Goal: Information Seeking & Learning: Learn about a topic

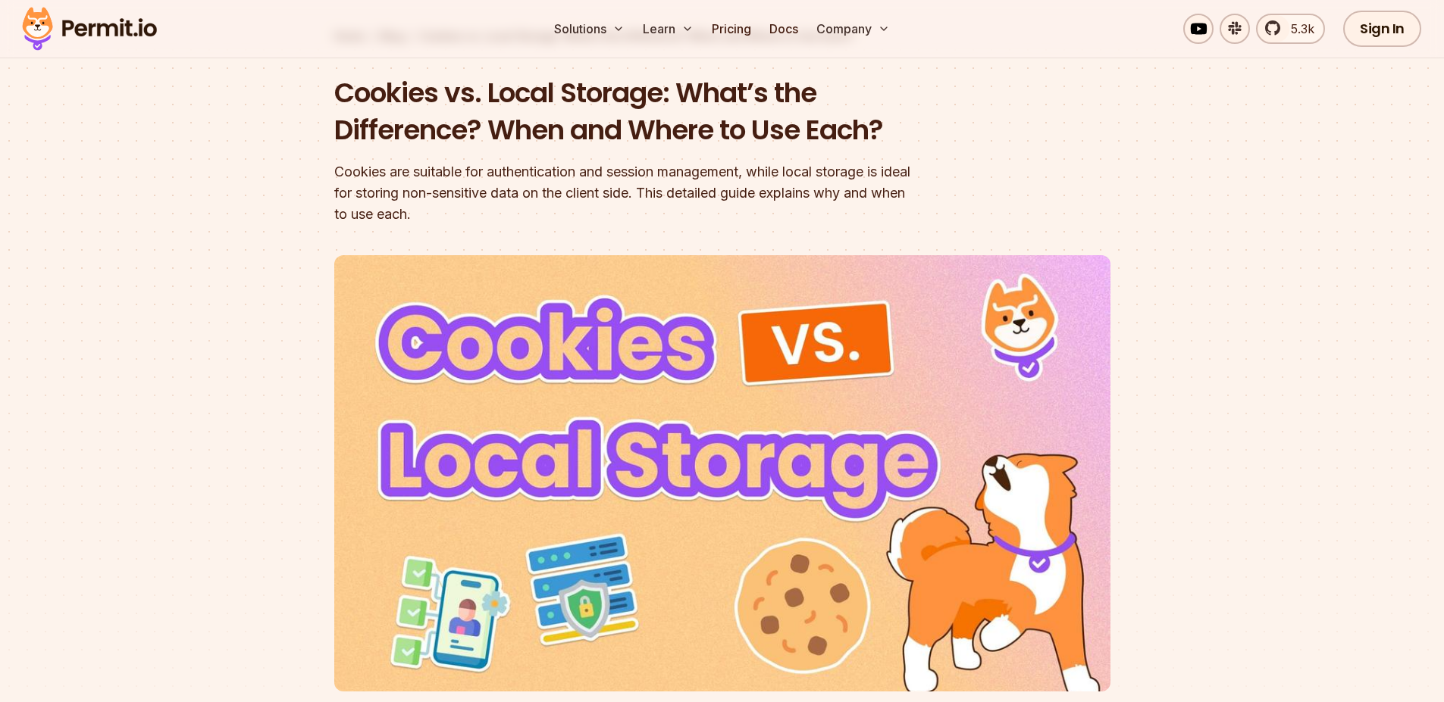
scroll to position [182, 0]
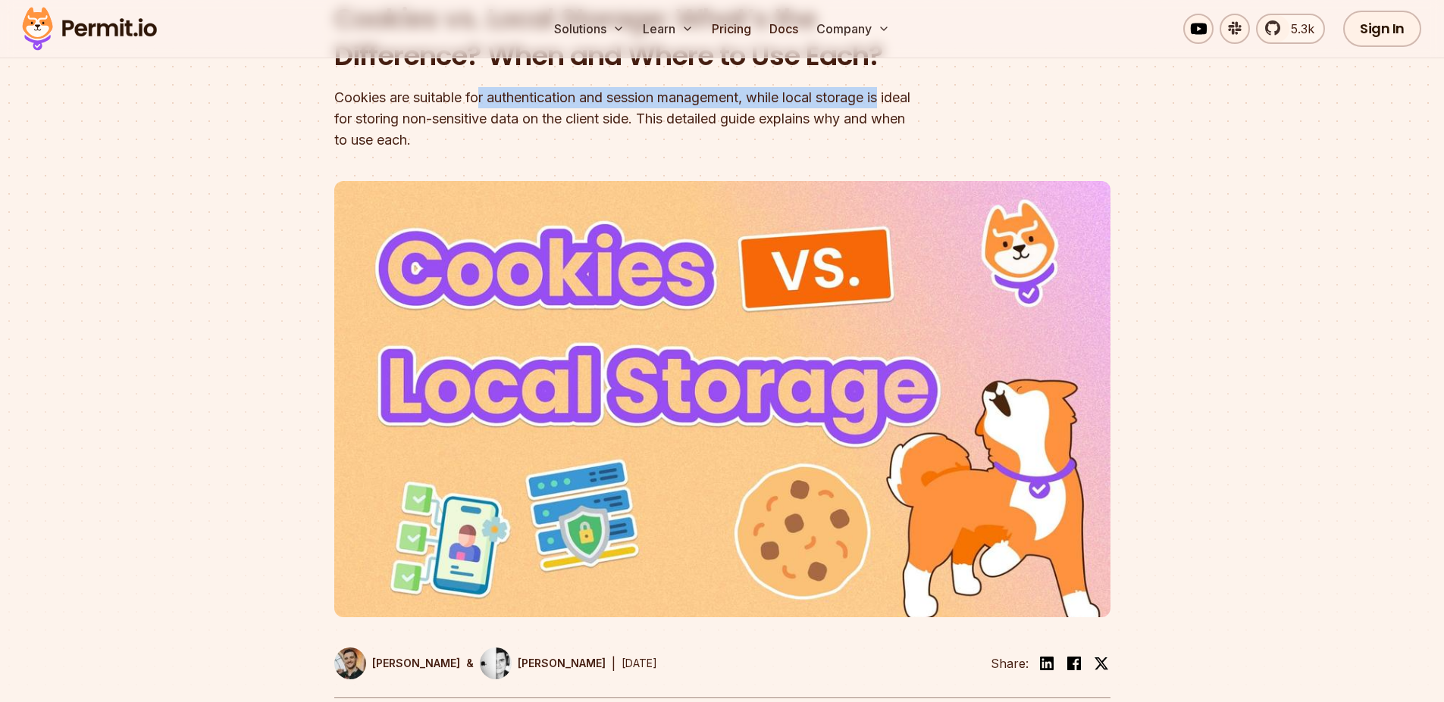
drag, startPoint x: 486, startPoint y: 101, endPoint x: 909, endPoint y: 89, distance: 423.0
click at [909, 89] on div "Cookies are suitable for authentication and session management, while local sto…" at bounding box center [625, 119] width 582 height 64
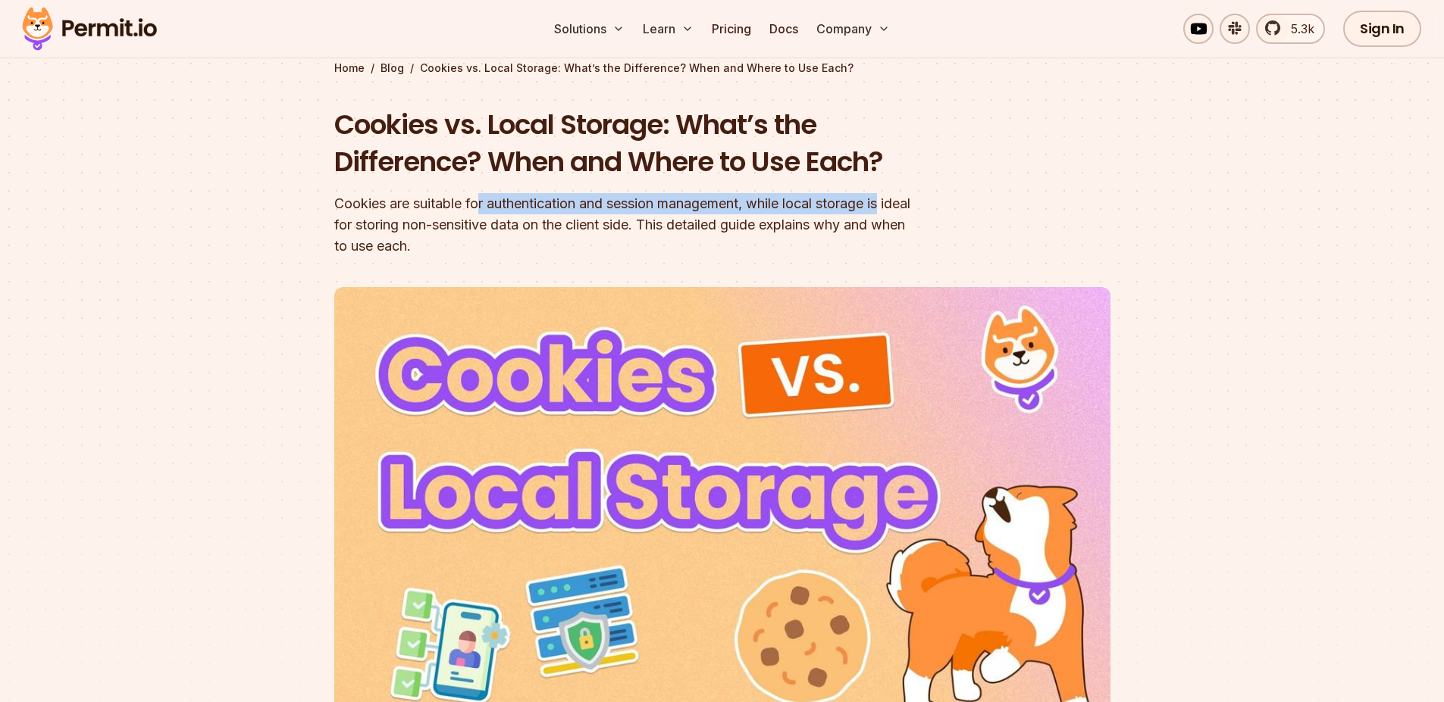
scroll to position [0, 0]
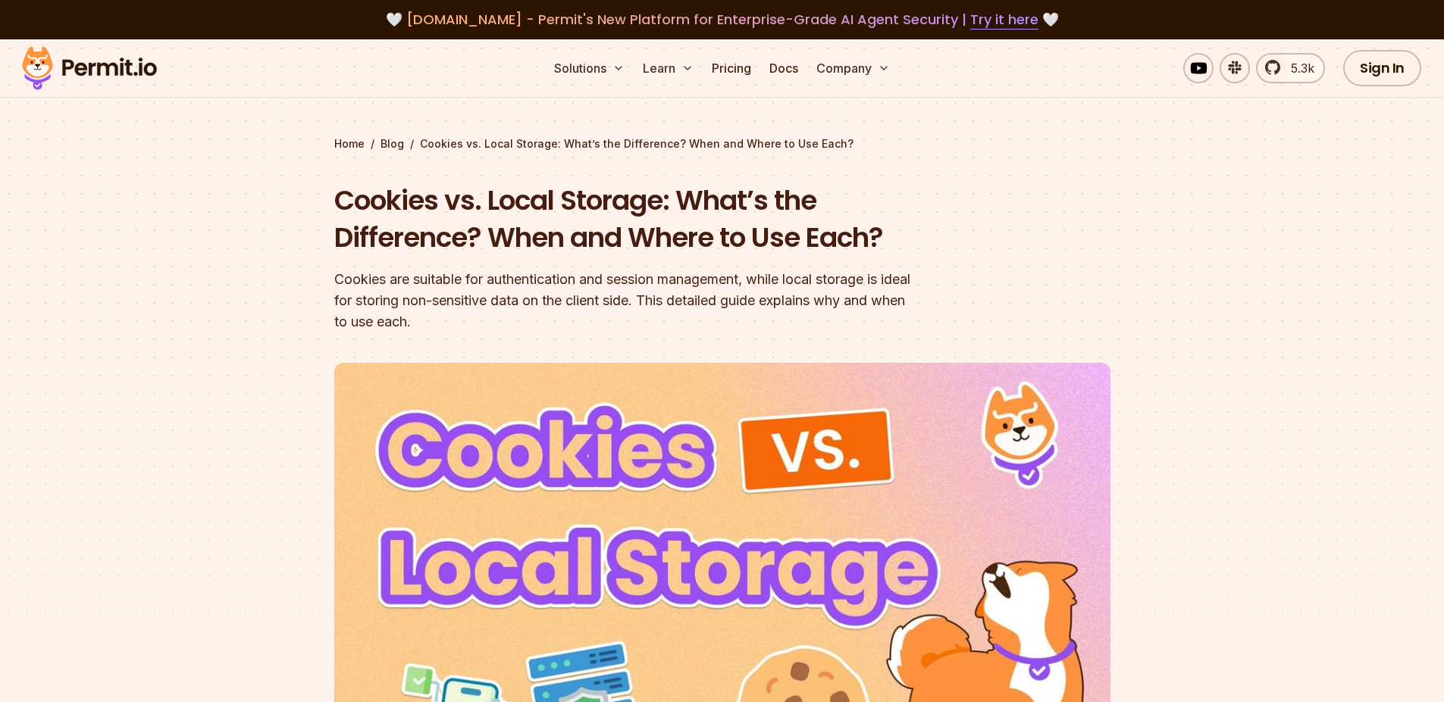
drag, startPoint x: 607, startPoint y: 263, endPoint x: 568, endPoint y: 282, distance: 43.7
click at [607, 263] on div "Cookies vs. Local Storage: What’s the Difference? When and Where to Use Each? C…" at bounding box center [625, 257] width 582 height 151
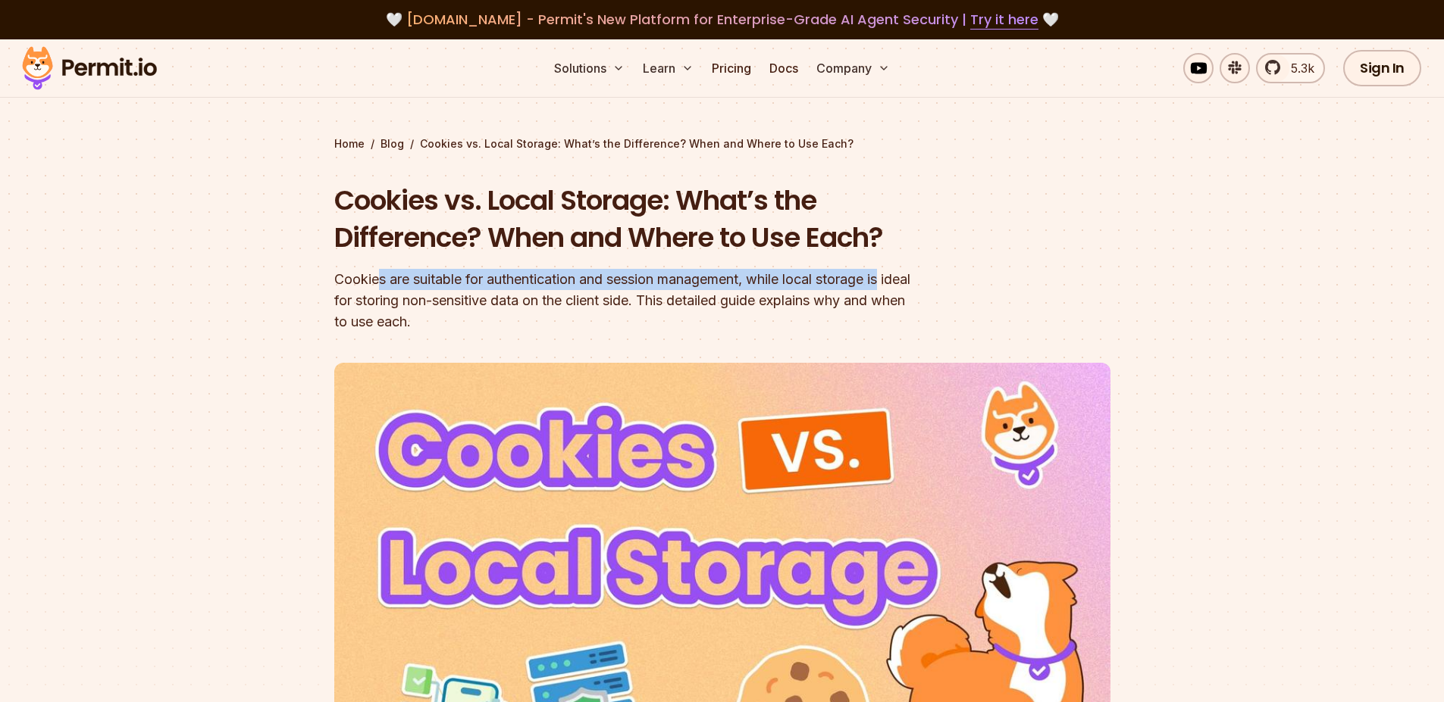
drag, startPoint x: 380, startPoint y: 275, endPoint x: 892, endPoint y: 272, distance: 512.2
click at [892, 272] on div "Cookies are suitable for authentication and session management, while local sto…" at bounding box center [625, 301] width 582 height 64
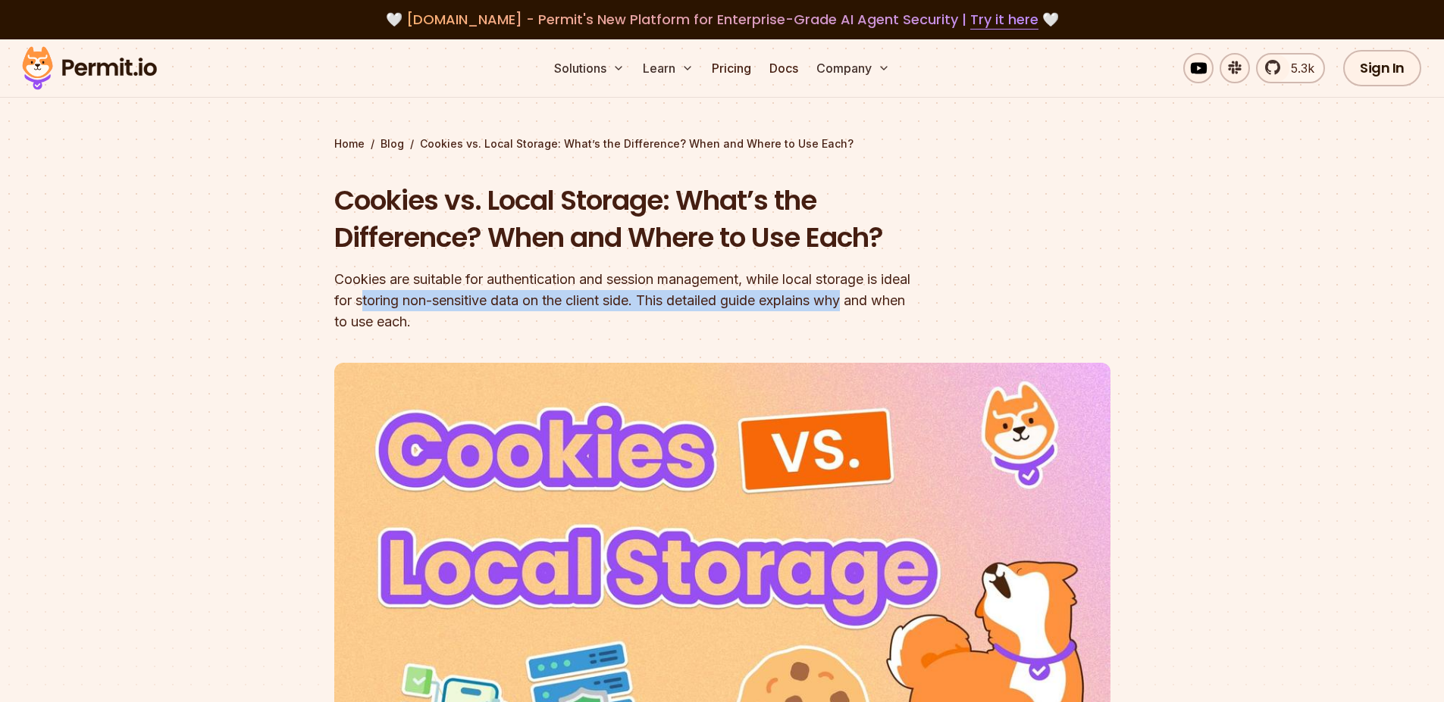
drag, startPoint x: 396, startPoint y: 292, endPoint x: 908, endPoint y: 305, distance: 511.6
click at [908, 305] on div "Cookies are suitable for authentication and session management, while local sto…" at bounding box center [625, 301] width 582 height 64
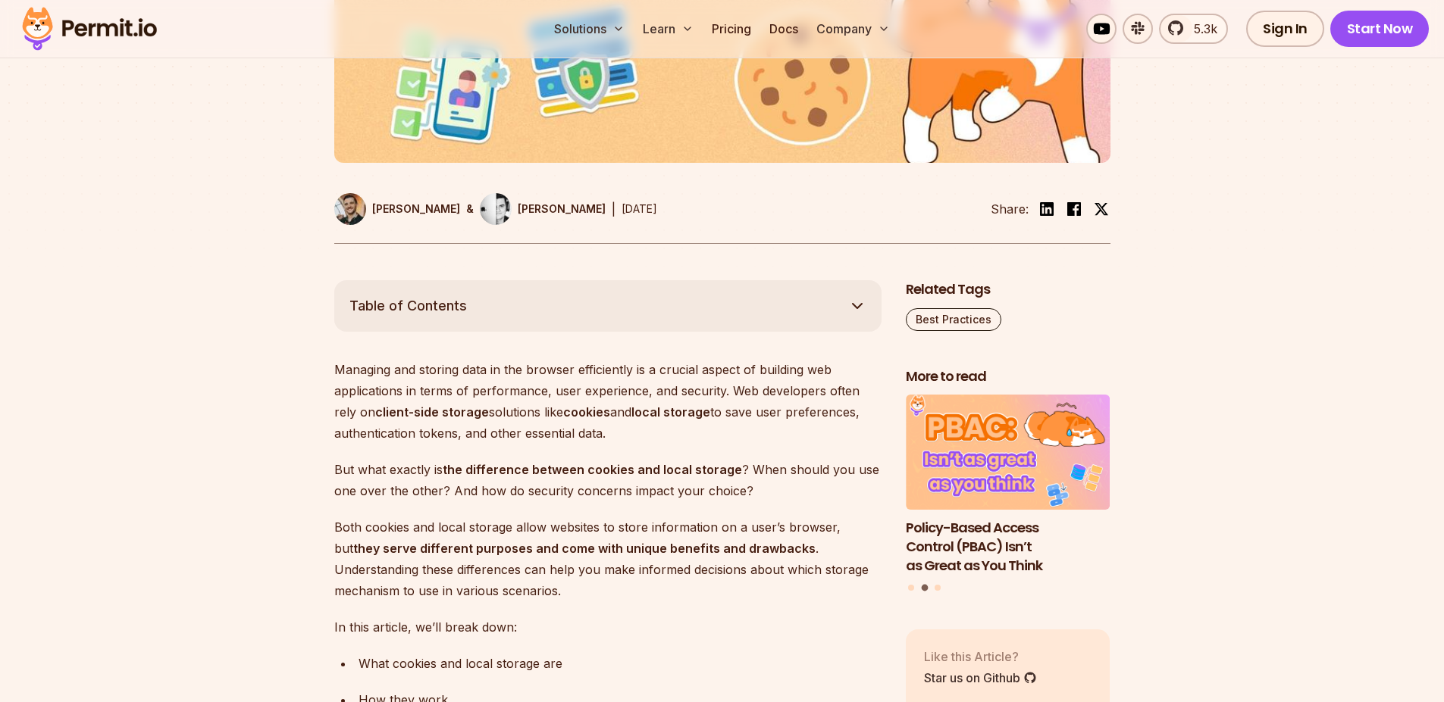
scroll to position [818, 0]
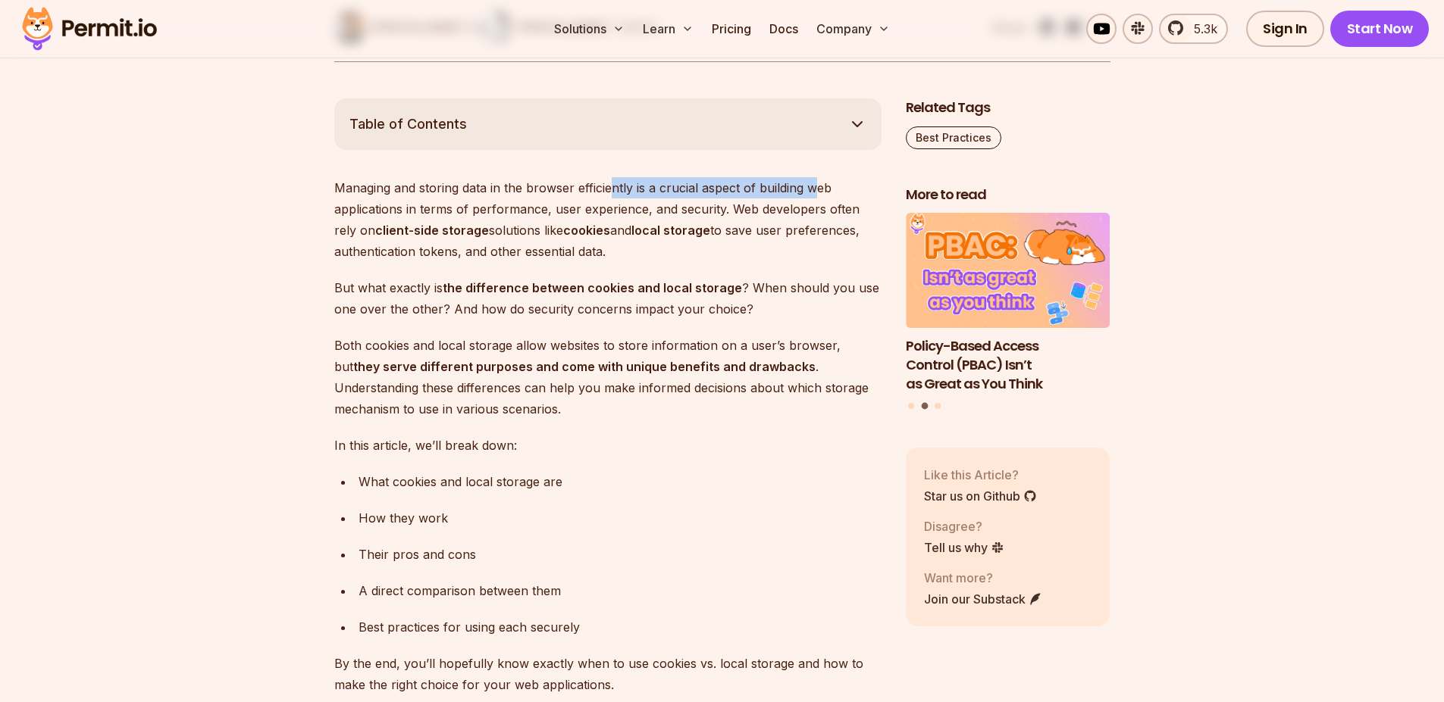
drag, startPoint x: 612, startPoint y: 177, endPoint x: 810, endPoint y: 194, distance: 199.2
click at [812, 191] on p "Managing and storing data in the browser efficiently is a crucial aspect of bui…" at bounding box center [607, 219] width 547 height 85
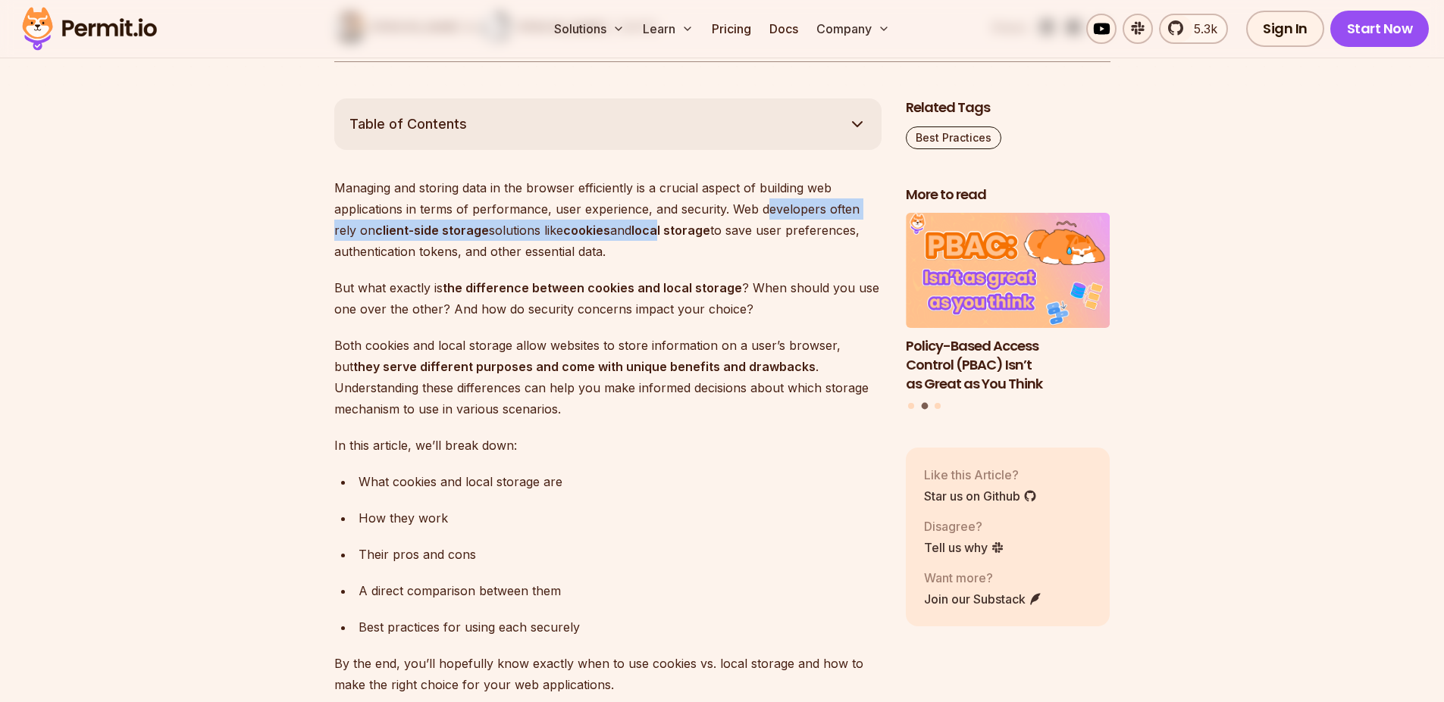
drag, startPoint x: 646, startPoint y: 222, endPoint x: 768, endPoint y: 202, distance: 123.7
click at [768, 202] on p "Managing and storing data in the browser efficiently is a crucial aspect of bui…" at bounding box center [607, 219] width 547 height 85
click at [770, 201] on p "Managing and storing data in the browser efficiently is a crucial aspect of bui…" at bounding box center [607, 219] width 547 height 85
click at [799, 208] on p "Managing and storing data in the browser efficiently is a crucial aspect of bui…" at bounding box center [607, 219] width 547 height 85
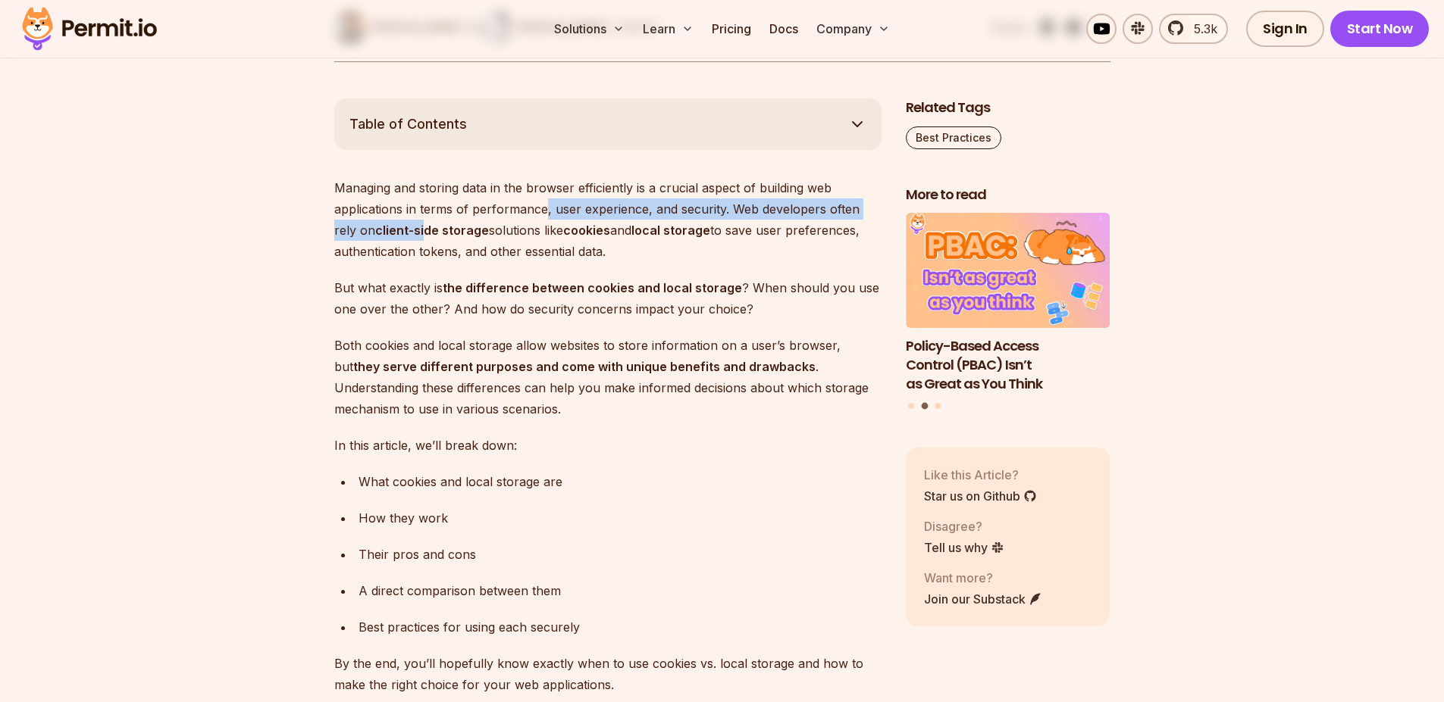
drag, startPoint x: 415, startPoint y: 222, endPoint x: 571, endPoint y: 281, distance: 166.2
click at [548, 221] on p "Managing and storing data in the browser efficiently is a crucial aspect of bui…" at bounding box center [607, 219] width 547 height 85
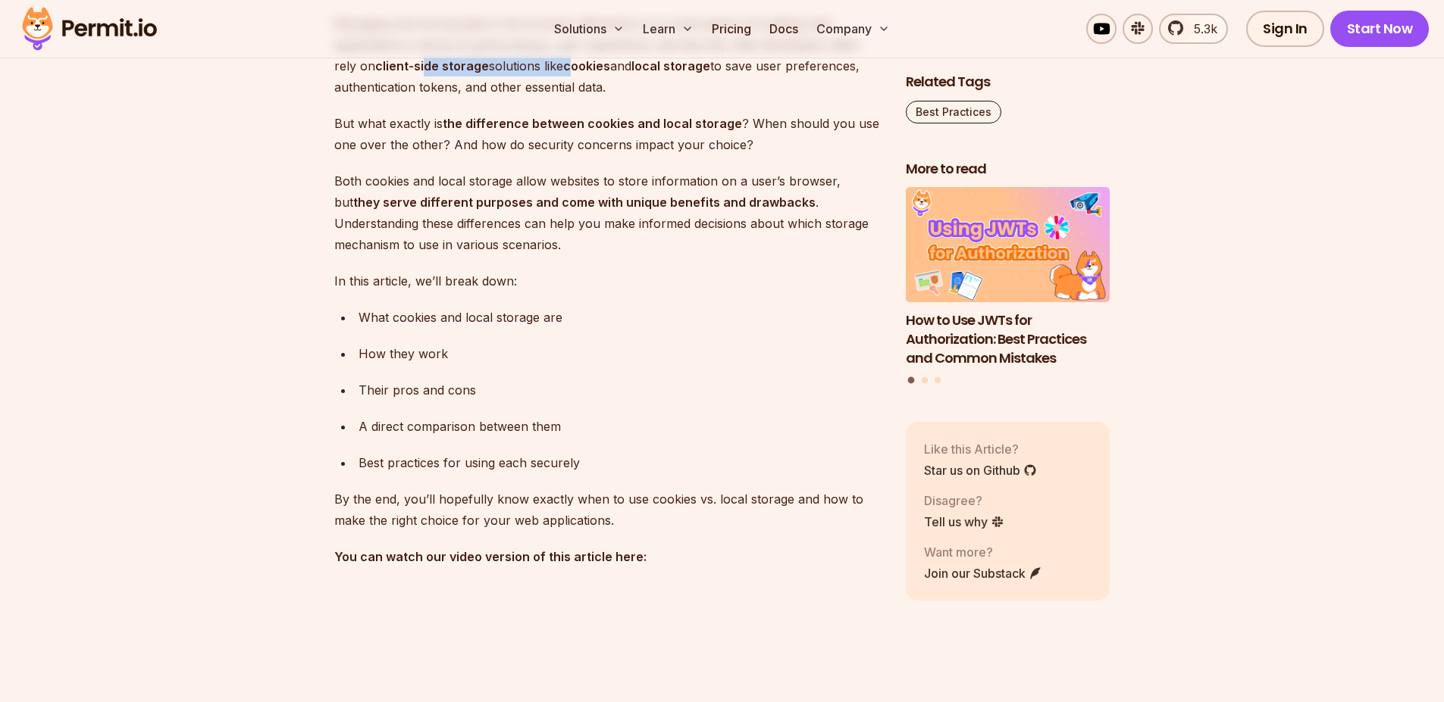
scroll to position [1000, 0]
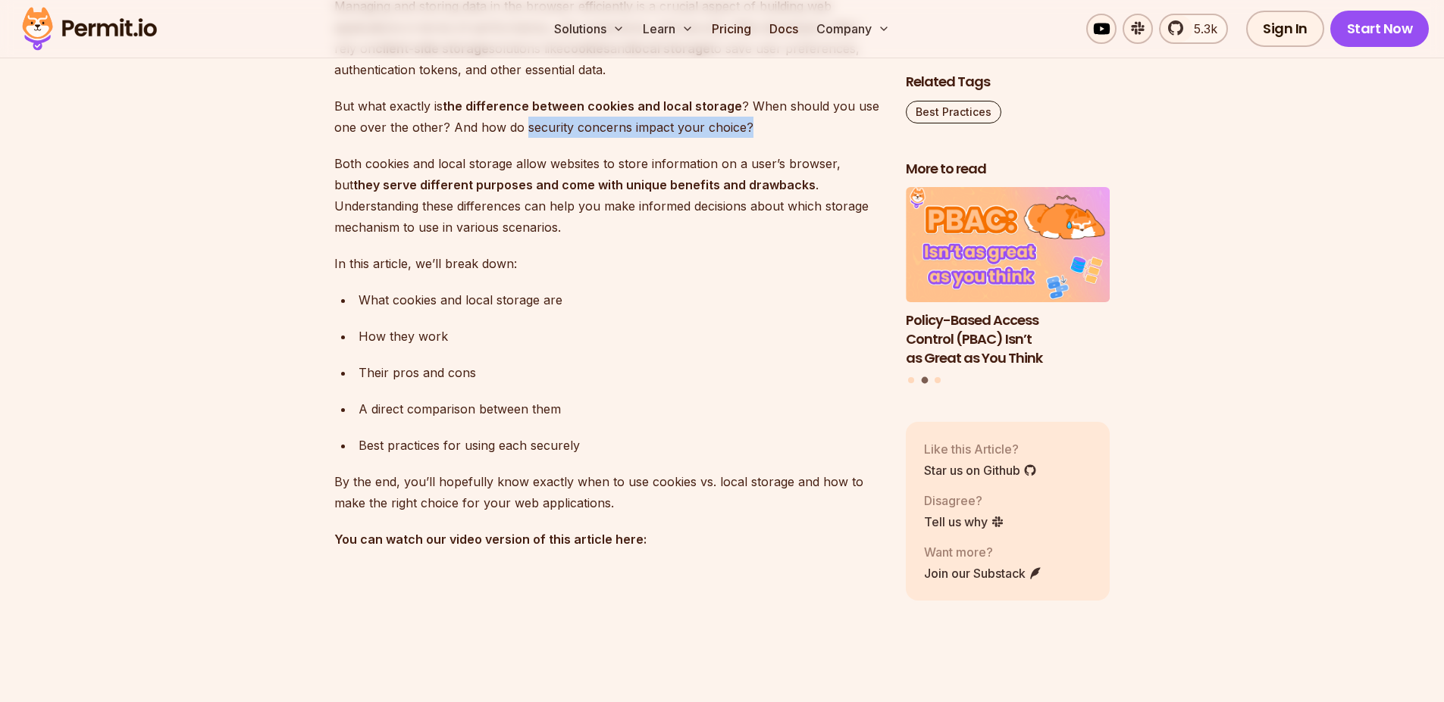
drag, startPoint x: 523, startPoint y: 130, endPoint x: 756, endPoint y: 124, distance: 233.5
click at [756, 122] on p "But what exactly is the difference between cookies and local storage ? When sho…" at bounding box center [607, 116] width 547 height 42
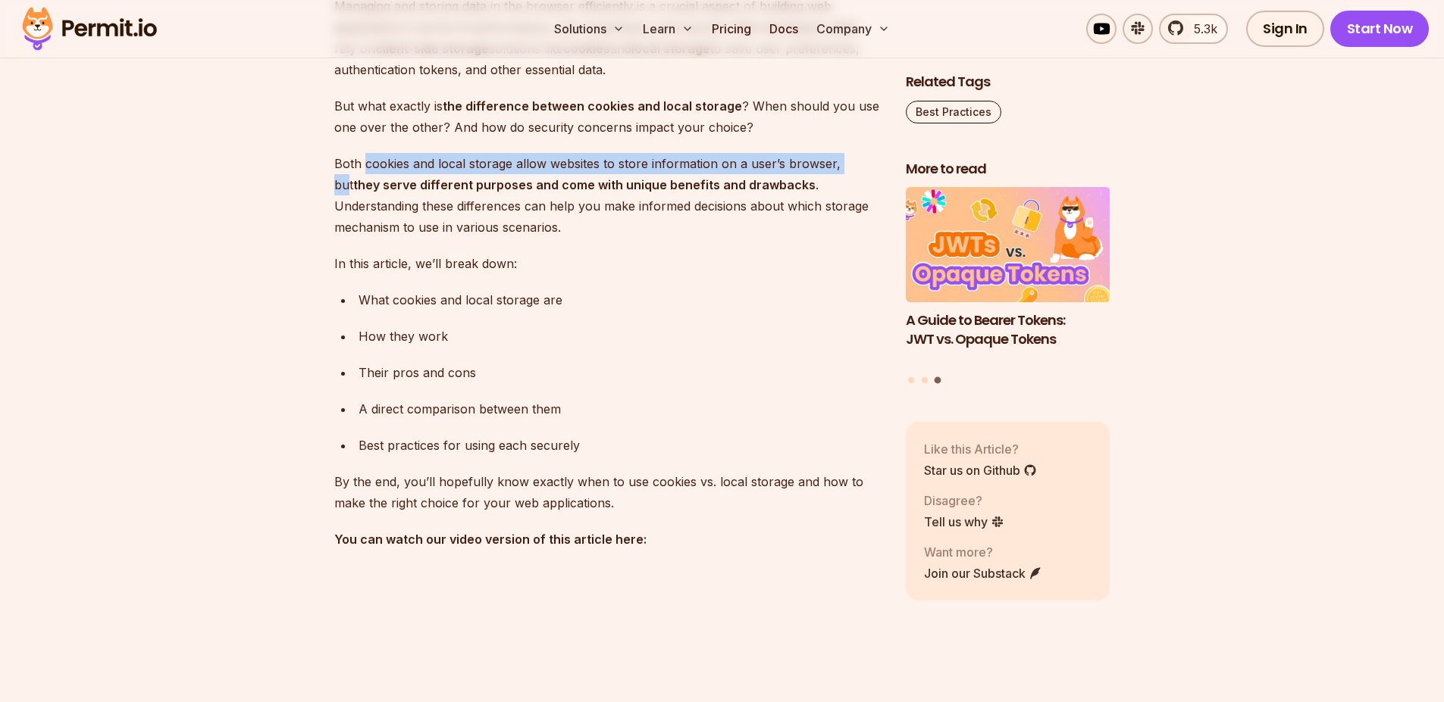
drag, startPoint x: 362, startPoint y: 158, endPoint x: 851, endPoint y: 174, distance: 489.0
click at [851, 174] on p "Both cookies and local storage allow websites to store information on a user’s …" at bounding box center [607, 195] width 547 height 85
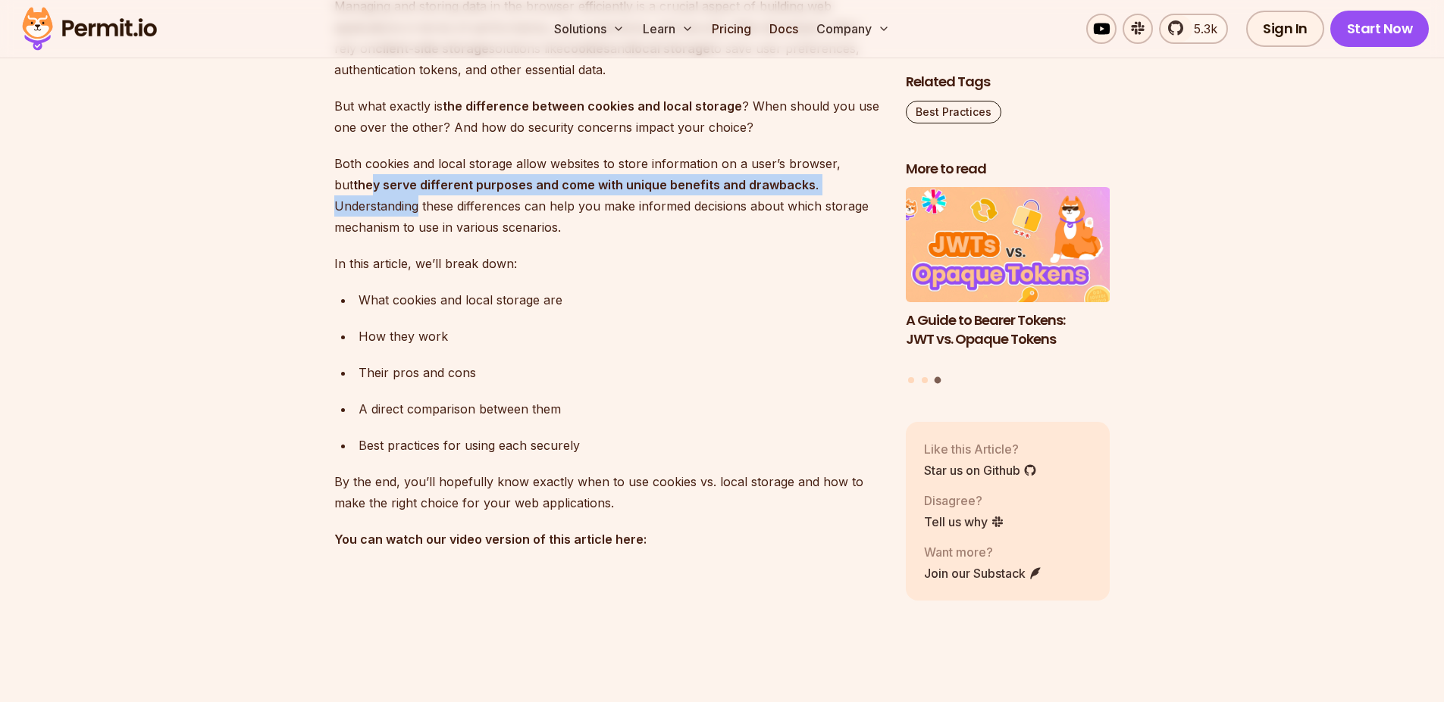
drag, startPoint x: 388, startPoint y: 180, endPoint x: 532, endPoint y: 255, distance: 162.7
click at [877, 181] on p "Both cookies and local storage allow websites to store information on a user’s …" at bounding box center [607, 195] width 547 height 85
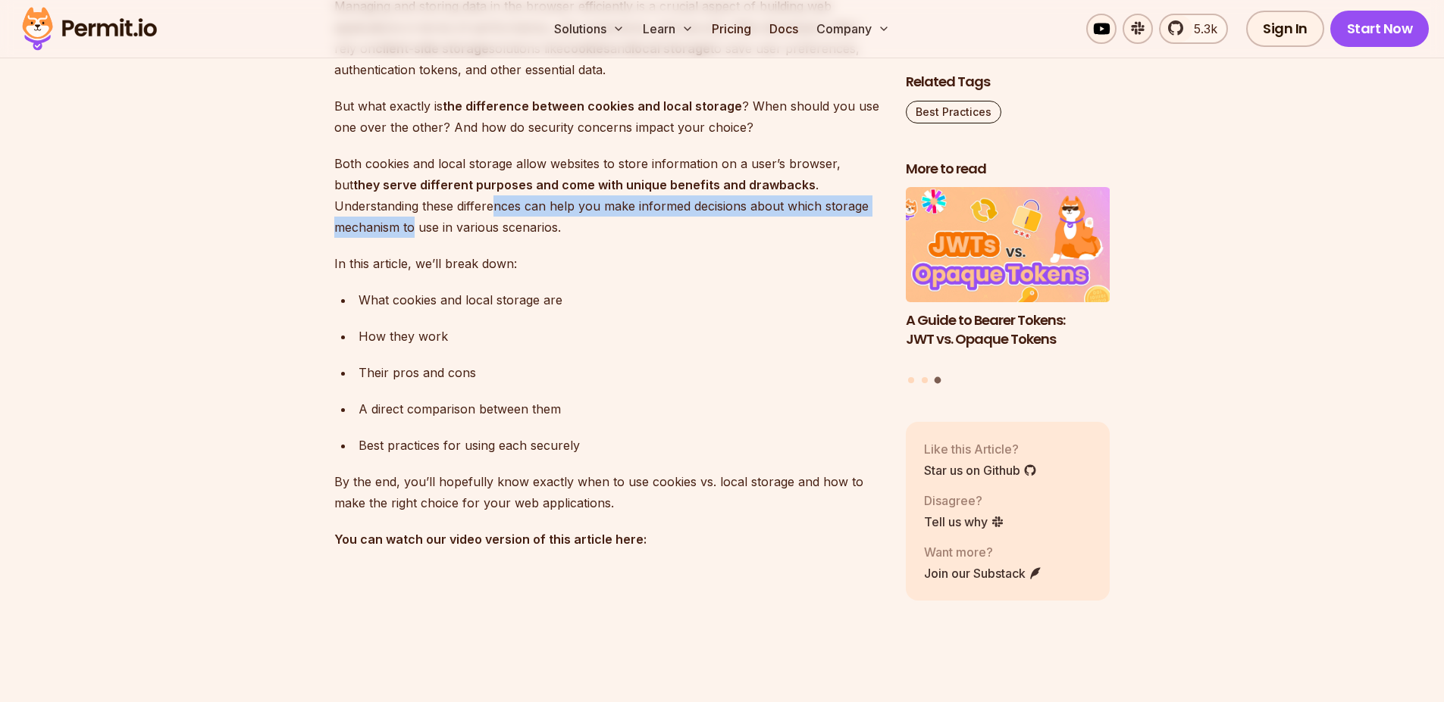
drag, startPoint x: 415, startPoint y: 209, endPoint x: 809, endPoint y: 226, distance: 394.4
click at [868, 198] on p "Both cookies and local storage allow websites to store information on a user’s …" at bounding box center [607, 195] width 547 height 85
drag, startPoint x: 365, startPoint y: 231, endPoint x: 493, endPoint y: 239, distance: 127.5
click at [521, 217] on p "Both cookies and local storage allow websites to store information on a user’s …" at bounding box center [607, 195] width 547 height 85
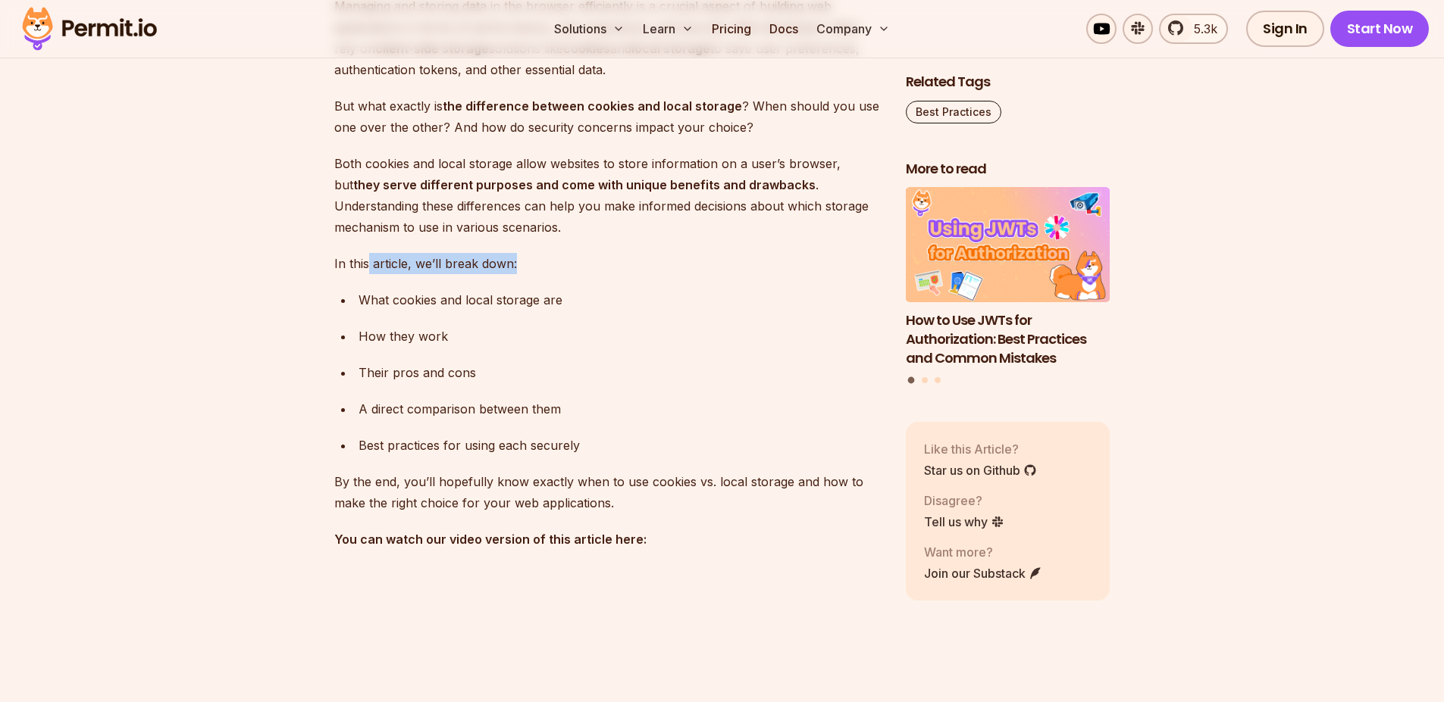
drag, startPoint x: 368, startPoint y: 265, endPoint x: 561, endPoint y: 254, distance: 194.3
click at [561, 254] on p "In this article, we’ll break down:" at bounding box center [607, 263] width 547 height 21
drag, startPoint x: 346, startPoint y: 309, endPoint x: 593, endPoint y: 295, distance: 247.4
click at [593, 295] on li "What cookies and local storage are" at bounding box center [617, 299] width 527 height 21
drag, startPoint x: 392, startPoint y: 335, endPoint x: 397, endPoint y: 361, distance: 27.0
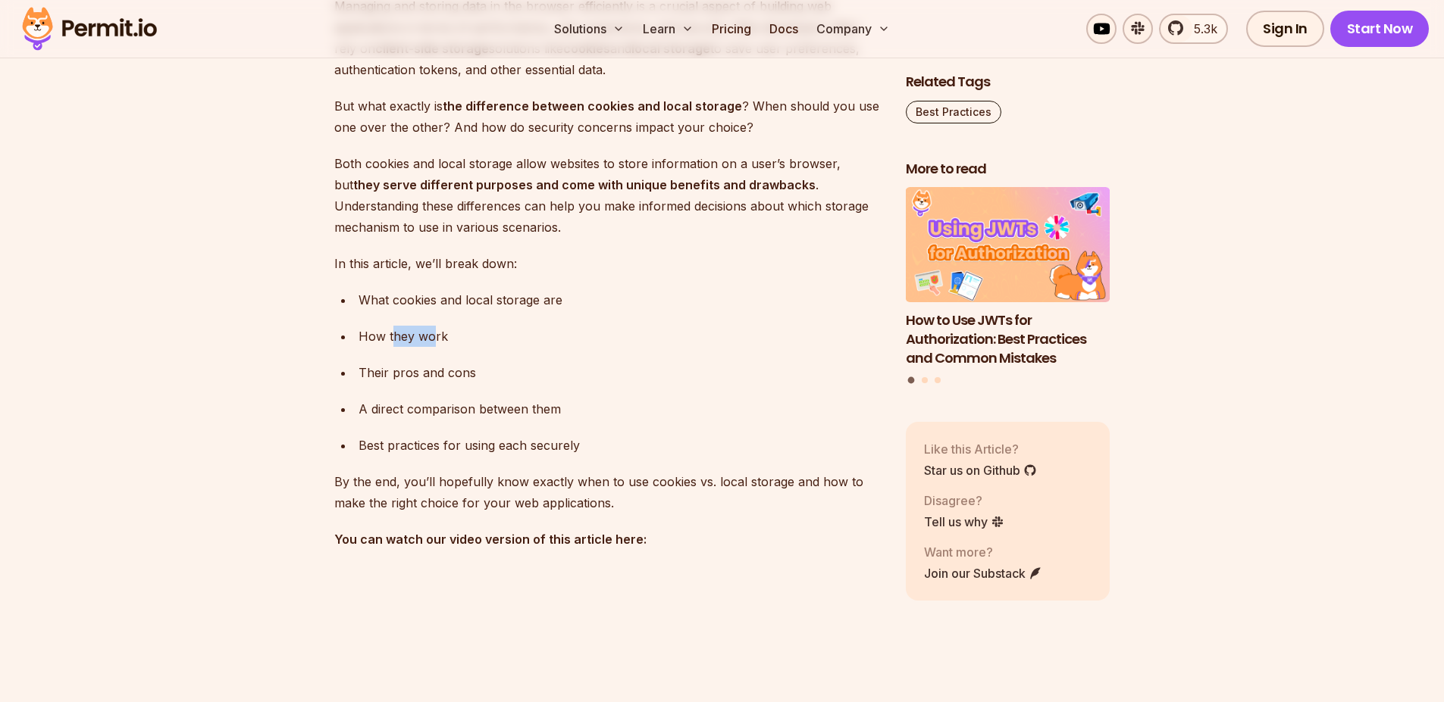
click at [426, 336] on div "How they work" at bounding box center [619, 336] width 523 height 21
drag, startPoint x: 402, startPoint y: 364, endPoint x: 392, endPoint y: 416, distance: 53.2
click at [461, 362] on div "Their pros and cons" at bounding box center [619, 372] width 523 height 21
drag, startPoint x: 443, startPoint y: 402, endPoint x: 519, endPoint y: 409, distance: 76.8
click at [519, 409] on ul "What cookies and local storage are How they work Their pros and cons A direct c…" at bounding box center [607, 372] width 547 height 167
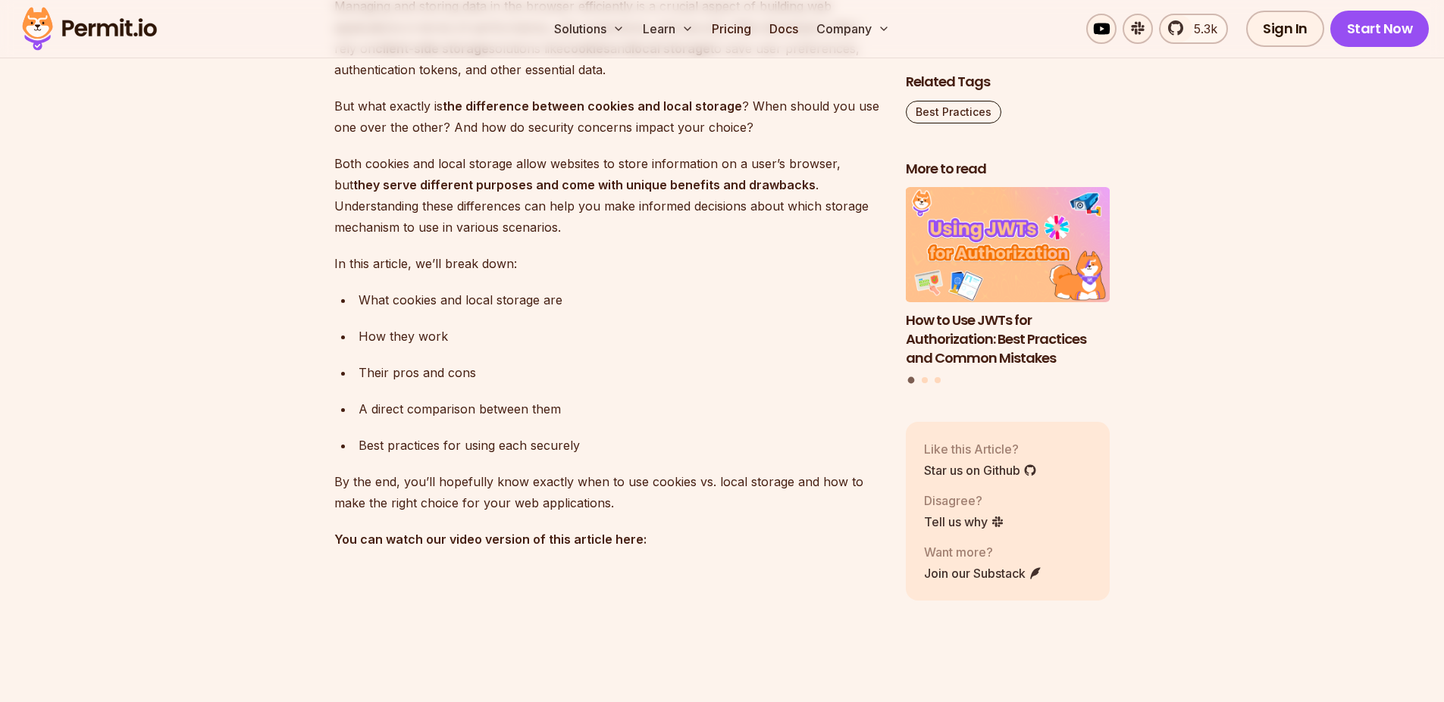
drag, startPoint x: 355, startPoint y: 462, endPoint x: 745, endPoint y: 417, distance: 392.9
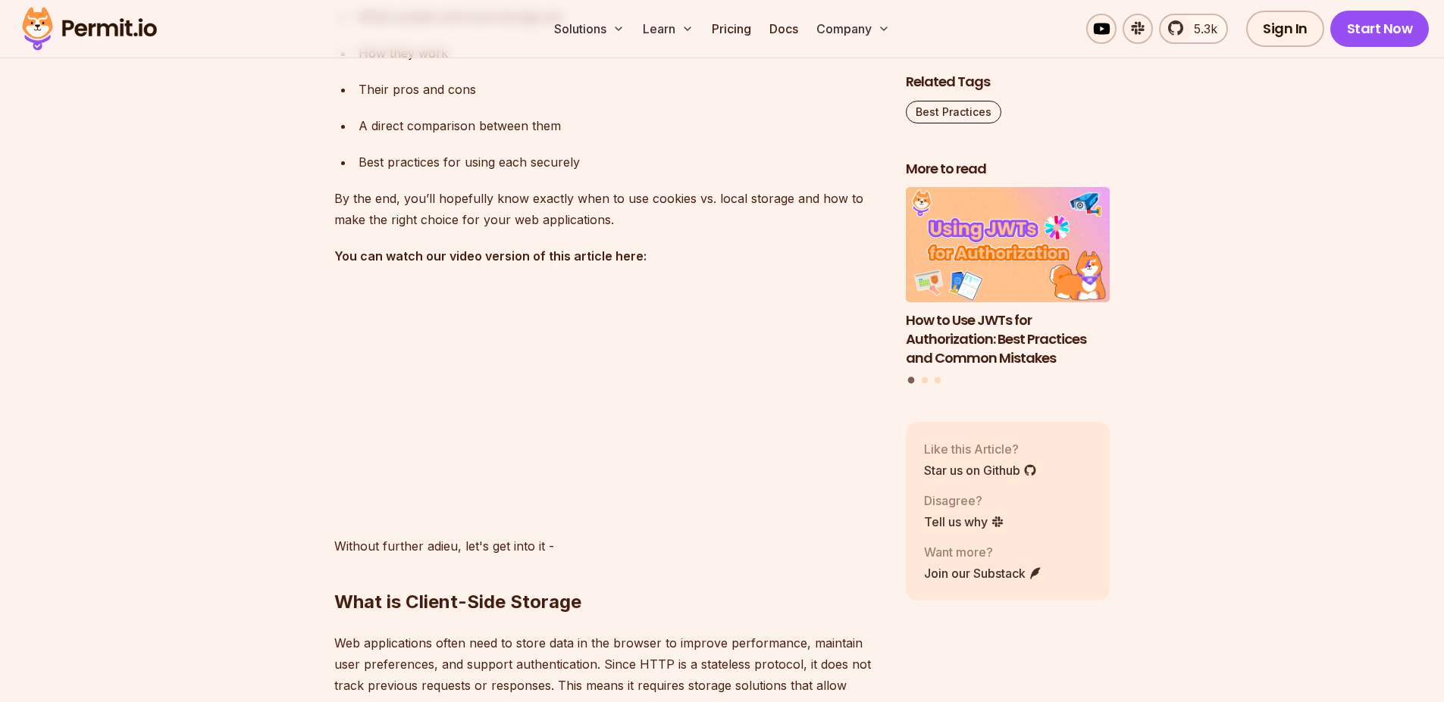
scroll to position [1273, 0]
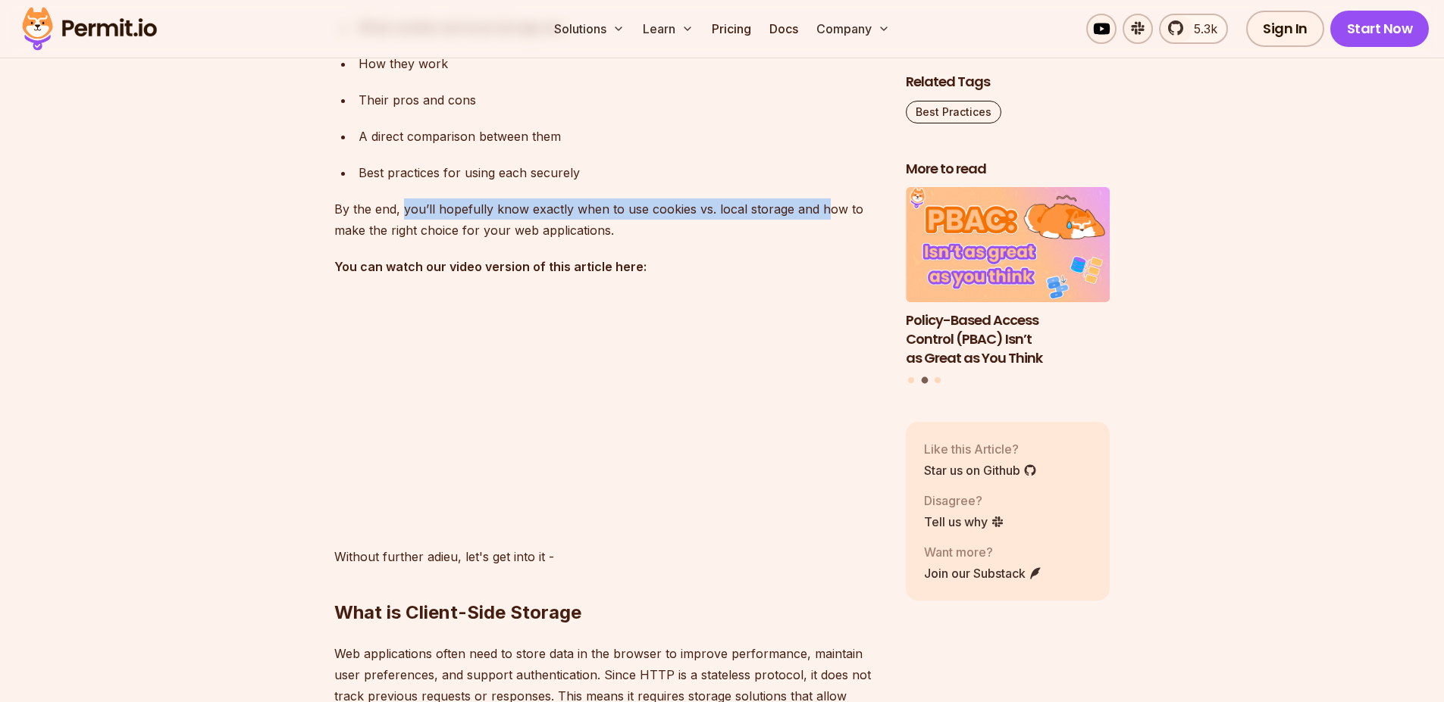
drag, startPoint x: 402, startPoint y: 215, endPoint x: 821, endPoint y: 215, distance: 419.8
click at [821, 215] on p "By the end, you’ll hopefully know exactly when to use cookies vs. local storage…" at bounding box center [607, 220] width 547 height 42
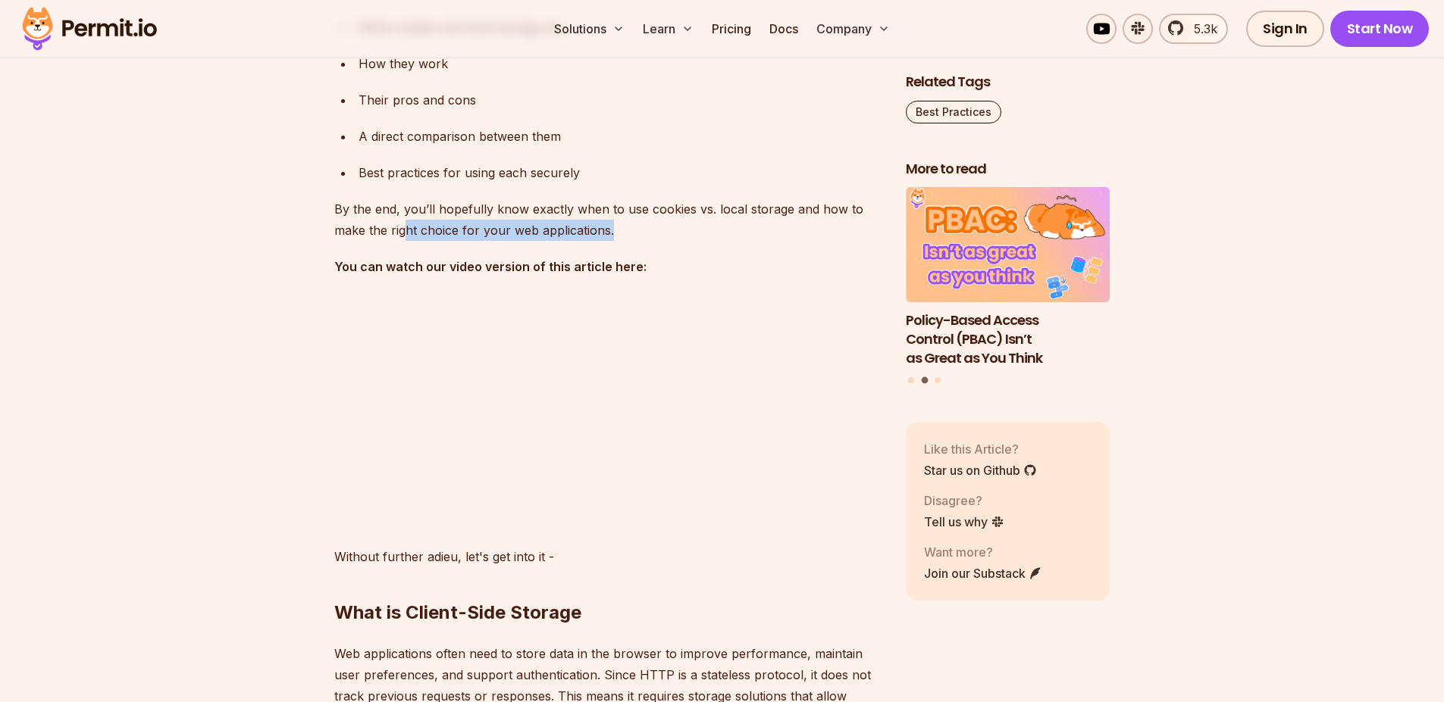
drag, startPoint x: 402, startPoint y: 227, endPoint x: 627, endPoint y: 221, distance: 224.4
click at [627, 221] on p "By the end, you’ll hopefully know exactly when to use cookies vs. local storage…" at bounding box center [607, 220] width 547 height 42
drag, startPoint x: 402, startPoint y: 266, endPoint x: 660, endPoint y: 252, distance: 258.0
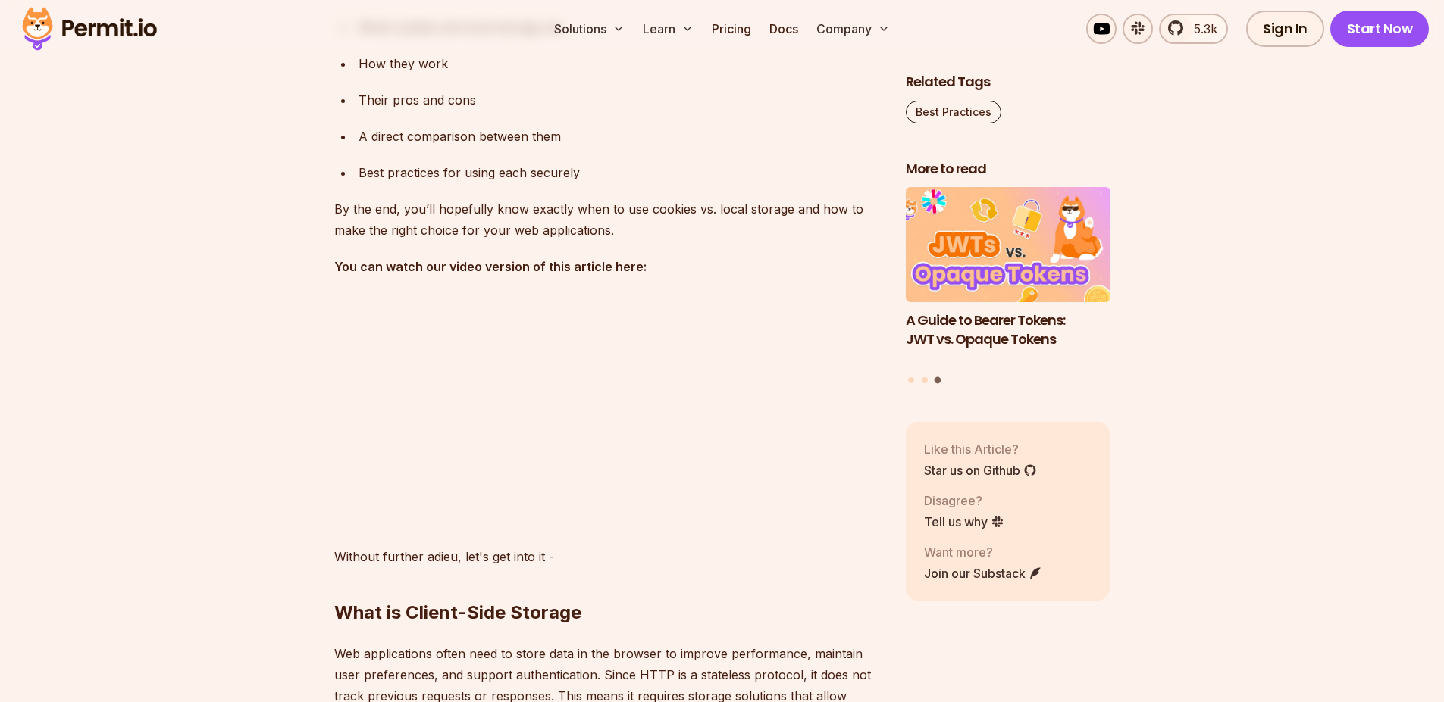
drag, startPoint x: 436, startPoint y: 282, endPoint x: 473, endPoint y: 270, distance: 39.1
drag, startPoint x: 521, startPoint y: 272, endPoint x: 732, endPoint y: 206, distance: 220.7
click at [637, 260] on strong "You can watch our video version of this article here:" at bounding box center [490, 266] width 312 height 15
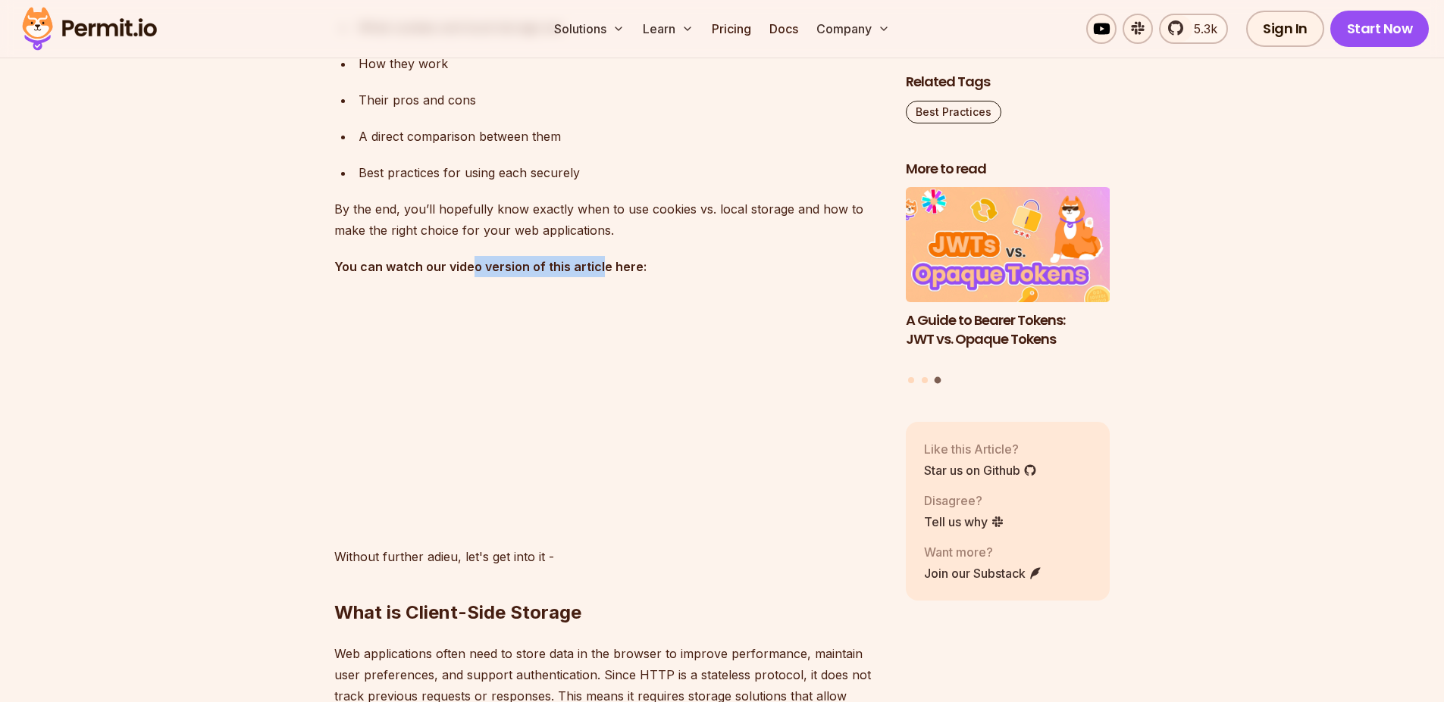
drag, startPoint x: 468, startPoint y: 269, endPoint x: 654, endPoint y: 242, distance: 187.5
click at [617, 256] on p "You can watch our video version of this article here:" at bounding box center [607, 266] width 547 height 21
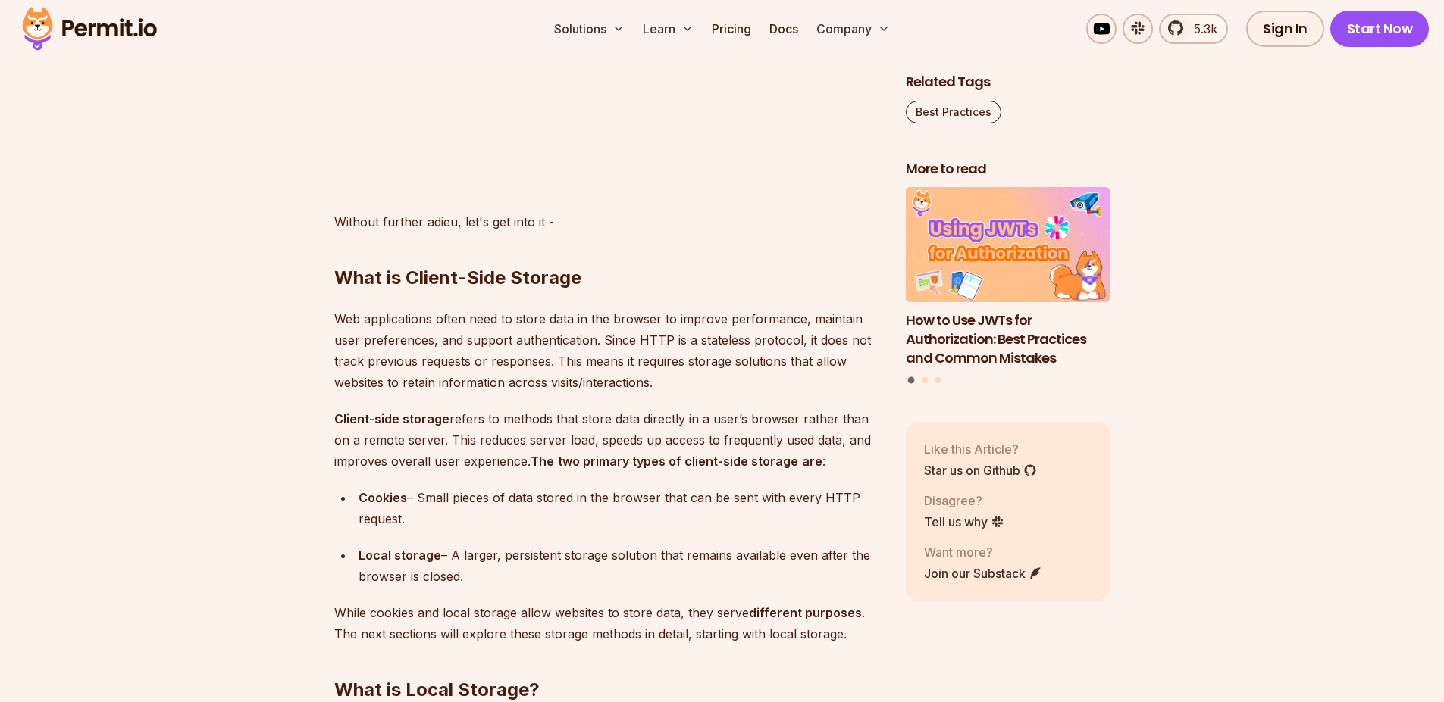
scroll to position [1744, 0]
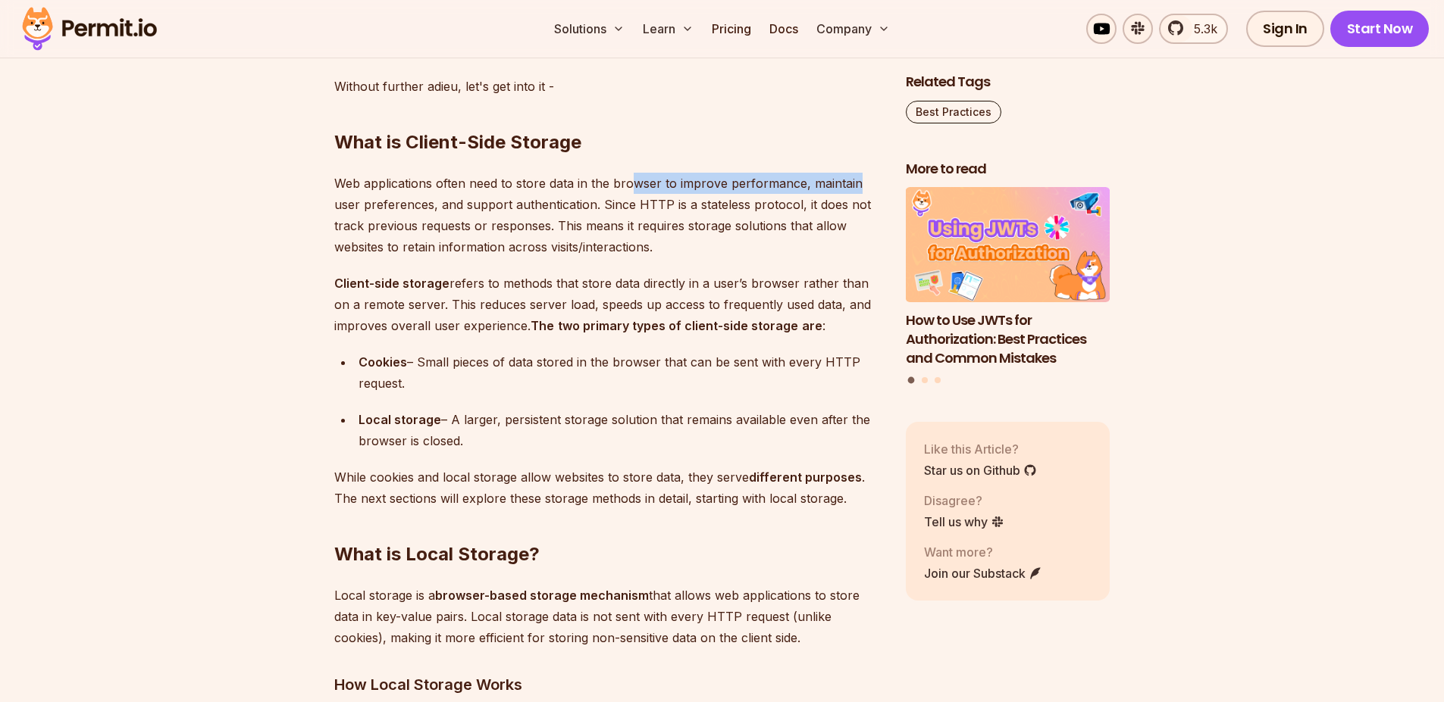
drag, startPoint x: 630, startPoint y: 182, endPoint x: 843, endPoint y: 186, distance: 213.0
click at [862, 182] on p "Web applications often need to store data in the browser to improve performance…" at bounding box center [607, 215] width 547 height 85
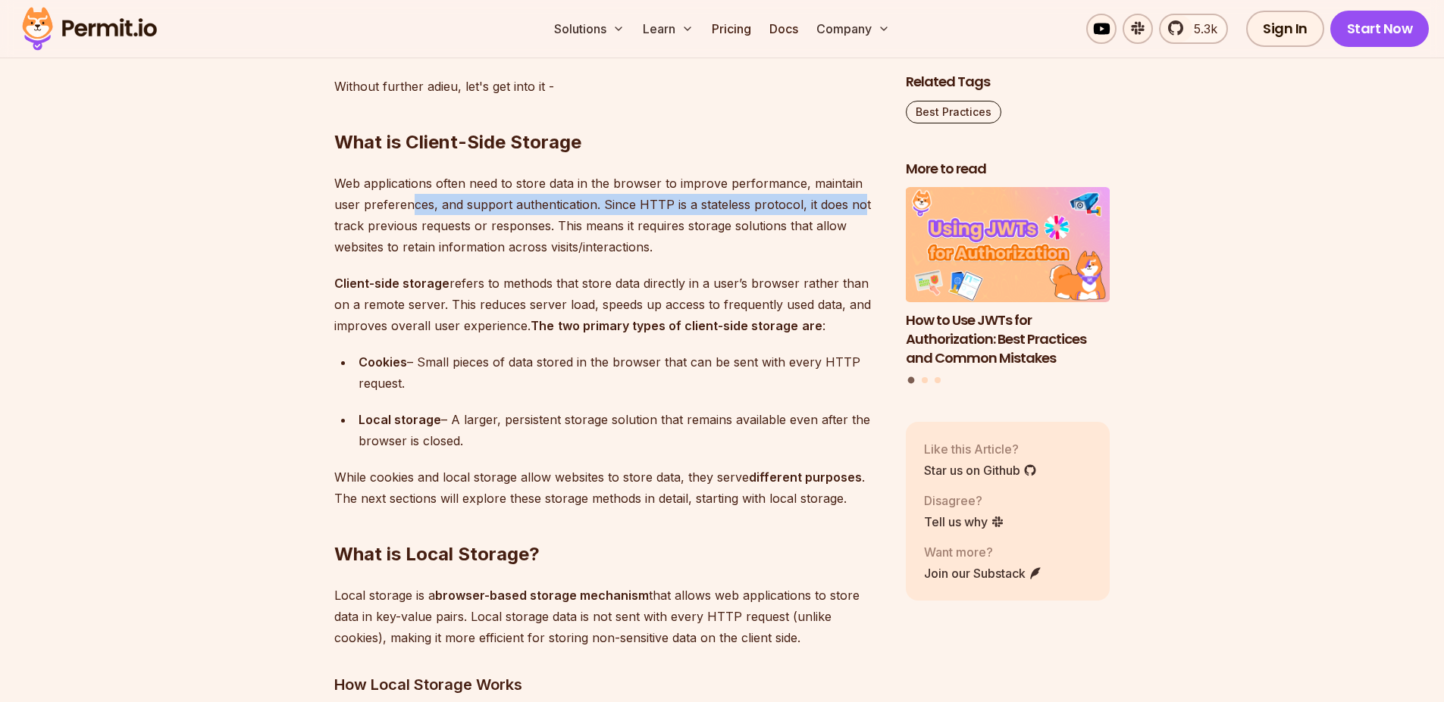
drag, startPoint x: 413, startPoint y: 204, endPoint x: 855, endPoint y: 211, distance: 441.8
click at [856, 211] on p "Web applications often need to store data in the browser to improve performance…" at bounding box center [607, 215] width 547 height 85
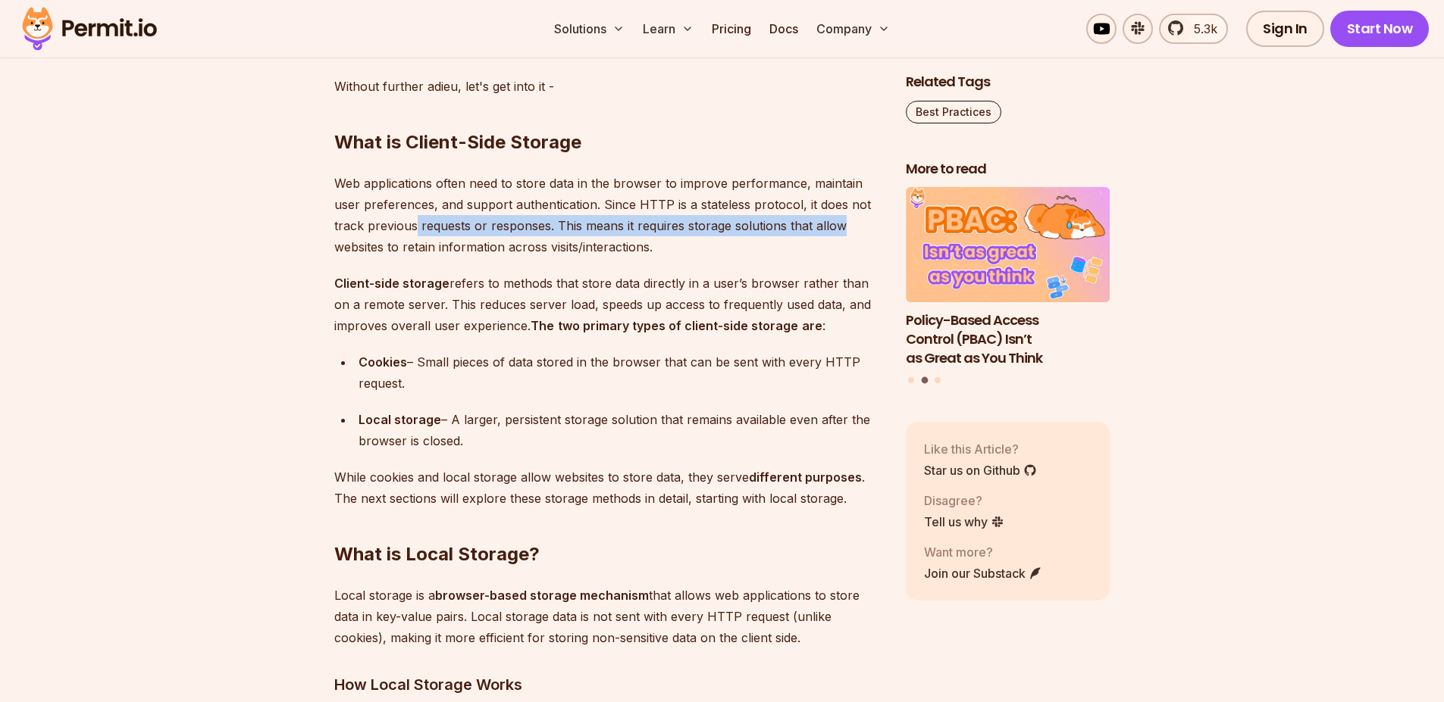
drag, startPoint x: 415, startPoint y: 227, endPoint x: 841, endPoint y: 221, distance: 425.9
click at [841, 221] on p "Web applications often need to store data in the browser to improve performance…" at bounding box center [607, 215] width 547 height 85
click at [683, 232] on p "Web applications often need to store data in the browser to improve performance…" at bounding box center [607, 215] width 547 height 85
click at [768, 225] on p "Web applications often need to store data in the browser to improve performance…" at bounding box center [607, 215] width 547 height 85
click at [769, 225] on p "Web applications often need to store data in the browser to improve performance…" at bounding box center [607, 215] width 547 height 85
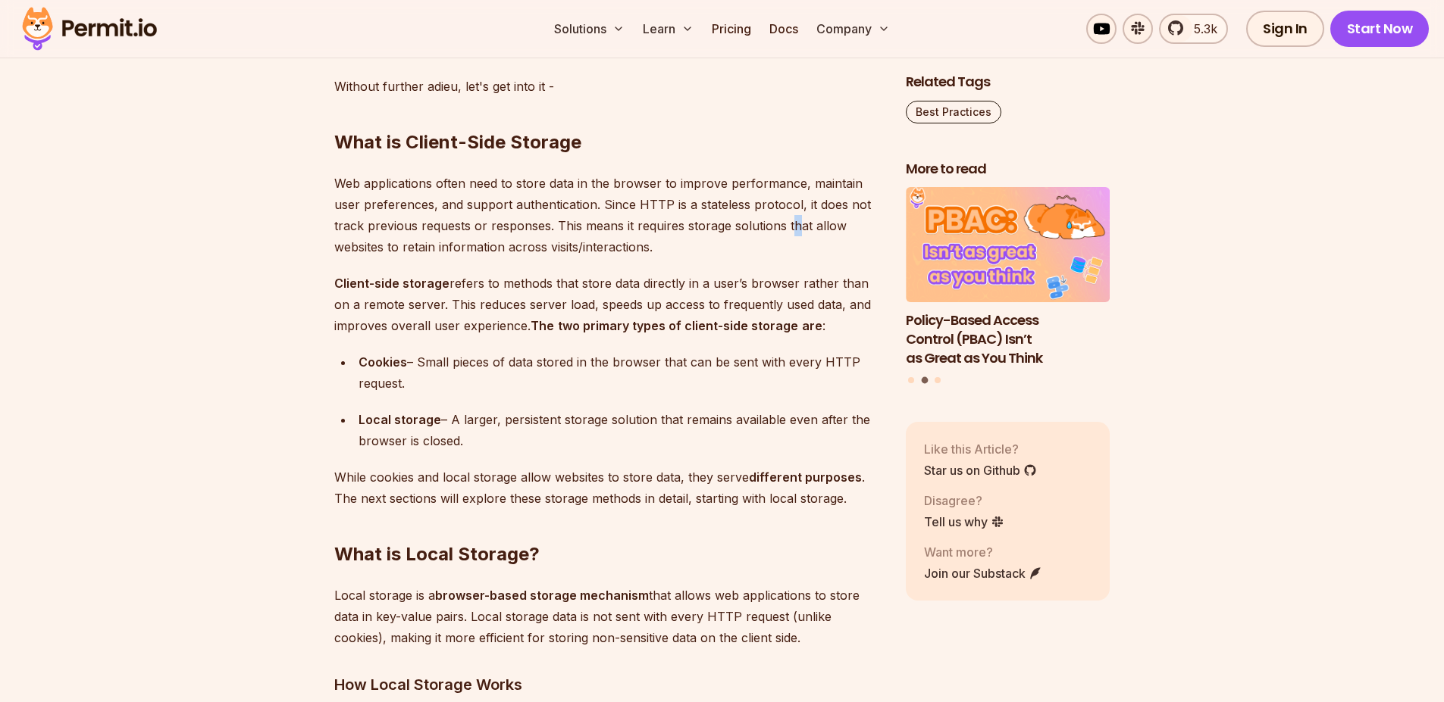
click at [793, 226] on p "Web applications often need to store data in the browser to improve performance…" at bounding box center [607, 215] width 547 height 85
drag, startPoint x: 533, startPoint y: 250, endPoint x: 677, endPoint y: 246, distance: 143.3
click at [678, 244] on p "Web applications often need to store data in the browser to improve performance…" at bounding box center [607, 215] width 547 height 85
drag, startPoint x: 427, startPoint y: 286, endPoint x: 615, endPoint y: 252, distance: 191.7
click at [471, 280] on p "Client-side storage refers to methods that store data directly in a user’s brow…" at bounding box center [607, 305] width 547 height 64
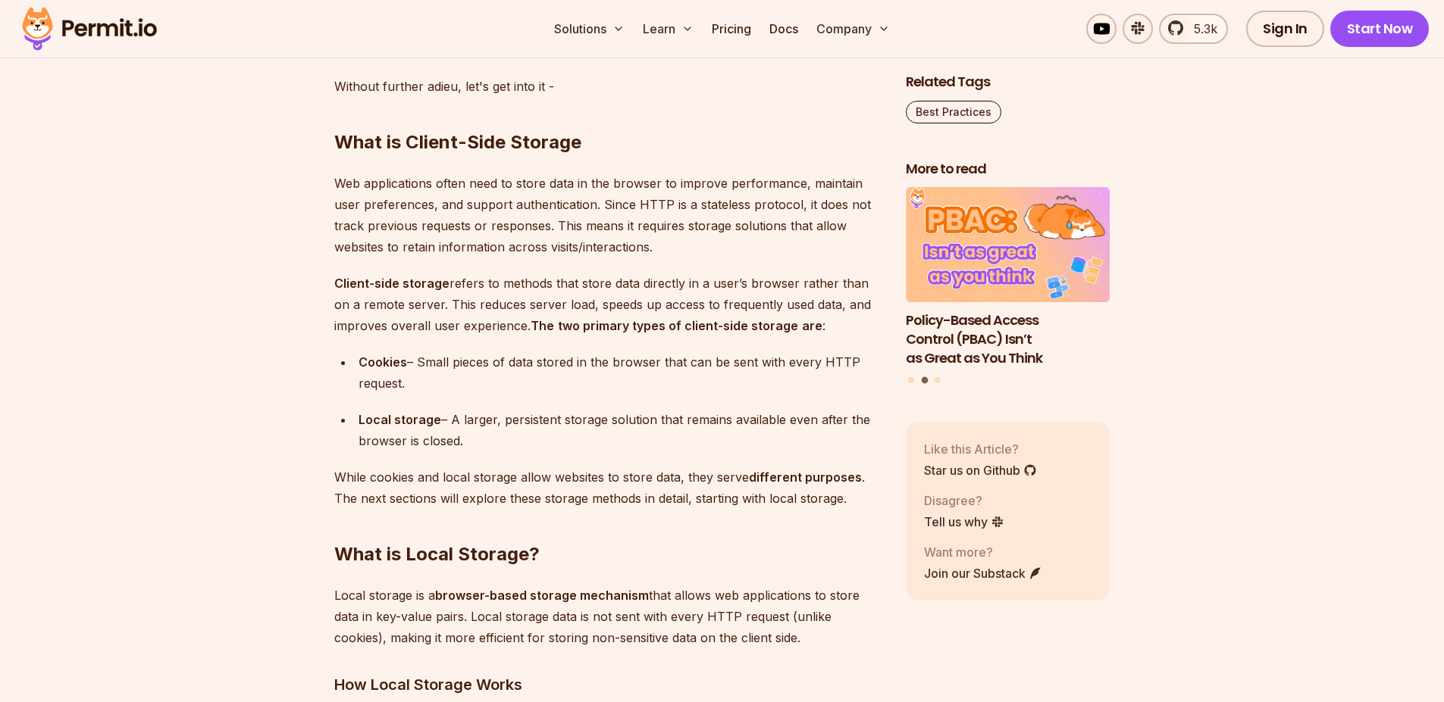
click at [619, 250] on p "Web applications often need to store data in the browser to improve performance…" at bounding box center [607, 215] width 547 height 85
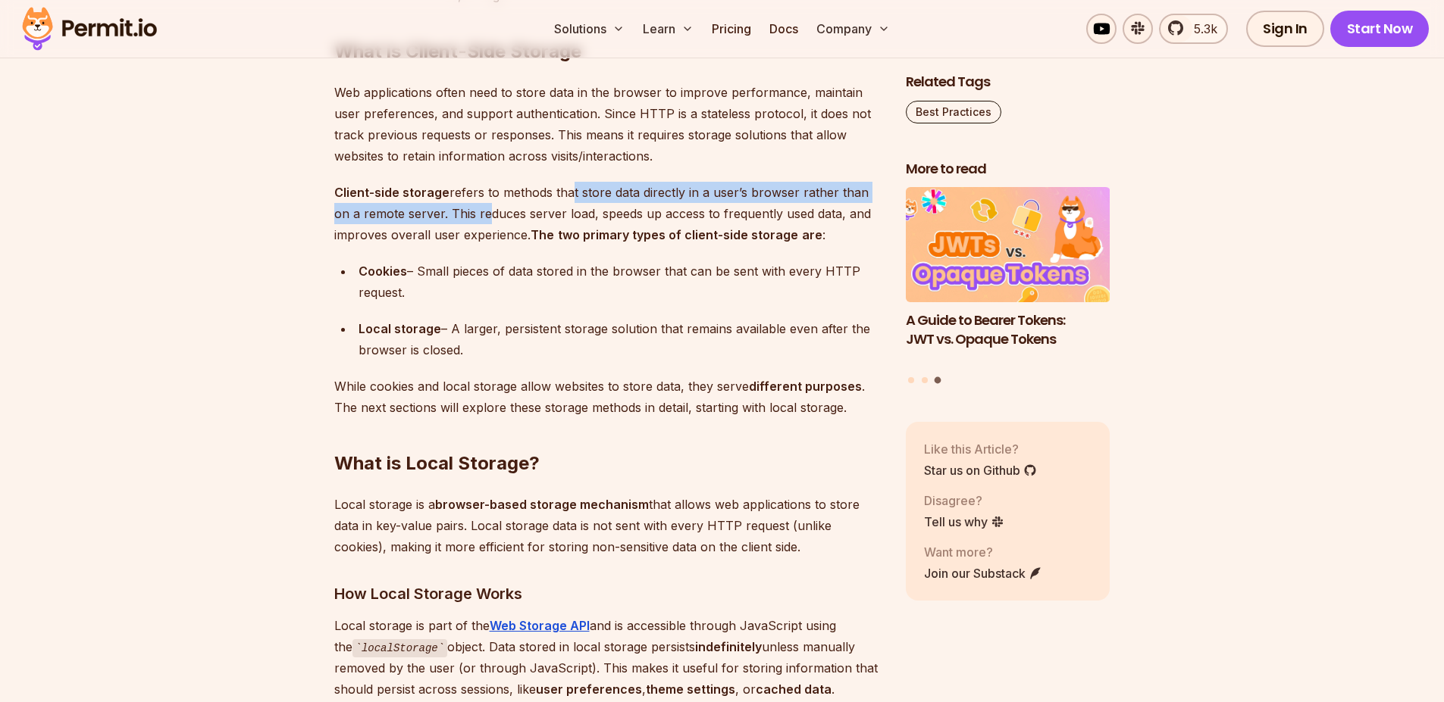
drag, startPoint x: 465, startPoint y: 205, endPoint x: 655, endPoint y: 180, distance: 192.7
click at [615, 189] on p "Client-side storage refers to methods that store data directly in a user’s brow…" at bounding box center [607, 214] width 547 height 64
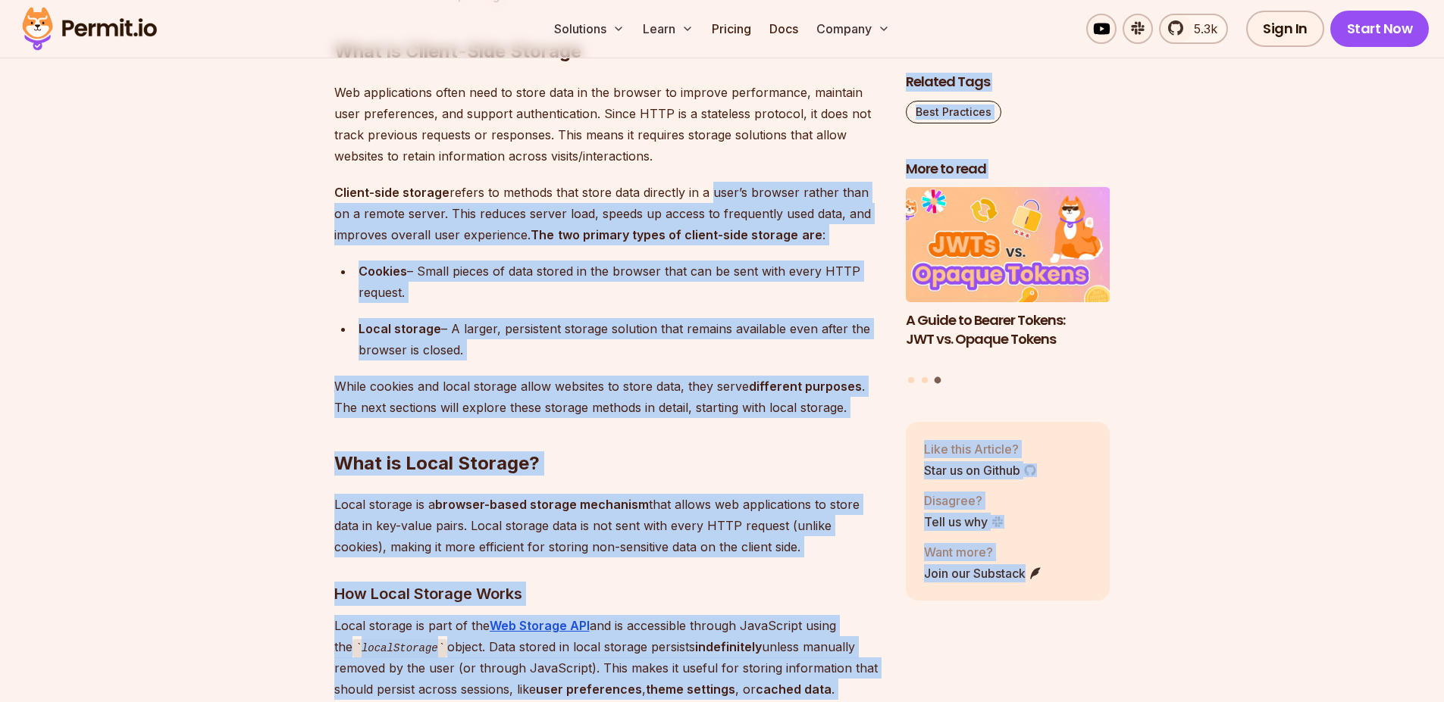
drag, startPoint x: 716, startPoint y: 191, endPoint x: 765, endPoint y: 200, distance: 50.1
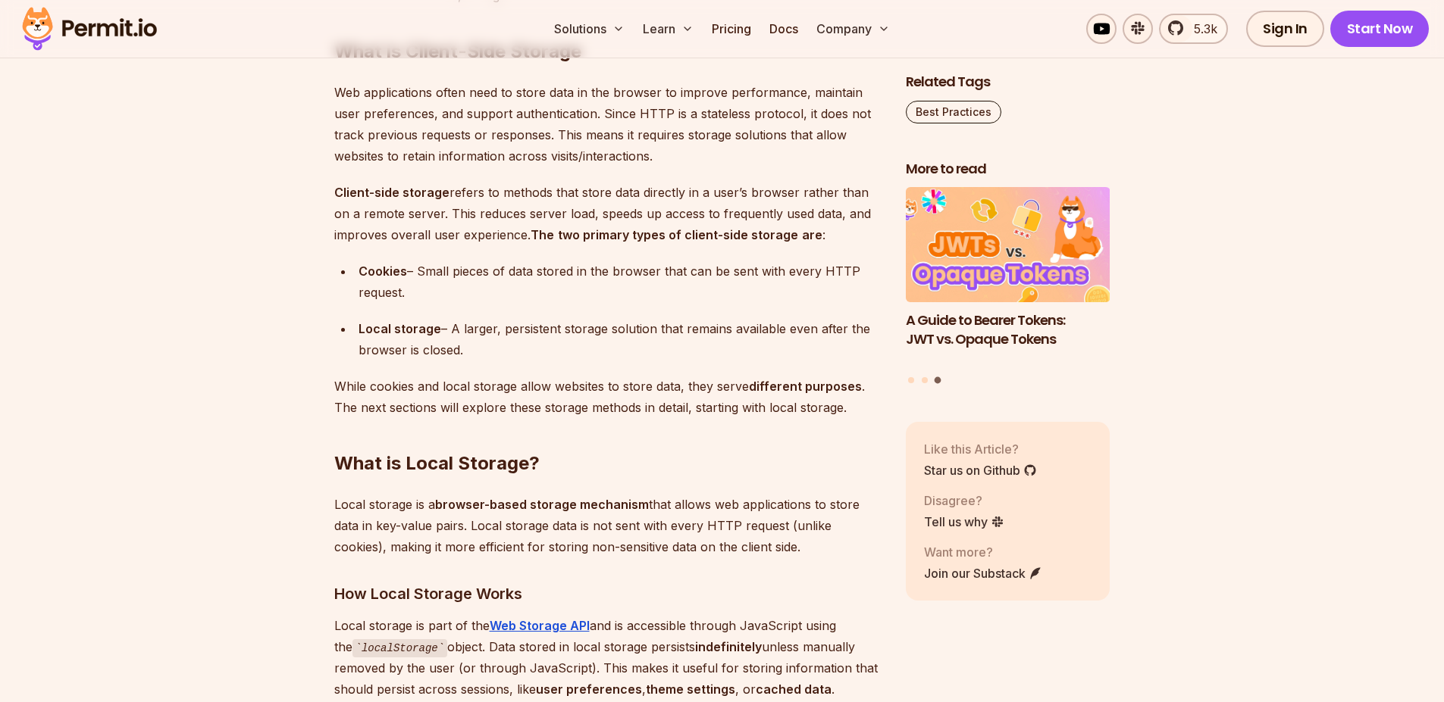
drag, startPoint x: 399, startPoint y: 189, endPoint x: 348, endPoint y: 232, distance: 66.8
click at [399, 190] on strong "Client-side storage" at bounding box center [391, 192] width 115 height 15
drag, startPoint x: 476, startPoint y: 229, endPoint x: 536, endPoint y: 221, distance: 60.4
click at [515, 226] on p "Client-side storage refers to methods that store data directly in a user’s brow…" at bounding box center [607, 214] width 547 height 64
click at [605, 205] on p "Client-side storage refers to methods that store data directly in a user’s brow…" at bounding box center [607, 214] width 547 height 64
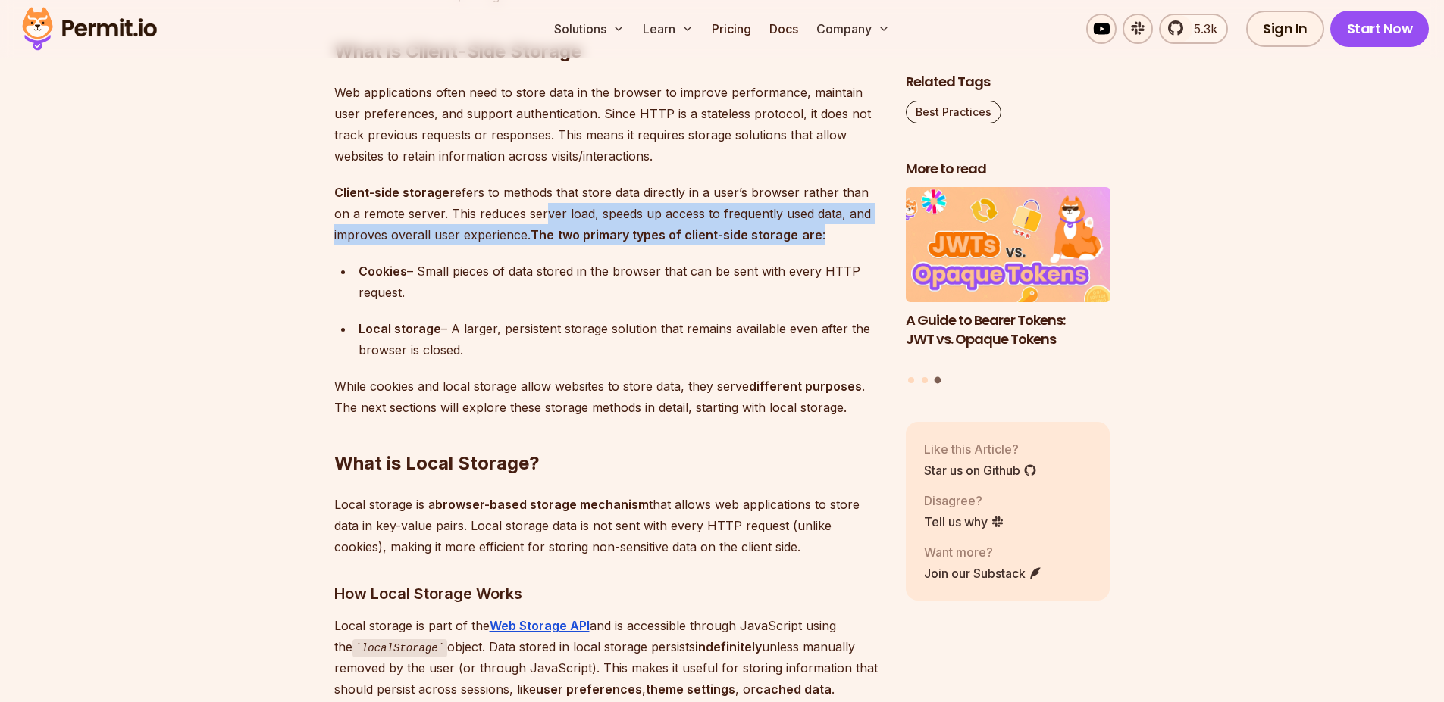
drag, startPoint x: 537, startPoint y: 222, endPoint x: 669, endPoint y: 239, distance: 133.0
click at [854, 224] on p "Client-side storage refers to methods that store data directly in a user’s brow…" at bounding box center [607, 214] width 547 height 64
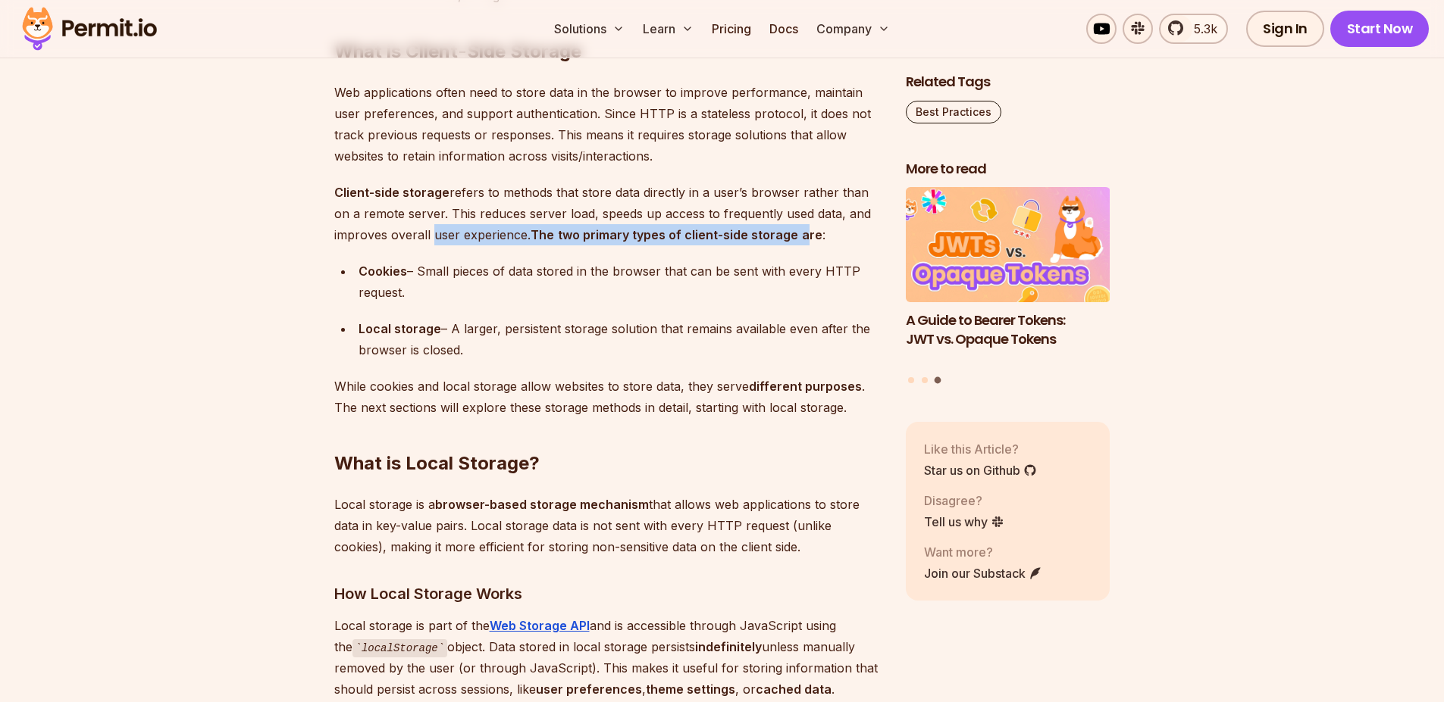
drag, startPoint x: 428, startPoint y: 230, endPoint x: 801, endPoint y: 234, distance: 372.8
click at [801, 234] on p "Client-side storage refers to methods that store data directly in a user’s brow…" at bounding box center [607, 214] width 547 height 64
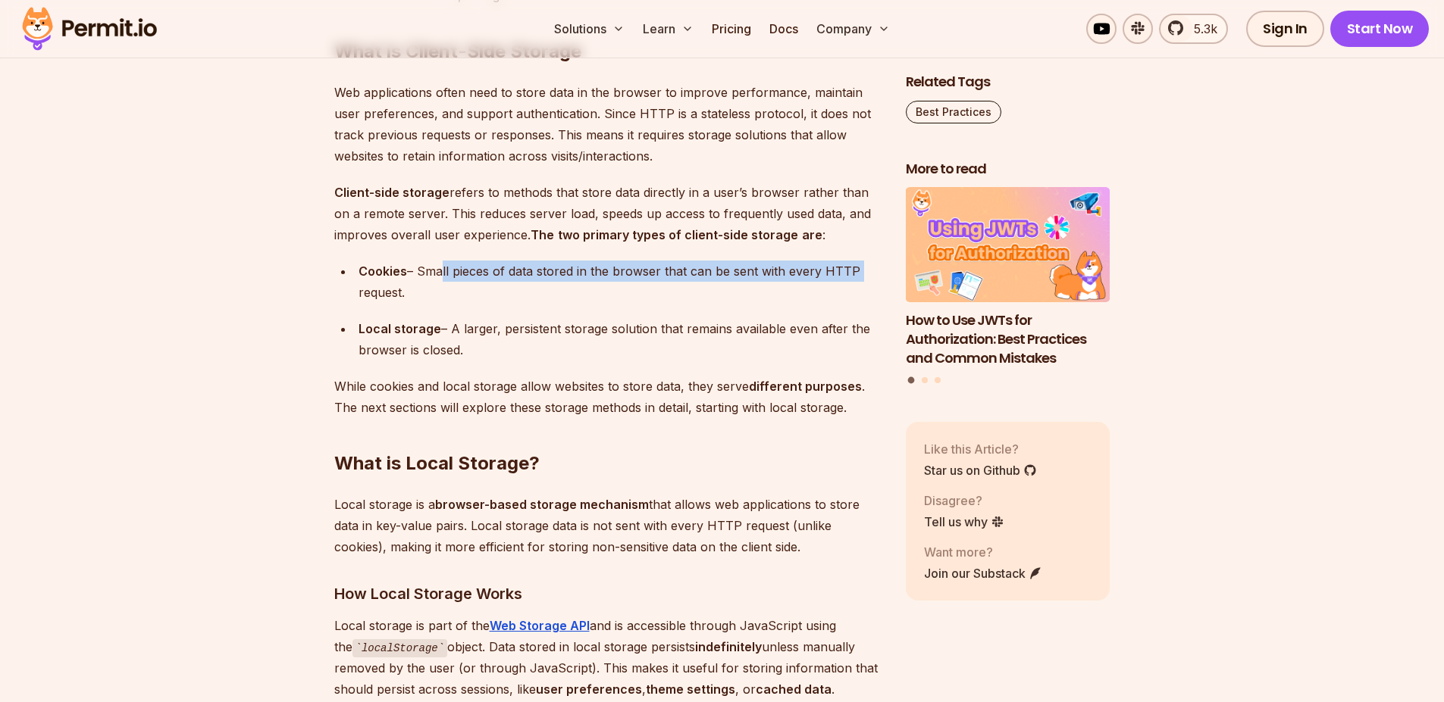
drag, startPoint x: 471, startPoint y: 274, endPoint x: 827, endPoint y: 258, distance: 357.3
click at [877, 262] on div "Cookies – Small pieces of data stored in the browser that can be sent with ever…" at bounding box center [619, 282] width 523 height 42
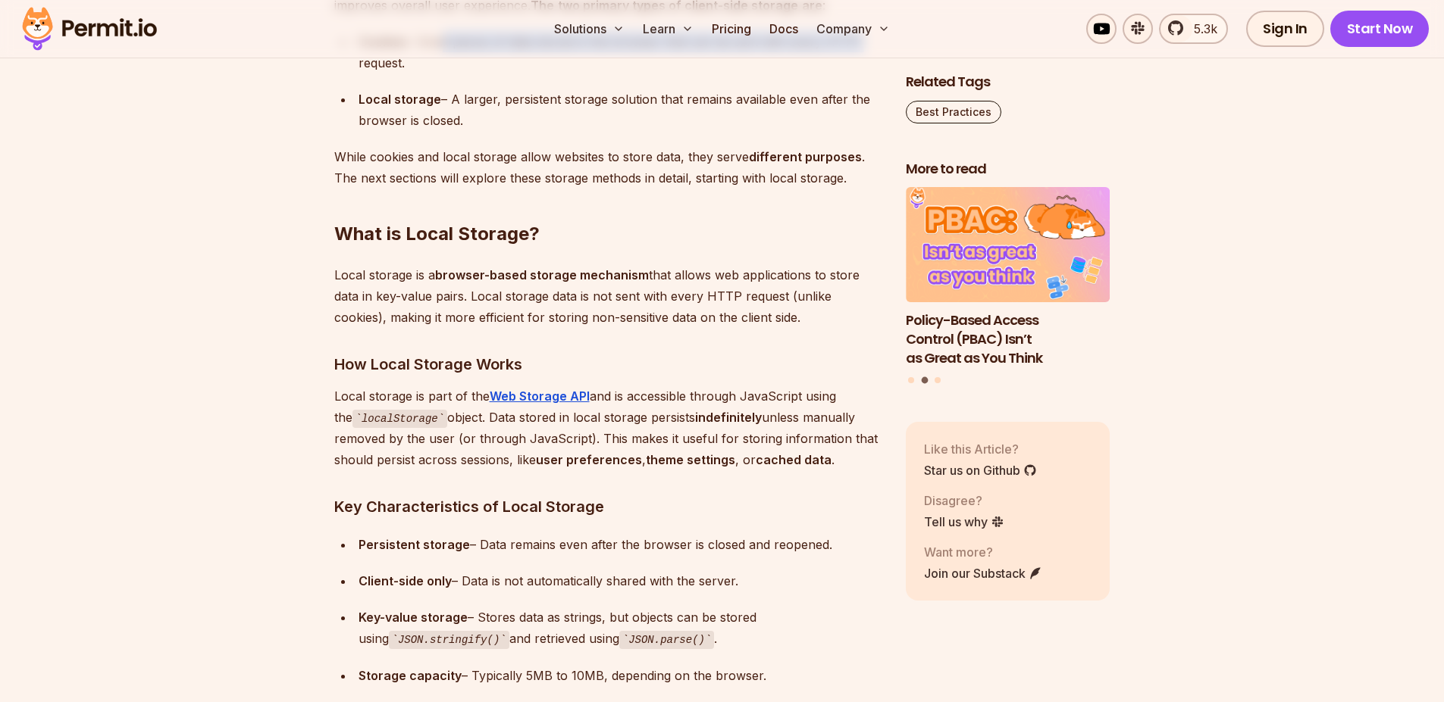
scroll to position [2107, 0]
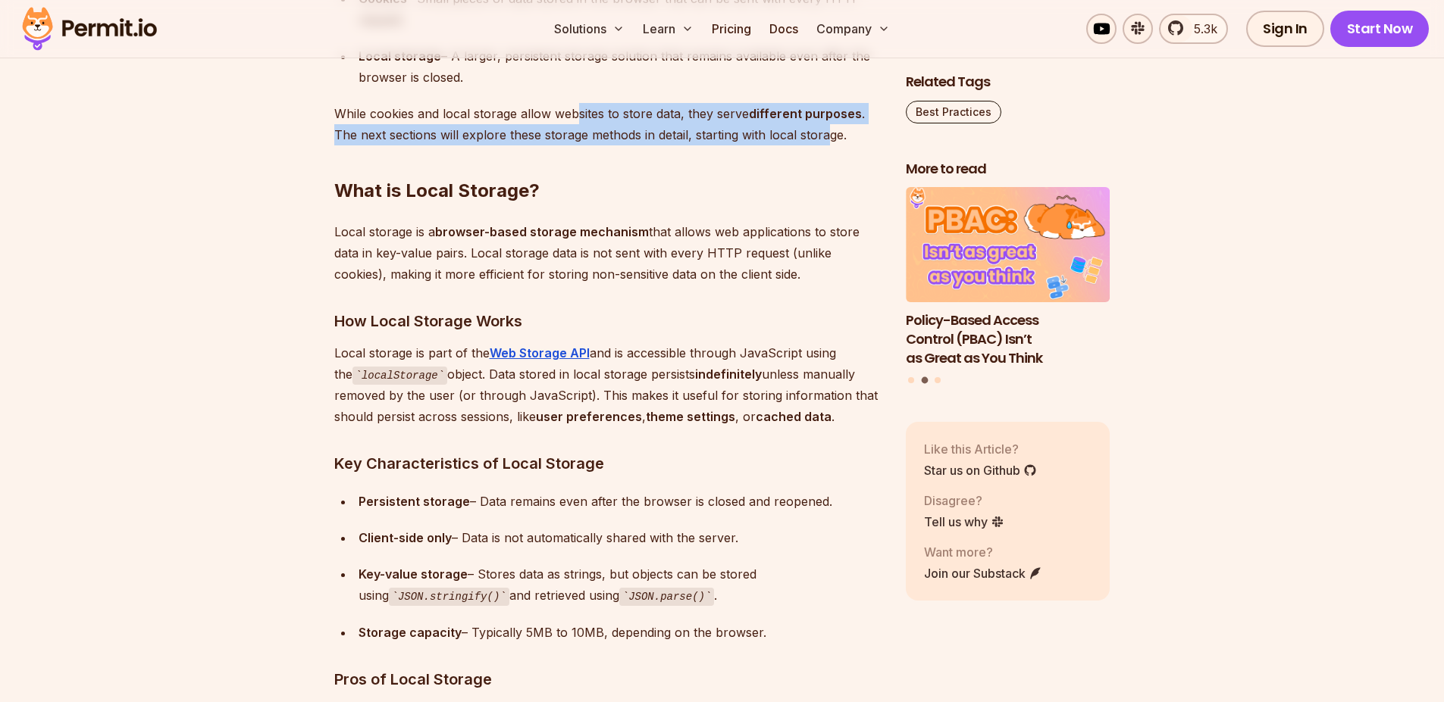
drag, startPoint x: 588, startPoint y: 111, endPoint x: 792, endPoint y: 152, distance: 207.8
click at [828, 127] on p "While cookies and local storage allow websites to store data, they serve differ…" at bounding box center [607, 124] width 547 height 42
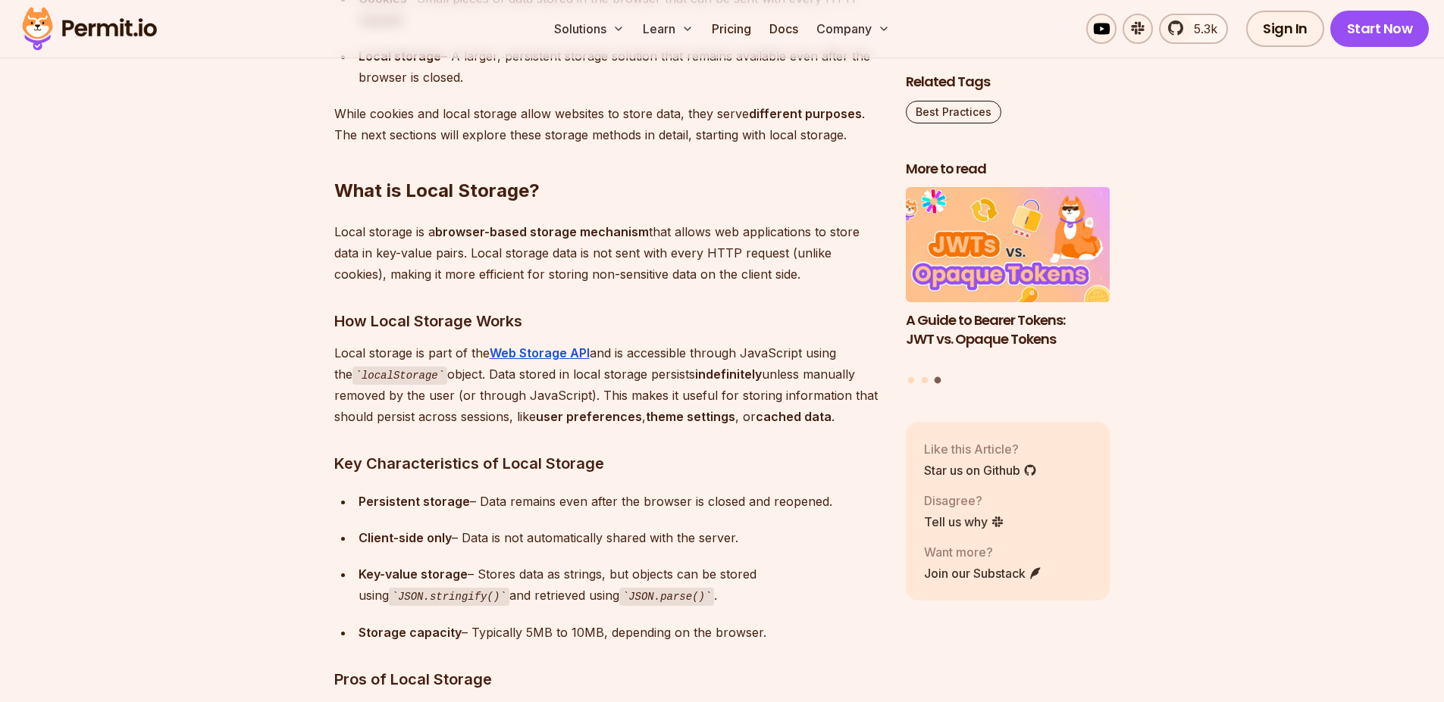
click at [552, 181] on h2 "What is Local Storage?" at bounding box center [607, 160] width 547 height 85
drag, startPoint x: 562, startPoint y: 124, endPoint x: 842, endPoint y: 139, distance: 280.0
click at [843, 136] on p "While cookies and local storage allow websites to store data, they serve differ…" at bounding box center [607, 124] width 547 height 42
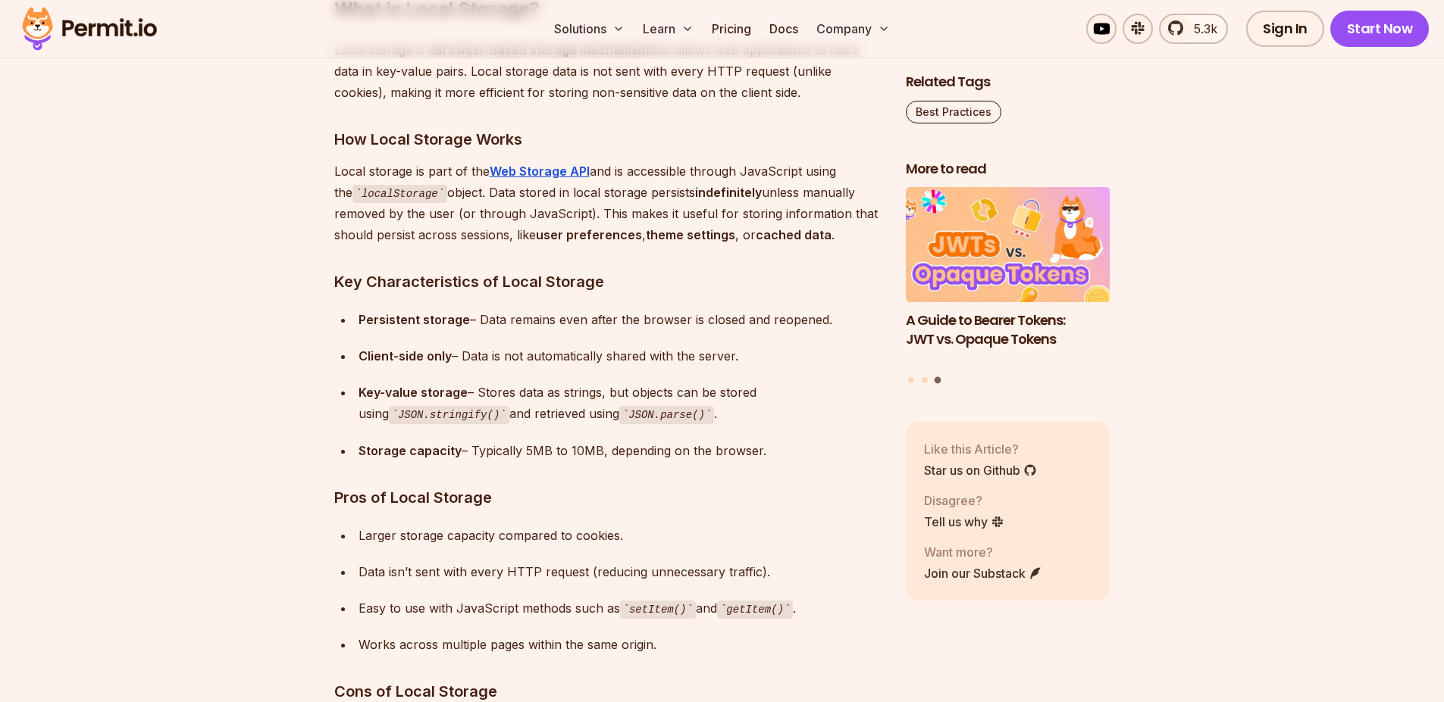
scroll to position [2198, 0]
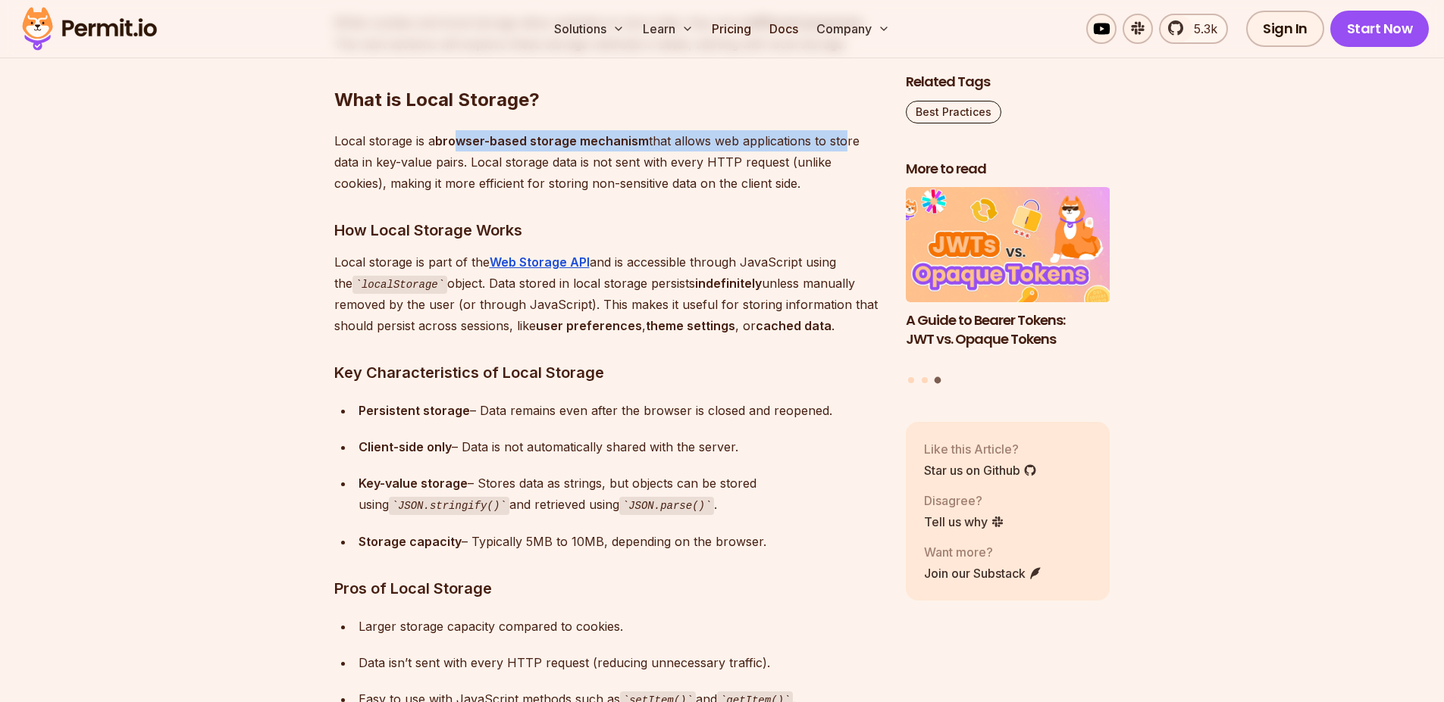
drag, startPoint x: 463, startPoint y: 142, endPoint x: 837, endPoint y: 143, distance: 374.3
click at [840, 142] on p "Local storage is a browser-based storage mechanism that allows web applications…" at bounding box center [607, 162] width 547 height 64
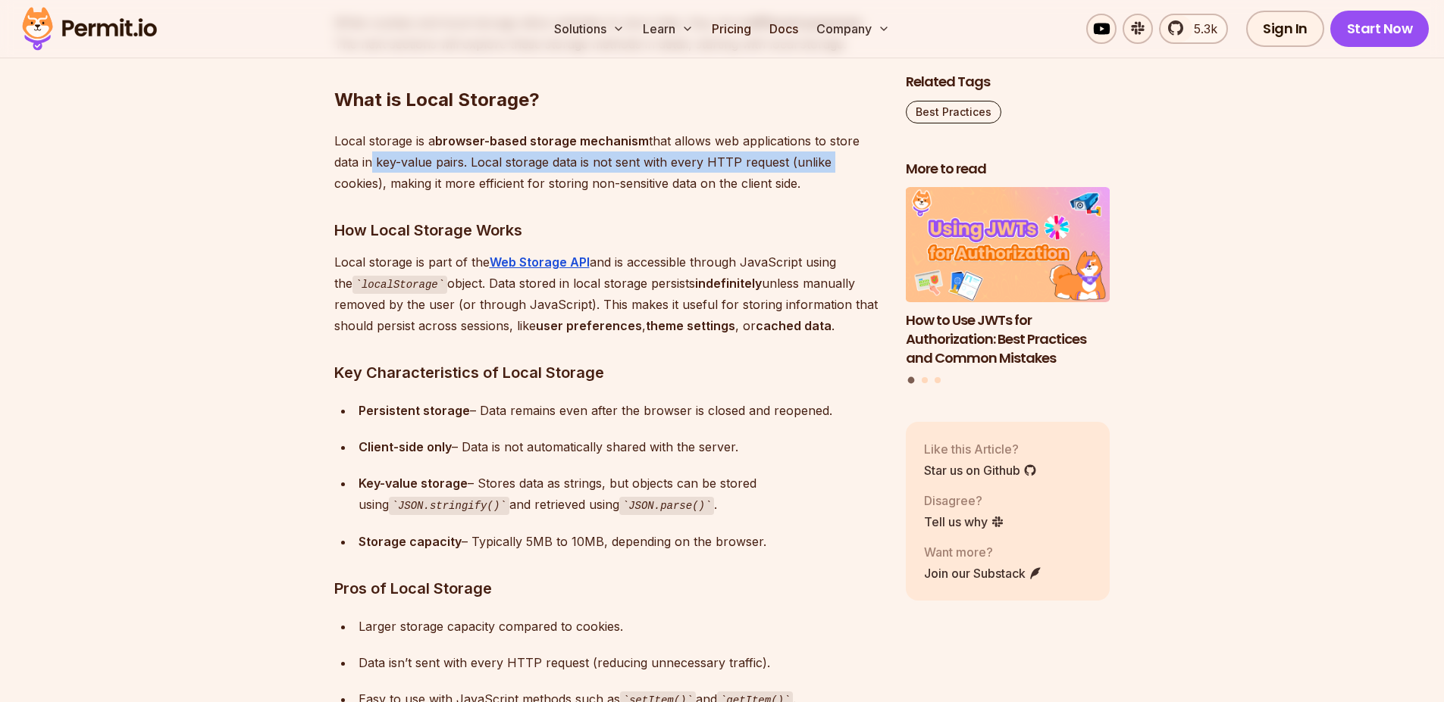
drag, startPoint x: 369, startPoint y: 164, endPoint x: 839, endPoint y: 155, distance: 469.9
click at [839, 155] on p "Local storage is a browser-based storage mechanism that allows web applications…" at bounding box center [607, 162] width 547 height 64
click at [590, 168] on p "Local storage is a browser-based storage mechanism that allows web applications…" at bounding box center [607, 162] width 547 height 64
click at [593, 171] on p "Local storage is a browser-based storage mechanism that allows web applications…" at bounding box center [607, 162] width 547 height 64
click at [390, 190] on p "Local storage is a browser-based storage mechanism that allows web applications…" at bounding box center [607, 162] width 547 height 64
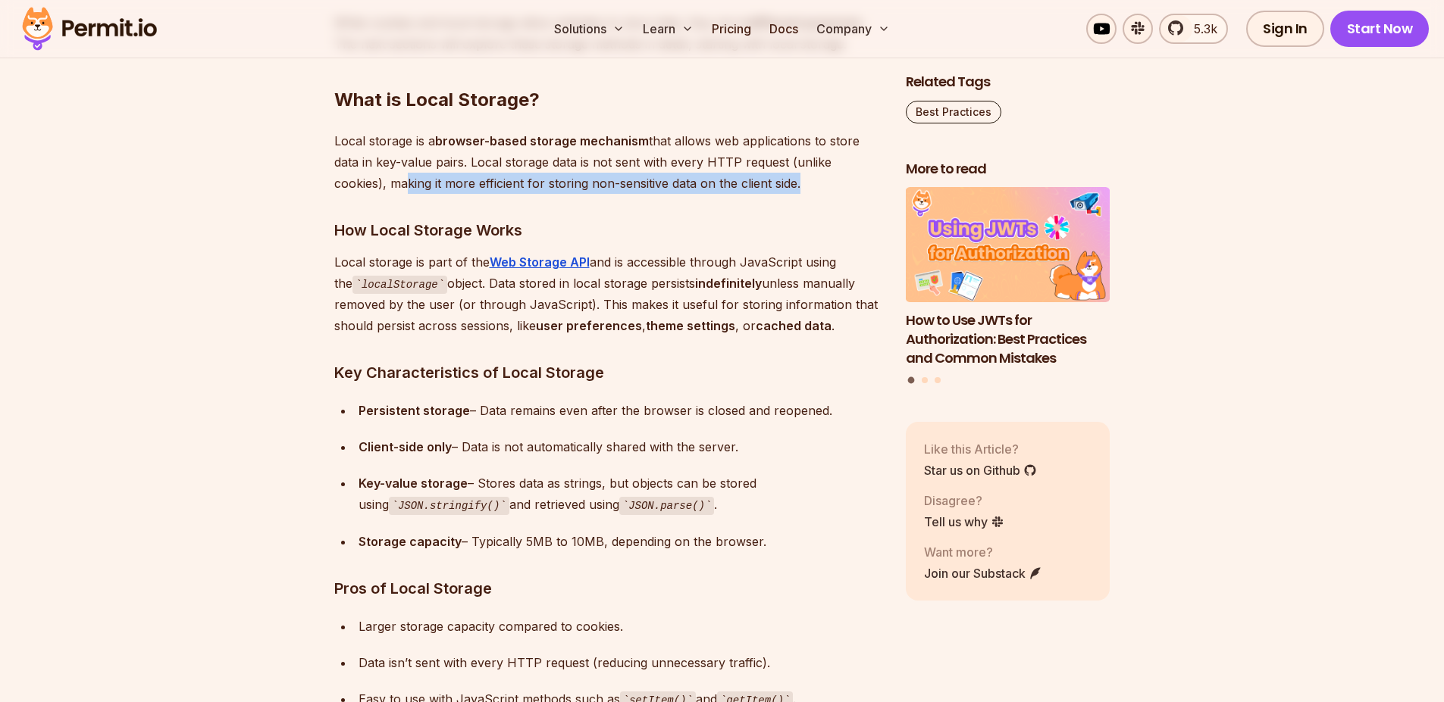
drag, startPoint x: 431, startPoint y: 183, endPoint x: 722, endPoint y: 191, distance: 291.1
click at [798, 178] on p "Local storage is a browser-based storage mechanism that allows web applications…" at bounding box center [607, 162] width 547 height 64
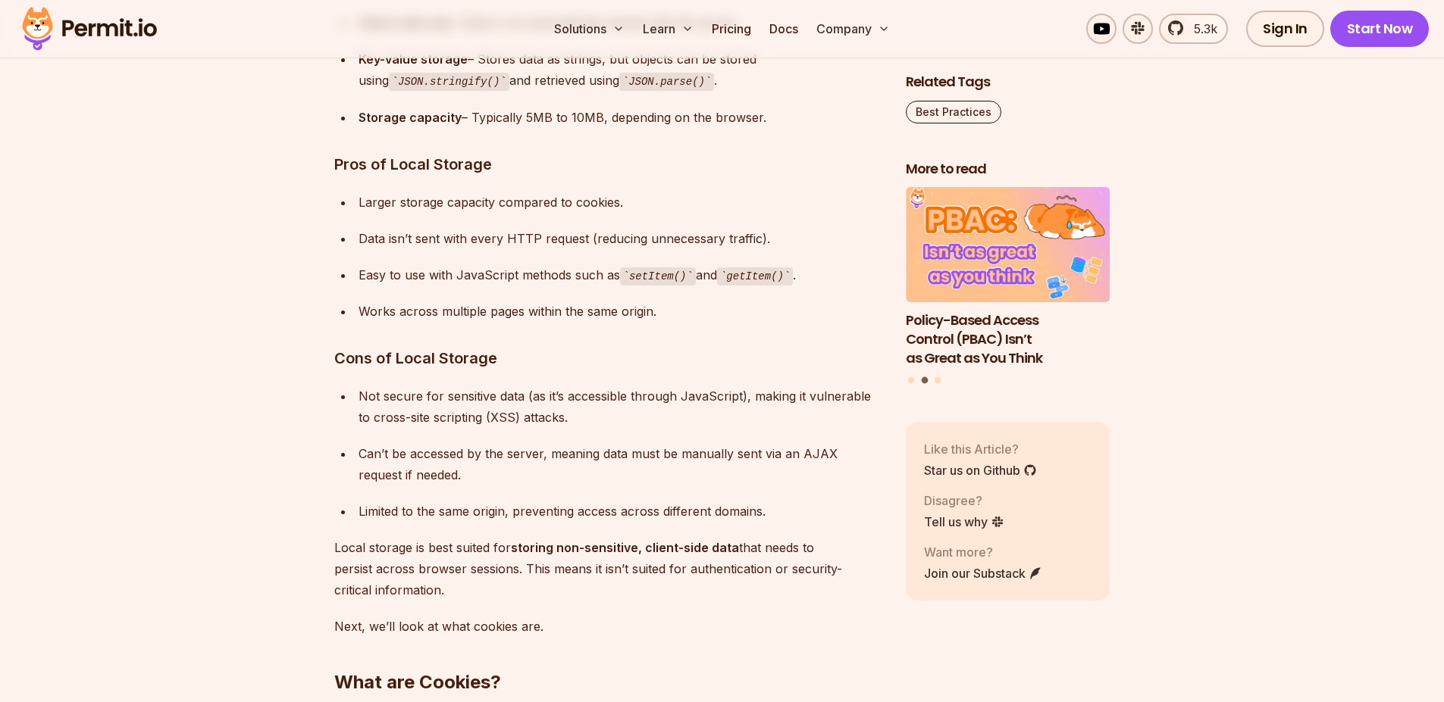
scroll to position [2653, 0]
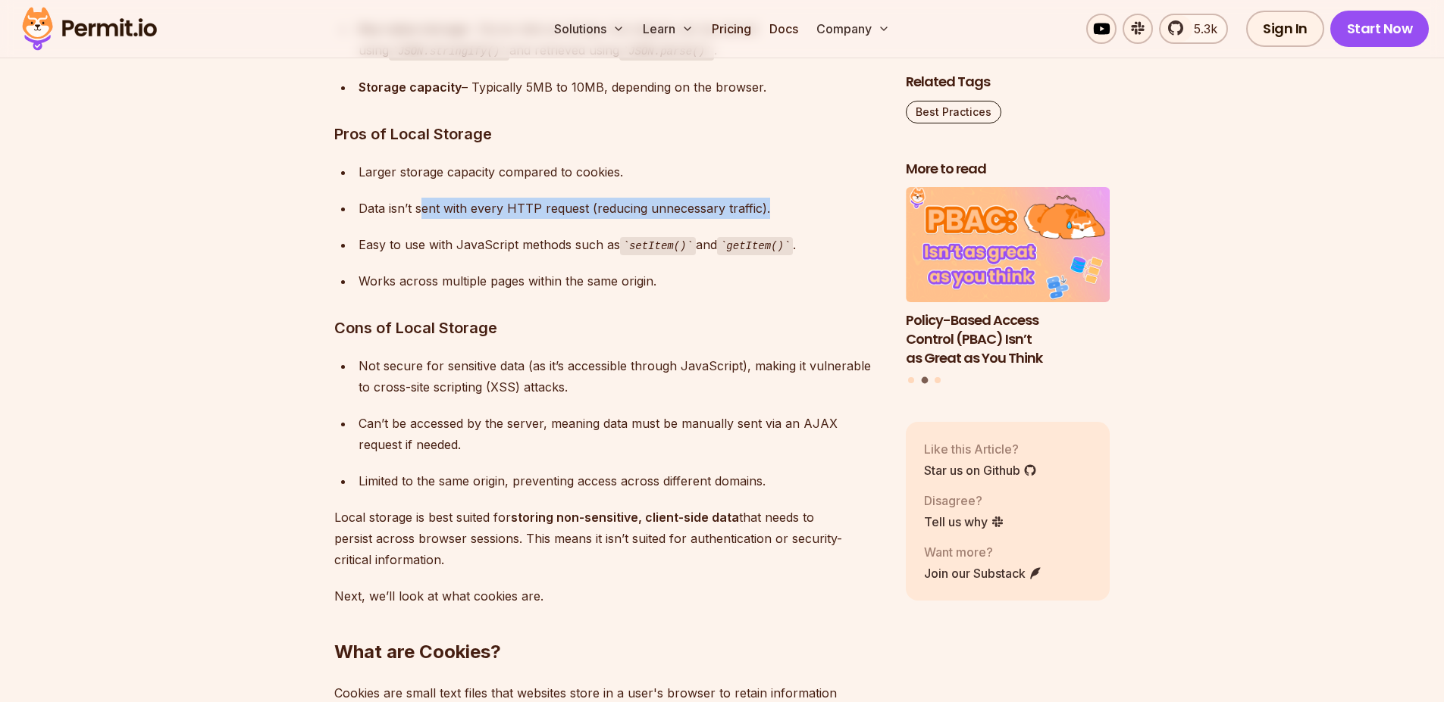
drag, startPoint x: 423, startPoint y: 208, endPoint x: 778, endPoint y: 208, distance: 355.4
click at [779, 208] on div "Data isn’t sent with every HTTP request (reducing unnecessary traffic)." at bounding box center [619, 208] width 523 height 21
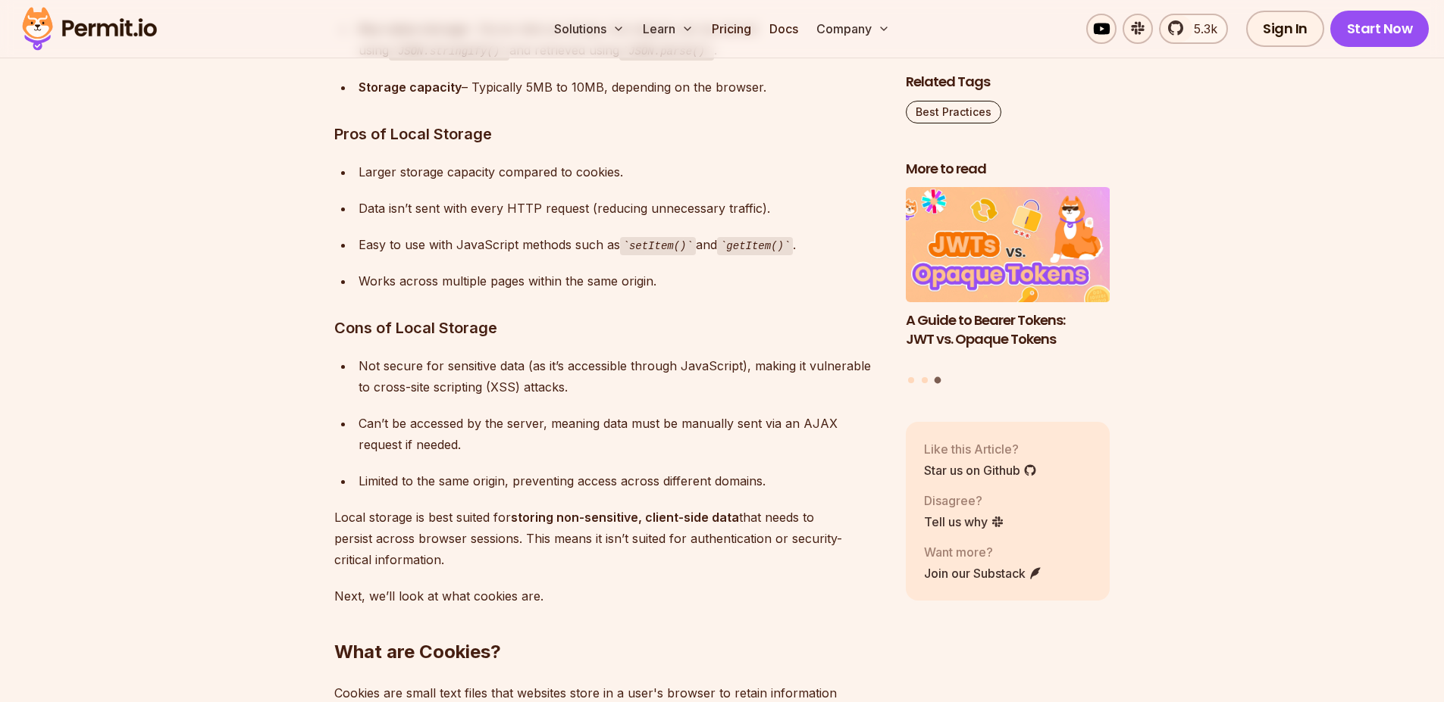
click at [416, 238] on div "Easy to use with JavaScript methods such as setItem() and getItem() ." at bounding box center [619, 245] width 523 height 22
click at [397, 205] on div "Data isn’t sent with every HTTP request (reducing unnecessary traffic)." at bounding box center [619, 208] width 523 height 21
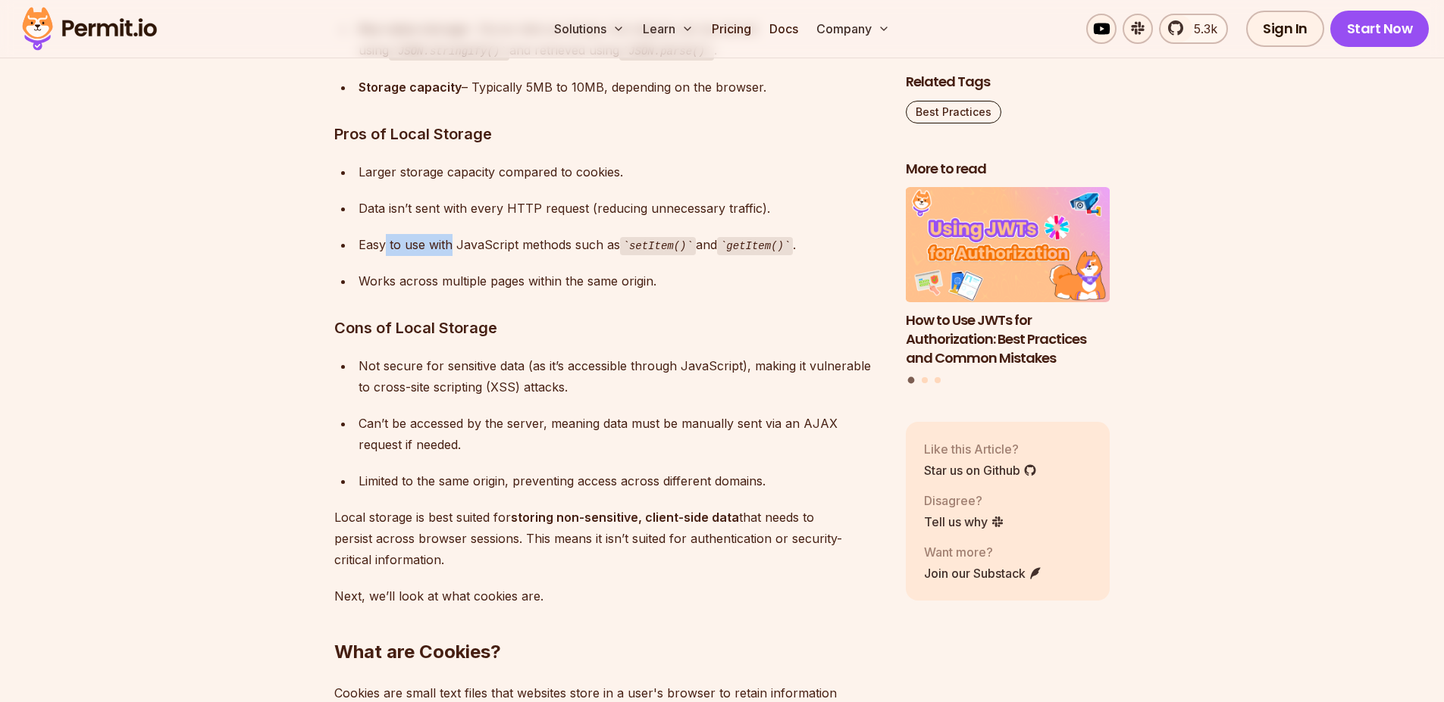
drag, startPoint x: 384, startPoint y: 235, endPoint x: 467, endPoint y: 249, distance: 83.8
click at [452, 252] on div "Easy to use with JavaScript methods such as setItem() and getItem() ." at bounding box center [619, 245] width 523 height 22
click at [380, 252] on div "Easy to use with JavaScript methods such as setItem() and getItem() ." at bounding box center [619, 245] width 523 height 22
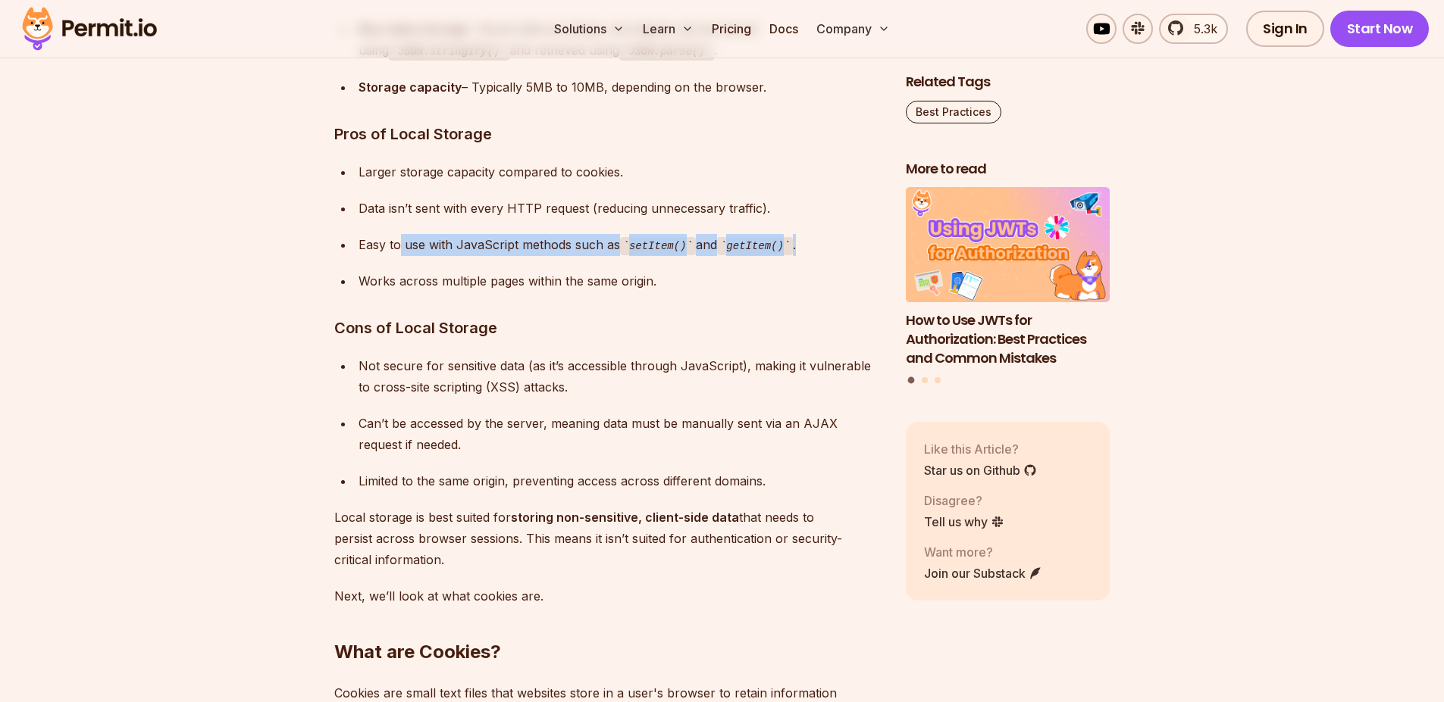
drag, startPoint x: 402, startPoint y: 244, endPoint x: 805, endPoint y: 239, distance: 402.4
click at [805, 239] on div "Easy to use with JavaScript methods such as setItem() and getItem() ." at bounding box center [619, 245] width 523 height 22
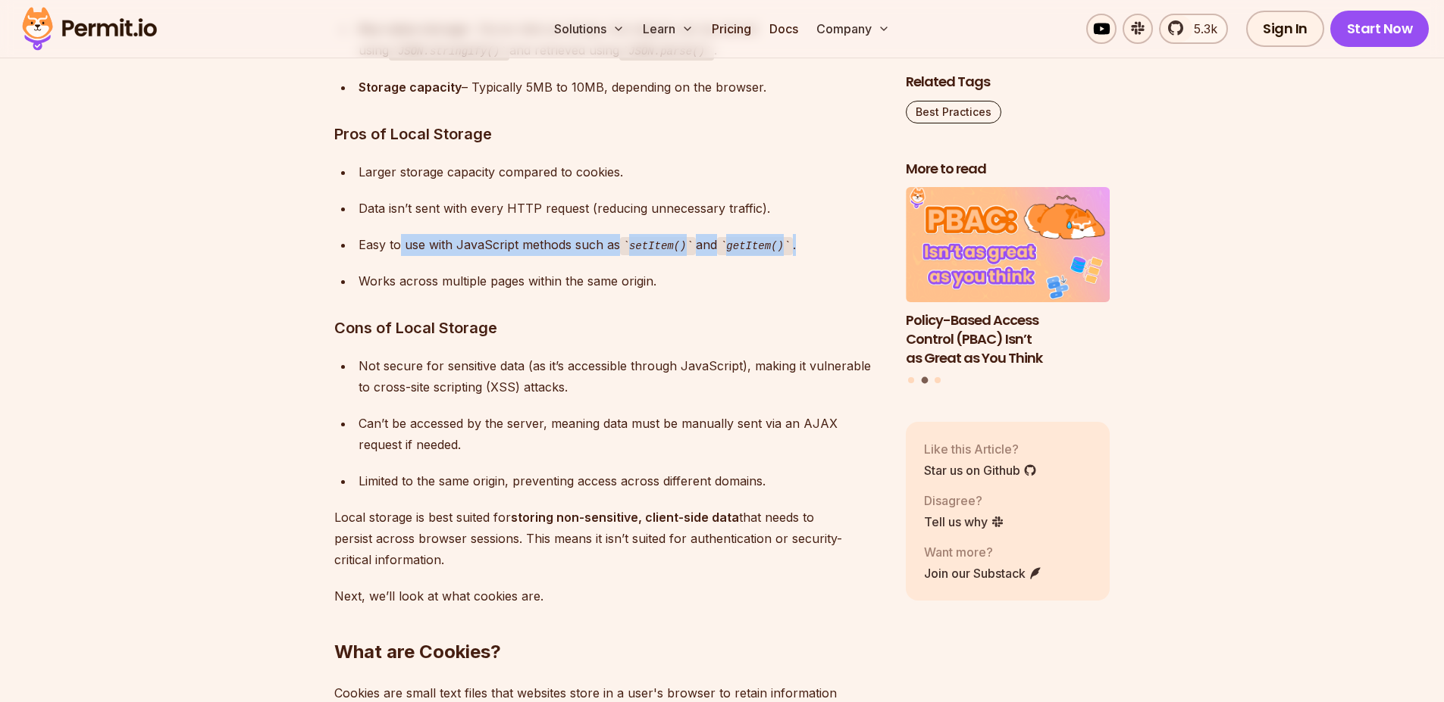
click at [446, 236] on div "Easy to use with JavaScript methods such as setItem() and getItem() ." at bounding box center [619, 245] width 523 height 22
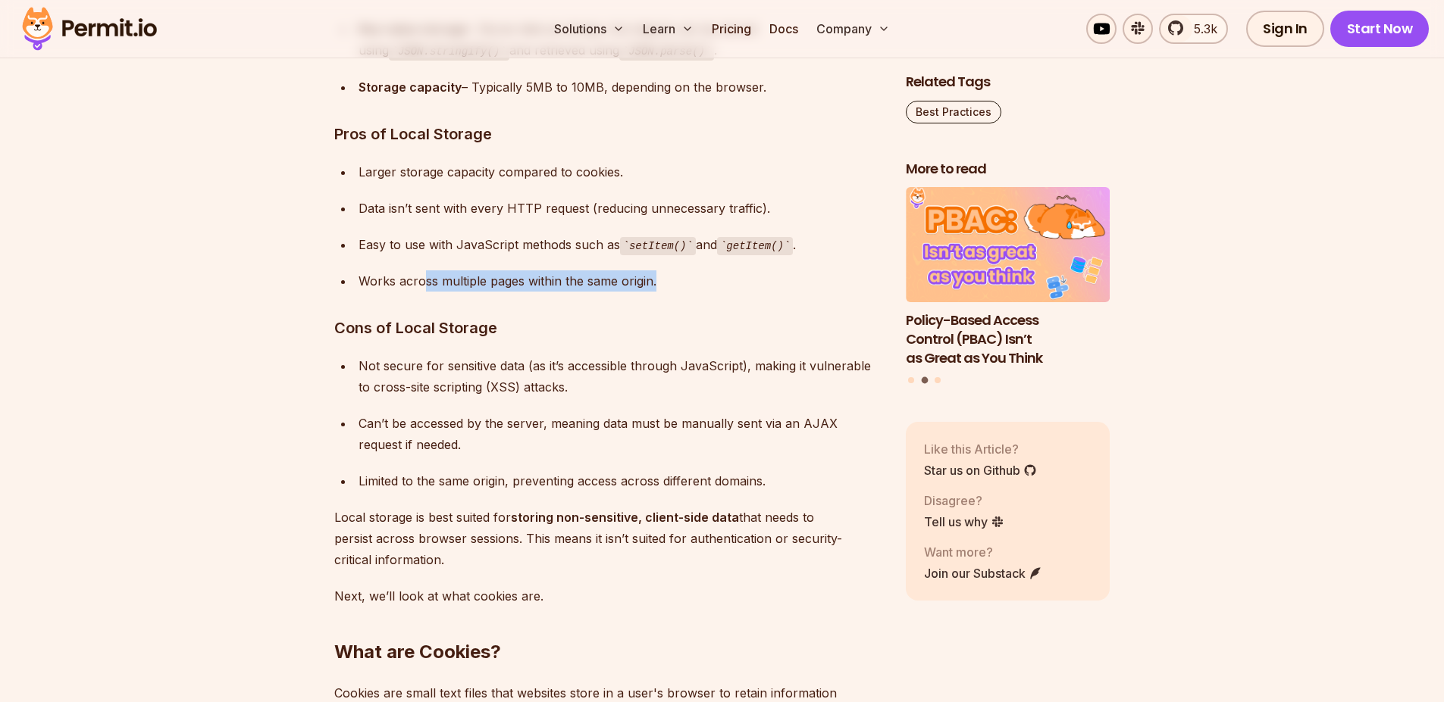
drag, startPoint x: 422, startPoint y: 288, endPoint x: 680, endPoint y: 283, distance: 258.4
click at [681, 283] on div "Works across multiple pages within the same origin." at bounding box center [619, 281] width 523 height 21
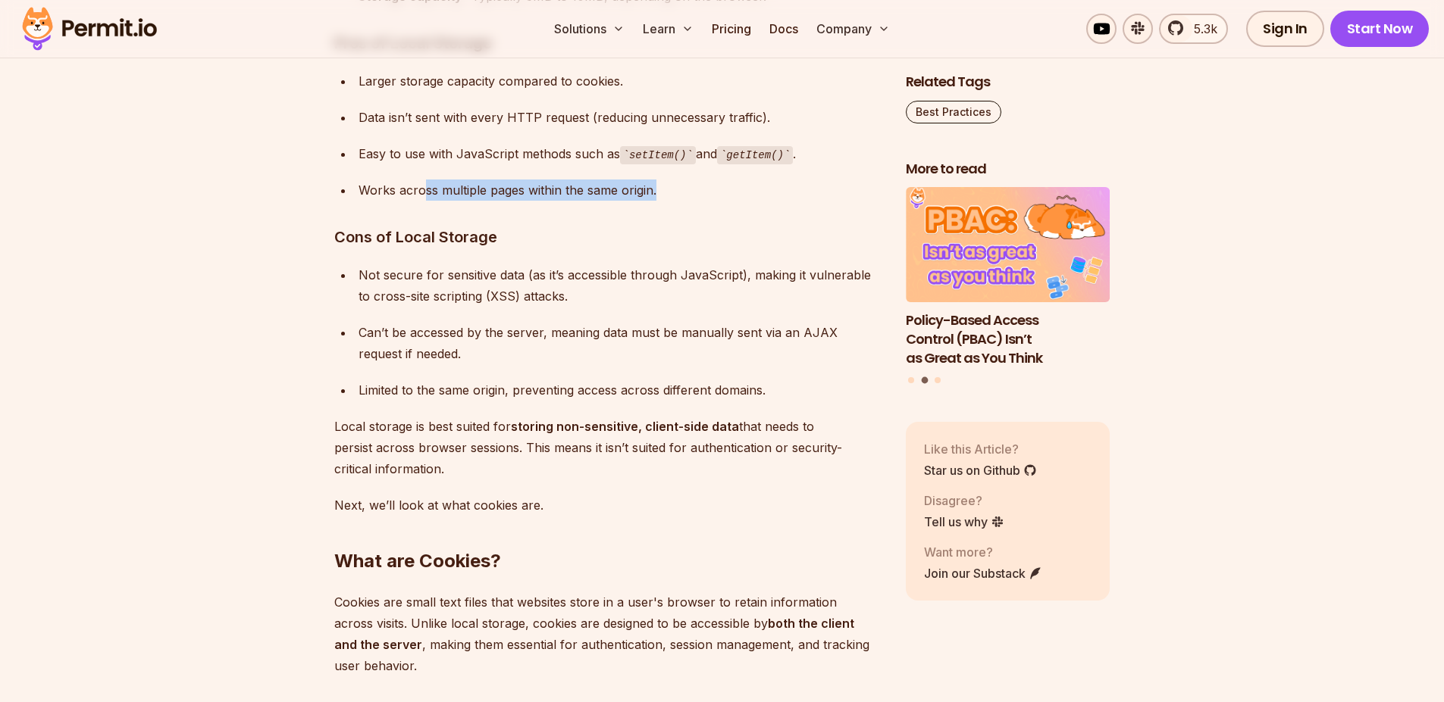
scroll to position [2835, 0]
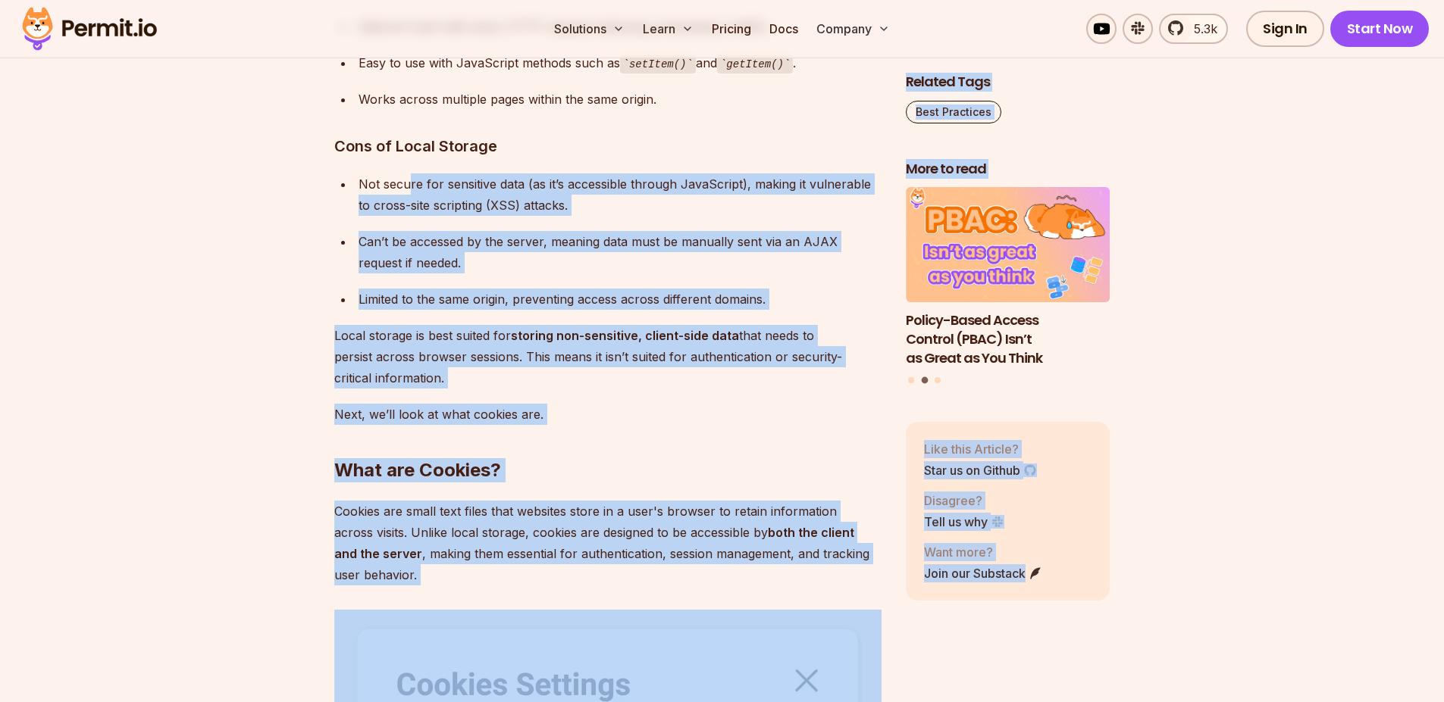
drag, startPoint x: 421, startPoint y: 183, endPoint x: 880, endPoint y: 184, distance: 459.2
click at [447, 217] on ul "Not secure for sensitive data (as it’s accessible through JavaScript), making i…" at bounding box center [607, 242] width 547 height 136
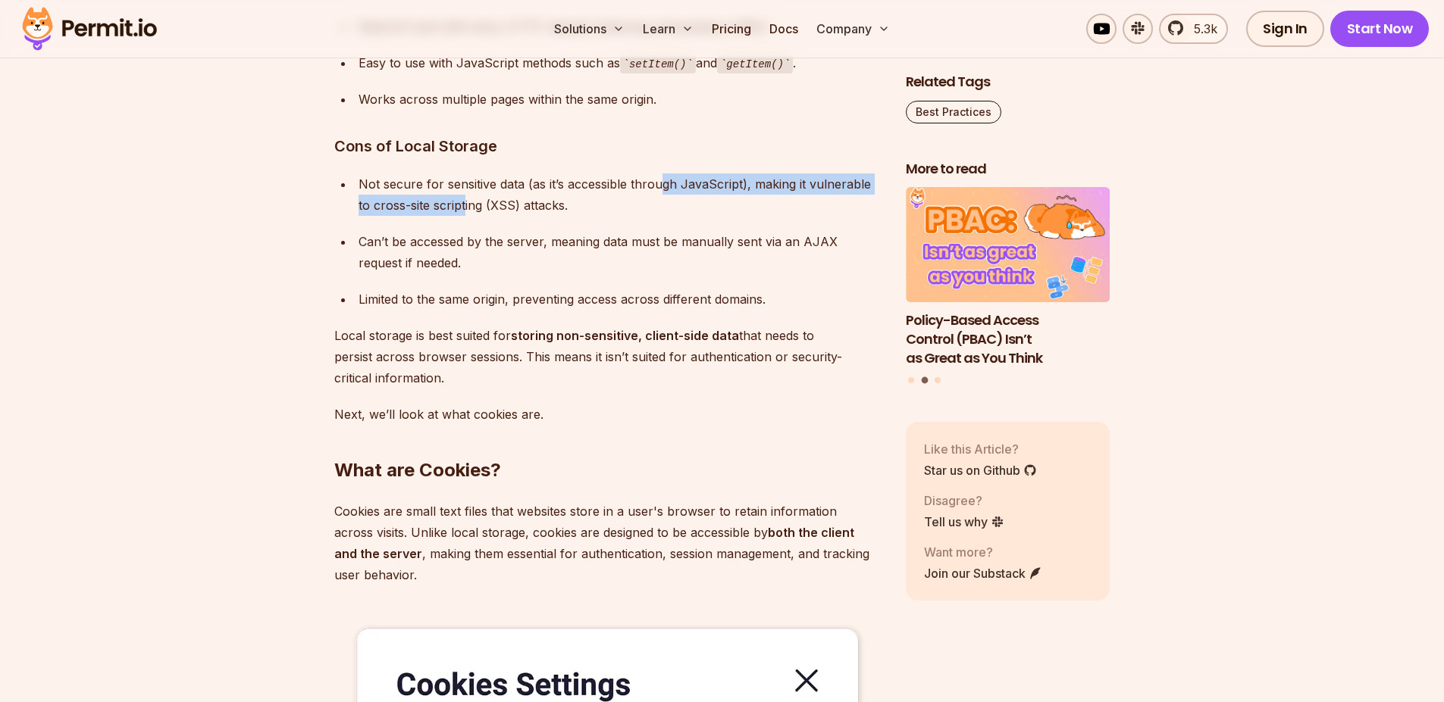
drag, startPoint x: 565, startPoint y: 203, endPoint x: 455, endPoint y: 236, distance: 114.1
click at [631, 205] on div "Not secure for sensitive data (as it’s accessible through JavaScript), making i…" at bounding box center [619, 195] width 523 height 42
click at [399, 236] on div "Can’t be accessed by the server, meaning data must be manually sent via an AJAX…" at bounding box center [619, 252] width 523 height 42
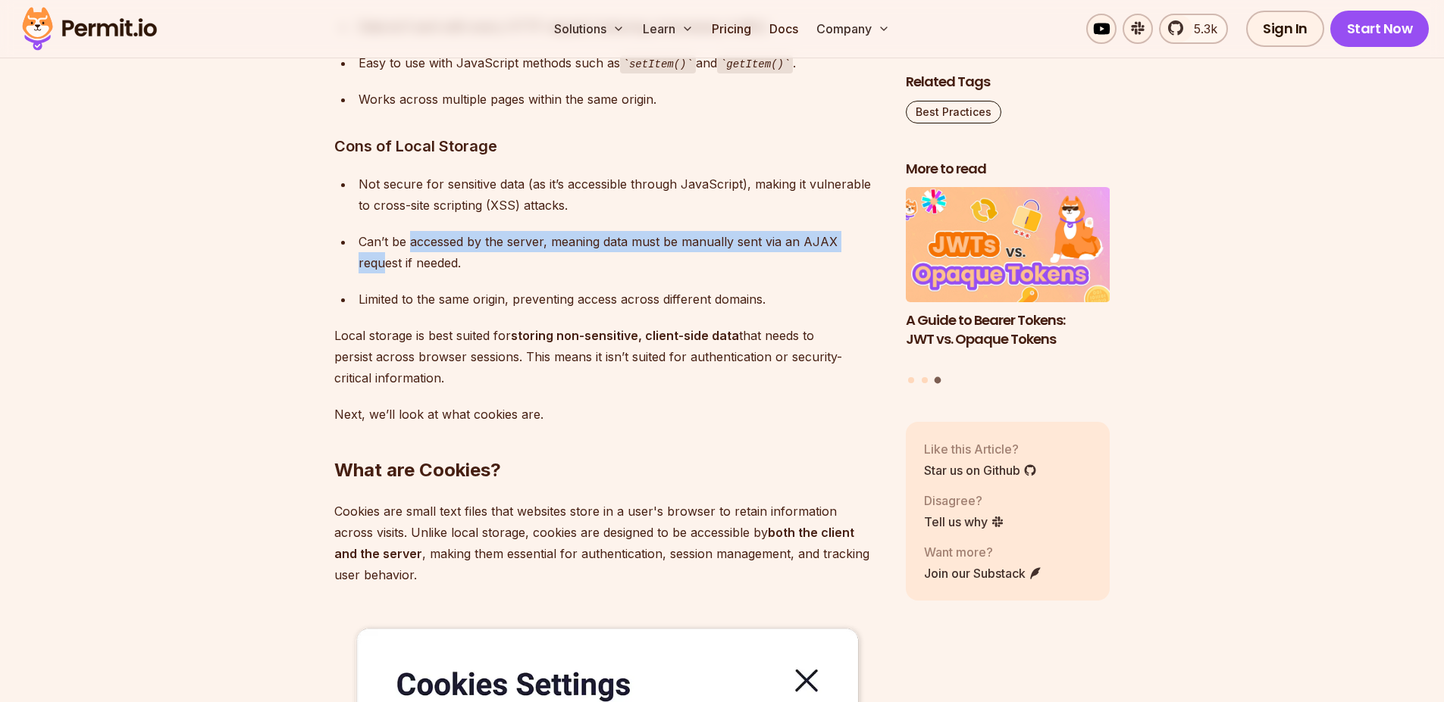
drag, startPoint x: 505, startPoint y: 255, endPoint x: 862, endPoint y: 245, distance: 357.0
click at [862, 245] on div "Can’t be accessed by the server, meaning data must be manually sent via an AJAX…" at bounding box center [619, 252] width 523 height 42
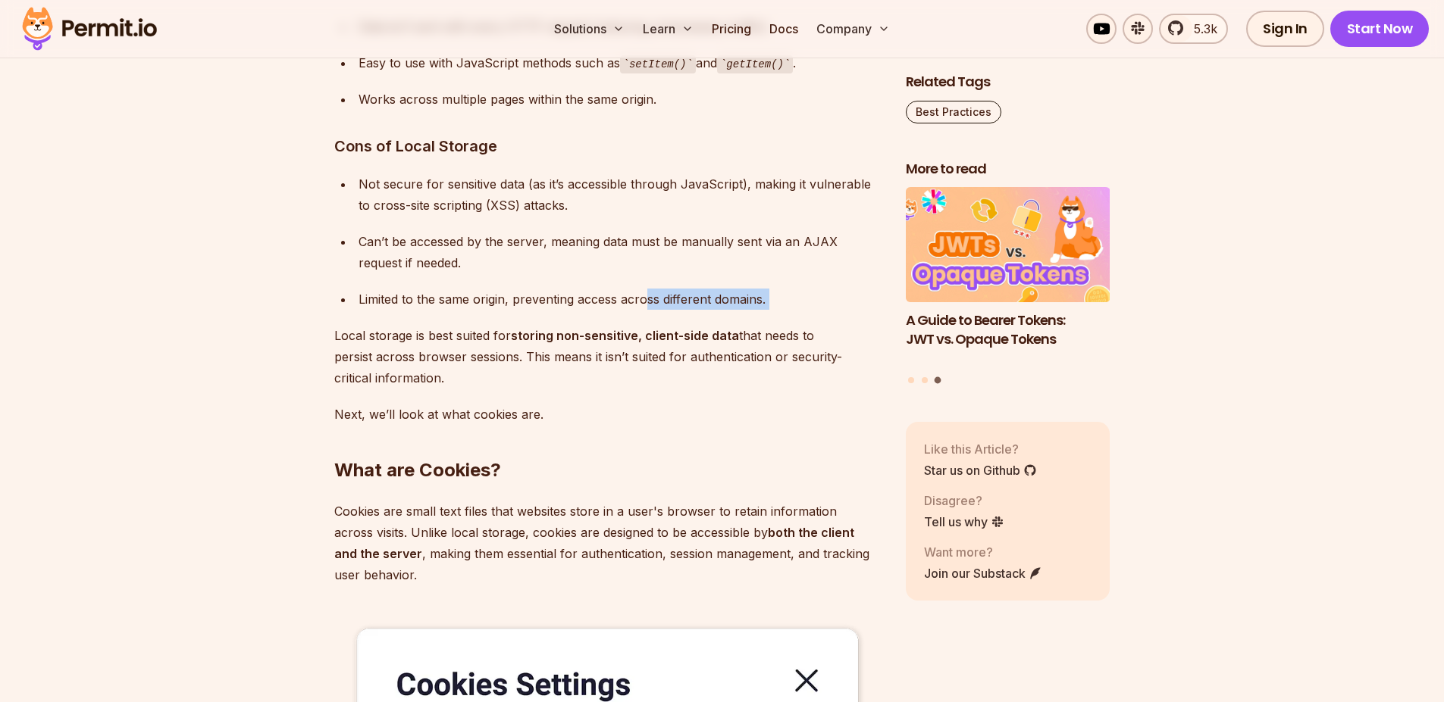
drag, startPoint x: 593, startPoint y: 314, endPoint x: 646, endPoint y: 309, distance: 54.0
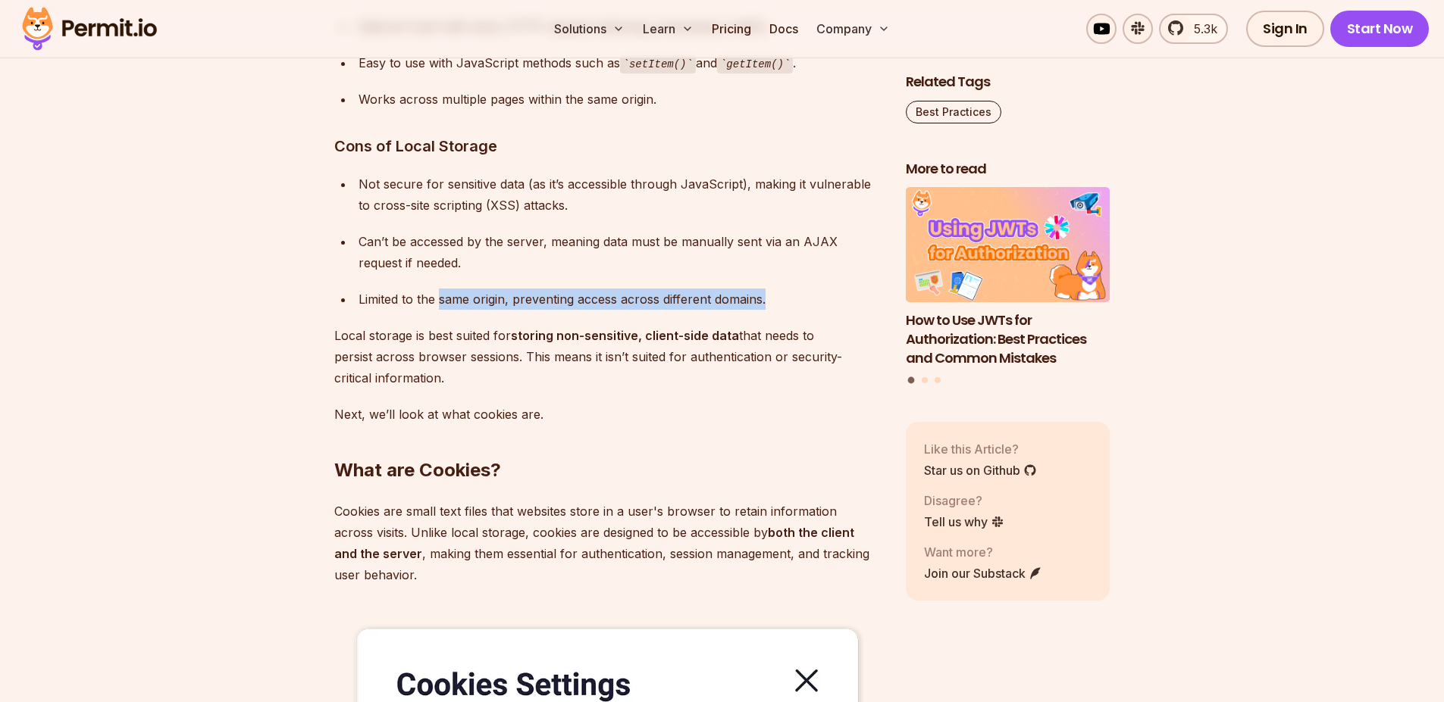
drag, startPoint x: 440, startPoint y: 302, endPoint x: 788, endPoint y: 302, distance: 347.8
click at [788, 302] on div "Limited to the same origin, preventing access across different domains." at bounding box center [619, 299] width 523 height 21
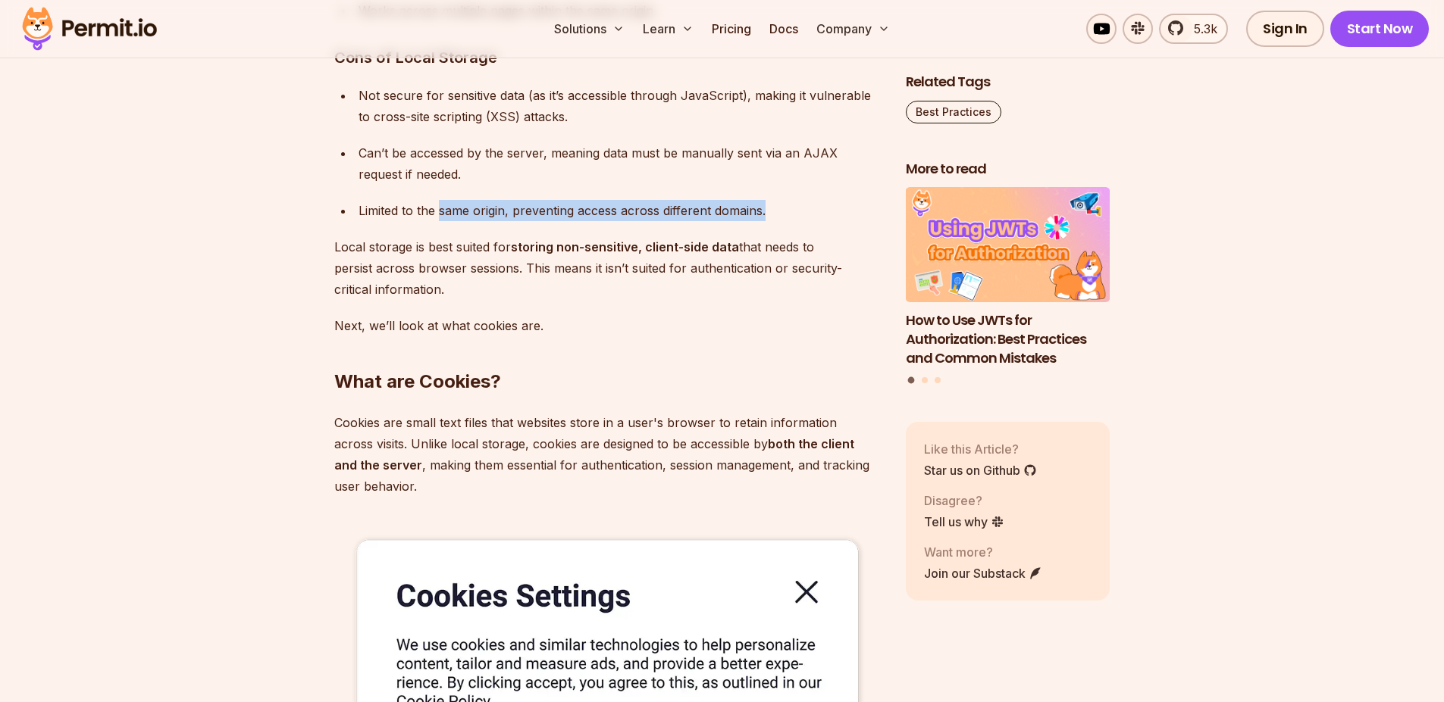
scroll to position [2926, 0]
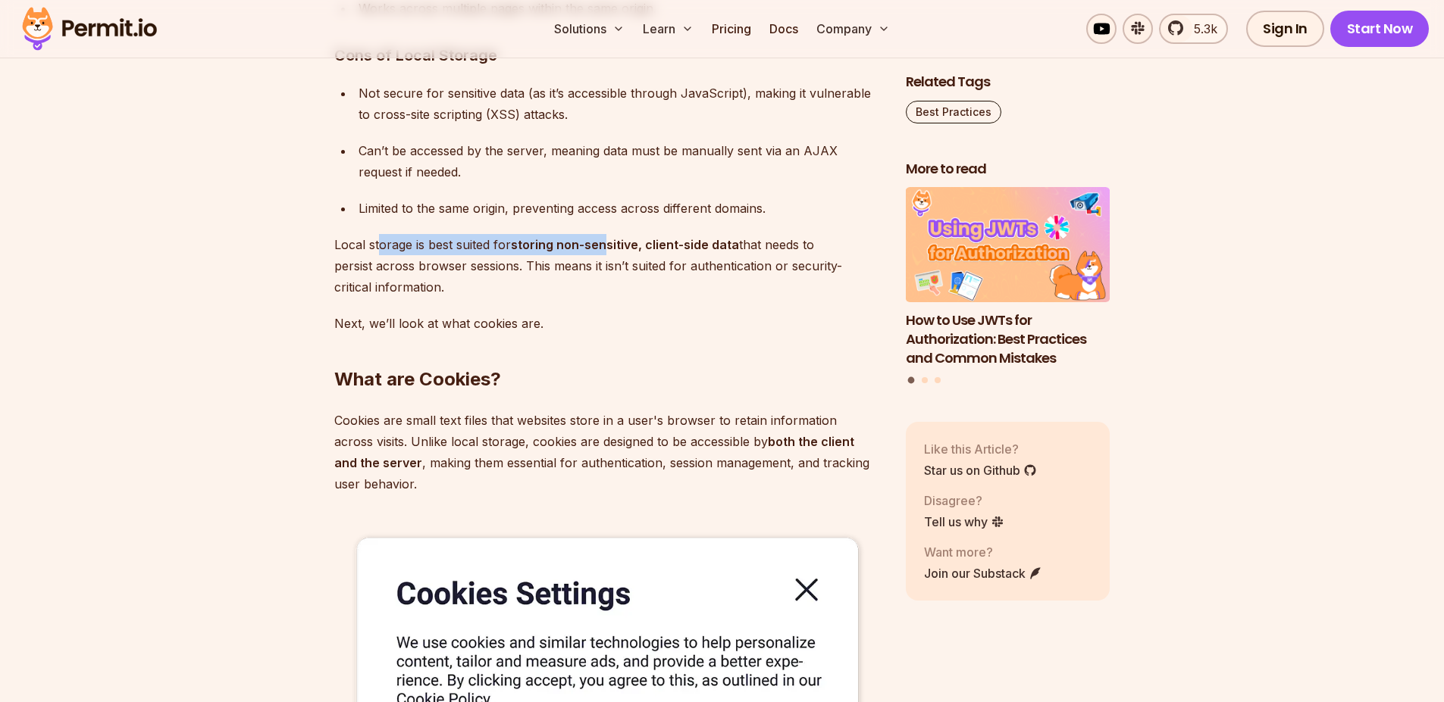
drag, startPoint x: 378, startPoint y: 240, endPoint x: 606, endPoint y: 250, distance: 228.3
click at [606, 250] on p "Local storage is best suited for storing non-sensitive, client-side data that n…" at bounding box center [607, 266] width 547 height 64
click at [483, 247] on p "Local storage is best suited for storing non-sensitive, client-side data that n…" at bounding box center [607, 266] width 547 height 64
click at [598, 242] on strong "storing non-sensitive, client-side data" at bounding box center [625, 244] width 228 height 15
drag, startPoint x: 613, startPoint y: 246, endPoint x: 640, endPoint y: 247, distance: 27.3
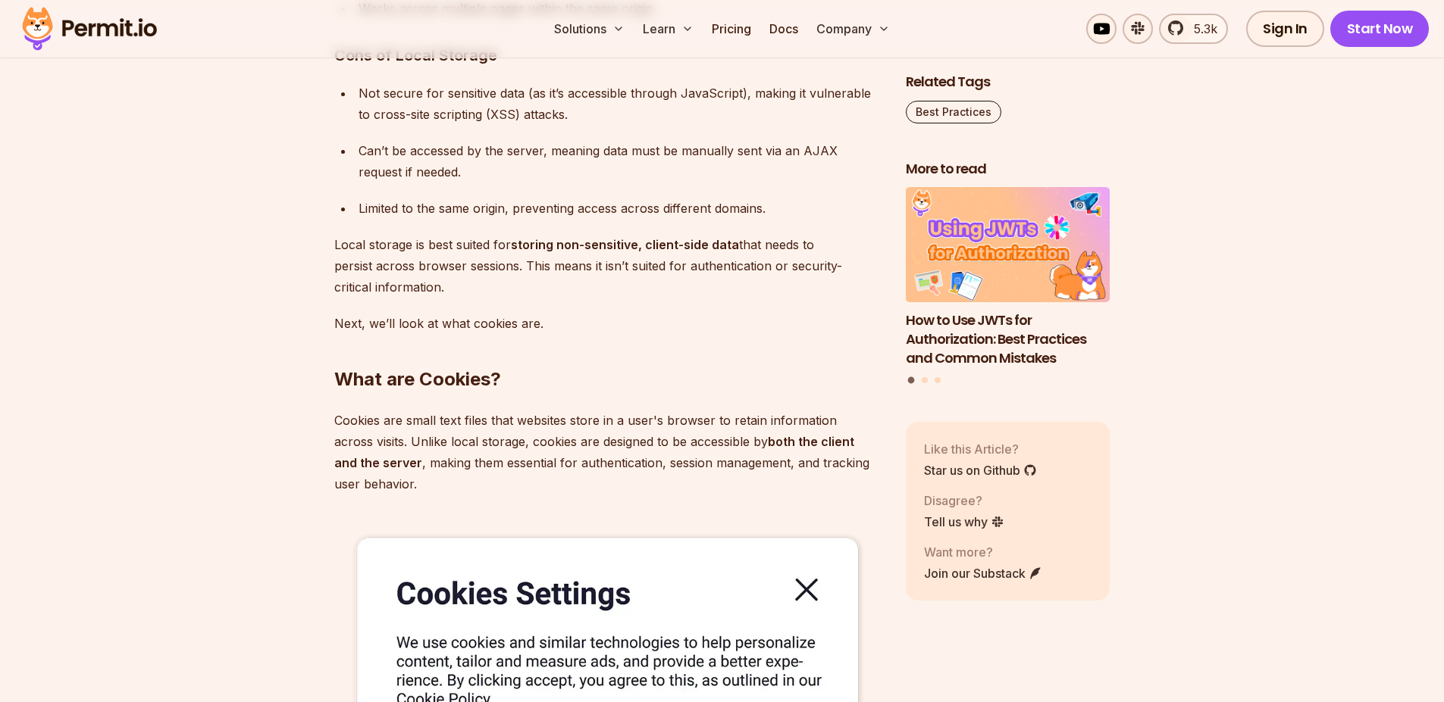
click at [622, 247] on strong "storing non-sensitive, client-side data" at bounding box center [625, 244] width 228 height 15
drag, startPoint x: 664, startPoint y: 248, endPoint x: 840, endPoint y: 242, distance: 175.9
click at [840, 242] on p "Local storage is best suited for storing non-sensitive, client-side data that n…" at bounding box center [607, 266] width 547 height 64
drag, startPoint x: 352, startPoint y: 274, endPoint x: 525, endPoint y: 272, distance: 172.8
click at [525, 271] on p "Local storage is best suited for storing non-sensitive, client-side data that n…" at bounding box center [607, 266] width 547 height 64
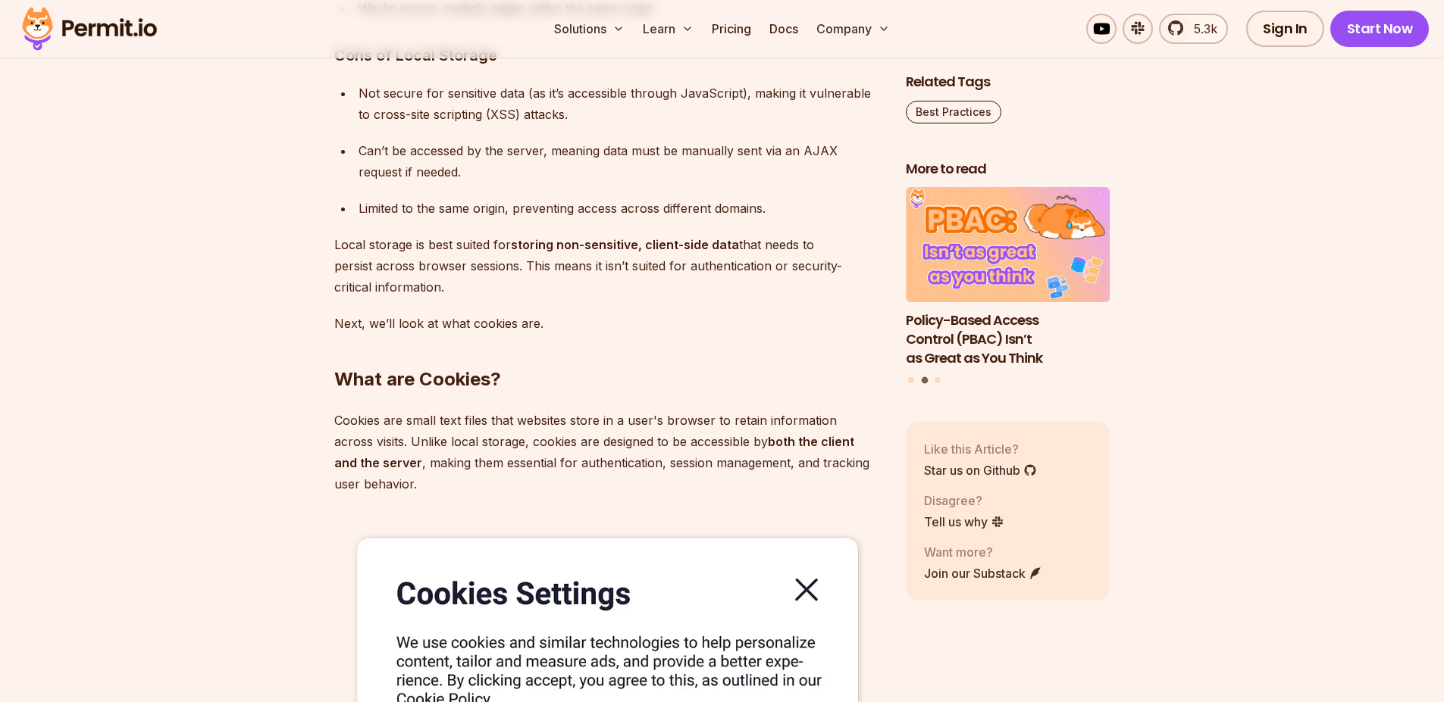
click at [422, 279] on p "Local storage is best suited for storing non-sensitive, client-side data that n…" at bounding box center [607, 266] width 547 height 64
drag, startPoint x: 467, startPoint y: 273, endPoint x: 552, endPoint y: 286, distance: 85.8
click at [523, 276] on p "Local storage is best suited for storing non-sensitive, client-side data that n…" at bounding box center [607, 266] width 547 height 64
drag, startPoint x: 555, startPoint y: 286, endPoint x: 561, endPoint y: 280, distance: 8.1
click at [555, 286] on p "Local storage is best suited for storing non-sensitive, client-side data that n…" at bounding box center [607, 266] width 547 height 64
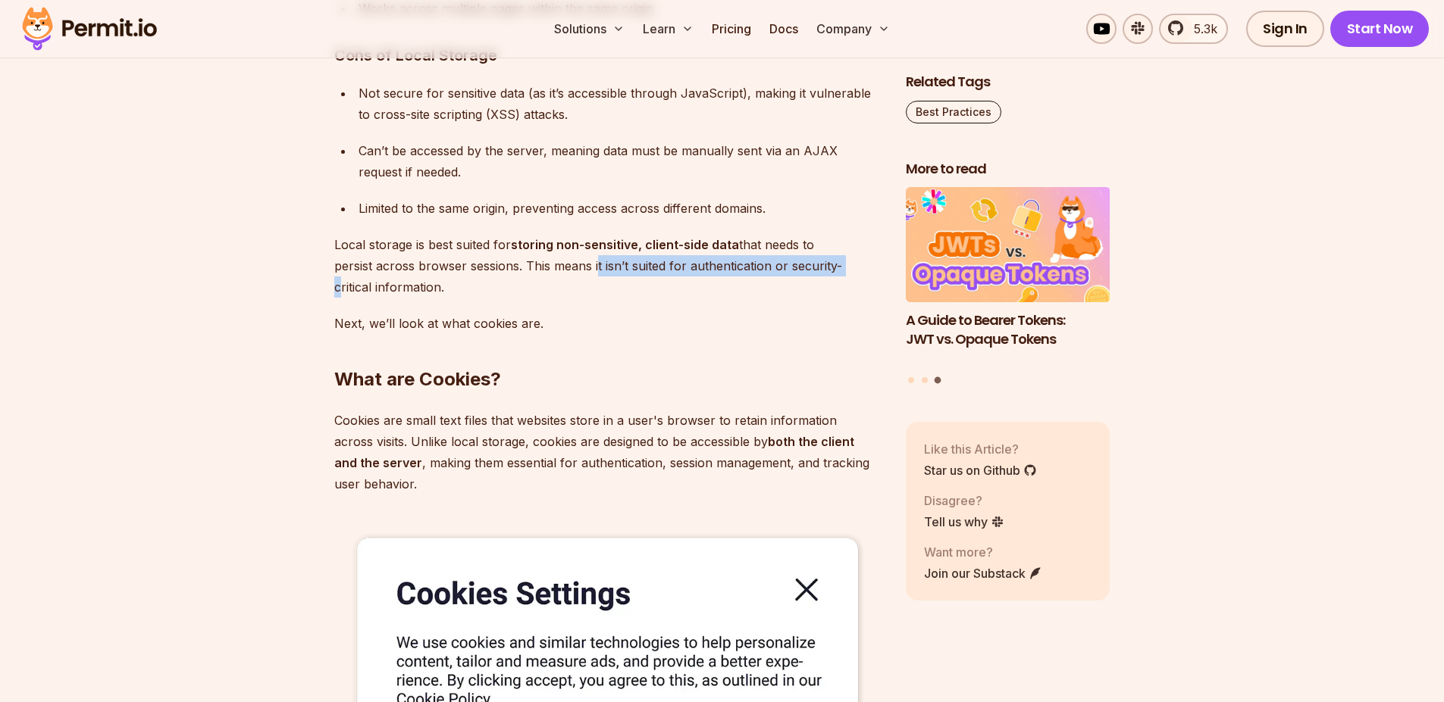
drag, startPoint x: 597, startPoint y: 260, endPoint x: 850, endPoint y: 262, distance: 253.1
click at [850, 262] on p "Local storage is best suited for storing non-sensitive, client-side data that n…" at bounding box center [607, 266] width 547 height 64
drag, startPoint x: 338, startPoint y: 286, endPoint x: 447, endPoint y: 284, distance: 109.1
click at [447, 284] on p "Local storage is best suited for storing non-sensitive, client-side data that n…" at bounding box center [607, 266] width 547 height 64
click at [465, 286] on p "Local storage is best suited for storing non-sensitive, client-side data that n…" at bounding box center [607, 266] width 547 height 64
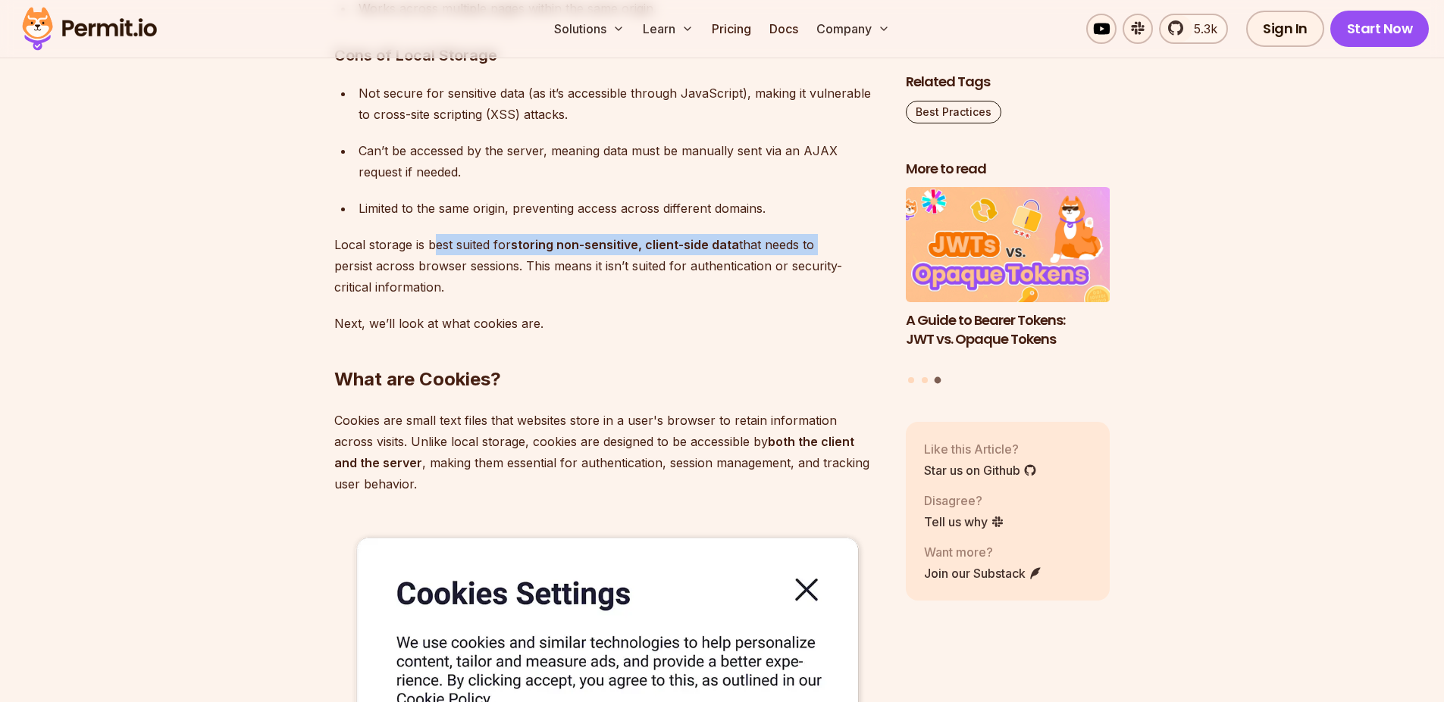
drag, startPoint x: 433, startPoint y: 249, endPoint x: 819, endPoint y: 242, distance: 386.5
click at [819, 242] on p "Local storage is best suited for storing non-sensitive, client-side data that n…" at bounding box center [607, 266] width 547 height 64
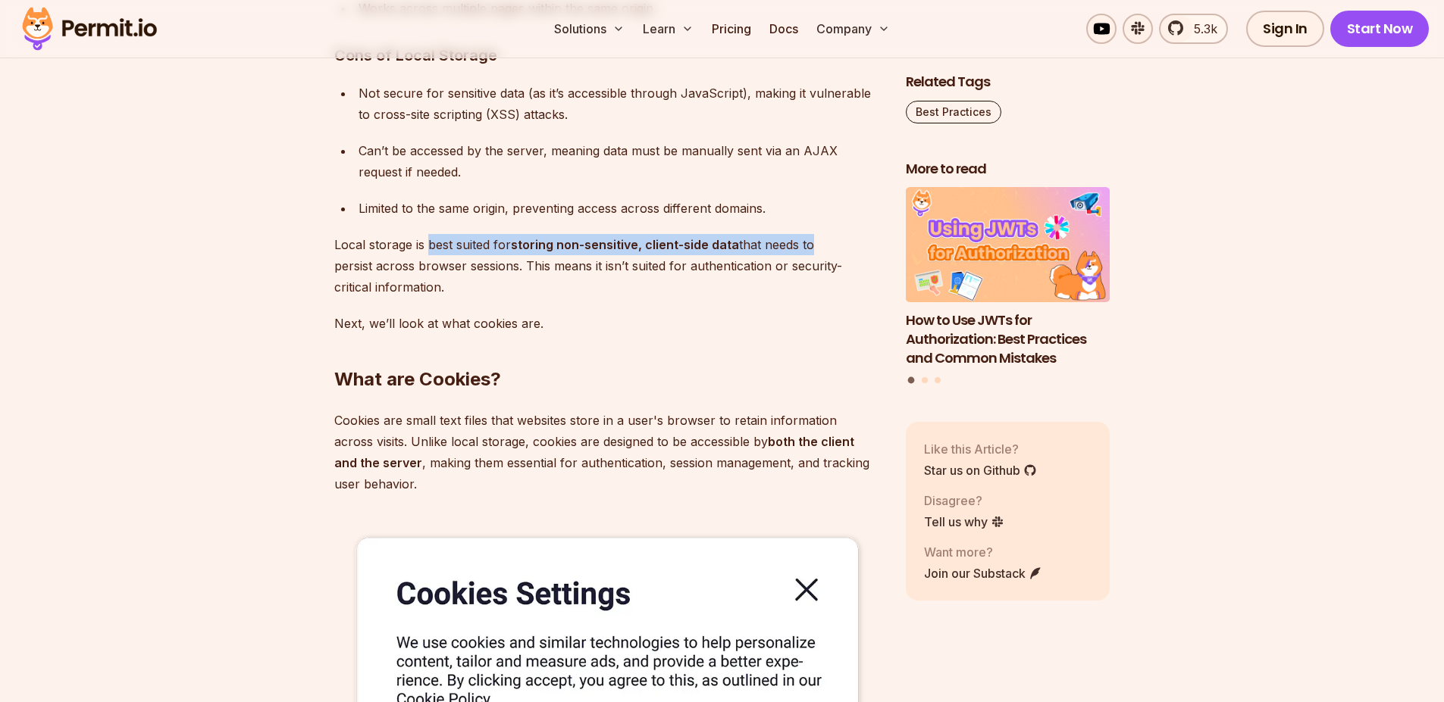
drag, startPoint x: 427, startPoint y: 244, endPoint x: 809, endPoint y: 249, distance: 381.9
click at [809, 249] on p "Local storage is best suited for storing non-sensitive, client-side data that n…" at bounding box center [607, 266] width 547 height 64
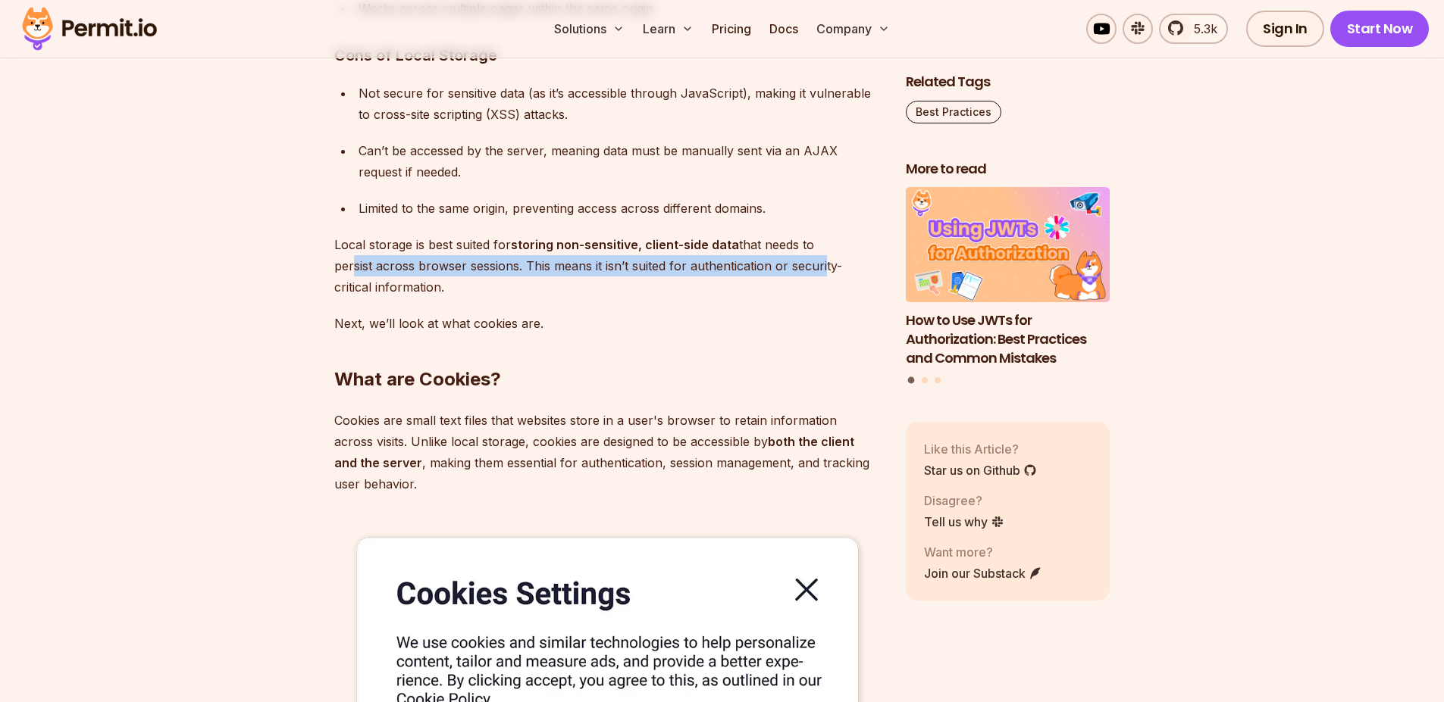
drag, startPoint x: 379, startPoint y: 270, endPoint x: 820, endPoint y: 270, distance: 441.0
click at [820, 270] on p "Local storage is best suited for storing non-sensitive, client-side data that n…" at bounding box center [607, 266] width 547 height 64
drag, startPoint x: 337, startPoint y: 341, endPoint x: 484, endPoint y: 335, distance: 147.1
click at [484, 335] on h2 "What are Cookies?" at bounding box center [607, 349] width 547 height 85
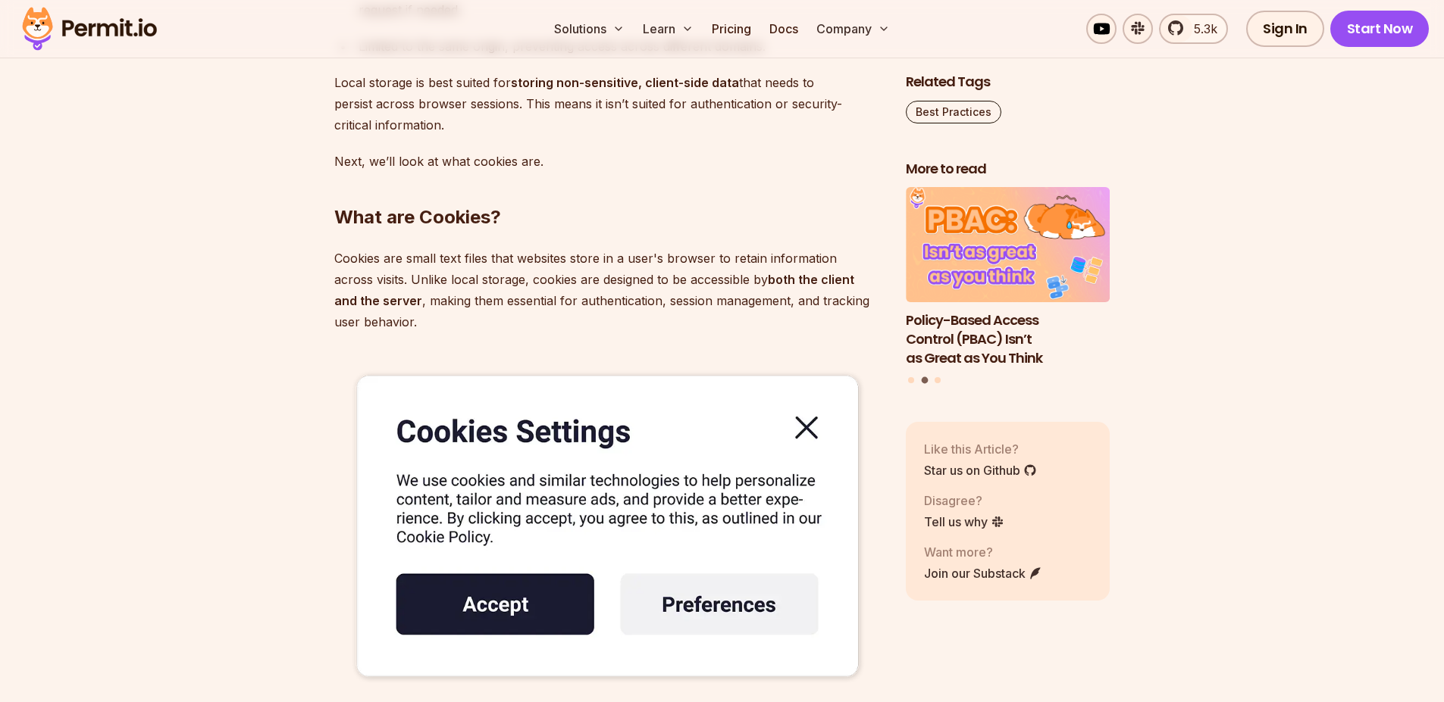
scroll to position [3198, 0]
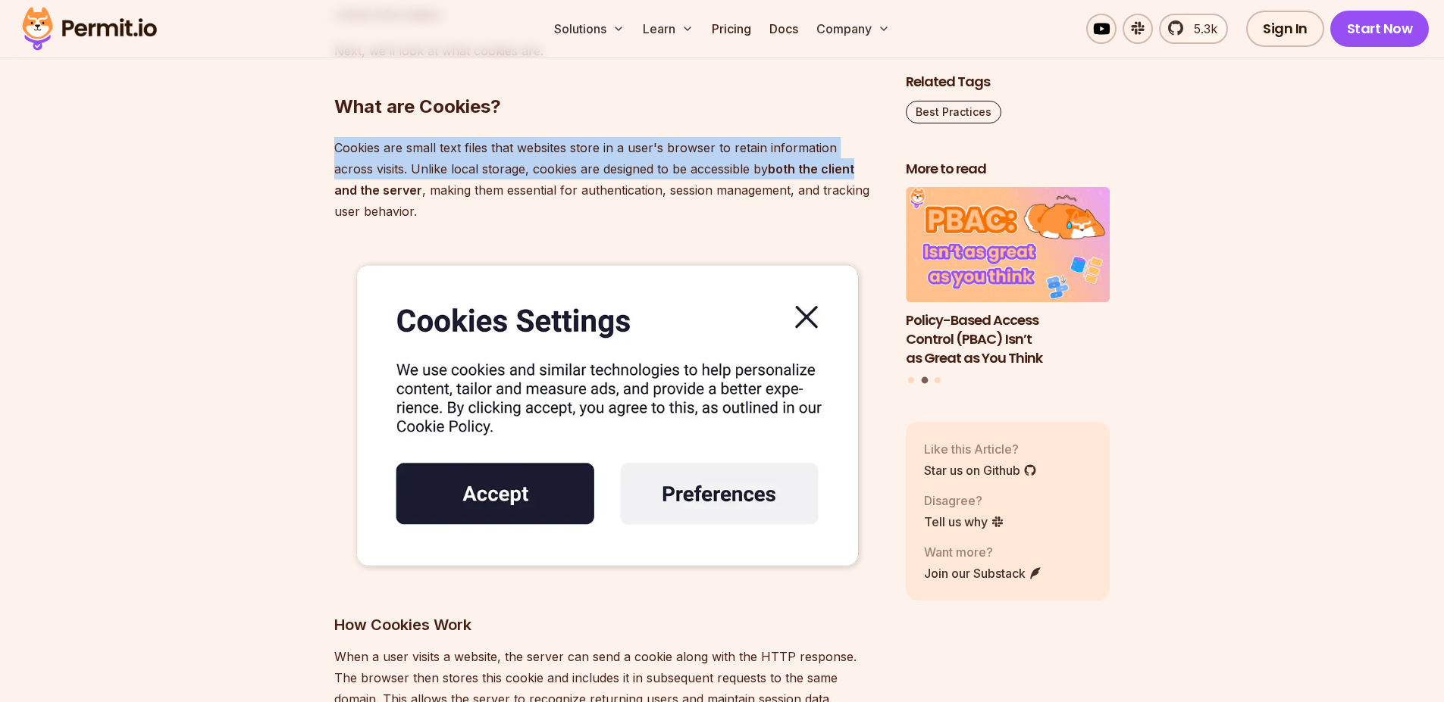
drag, startPoint x: 417, startPoint y: 136, endPoint x: 618, endPoint y: 178, distance: 205.8
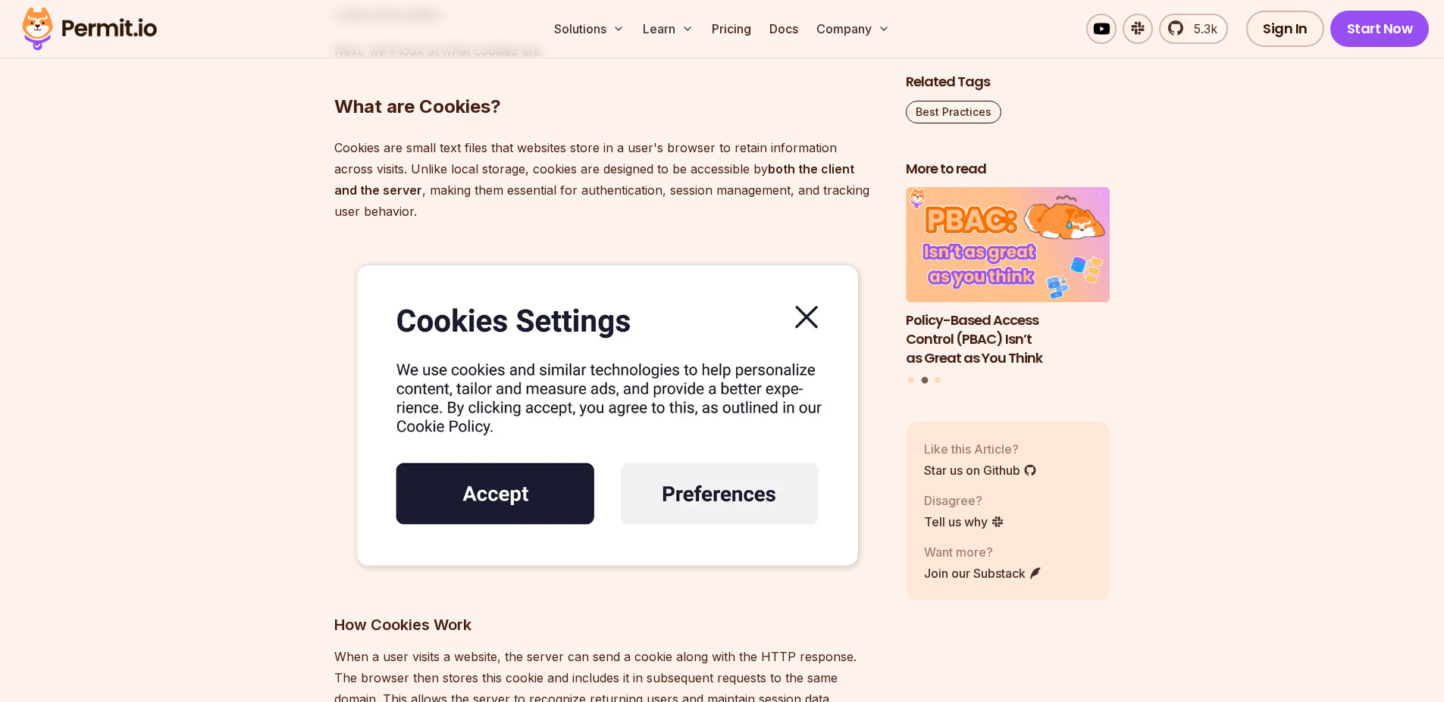
click at [443, 182] on p "Cookies are small text files that websites store in a user's browser to retain …" at bounding box center [607, 179] width 547 height 85
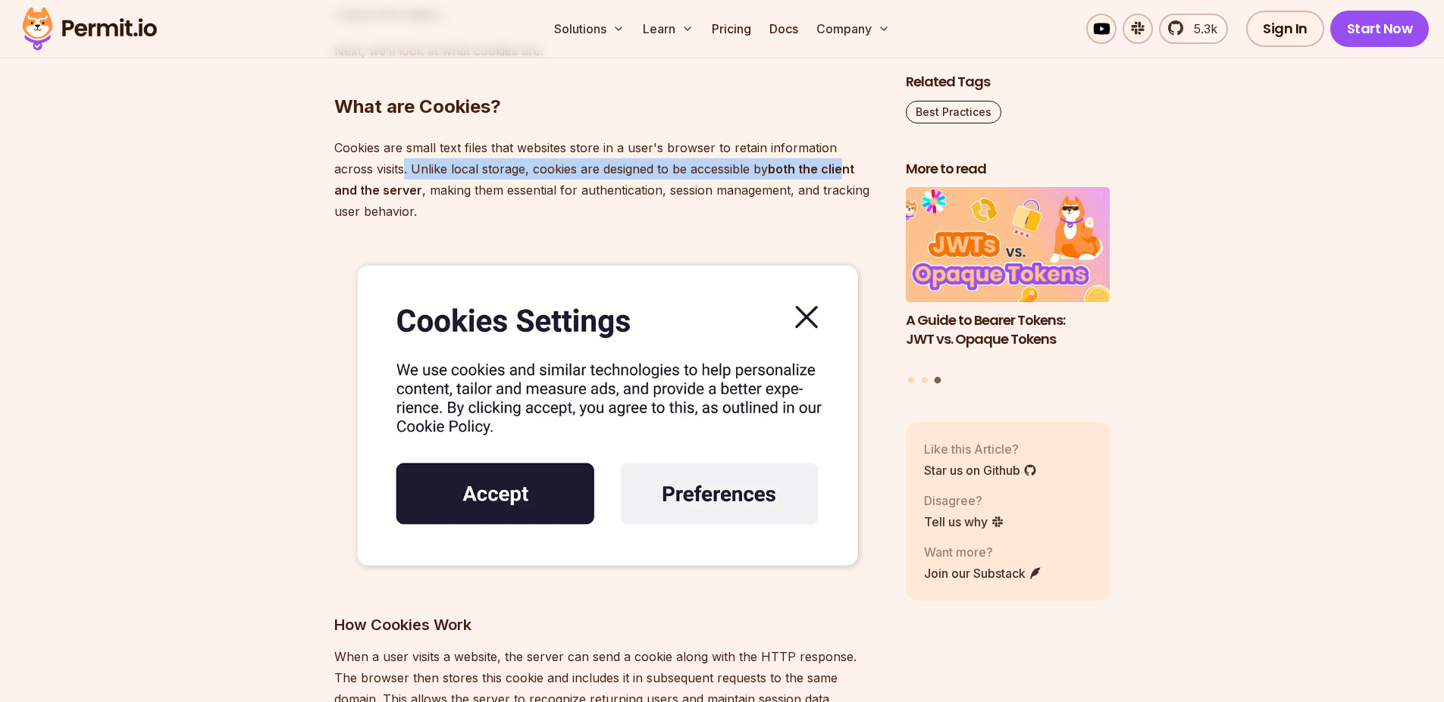
drag, startPoint x: 424, startPoint y: 175, endPoint x: 841, endPoint y: 174, distance: 417.5
click at [841, 174] on p "Cookies are small text files that websites store in a user's browser to retain …" at bounding box center [607, 179] width 547 height 85
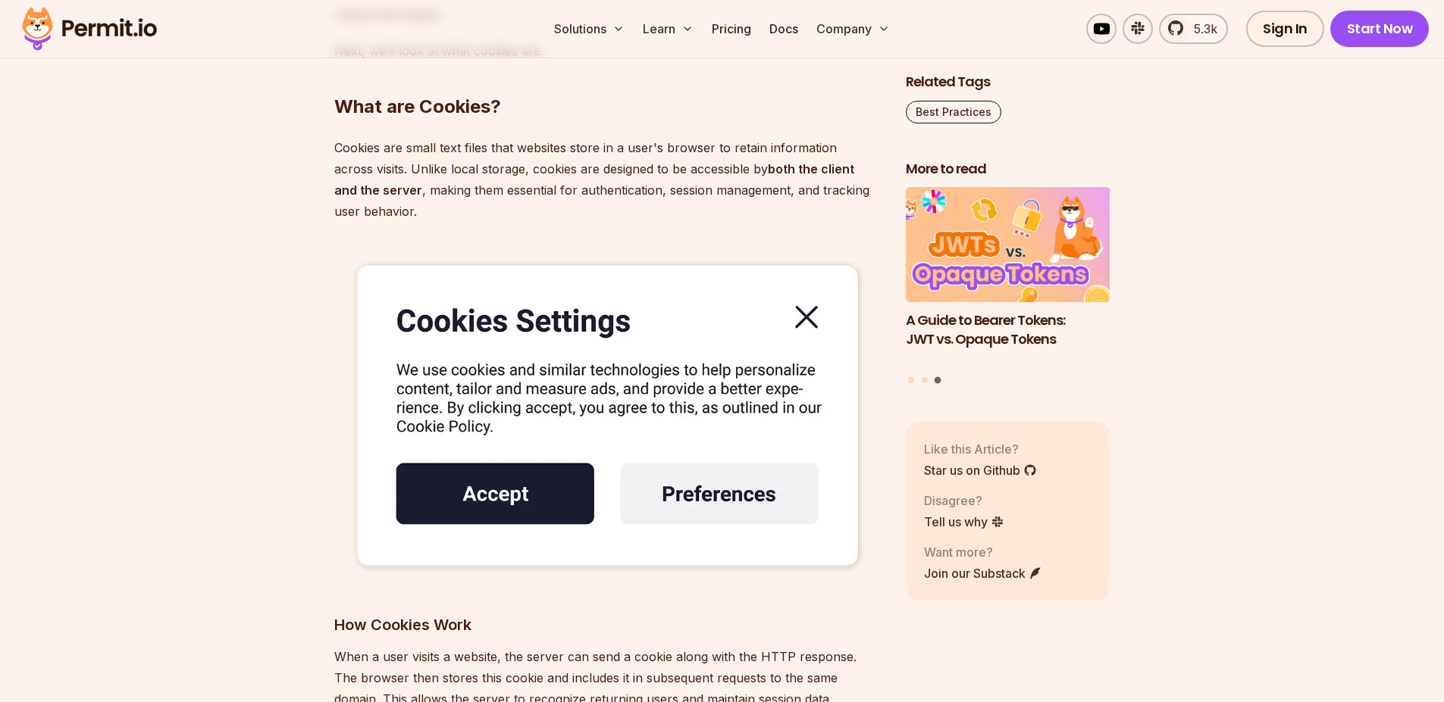
click at [381, 199] on p "Cookies are small text files that websites store in a user's browser to retain …" at bounding box center [607, 179] width 547 height 85
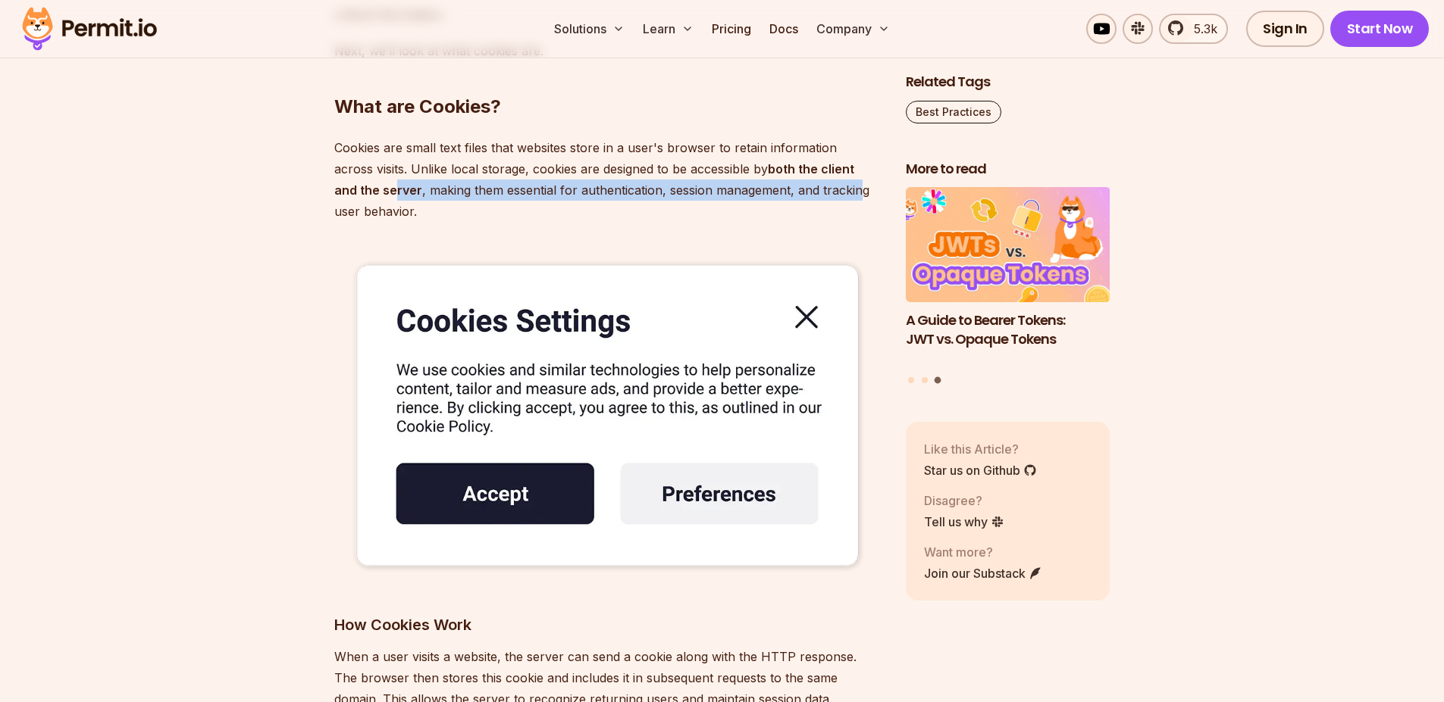
drag, startPoint x: 393, startPoint y: 197, endPoint x: 855, endPoint y: 189, distance: 461.5
click at [855, 189] on p "Cookies are small text files that websites store in a user's browser to retain …" at bounding box center [607, 179] width 547 height 85
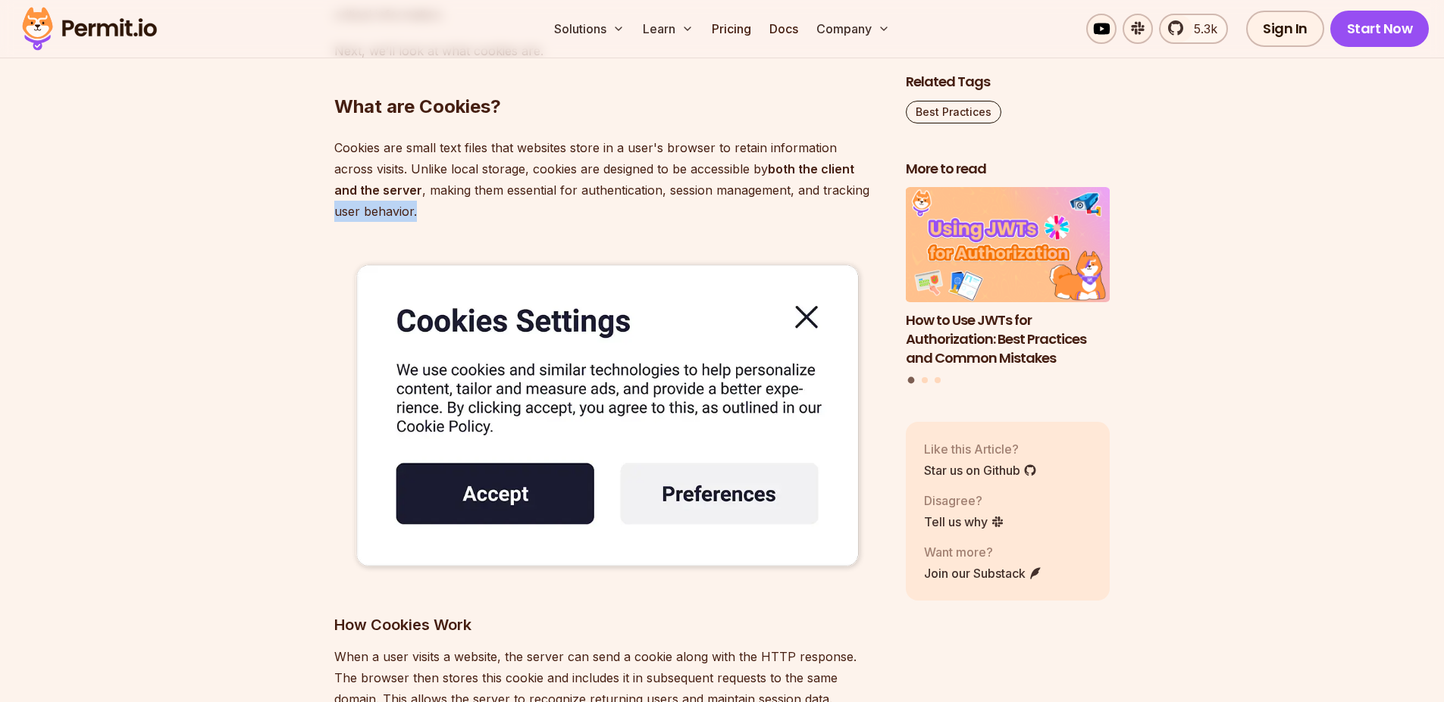
drag, startPoint x: 328, startPoint y: 219, endPoint x: 464, endPoint y: 214, distance: 135.7
click at [708, 189] on p "Cookies are small text files that websites store in a user's browser to retain …" at bounding box center [607, 179] width 547 height 85
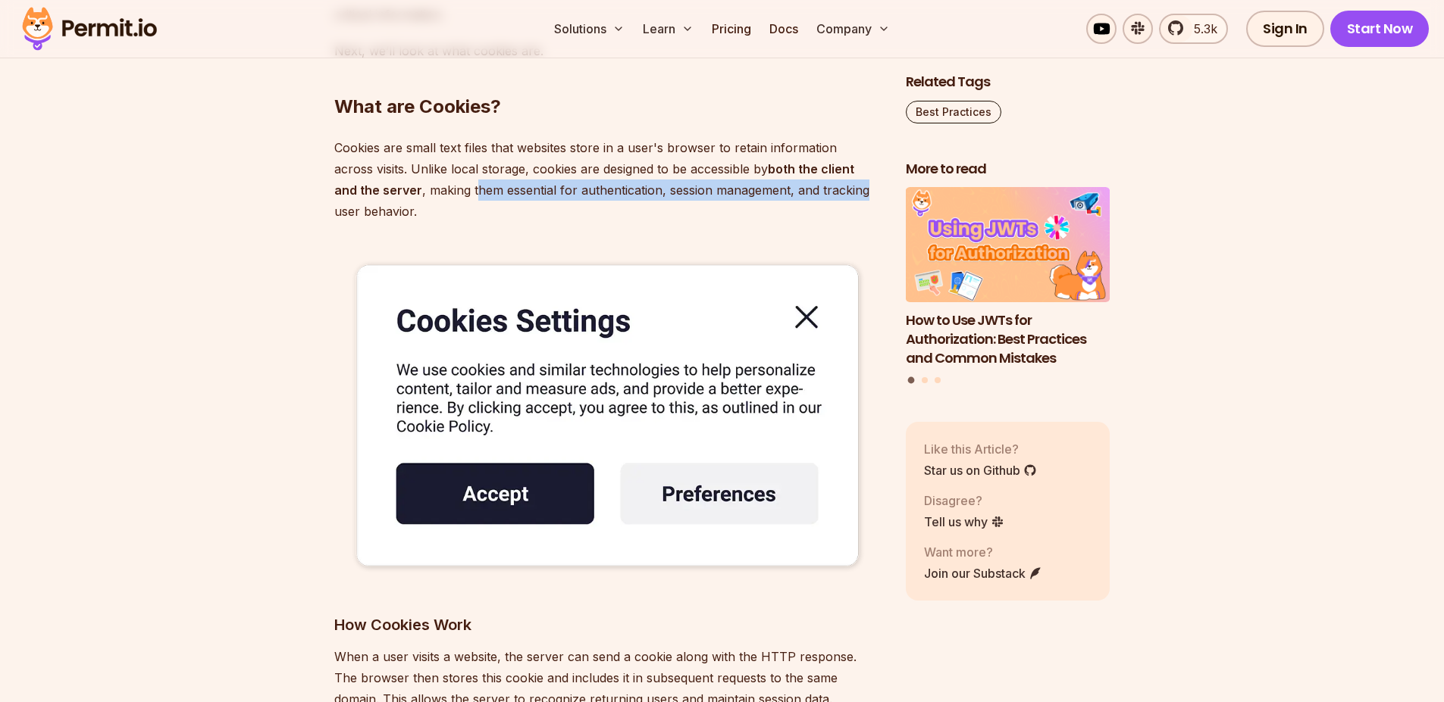
drag, startPoint x: 474, startPoint y: 195, endPoint x: 689, endPoint y: 202, distance: 215.3
click at [809, 192] on p "Cookies are small text files that websites store in a user's browser to retain …" at bounding box center [607, 179] width 547 height 85
drag, startPoint x: 456, startPoint y: 202, endPoint x: 465, endPoint y: 202, distance: 8.3
click at [457, 202] on p "Cookies are small text files that websites store in a user's browser to retain …" at bounding box center [607, 179] width 547 height 85
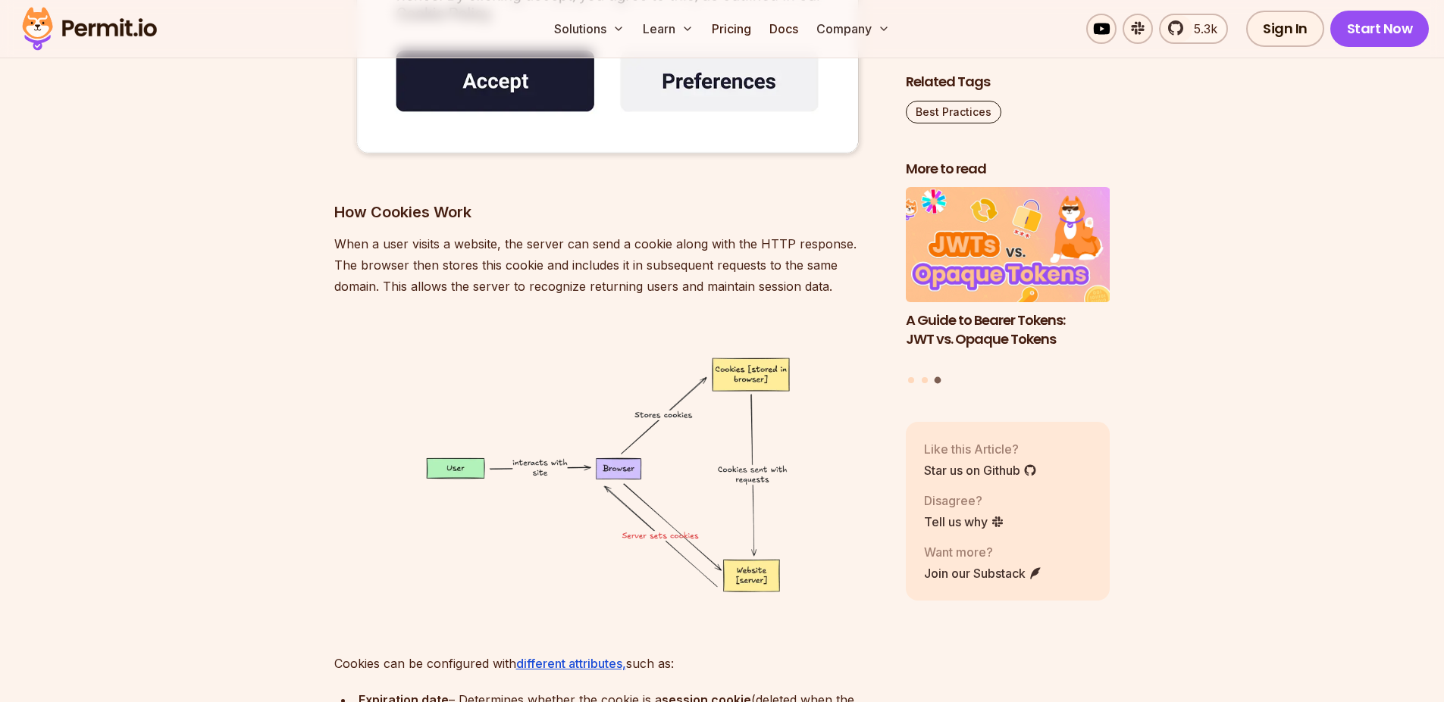
scroll to position [3653, 0]
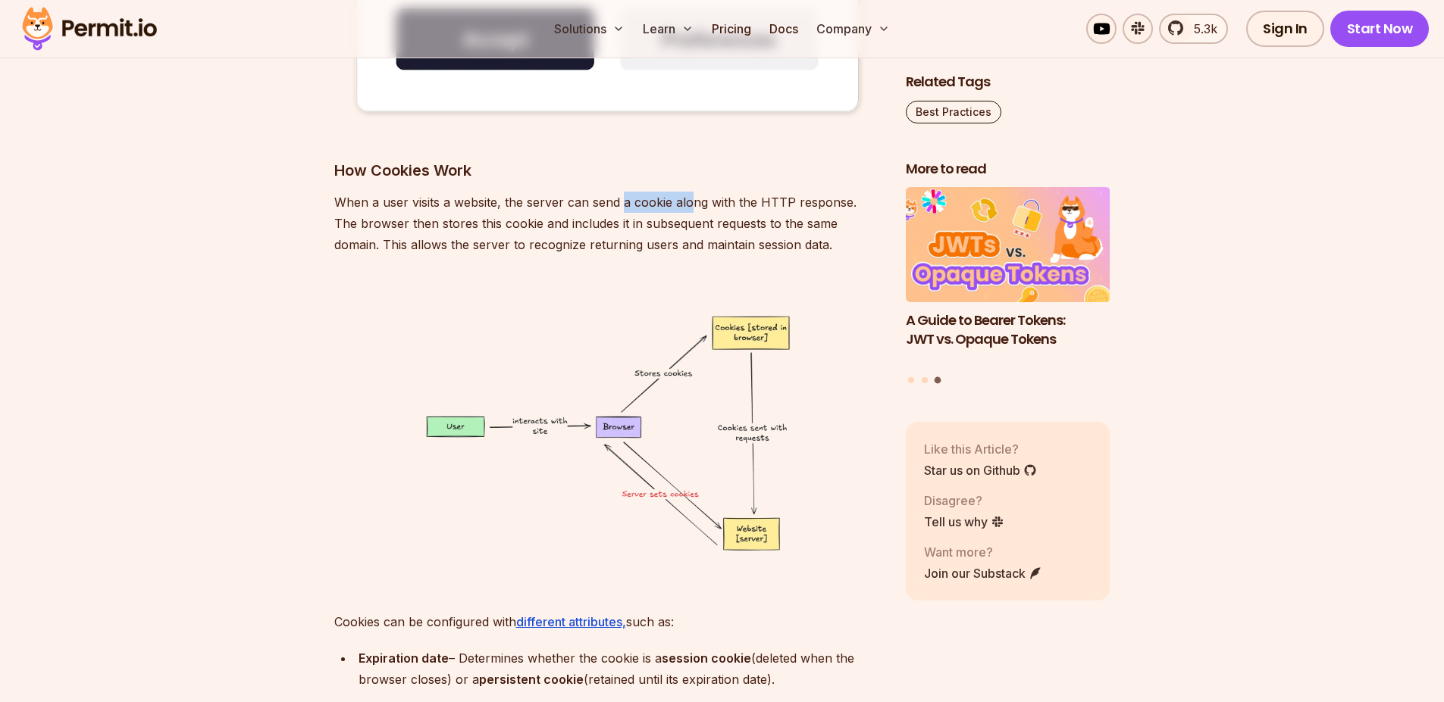
drag, startPoint x: 647, startPoint y: 217, endPoint x: 720, endPoint y: 200, distance: 74.6
click at [692, 210] on p "When a user visits a website, the server can send a cookie along with the HTTP …" at bounding box center [607, 224] width 547 height 64
click at [722, 199] on p "When a user visits a website, the server can send a cookie along with the HTTP …" at bounding box center [607, 224] width 547 height 64
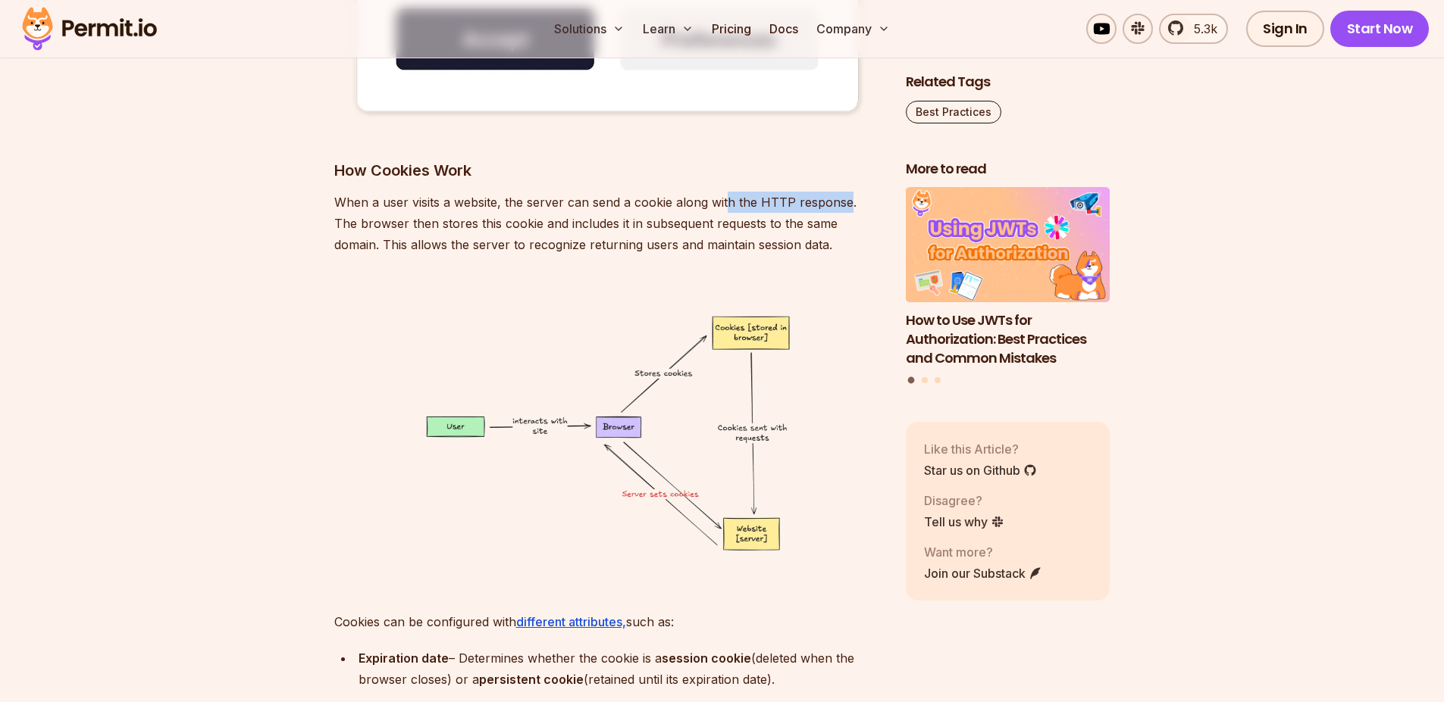
drag, startPoint x: 735, startPoint y: 202, endPoint x: 846, endPoint y: 210, distance: 110.9
click at [846, 210] on p "When a user visits a website, the server can send a cookie along with the HTTP …" at bounding box center [607, 224] width 547 height 64
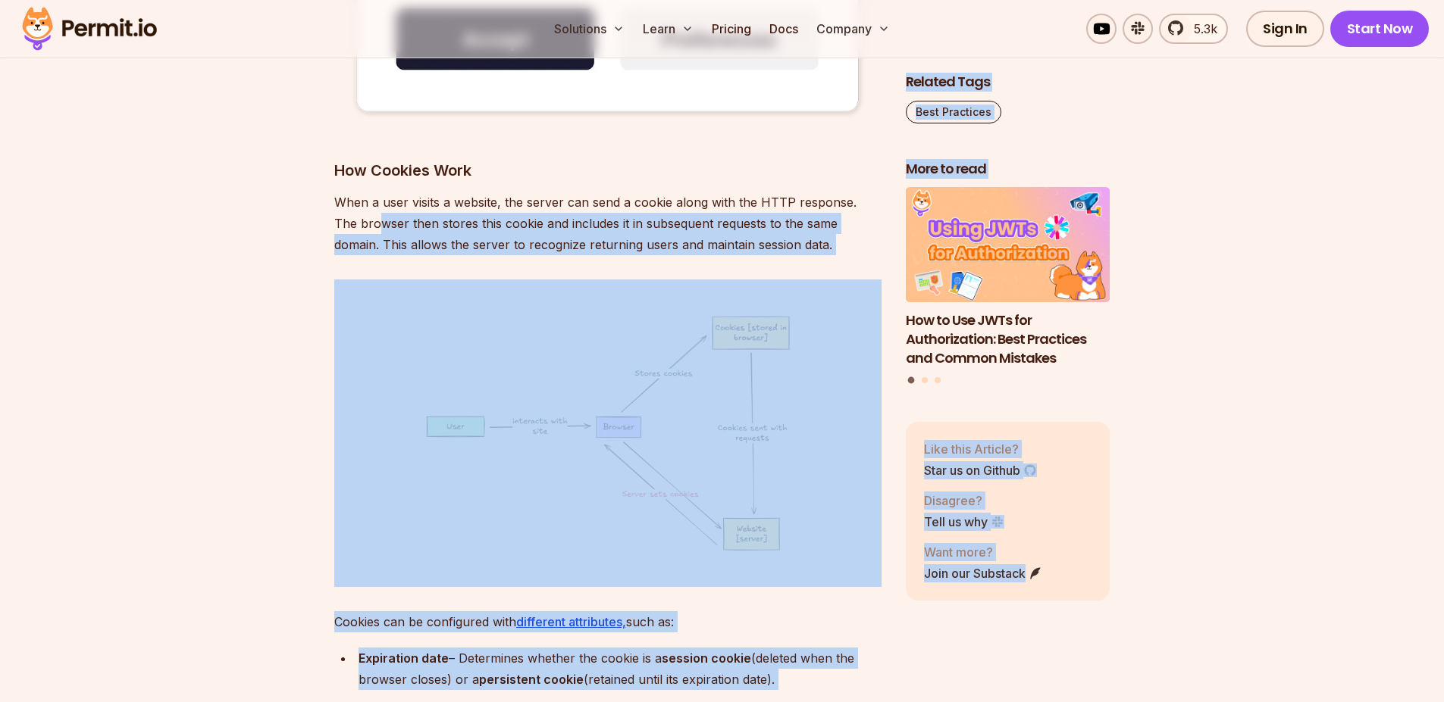
drag, startPoint x: 364, startPoint y: 224, endPoint x: 641, endPoint y: 293, distance: 285.2
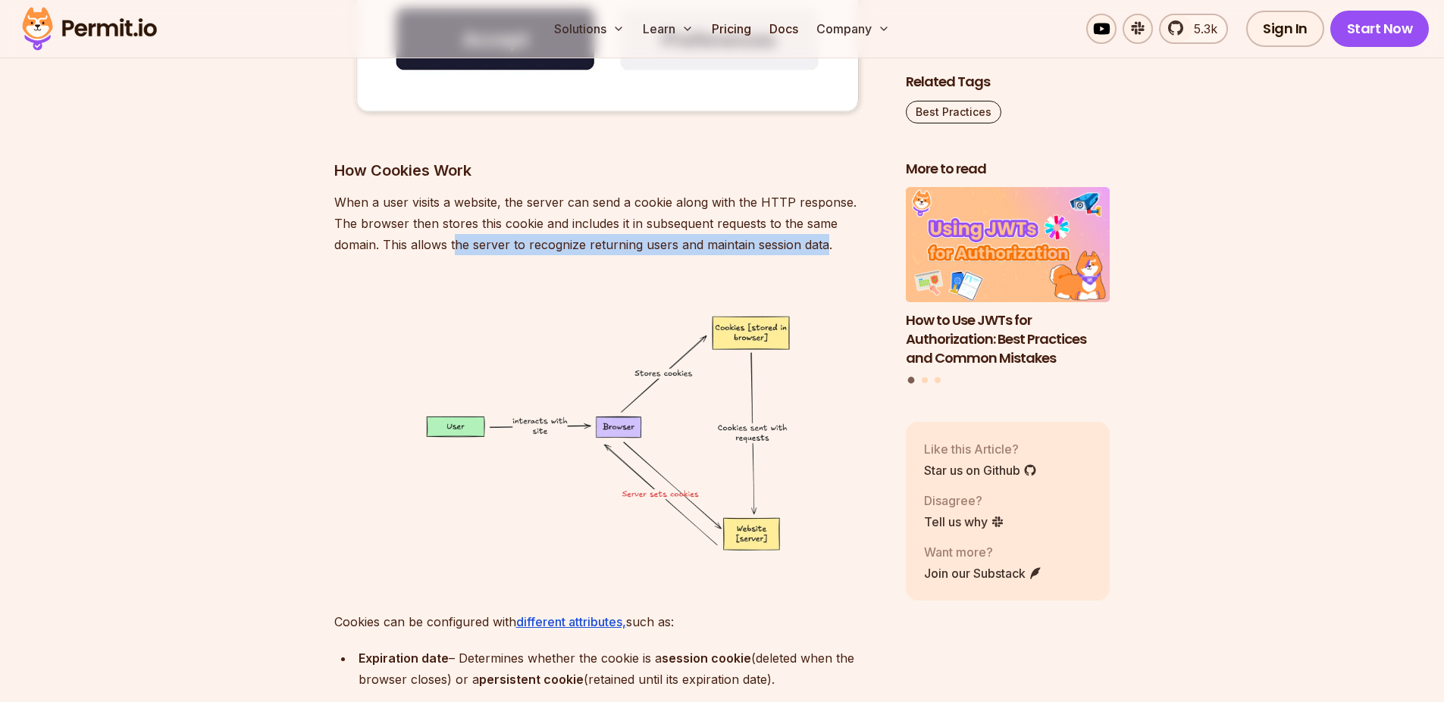
drag, startPoint x: 415, startPoint y: 246, endPoint x: 777, endPoint y: 244, distance: 362.2
click at [777, 244] on p "When a user visits a website, the server can send a cookie along with the HTTP …" at bounding box center [607, 224] width 547 height 64
click at [625, 251] on p "When a user visits a website, the server can send a cookie along with the HTTP …" at bounding box center [607, 224] width 547 height 64
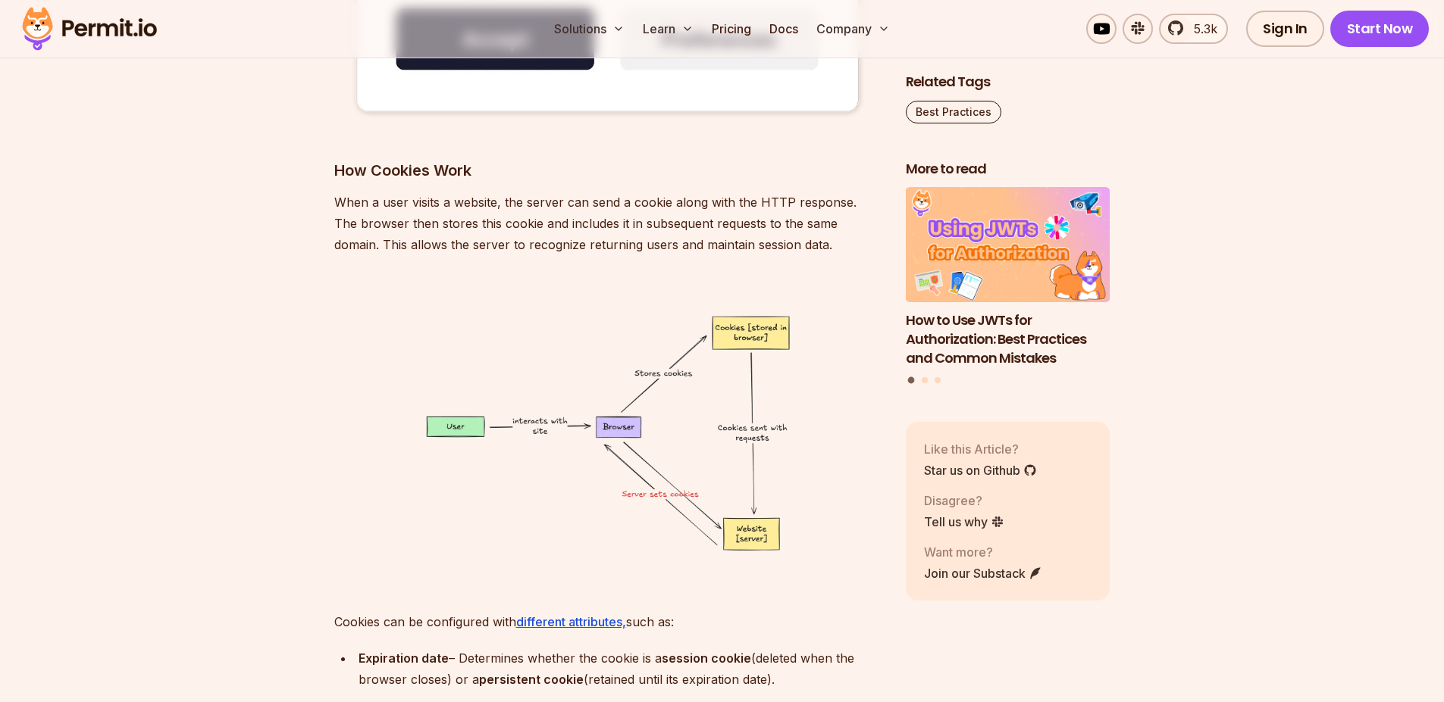
click at [599, 283] on img at bounding box center [607, 434] width 547 height 308
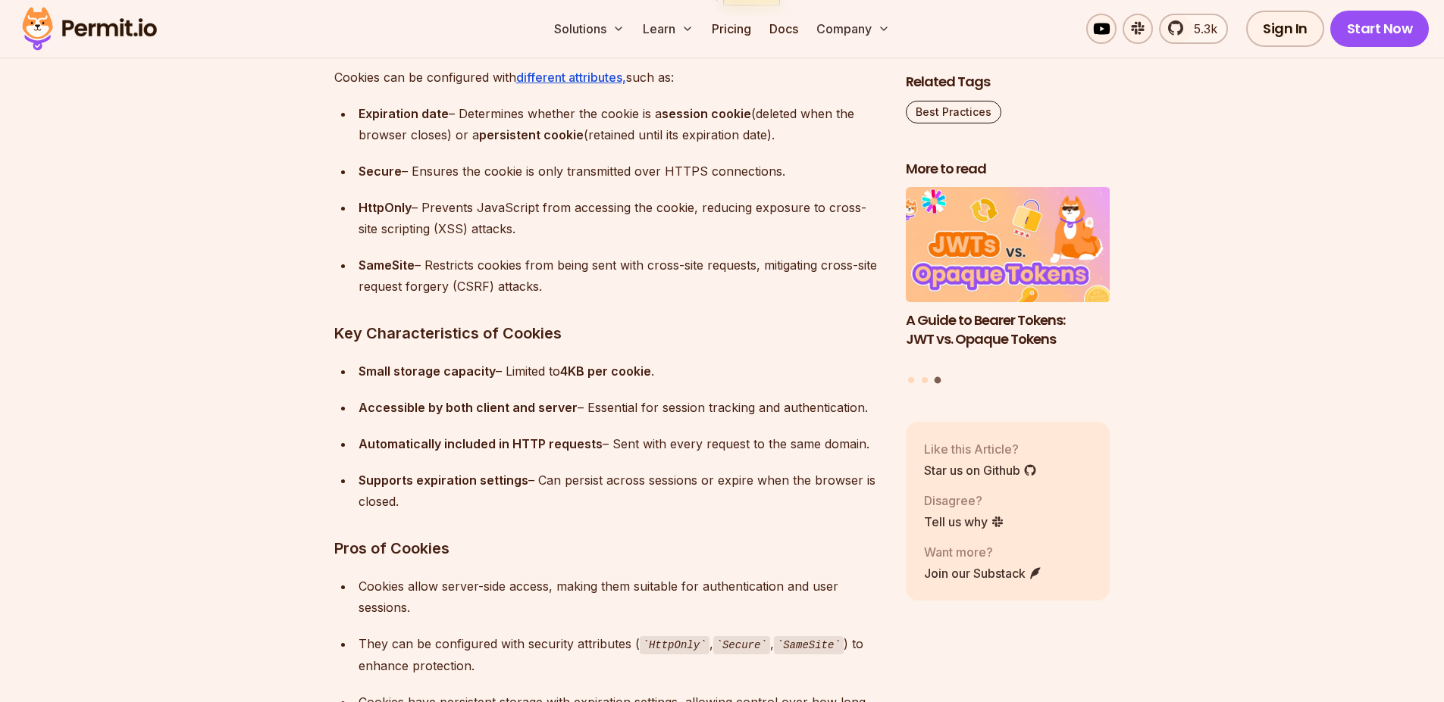
scroll to position [4199, 0]
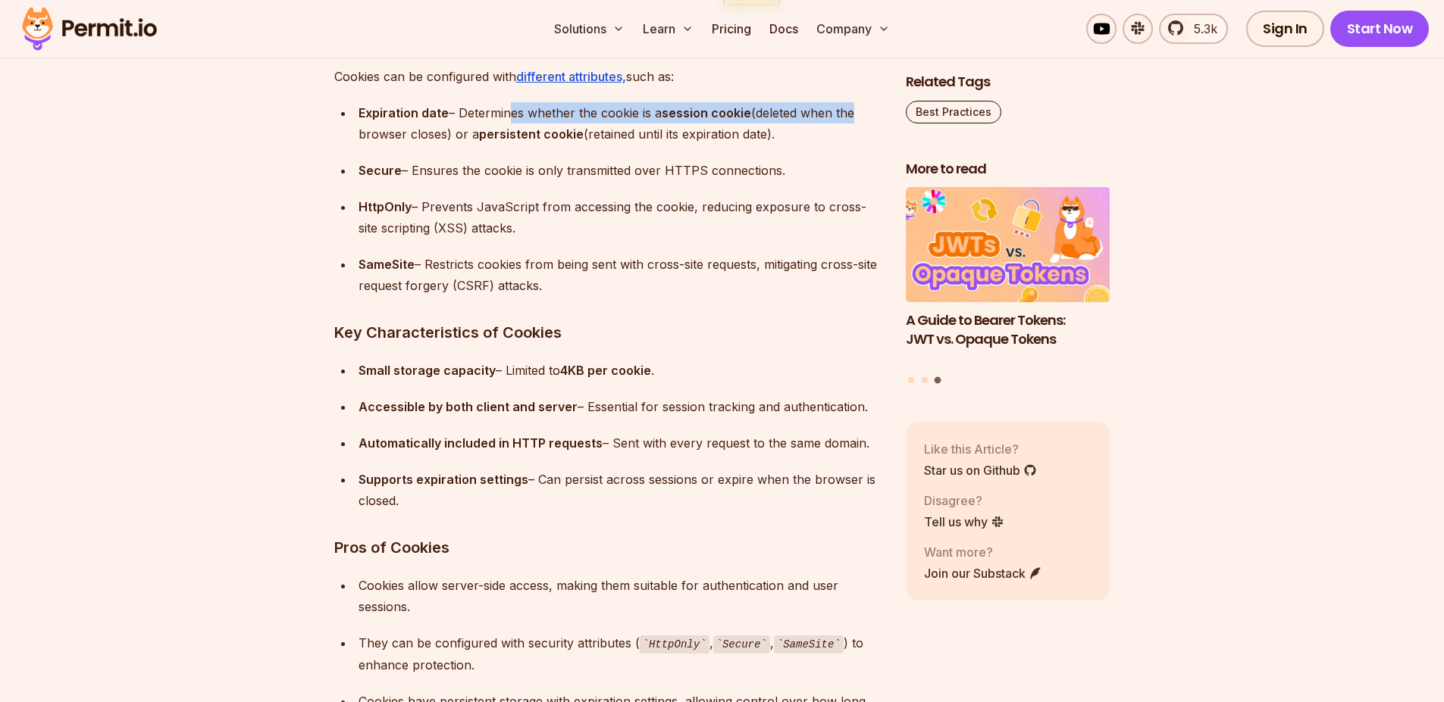
drag, startPoint x: 505, startPoint y: 113, endPoint x: 824, endPoint y: 115, distance: 319.0
click at [849, 115] on div "Expiration date – Determines whether the cookie is a session cookie (deleted wh…" at bounding box center [619, 123] width 523 height 42
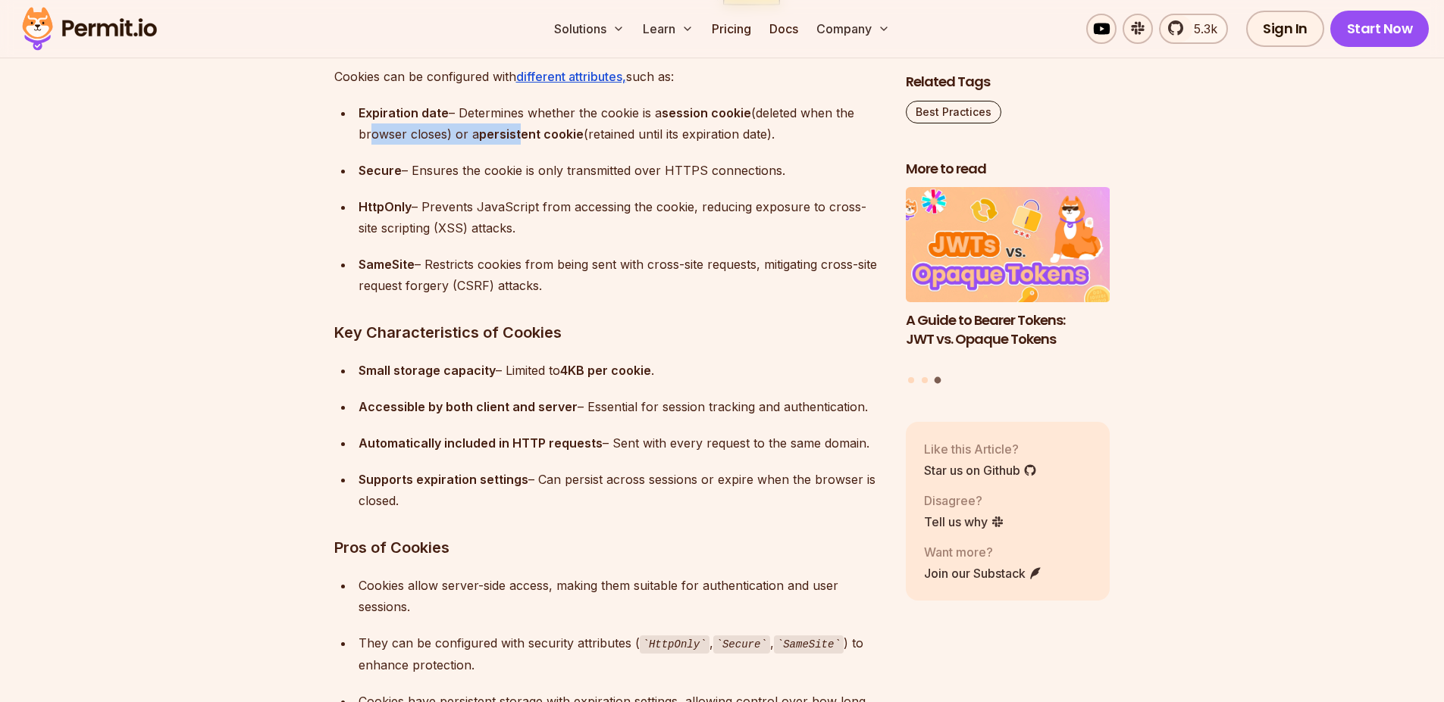
drag, startPoint x: 370, startPoint y: 128, endPoint x: 524, endPoint y: 142, distance: 155.2
click at [522, 142] on div "Expiration date – Determines whether the cookie is a session cookie (deleted wh…" at bounding box center [619, 123] width 523 height 42
drag, startPoint x: 602, startPoint y: 139, endPoint x: 696, endPoint y: 132, distance: 94.3
click at [605, 139] on div "Expiration date – Determines whether the cookie is a session cookie (deleted wh…" at bounding box center [619, 123] width 523 height 42
drag, startPoint x: 676, startPoint y: 110, endPoint x: 734, endPoint y: 107, distance: 58.4
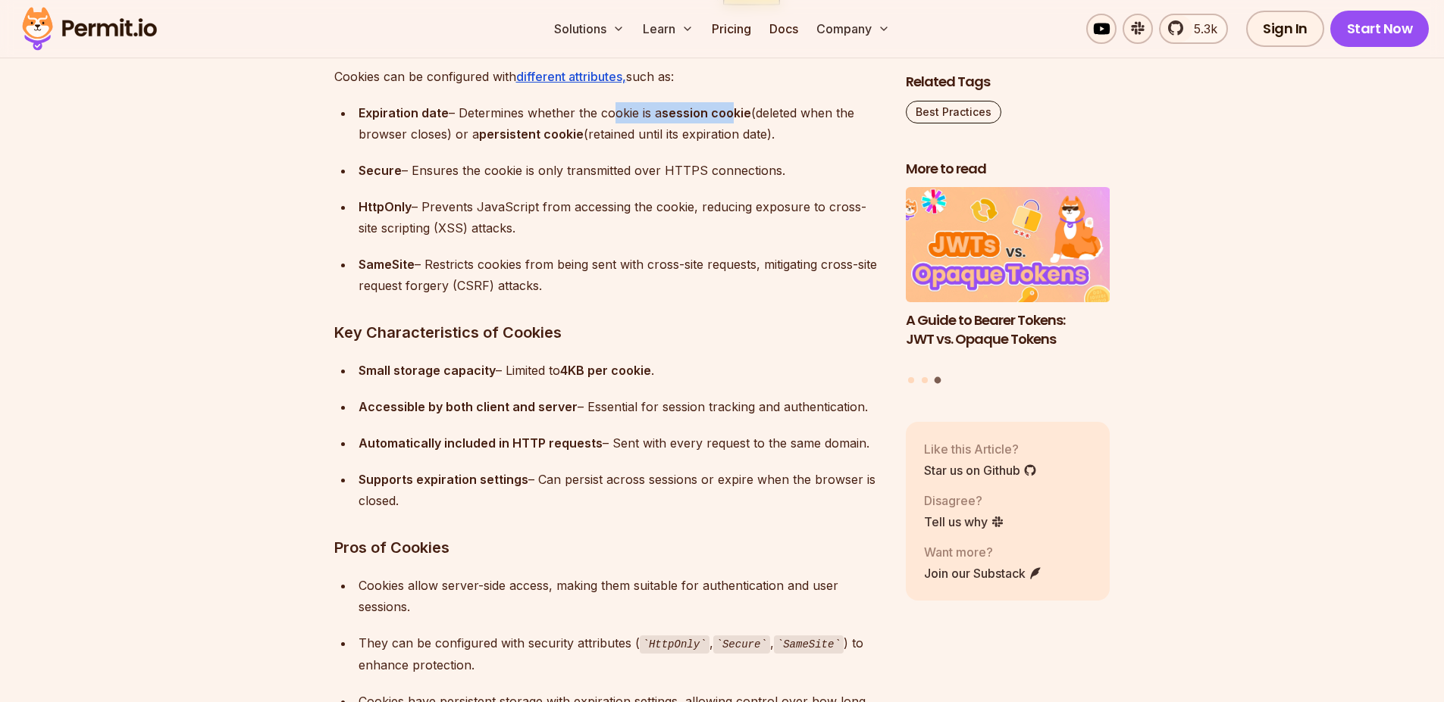
click at [734, 107] on div "Expiration date – Determines whether the cookie is a session cookie (deleted wh…" at bounding box center [619, 123] width 523 height 42
drag, startPoint x: 603, startPoint y: 128, endPoint x: 695, endPoint y: 128, distance: 91.7
click at [687, 130] on div "Expiration date – Determines whether the cookie is a session cookie (deleted wh…" at bounding box center [619, 123] width 523 height 42
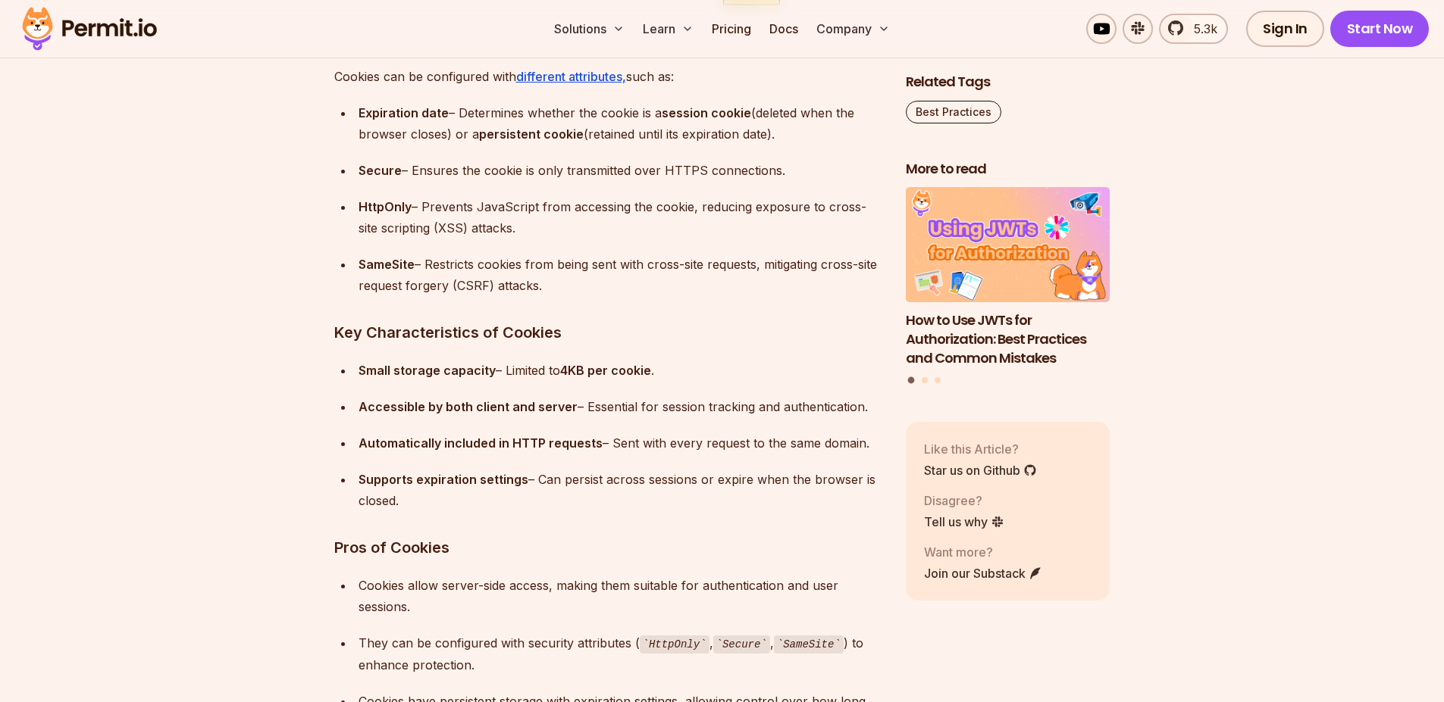
click at [698, 127] on div "Expiration date – Determines whether the cookie is a session cookie (deleted wh…" at bounding box center [619, 123] width 523 height 42
drag, startPoint x: 713, startPoint y: 111, endPoint x: 813, endPoint y: 109, distance: 100.0
click at [794, 111] on div "Expiration date – Determines whether the cookie is a session cookie (deleted wh…" at bounding box center [619, 123] width 523 height 42
click at [814, 109] on div "Expiration date – Determines whether the cookie is a session cookie (deleted wh…" at bounding box center [619, 123] width 523 height 42
click at [815, 109] on div "Expiration date – Determines whether the cookie is a session cookie (deleted wh…" at bounding box center [619, 123] width 523 height 42
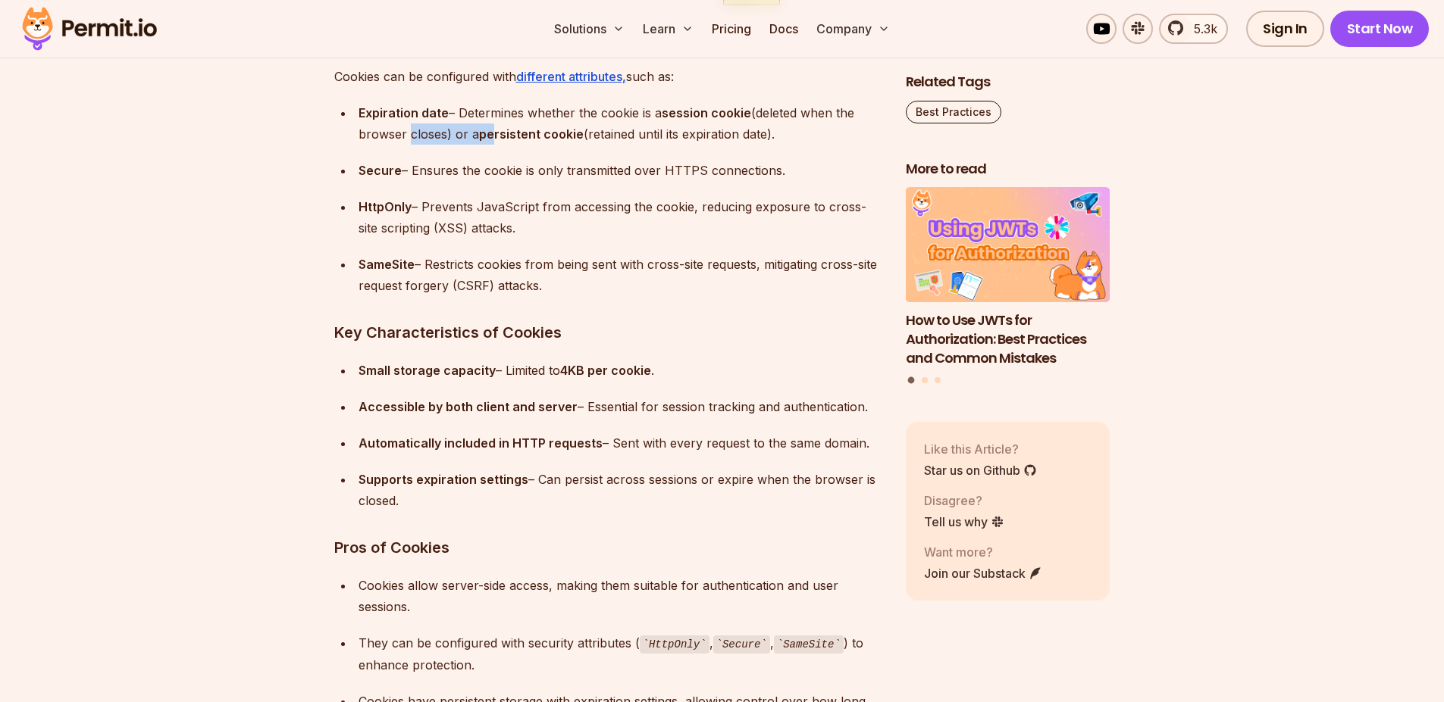
drag, startPoint x: 404, startPoint y: 135, endPoint x: 495, endPoint y: 137, distance: 91.0
click at [495, 137] on div "Expiration date – Determines whether the cookie is a session cookie (deleted wh…" at bounding box center [619, 123] width 523 height 42
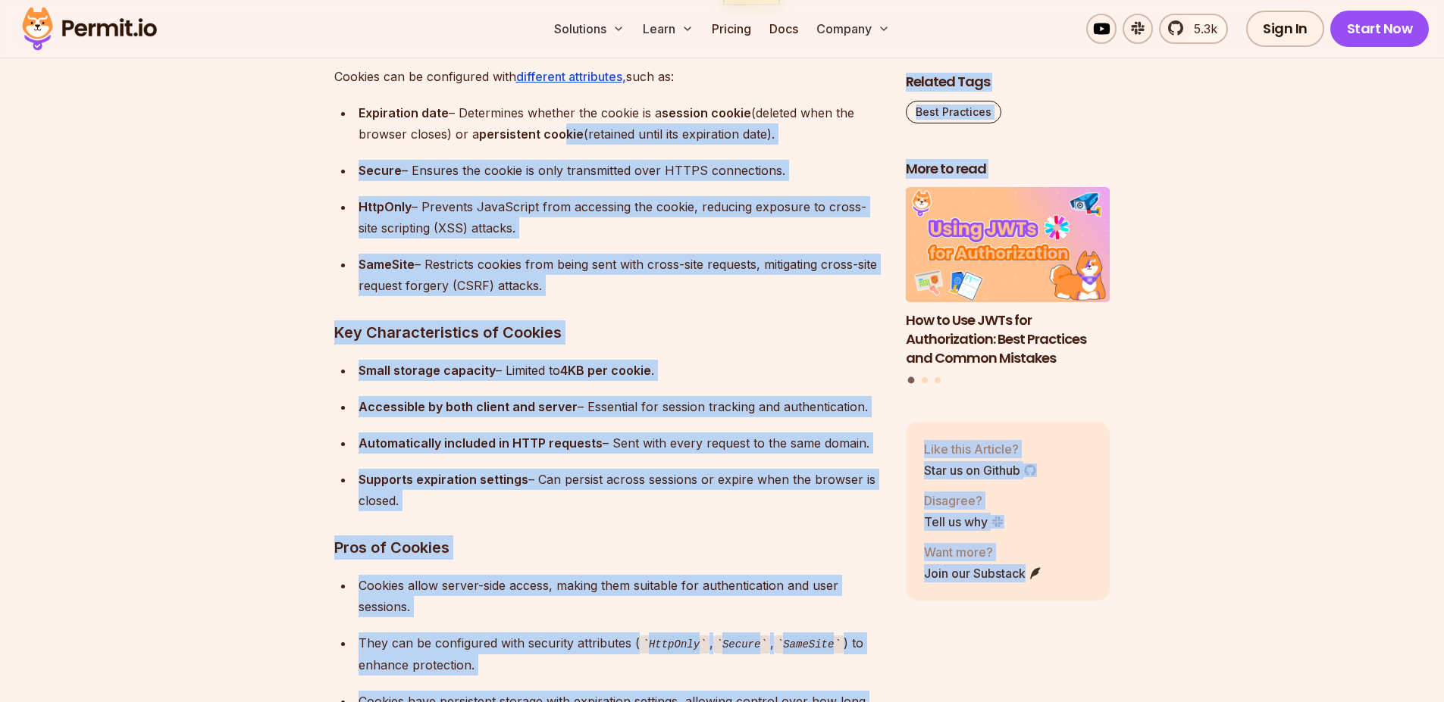
drag, startPoint x: 567, startPoint y: 135, endPoint x: 637, endPoint y: 195, distance: 92.4
drag, startPoint x: 443, startPoint y: 188, endPoint x: 783, endPoint y: 176, distance: 339.7
click at [783, 176] on ul "Expiration date – Determines whether the cookie is a session cookie (deleted wh…" at bounding box center [607, 199] width 547 height 194
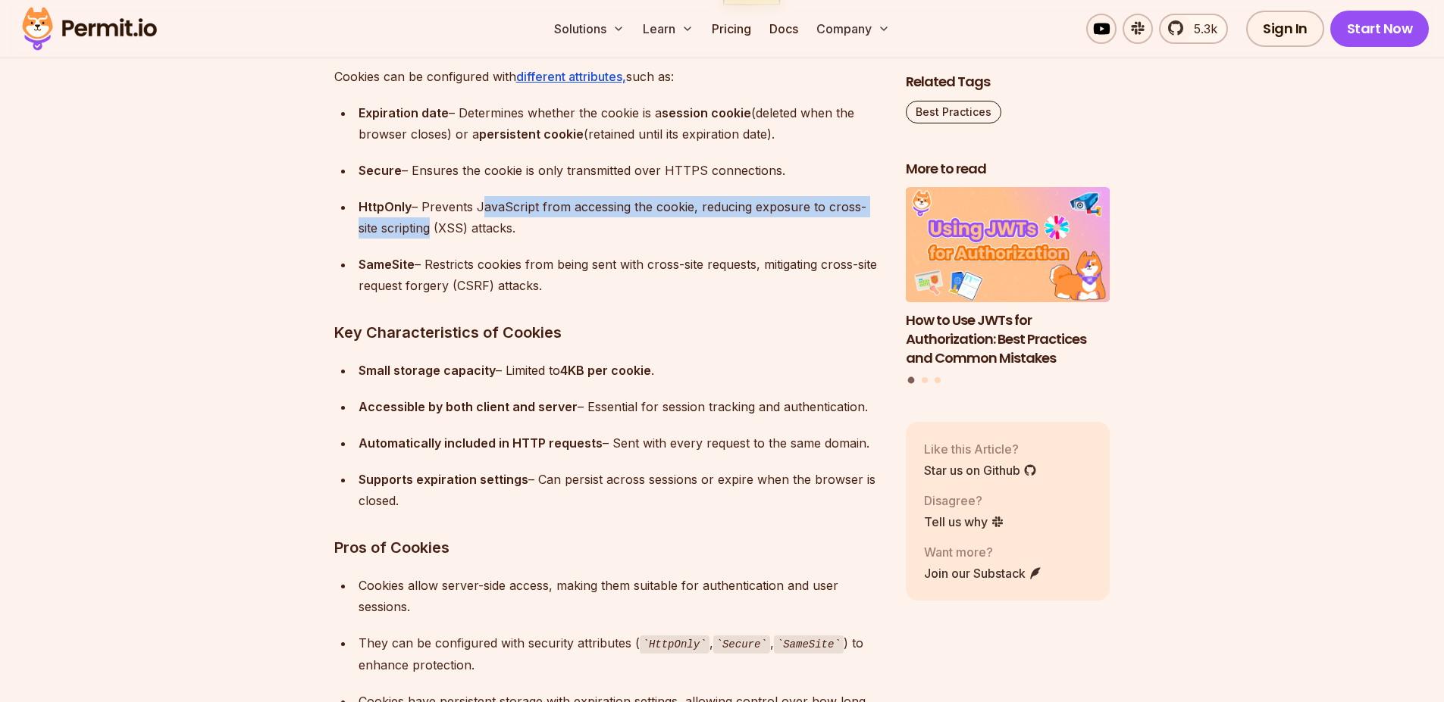
drag, startPoint x: 423, startPoint y: 220, endPoint x: 478, endPoint y: 205, distance: 57.2
click at [479, 202] on div "HttpOnly – Prevents JavaScript from accessing the cookie, reducing exposure to …" at bounding box center [619, 217] width 523 height 42
drag, startPoint x: 440, startPoint y: 242, endPoint x: 477, endPoint y: 219, distance: 43.5
click at [441, 242] on ul "Expiration date – Determines whether the cookie is a session cookie (deleted wh…" at bounding box center [607, 199] width 547 height 194
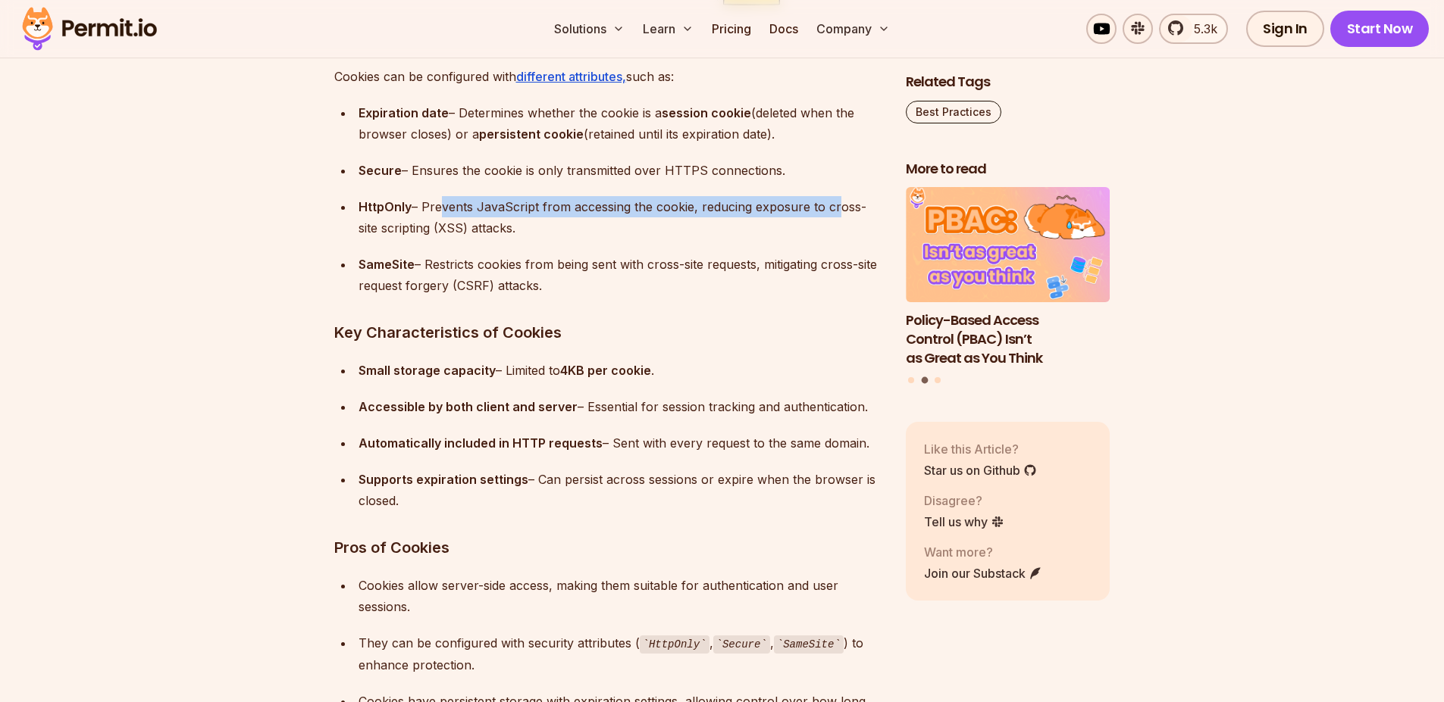
drag, startPoint x: 435, startPoint y: 207, endPoint x: 862, endPoint y: 59, distance: 451.5
click at [830, 215] on div "HttpOnly – Prevents JavaScript from accessing the cookie, reducing exposure to …" at bounding box center [619, 217] width 523 height 42
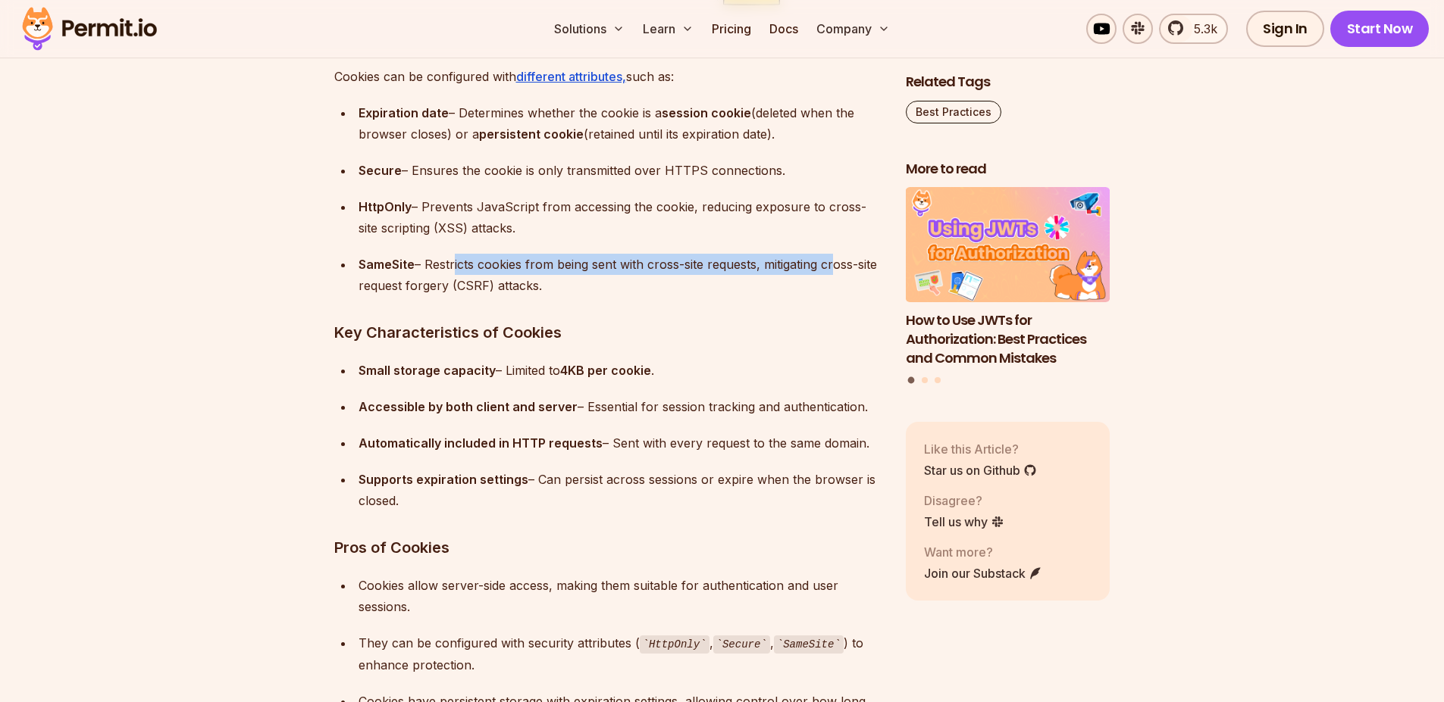
drag, startPoint x: 455, startPoint y: 267, endPoint x: 811, endPoint y: 267, distance: 356.1
click at [833, 263] on div "SameSite – Restricts cookies from being sent with cross-site requests, mitigati…" at bounding box center [619, 275] width 523 height 42
drag, startPoint x: 394, startPoint y: 279, endPoint x: 574, endPoint y: 283, distance: 179.6
click at [574, 283] on div "SameSite – Restricts cookies from being sent with cross-site requests, mitigati…" at bounding box center [619, 275] width 523 height 42
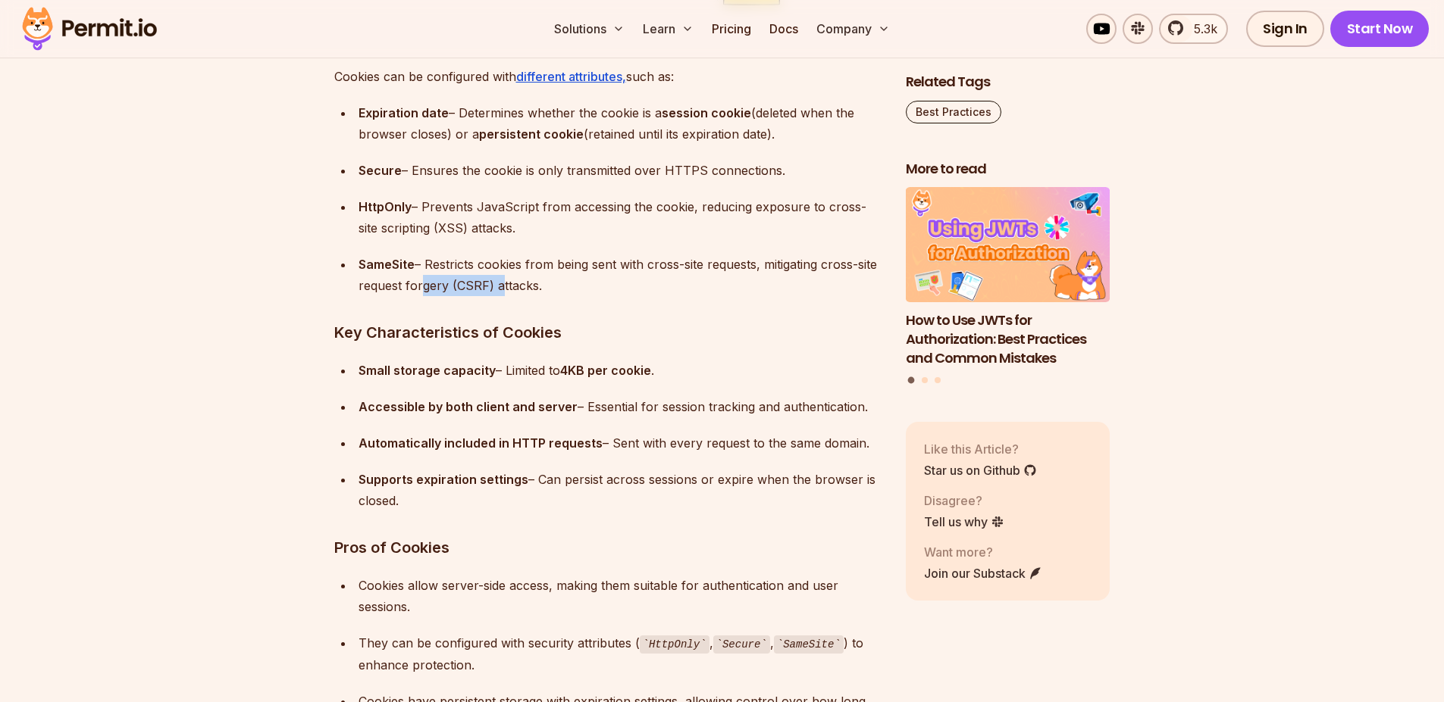
drag, startPoint x: 441, startPoint y: 292, endPoint x: 565, endPoint y: 267, distance: 126.0
click at [553, 270] on div "SameSite – Restricts cookies from being sent with cross-site requests, mitigati…" at bounding box center [619, 275] width 523 height 42
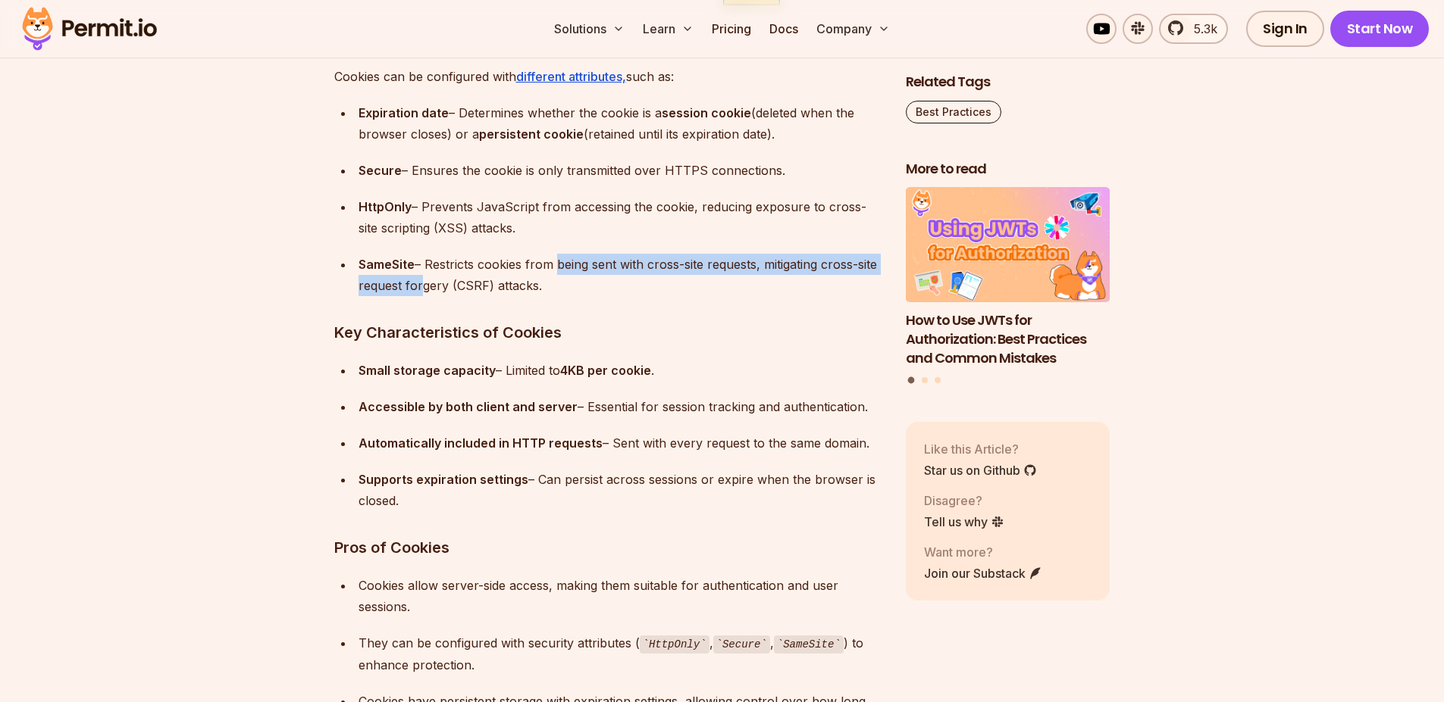
click at [783, 258] on div "SameSite – Restricts cookies from being sent with cross-site requests, mitigati…" at bounding box center [619, 275] width 523 height 42
click at [784, 268] on div "SameSite – Restricts cookies from being sent with cross-site requests, mitigati…" at bounding box center [619, 275] width 523 height 42
click at [785, 269] on div "SameSite – Restricts cookies from being sent with cross-site requests, mitigati…" at bounding box center [619, 275] width 523 height 42
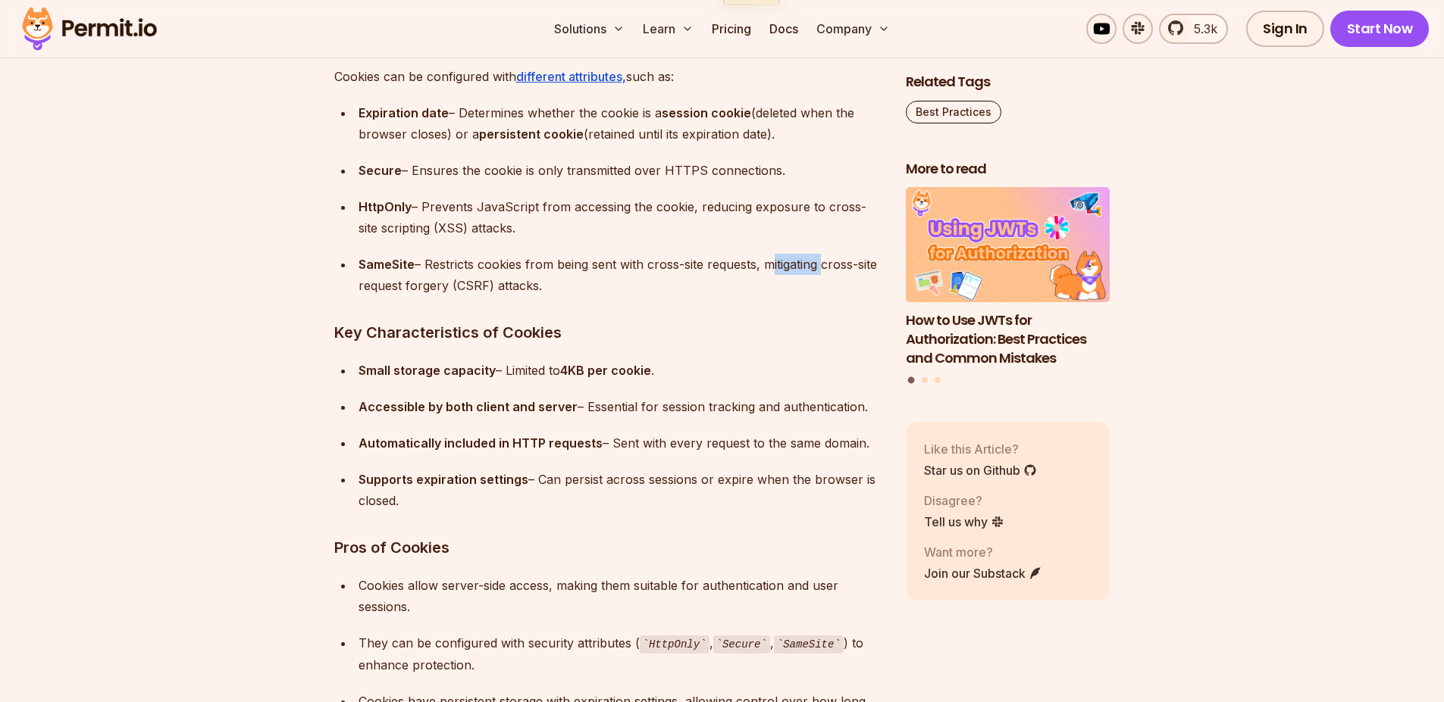
click at [785, 268] on div "SameSite – Restricts cookies from being sent with cross-site requests, mitigati…" at bounding box center [619, 275] width 523 height 42
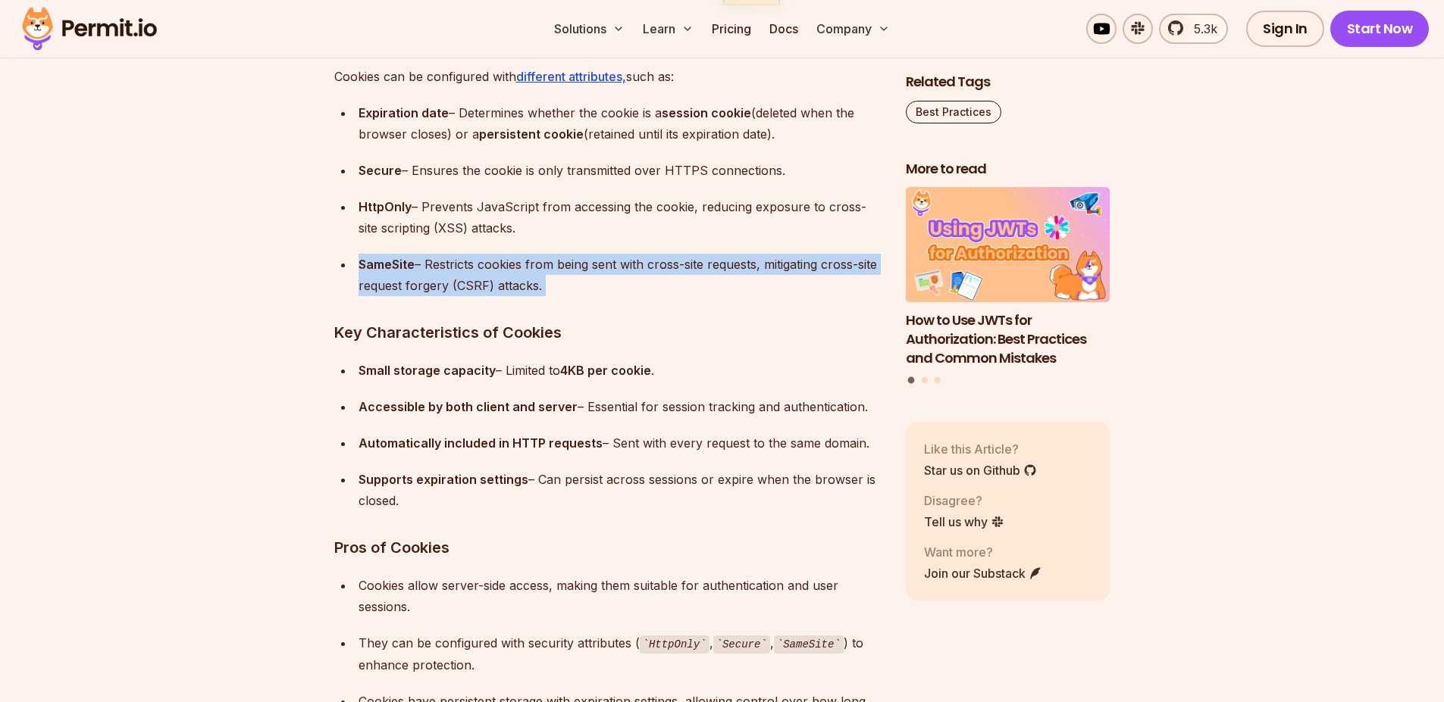
click at [784, 268] on div "SameSite – Restricts cookies from being sent with cross-site requests, mitigati…" at bounding box center [619, 275] width 523 height 42
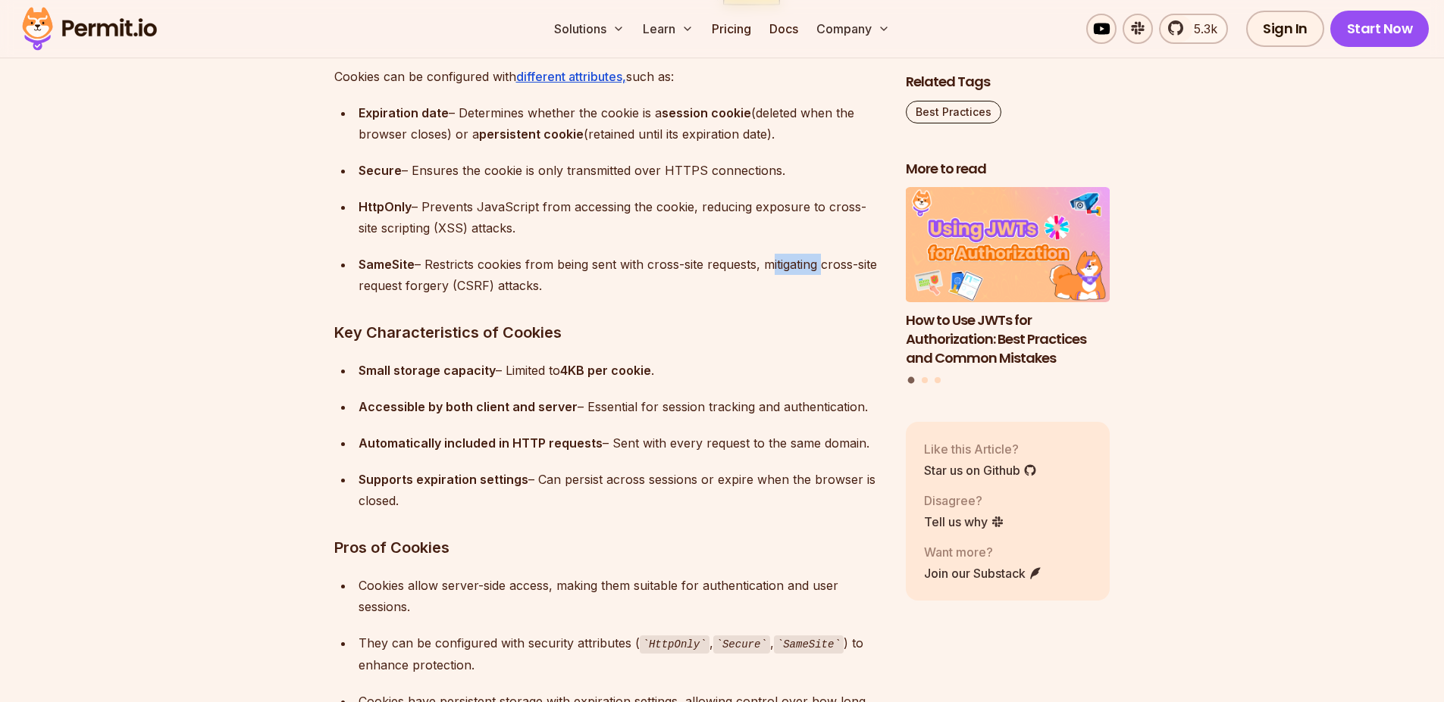
click at [784, 268] on div "SameSite – Restricts cookies from being sent with cross-site requests, mitigati…" at bounding box center [619, 275] width 523 height 42
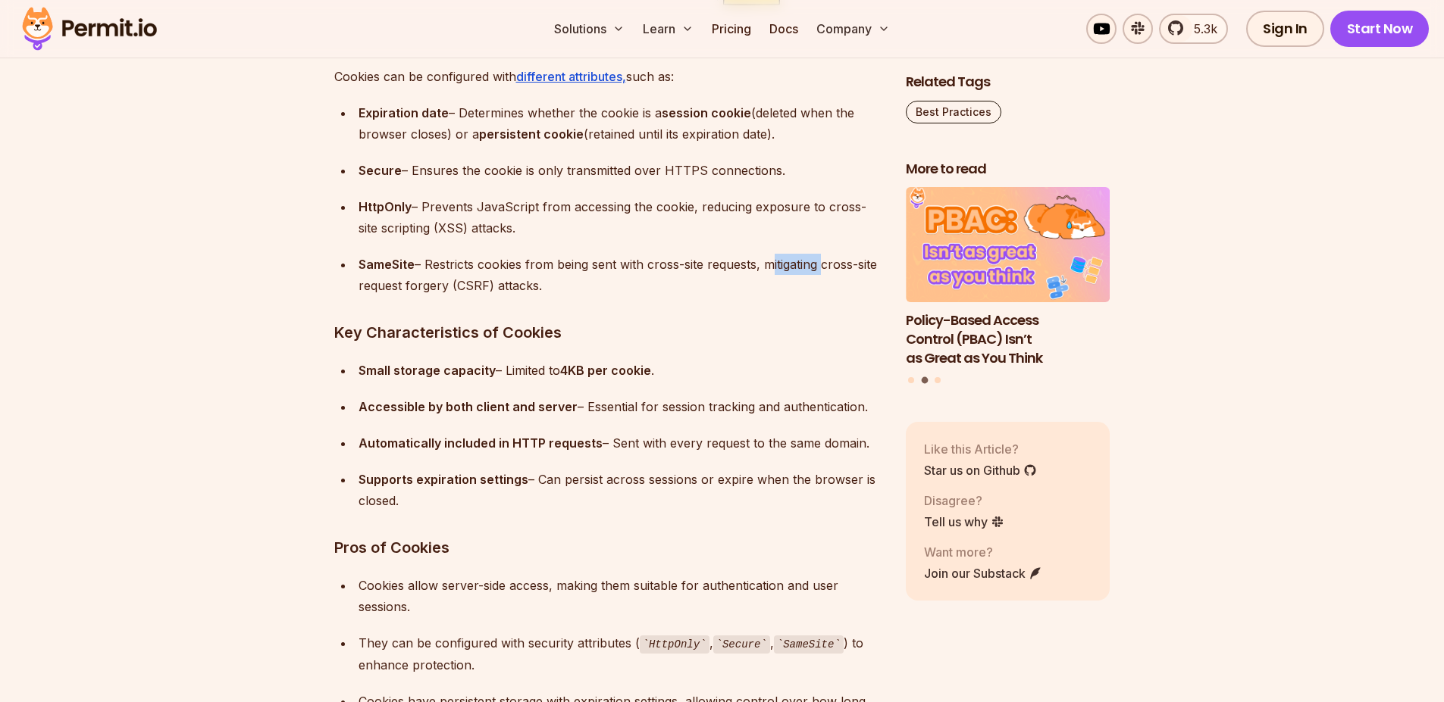
drag, startPoint x: 784, startPoint y: 267, endPoint x: 861, endPoint y: 232, distance: 85.1
click at [879, 220] on ul "Expiration date – Determines whether the cookie is a session cookie (deleted wh…" at bounding box center [607, 199] width 547 height 194
click at [370, 261] on strong "SameSite" at bounding box center [386, 264] width 56 height 15
click at [369, 264] on strong "SameSite" at bounding box center [386, 264] width 56 height 15
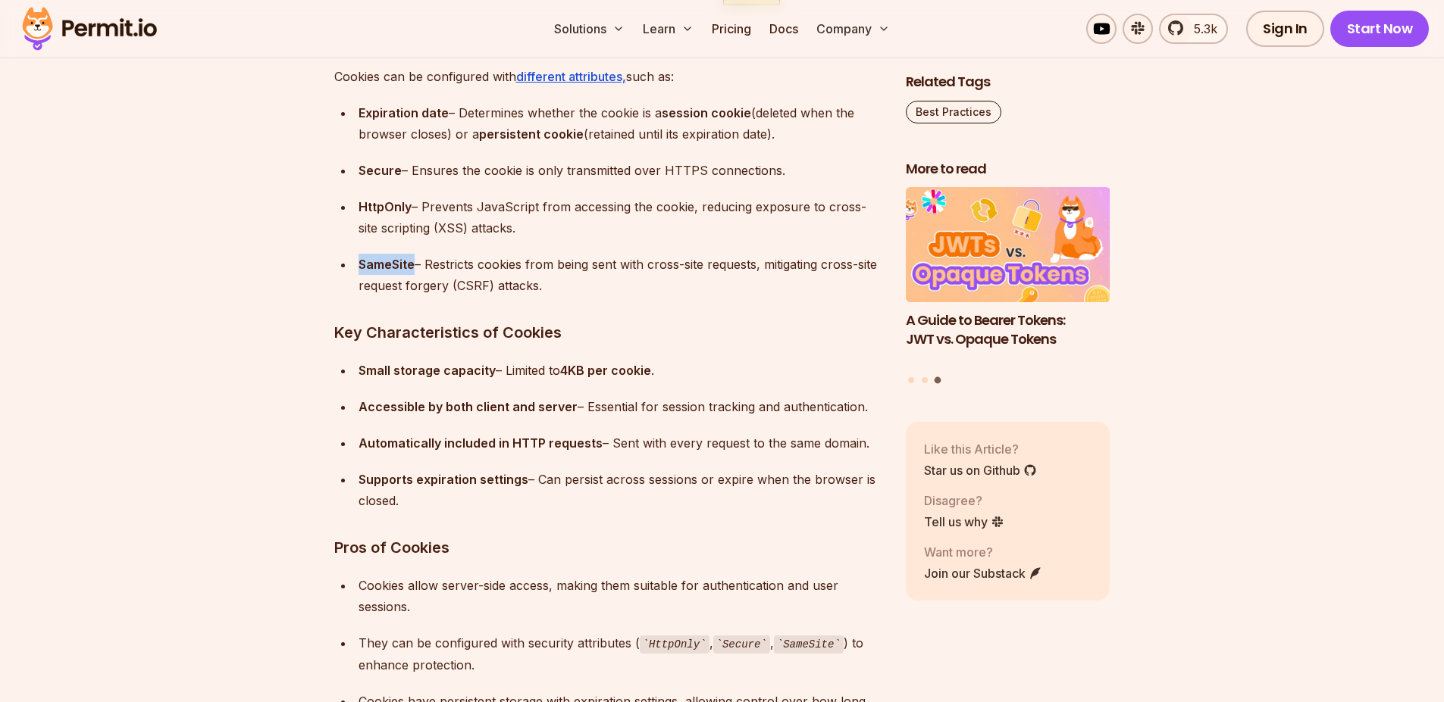
copy strong "SameSite"
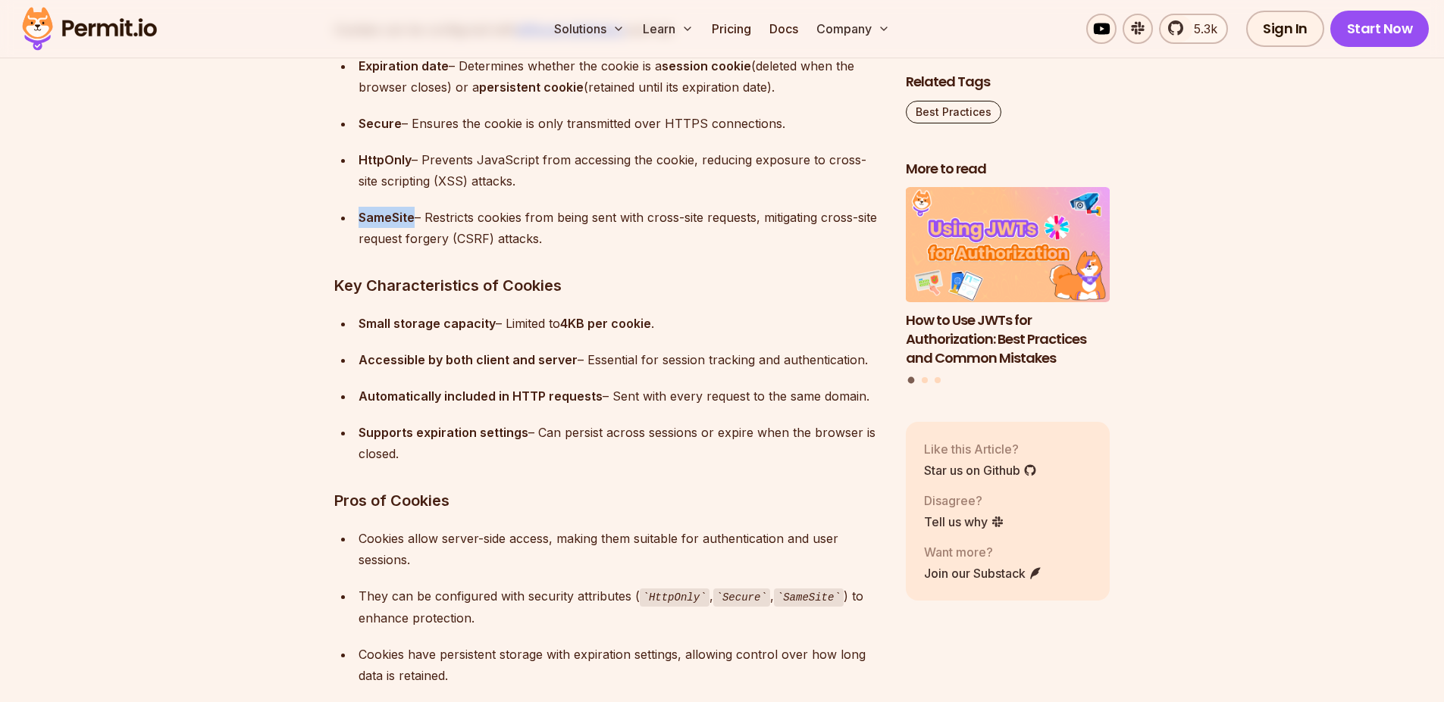
scroll to position [4290, 0]
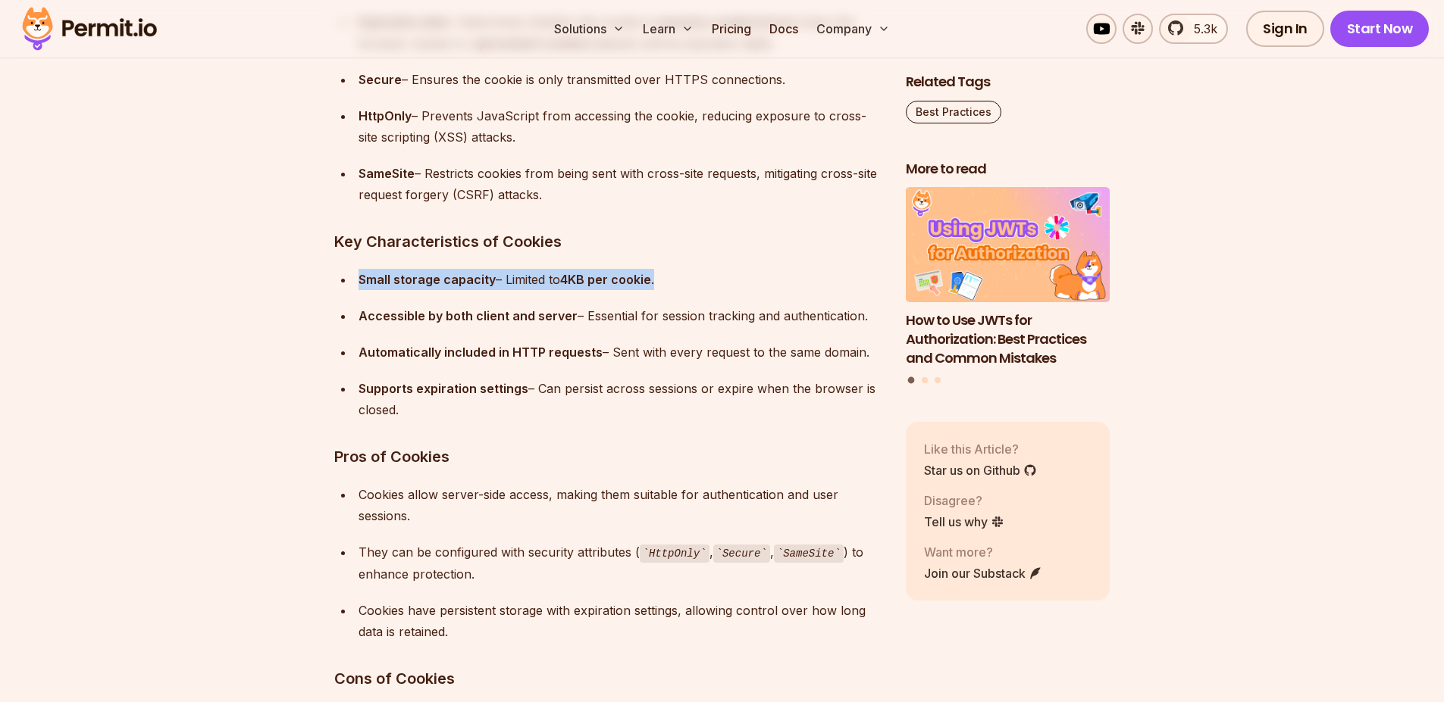
drag, startPoint x: 363, startPoint y: 281, endPoint x: 433, endPoint y: 314, distance: 77.6
click at [689, 271] on li "Small storage capacity – Limited to 4KB per cookie ." at bounding box center [617, 279] width 527 height 21
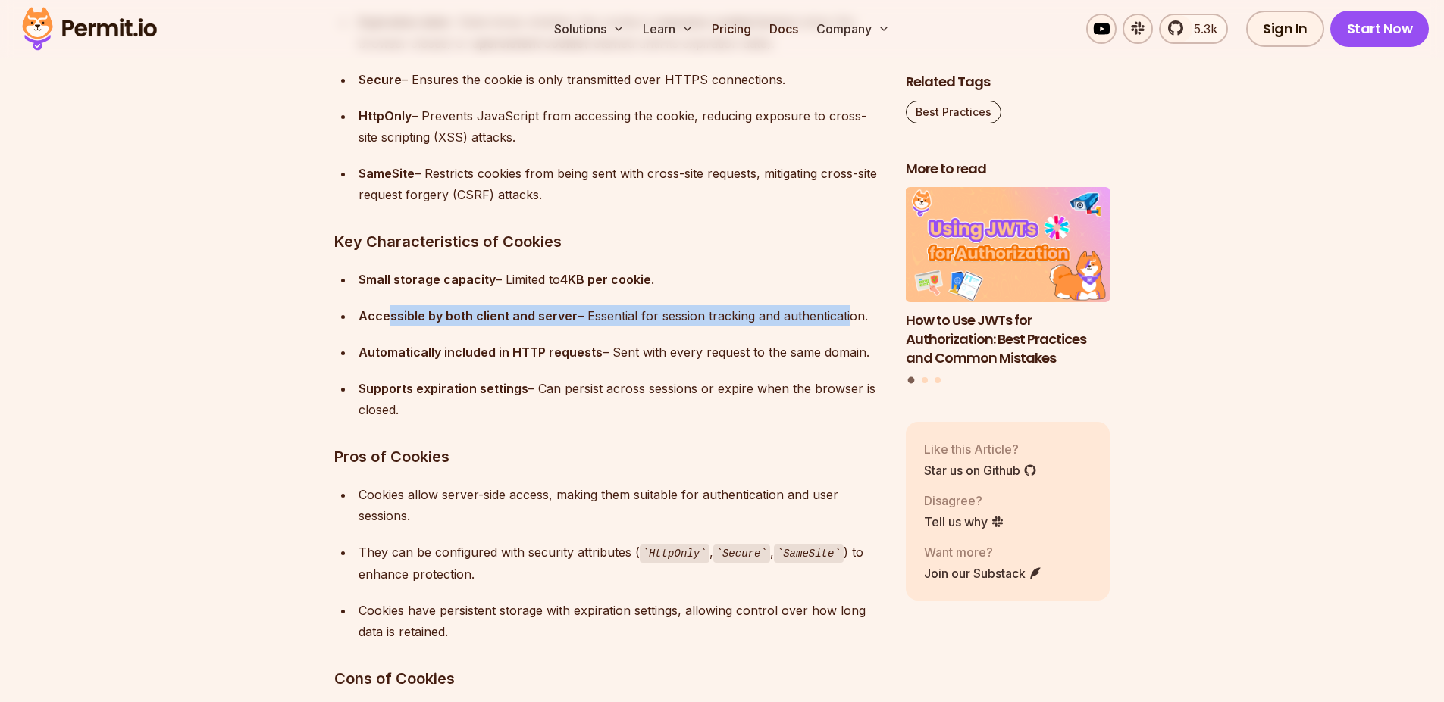
drag, startPoint x: 439, startPoint y: 323, endPoint x: 843, endPoint y: 311, distance: 404.1
click at [843, 311] on div "Accessible by both client and server – Essential for session tracking and authe…" at bounding box center [619, 315] width 523 height 21
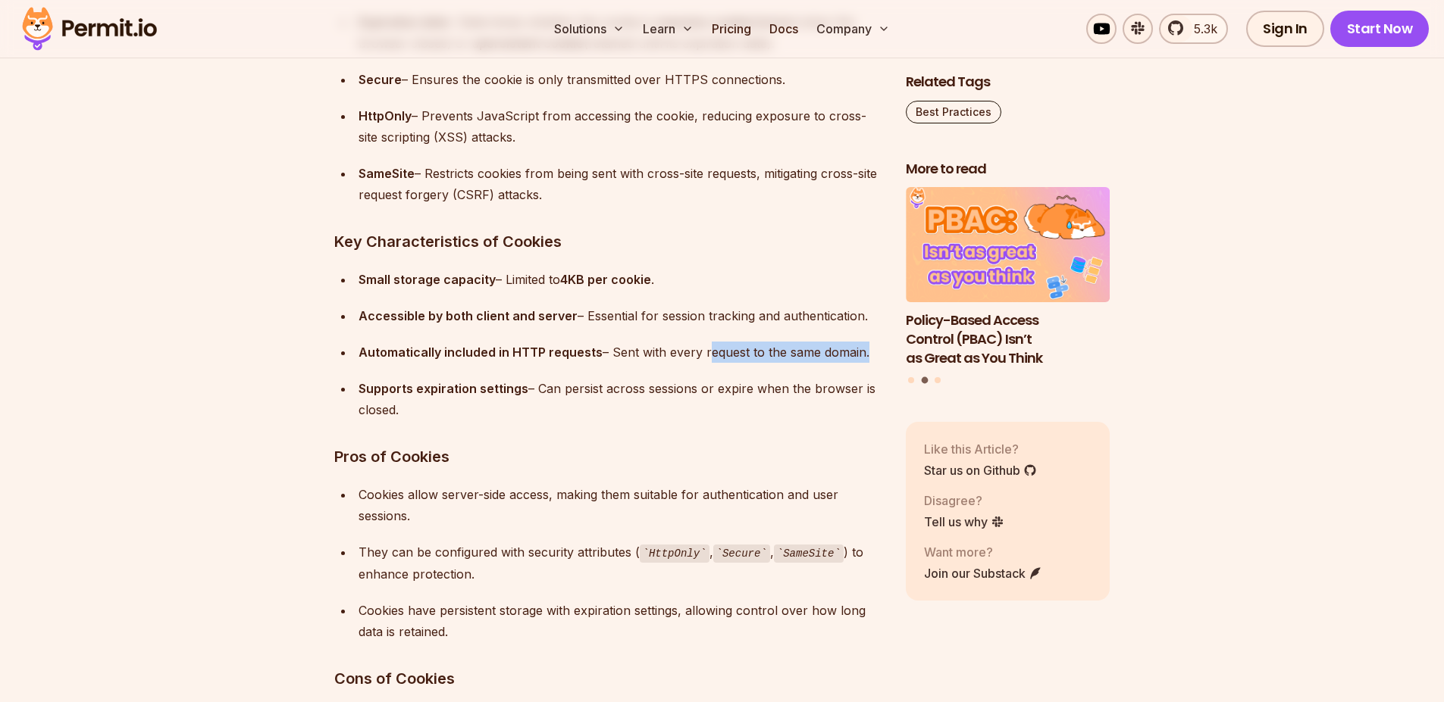
drag, startPoint x: 436, startPoint y: 364, endPoint x: 703, endPoint y: 344, distance: 267.5
click at [703, 344] on ul "Small storage capacity – Limited to 4KB per cookie . Accessible by both client …" at bounding box center [607, 345] width 547 height 152
click at [701, 346] on div "Automatically included in HTTP requests – Sent with every request to the same d…" at bounding box center [619, 352] width 523 height 21
drag, startPoint x: 681, startPoint y: 349, endPoint x: 705, endPoint y: 346, distance: 23.6
click at [681, 349] on div "Automatically included in HTTP requests – Sent with every request to the same d…" at bounding box center [619, 352] width 523 height 21
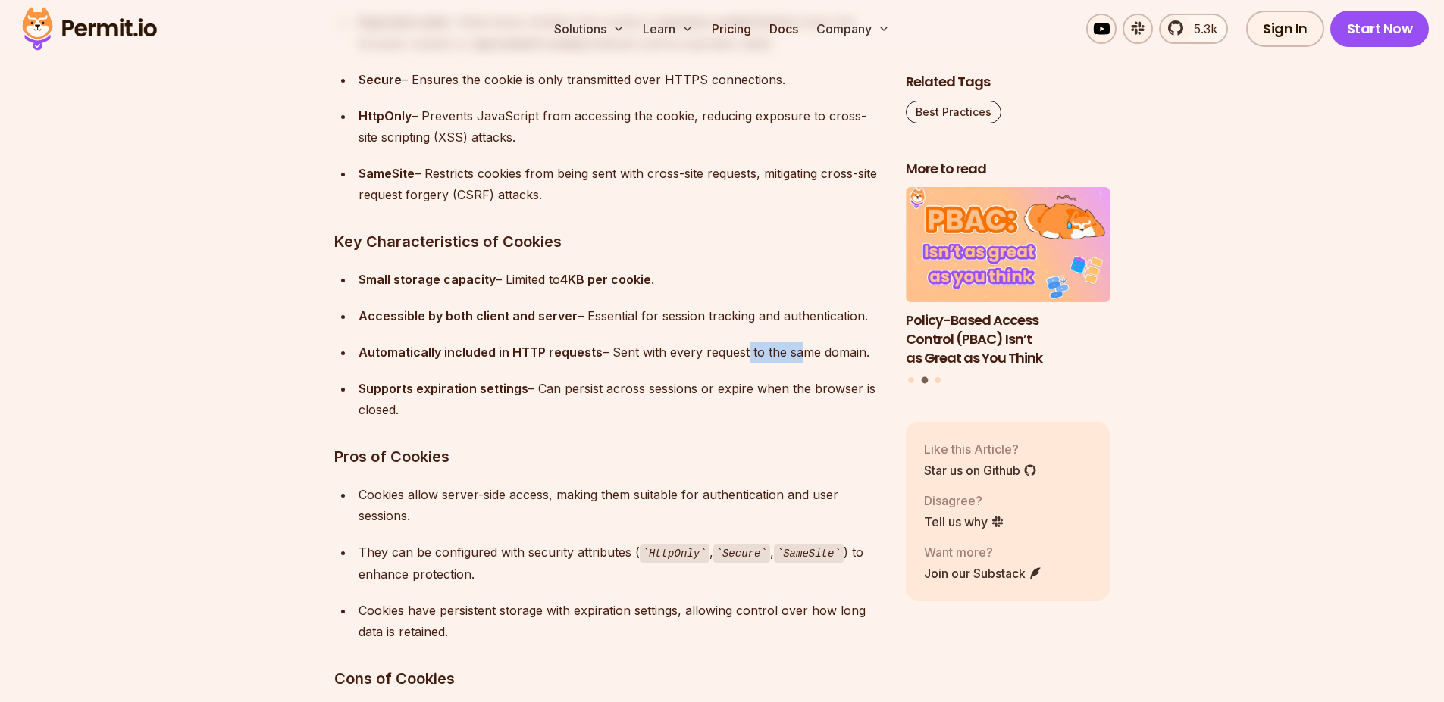
drag, startPoint x: 743, startPoint y: 356, endPoint x: 802, endPoint y: 355, distance: 58.4
click at [795, 358] on div "Automatically included in HTTP requests – Sent with every request to the same d…" at bounding box center [619, 352] width 523 height 21
drag, startPoint x: 426, startPoint y: 400, endPoint x: 779, endPoint y: 392, distance: 353.2
click at [779, 392] on div "Supports expiration settings – Can persist across sessions or expire when the b…" at bounding box center [619, 399] width 523 height 42
drag, startPoint x: 674, startPoint y: 409, endPoint x: 699, endPoint y: 389, distance: 32.3
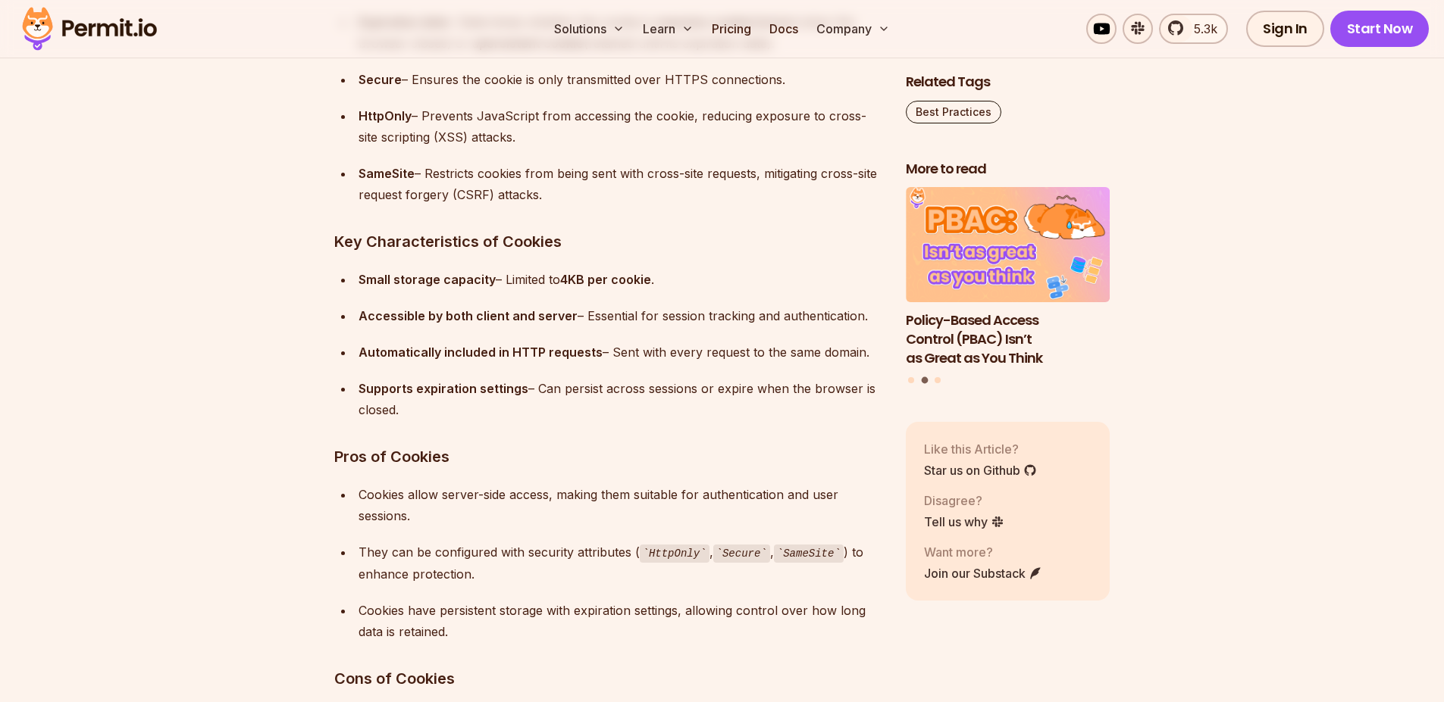
click at [674, 408] on div "Supports expiration settings – Can persist across sessions or expire when the b…" at bounding box center [619, 399] width 523 height 42
drag, startPoint x: 699, startPoint y: 390, endPoint x: 870, endPoint y: 383, distance: 170.6
click at [870, 383] on div "Supports expiration settings – Can persist across sessions or expire when the b…" at bounding box center [619, 399] width 523 height 42
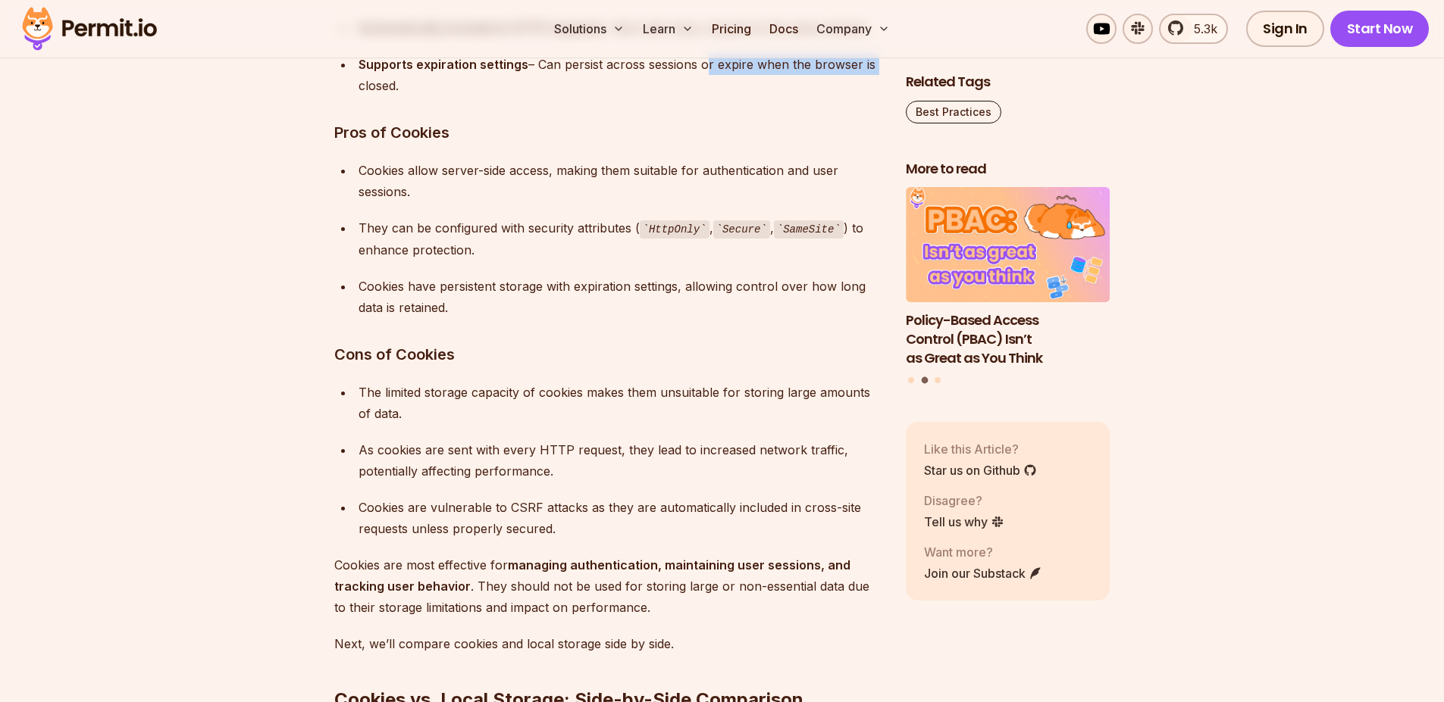
scroll to position [4653, 0]
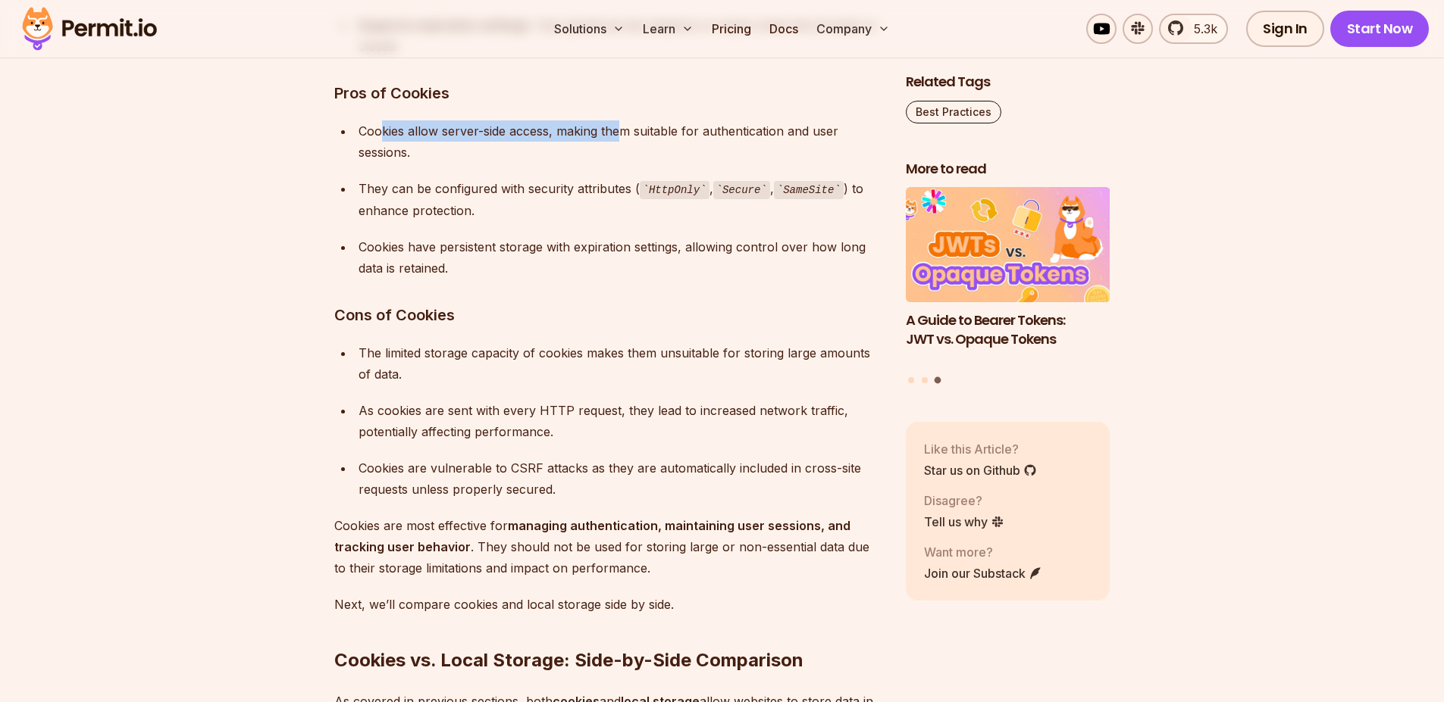
drag, startPoint x: 387, startPoint y: 135, endPoint x: 633, endPoint y: 126, distance: 245.7
click at [619, 129] on div "Cookies allow server-side access, making them suitable for authentication and u…" at bounding box center [619, 141] width 523 height 42
drag, startPoint x: 624, startPoint y: 140, endPoint x: 652, endPoint y: 127, distance: 31.5
click at [625, 140] on div "Cookies allow server-side access, making them suitable for authentication and u…" at bounding box center [619, 141] width 523 height 42
drag, startPoint x: 660, startPoint y: 129, endPoint x: 843, endPoint y: 127, distance: 183.4
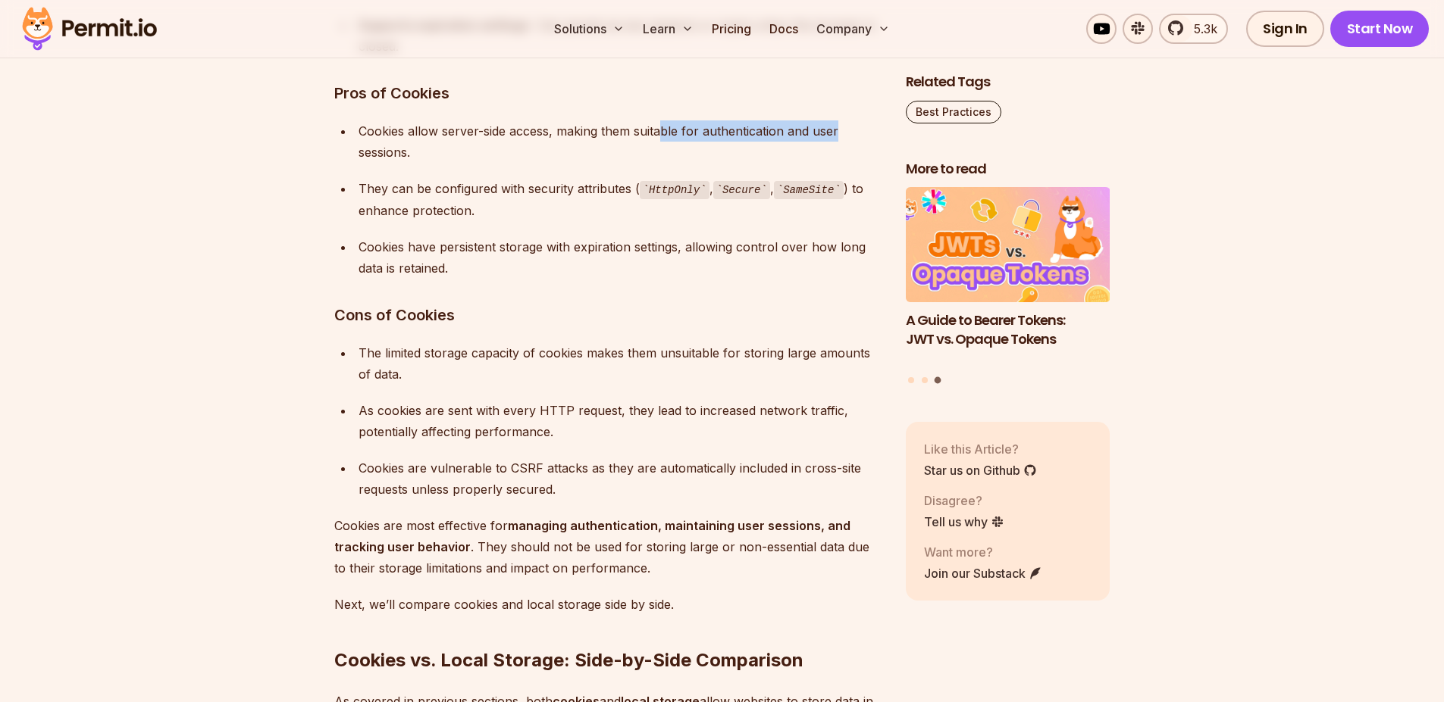
click at [843, 127] on div "Cookies allow server-side access, making them suitable for authentication and u…" at bounding box center [619, 141] width 523 height 42
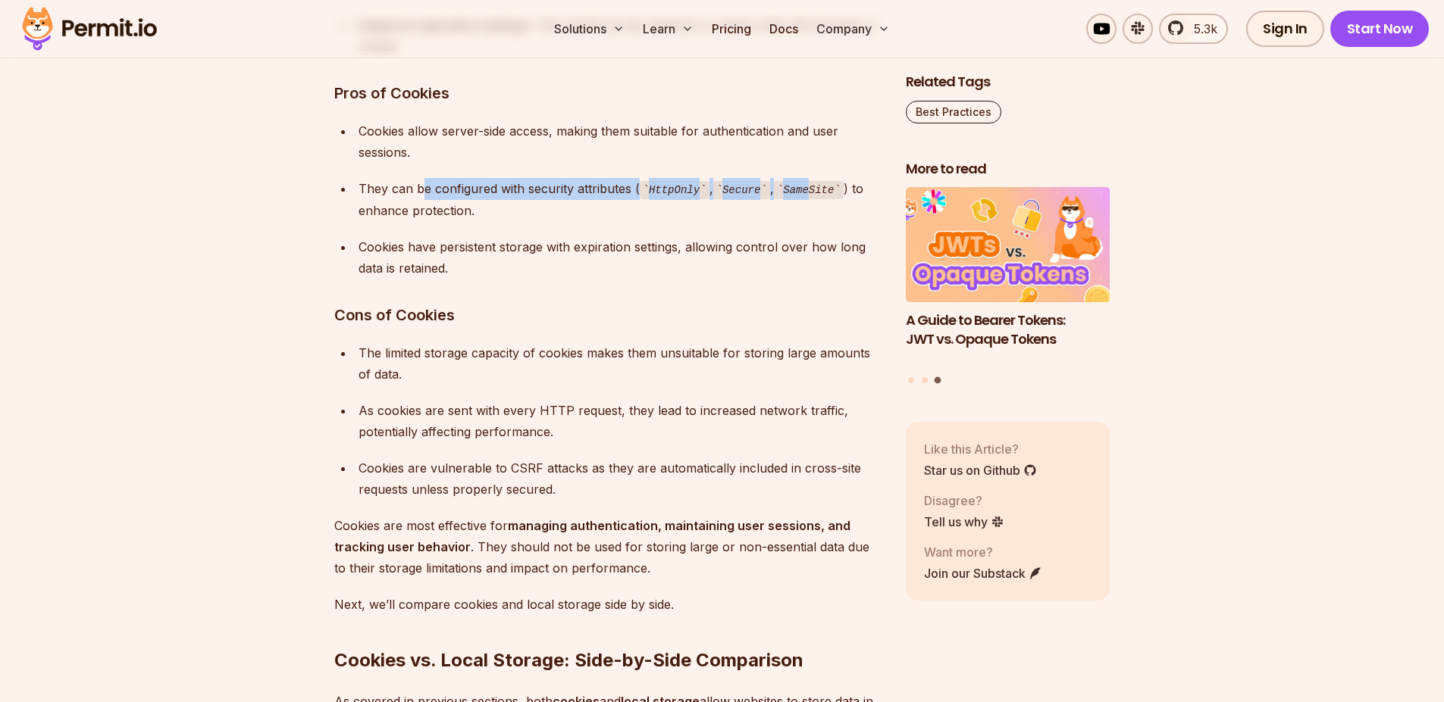
drag, startPoint x: 456, startPoint y: 205, endPoint x: 625, endPoint y: 221, distance: 169.8
click at [817, 182] on div "They can be configured with security attributes ( HttpOnly , Secure , SameSite …" at bounding box center [619, 199] width 523 height 43
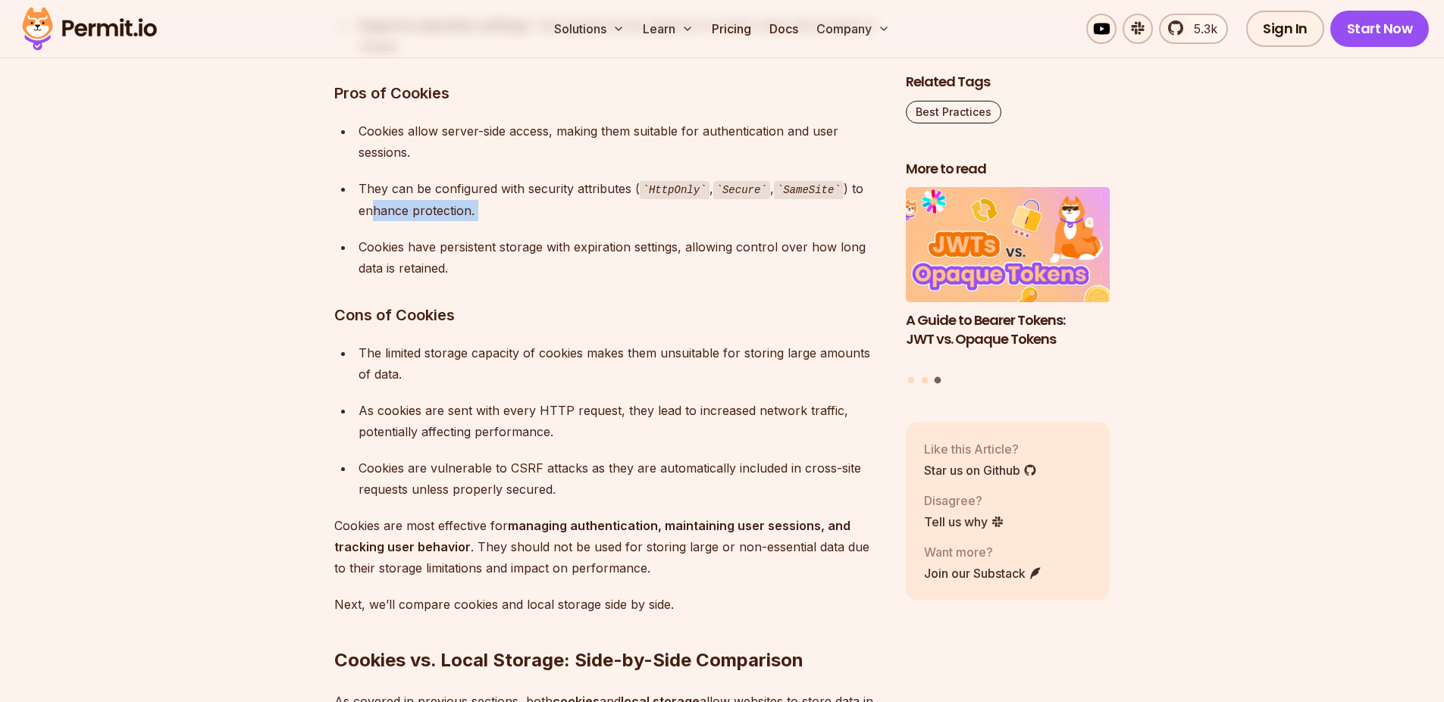
drag, startPoint x: 371, startPoint y: 218, endPoint x: 517, endPoint y: 229, distance: 146.6
click at [517, 229] on ul "Cookies allow server-side access, making them suitable for authentication and u…" at bounding box center [607, 199] width 547 height 158
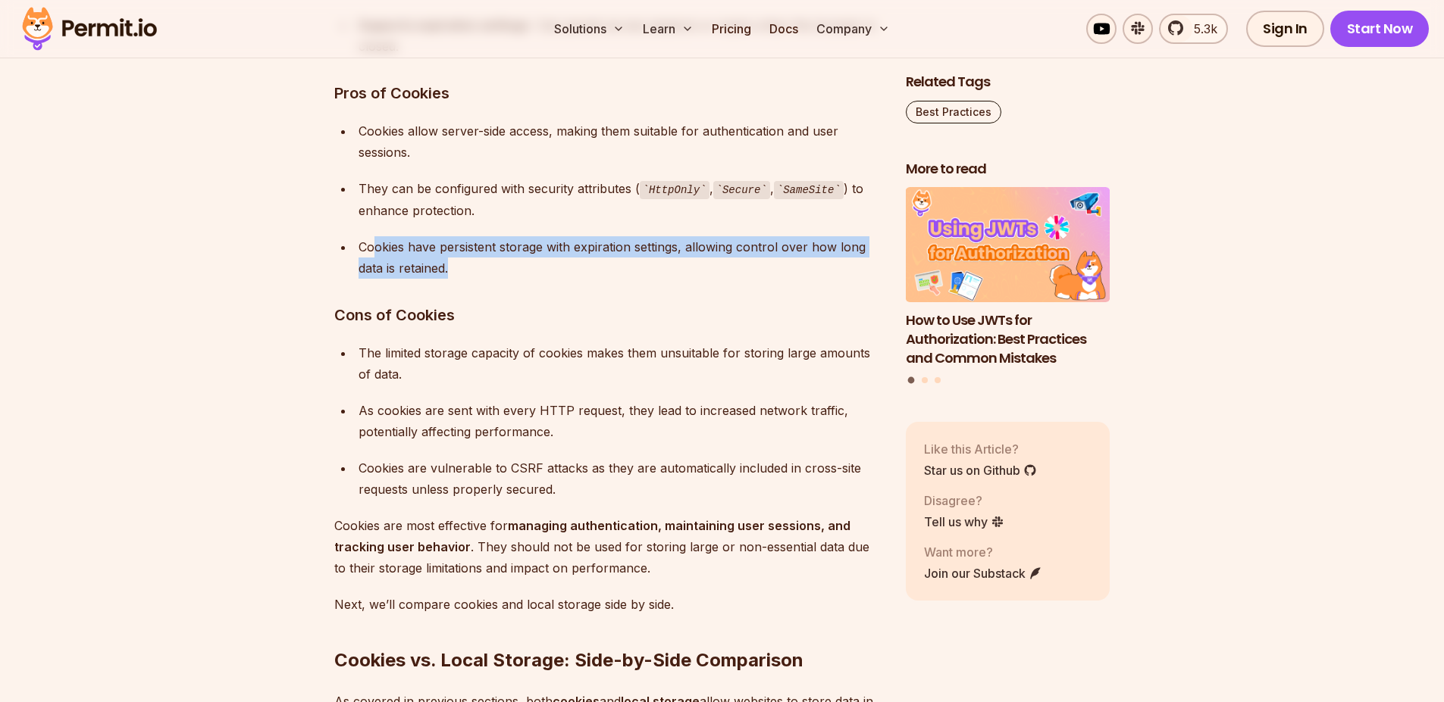
drag, startPoint x: 377, startPoint y: 255, endPoint x: 870, endPoint y: 270, distance: 493.5
click at [875, 273] on div "Cookies have persistent storage with expiration settings, allowing control over…" at bounding box center [619, 257] width 523 height 42
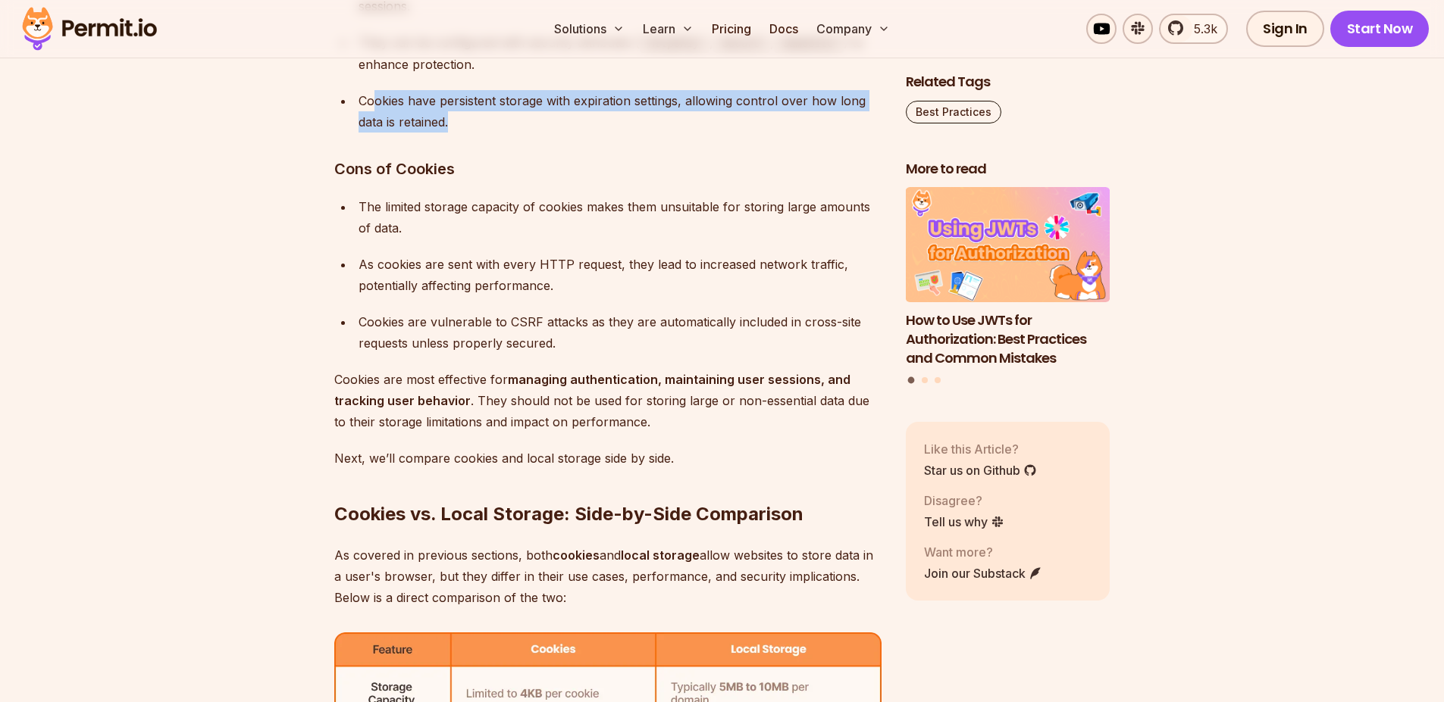
scroll to position [4744, 0]
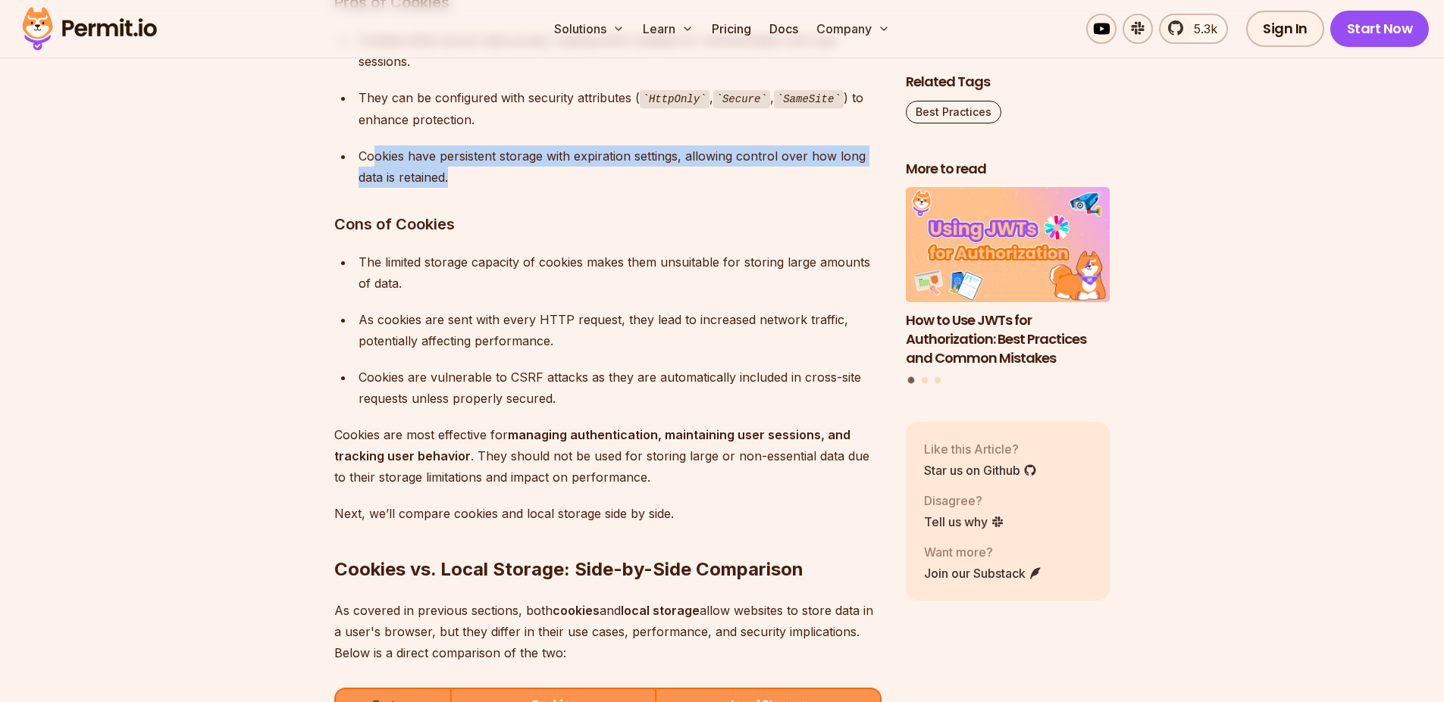
click at [558, 175] on div "Cookies have persistent storage with expiration settings, allowing control over…" at bounding box center [619, 166] width 523 height 42
click at [555, 178] on div "Cookies have persistent storage with expiration settings, allowing control over…" at bounding box center [619, 166] width 523 height 42
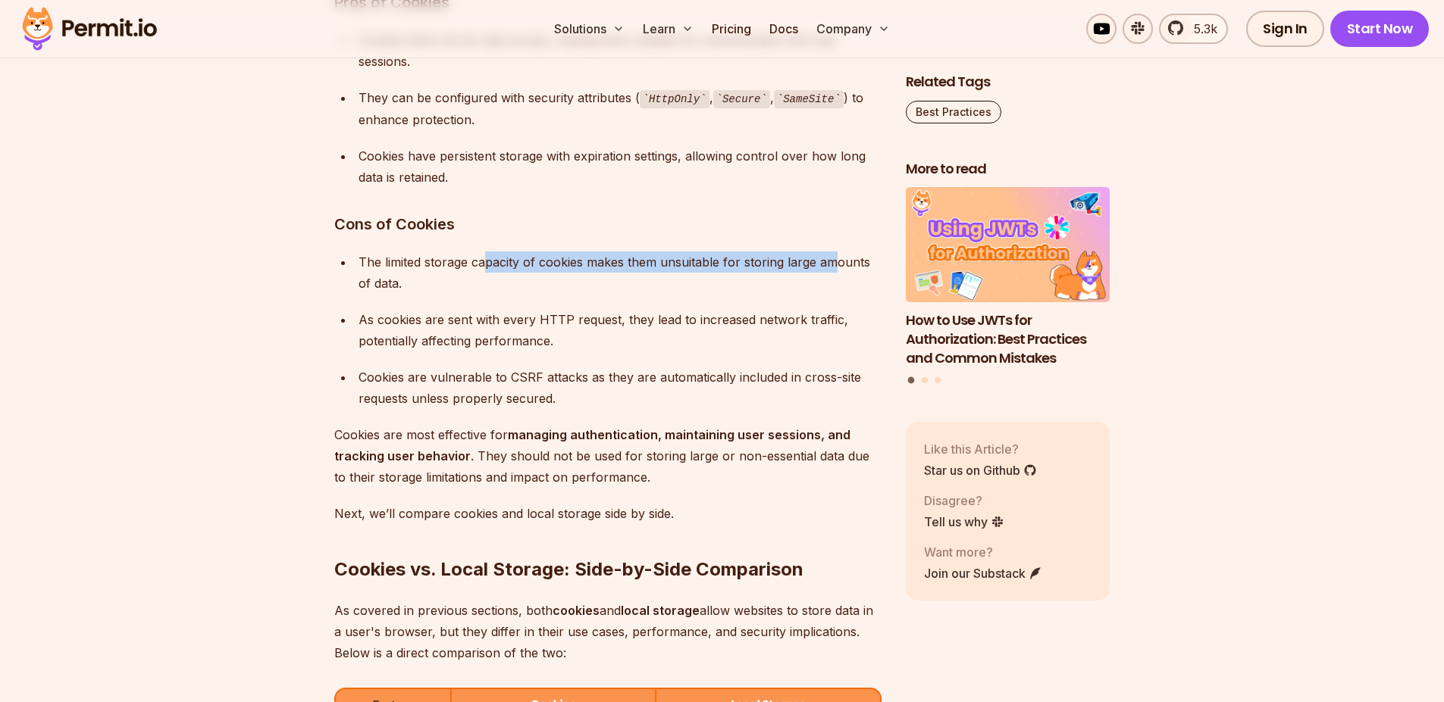
drag, startPoint x: 511, startPoint y: 277, endPoint x: 835, endPoint y: 255, distance: 325.1
click at [836, 255] on div "The limited storage capacity of cookies makes them unsuitable for storing large…" at bounding box center [619, 273] width 523 height 42
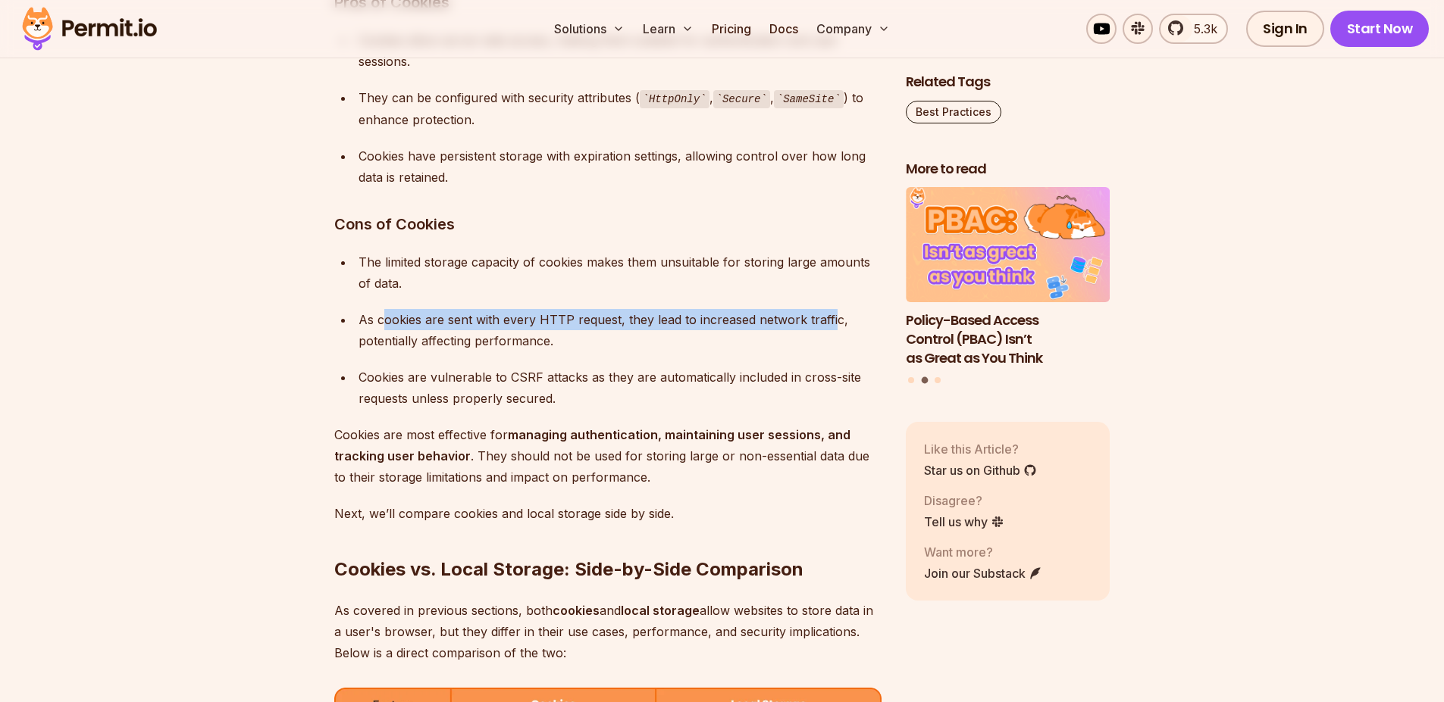
drag, startPoint x: 383, startPoint y: 320, endPoint x: 734, endPoint y: 327, distance: 351.7
click at [832, 324] on div "As cookies are sent with every HTTP request, they lead to increased network tra…" at bounding box center [619, 330] width 523 height 42
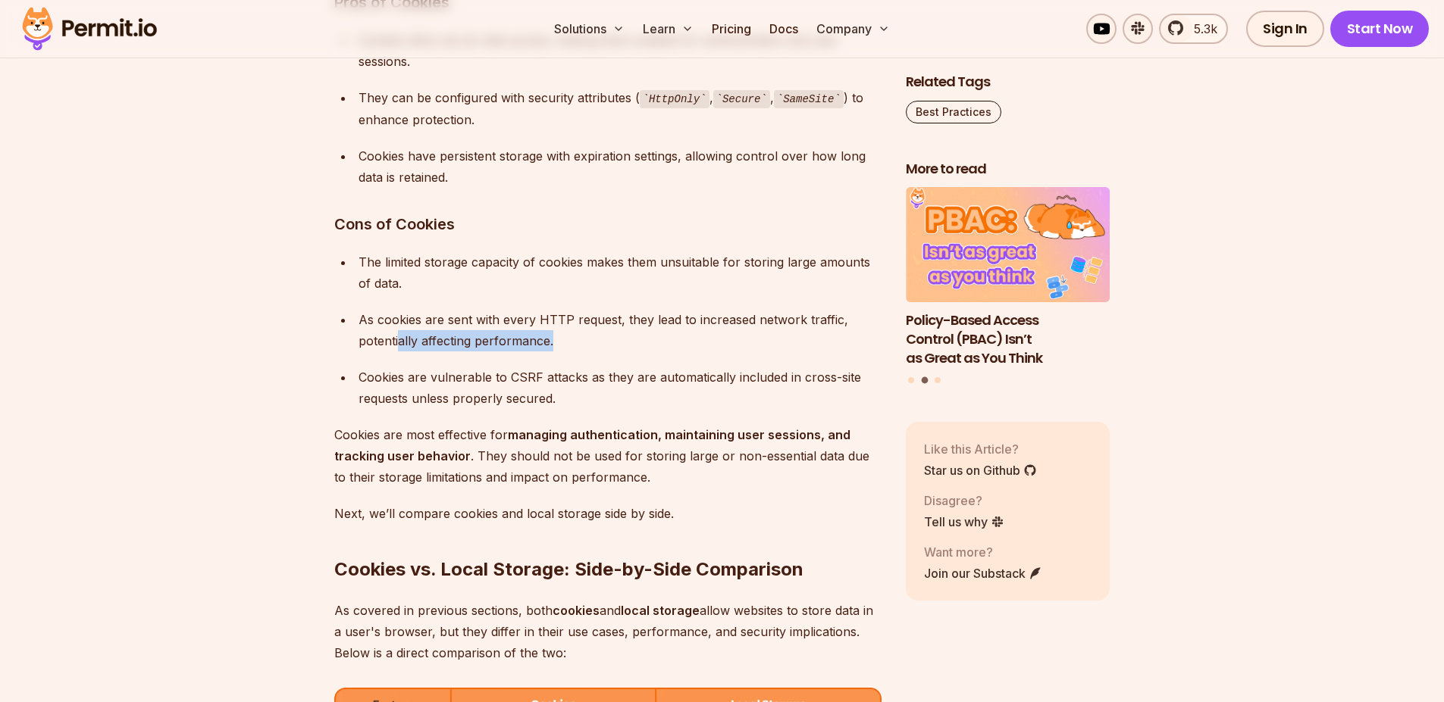
drag, startPoint x: 495, startPoint y: 330, endPoint x: 502, endPoint y: 339, distance: 11.3
click at [633, 339] on div "As cookies are sent with every HTTP request, they lead to increased network tra…" at bounding box center [619, 330] width 523 height 42
drag, startPoint x: 408, startPoint y: 385, endPoint x: 568, endPoint y: 378, distance: 160.8
click at [571, 380] on div "Cookies are vulnerable to CSRF attacks as they are automatically included in cr…" at bounding box center [619, 388] width 523 height 42
click at [448, 389] on div "Cookies are vulnerable to CSRF attacks as they are automatically included in cr…" at bounding box center [619, 388] width 523 height 42
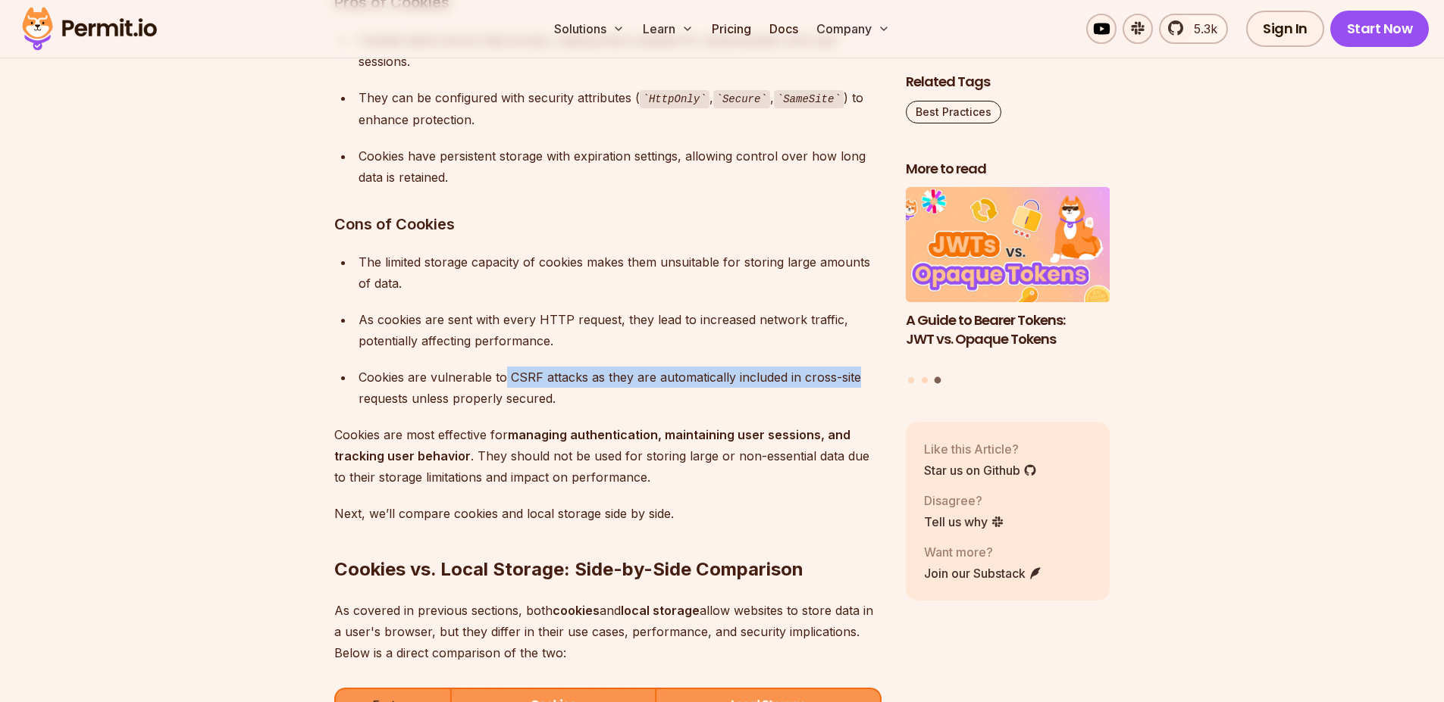
drag, startPoint x: 517, startPoint y: 377, endPoint x: 846, endPoint y: 383, distance: 328.9
click at [852, 383] on div "Cookies are vulnerable to CSRF attacks as they are automatically included in cr…" at bounding box center [619, 388] width 523 height 42
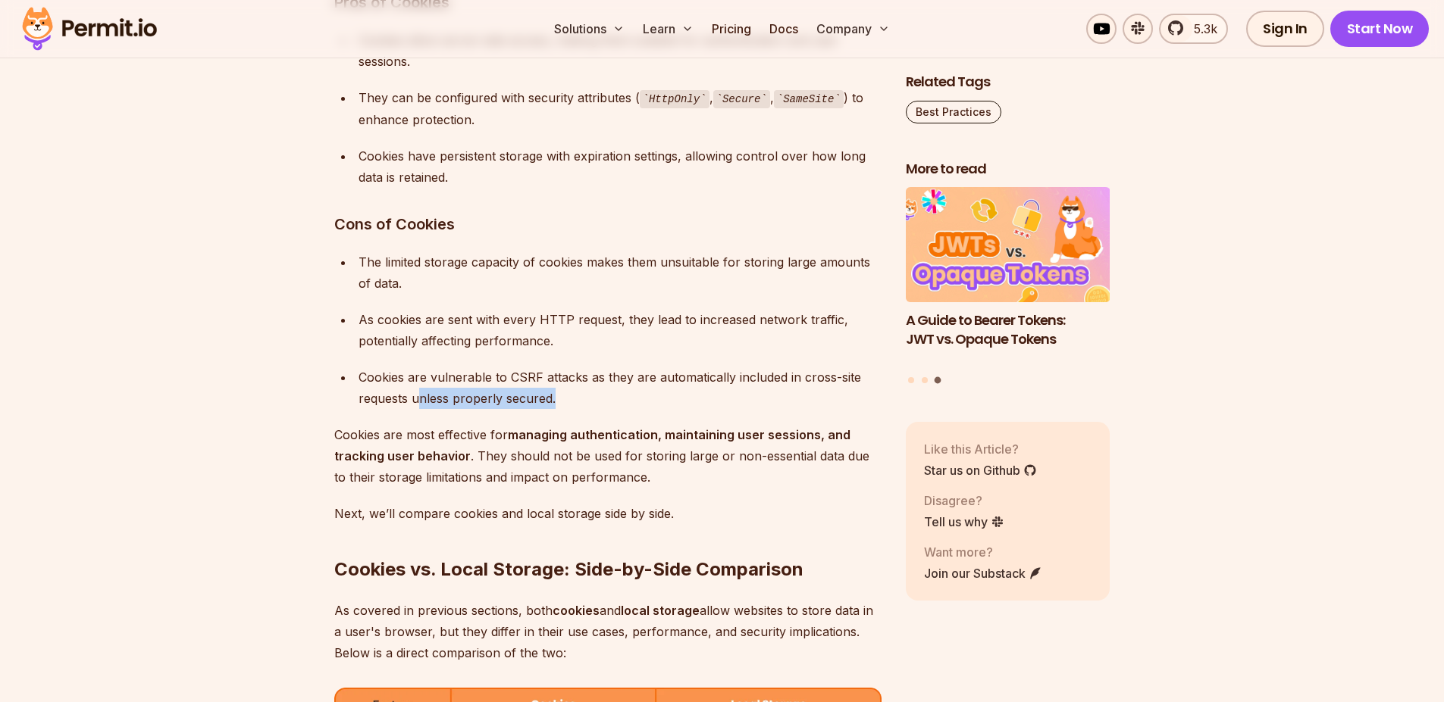
drag, startPoint x: 423, startPoint y: 395, endPoint x: 583, endPoint y: 401, distance: 160.8
click at [583, 401] on div "Cookies are vulnerable to CSRF attacks as they are automatically included in cr…" at bounding box center [619, 388] width 523 height 42
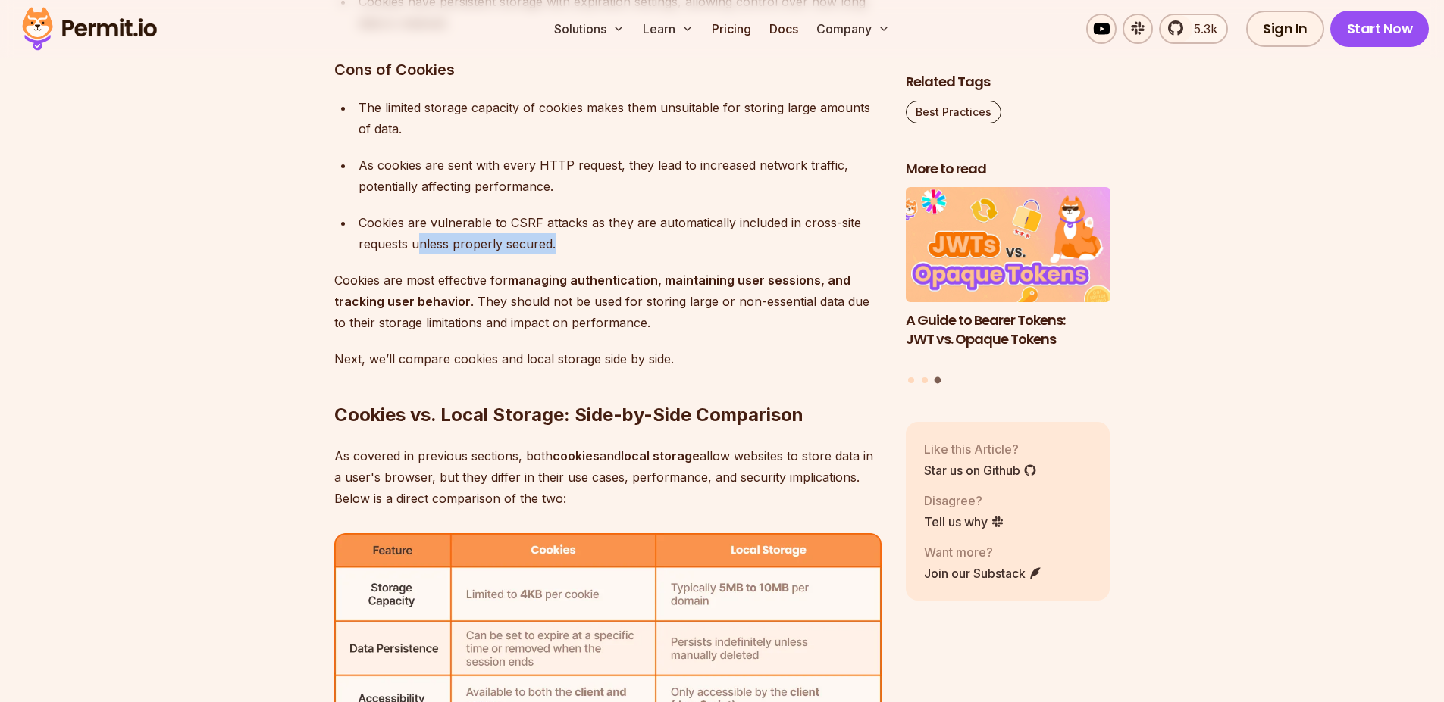
scroll to position [4926, 0]
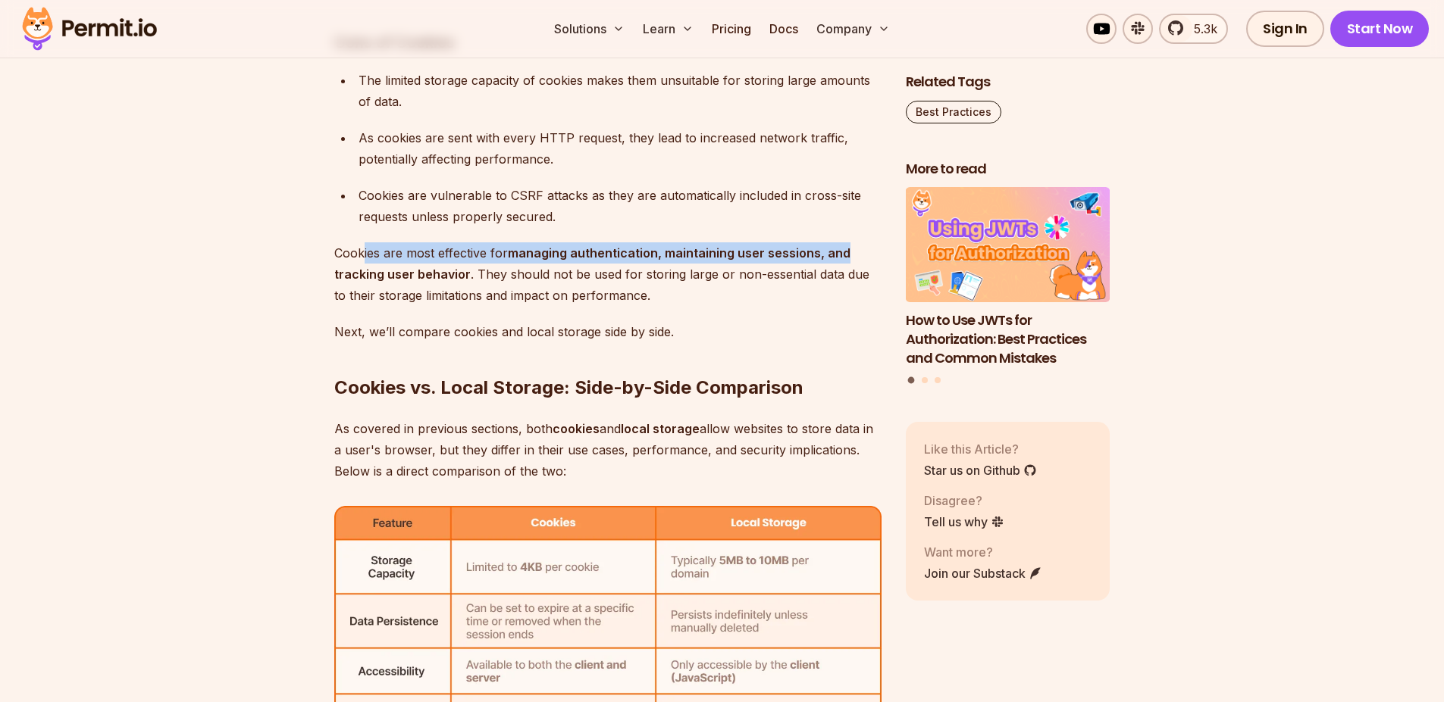
drag, startPoint x: 365, startPoint y: 252, endPoint x: 848, endPoint y: 251, distance: 482.7
click at [848, 251] on p "Cookies are most effective for managing authentication, maintaining user sessio…" at bounding box center [607, 274] width 547 height 64
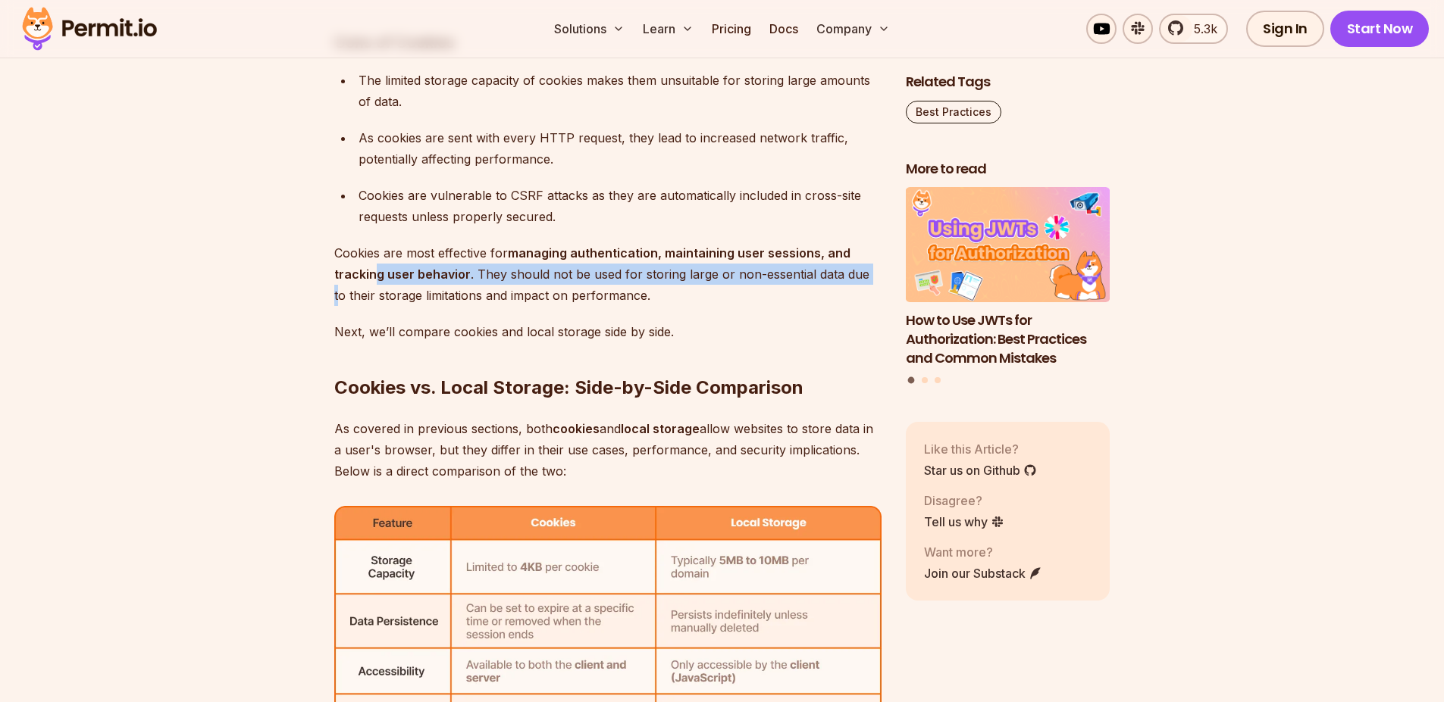
drag, startPoint x: 407, startPoint y: 271, endPoint x: 865, endPoint y: 274, distance: 457.7
click at [865, 274] on p "Cookies are most effective for managing authentication, maintaining user sessio…" at bounding box center [607, 274] width 547 height 64
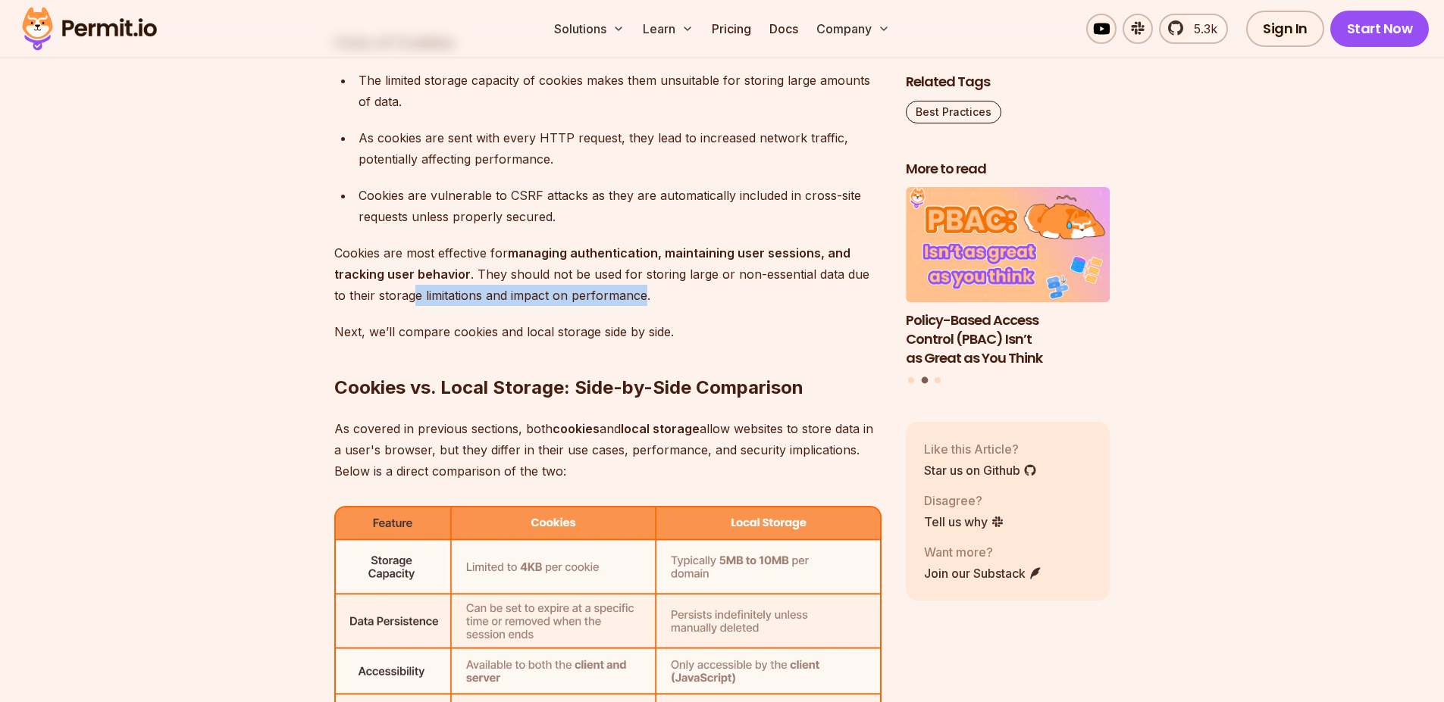
drag, startPoint x: 410, startPoint y: 297, endPoint x: 629, endPoint y: 300, distance: 219.0
click at [629, 300] on p "Cookies are most effective for managing authentication, maintaining user sessio…" at bounding box center [607, 274] width 547 height 64
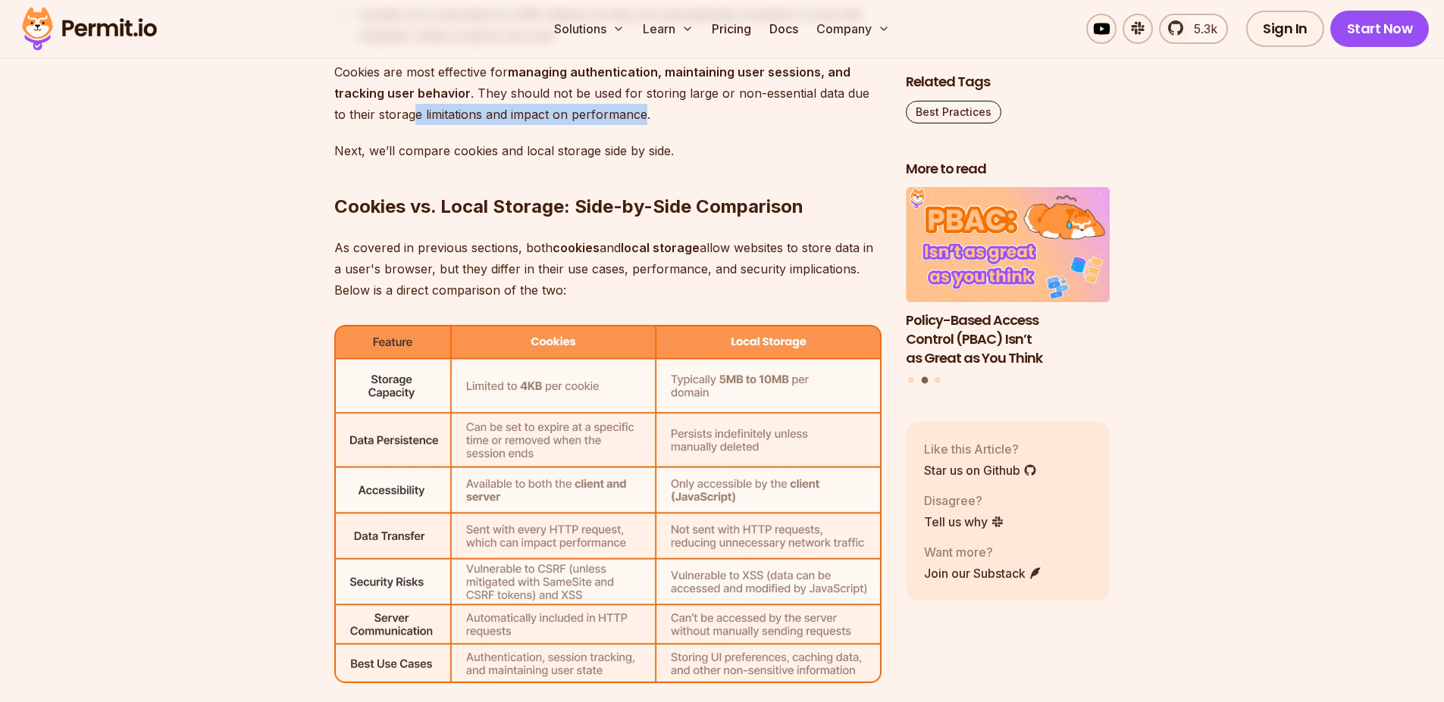
scroll to position [5108, 0]
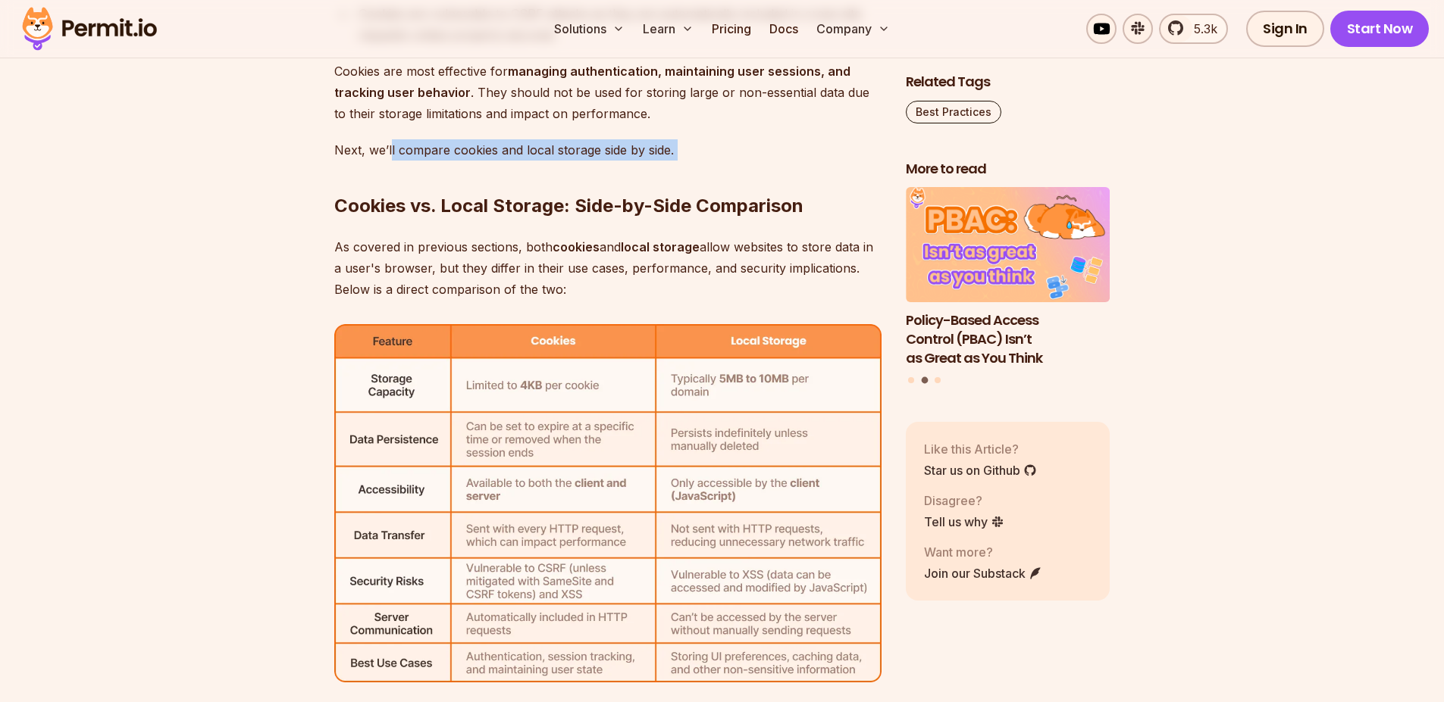
drag, startPoint x: 391, startPoint y: 156, endPoint x: 673, endPoint y: 152, distance: 281.9
click at [673, 152] on div "Managing and storing data in the browser efficiently is a crucial aspect of bui…" at bounding box center [607, 101] width 547 height 8427
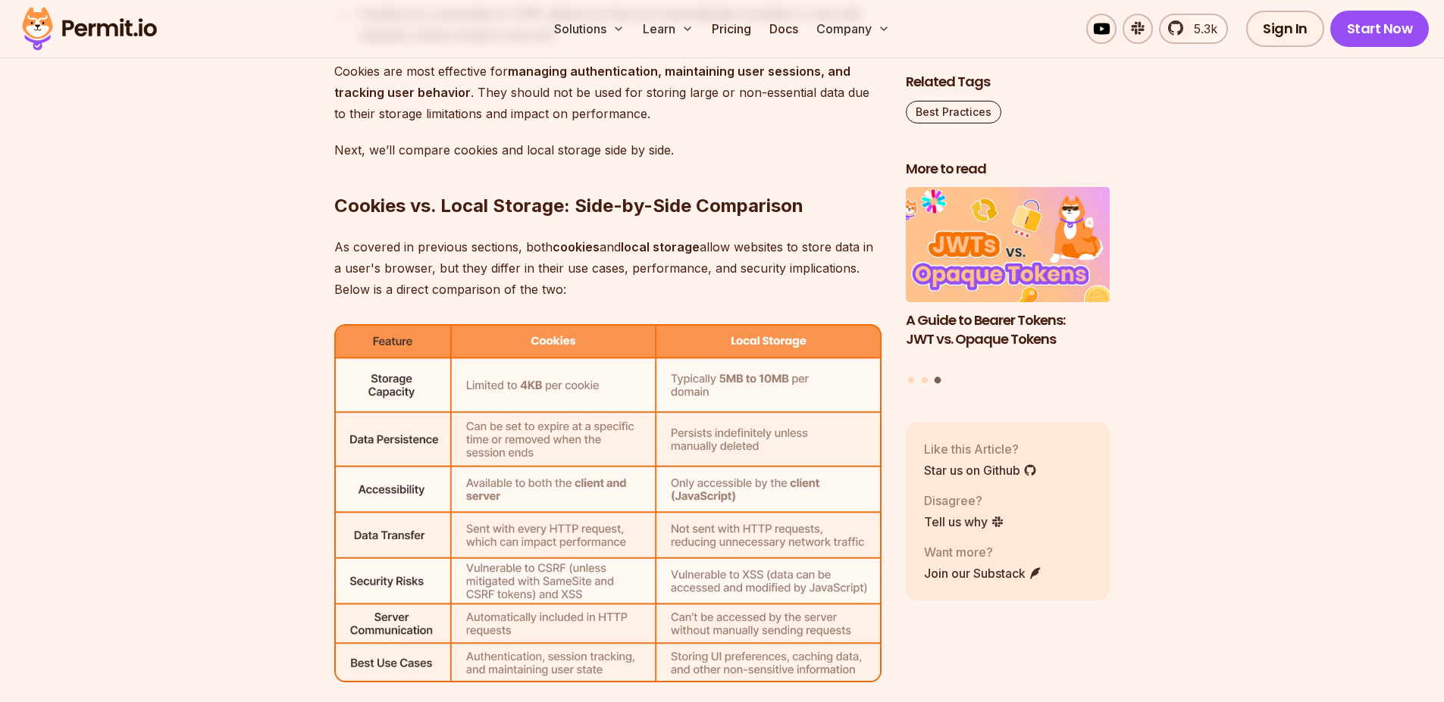
click at [387, 216] on h2 "Cookies vs. Local Storage: Side-by-Side Comparison" at bounding box center [607, 175] width 547 height 85
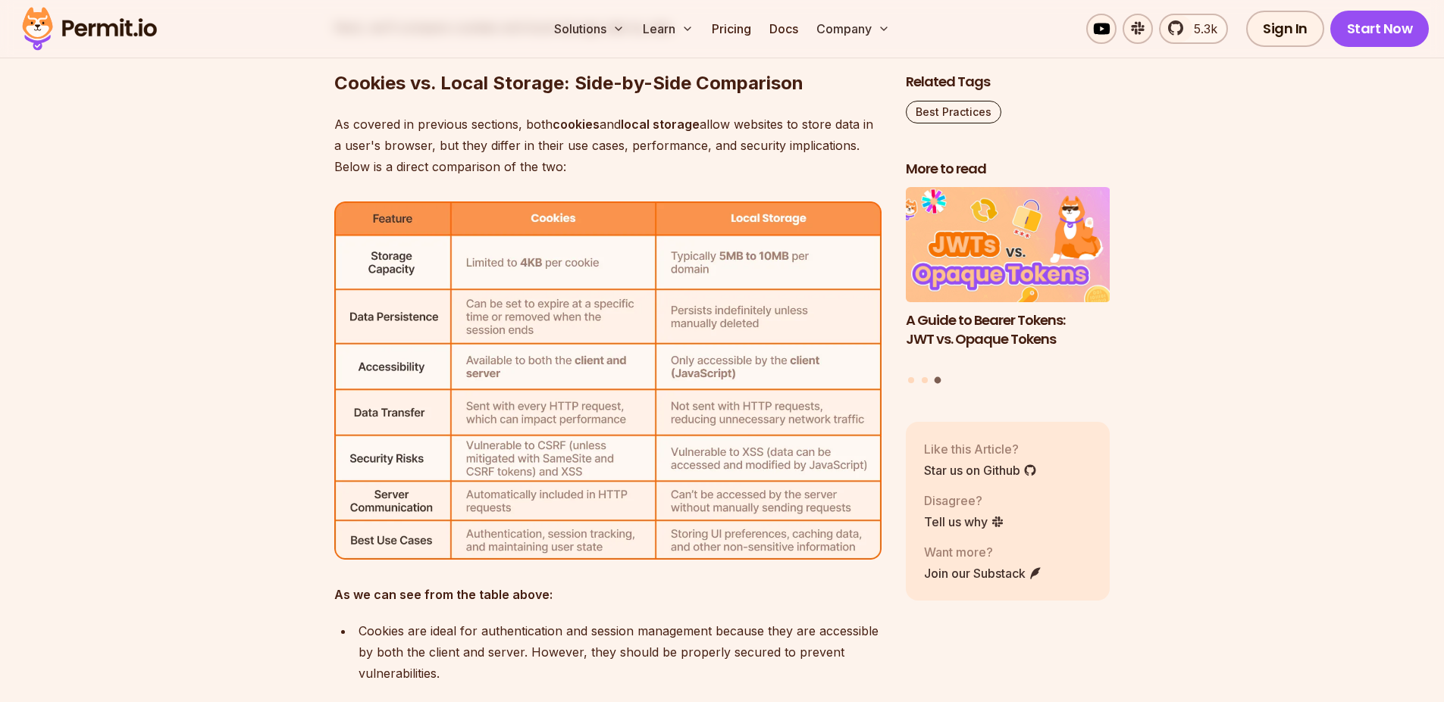
scroll to position [5199, 0]
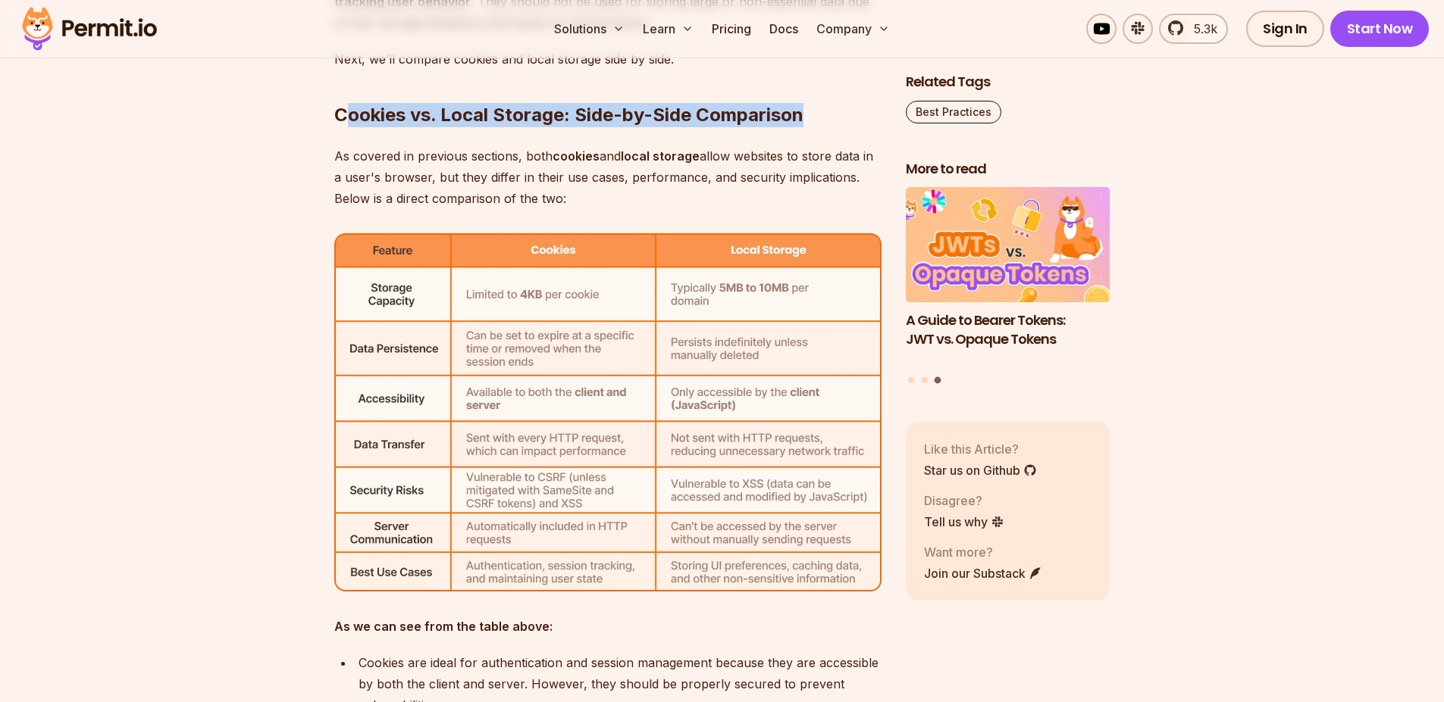
drag, startPoint x: 351, startPoint y: 122, endPoint x: 453, endPoint y: 198, distance: 127.3
click at [799, 124] on h2 "Cookies vs. Local Storage: Side-by-Side Comparison" at bounding box center [607, 84] width 547 height 85
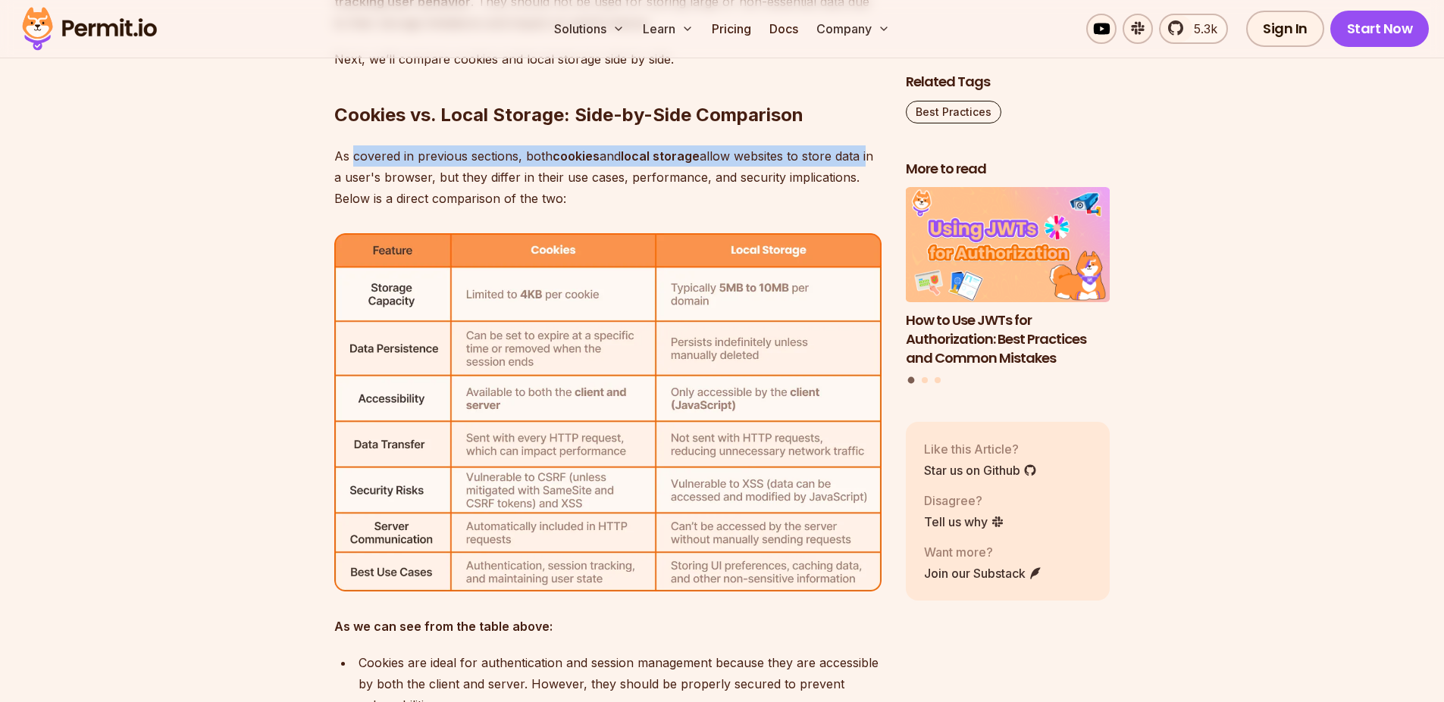
drag, startPoint x: 355, startPoint y: 158, endPoint x: 868, endPoint y: 157, distance: 512.2
click at [868, 157] on p "As covered in previous sections, both cookies and local storage allow websites …" at bounding box center [607, 177] width 547 height 64
drag, startPoint x: 352, startPoint y: 184, endPoint x: 623, endPoint y: 211, distance: 272.6
click at [619, 215] on div "Managing and storing data in the browser efficiently is a crucial aspect of bui…" at bounding box center [607, 10] width 547 height 8427
click at [655, 186] on p "As covered in previous sections, both cookies and local storage allow websites …" at bounding box center [607, 177] width 547 height 64
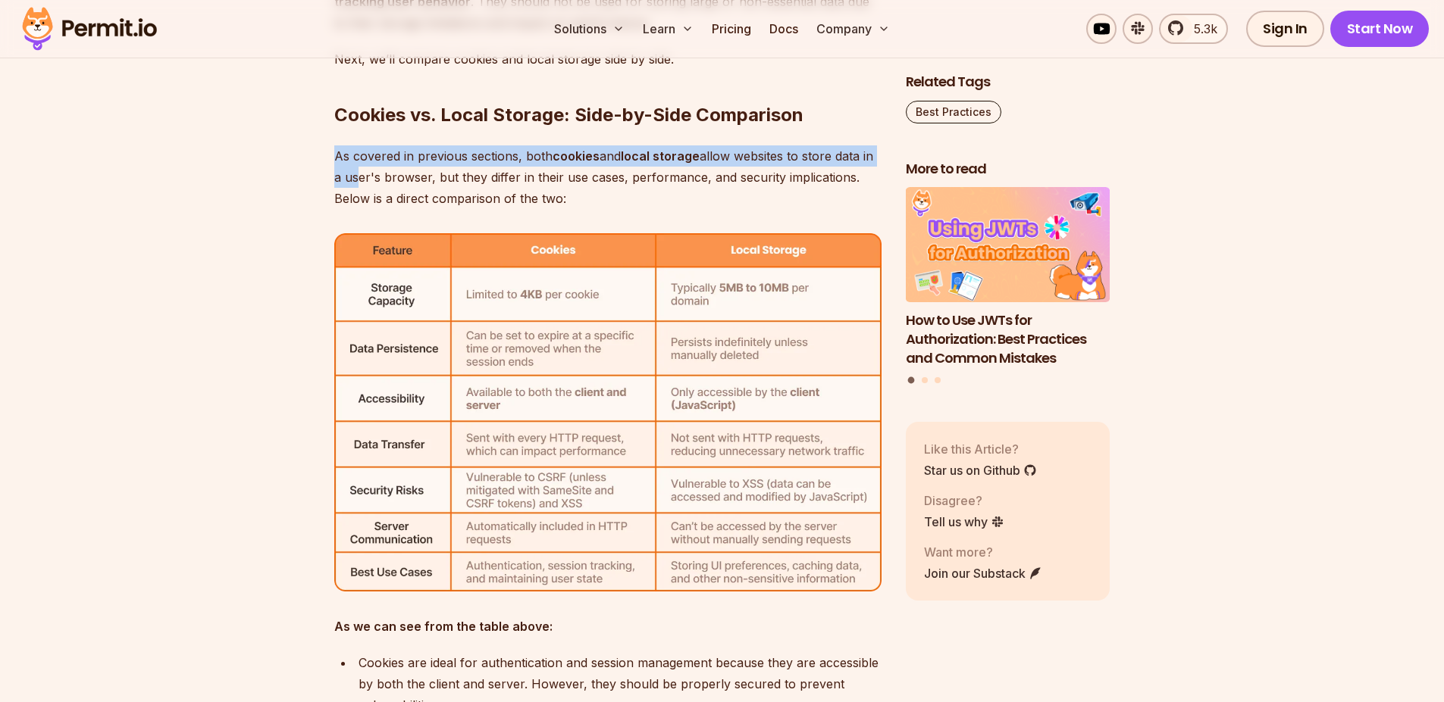
drag, startPoint x: 666, startPoint y: 177, endPoint x: 697, endPoint y: 162, distance: 34.2
click at [667, 177] on p "As covered in previous sections, both cookies and local storage allow websites …" at bounding box center [607, 177] width 547 height 64
click at [799, 186] on p "As covered in previous sections, both cookies and local storage allow websites …" at bounding box center [607, 177] width 547 height 64
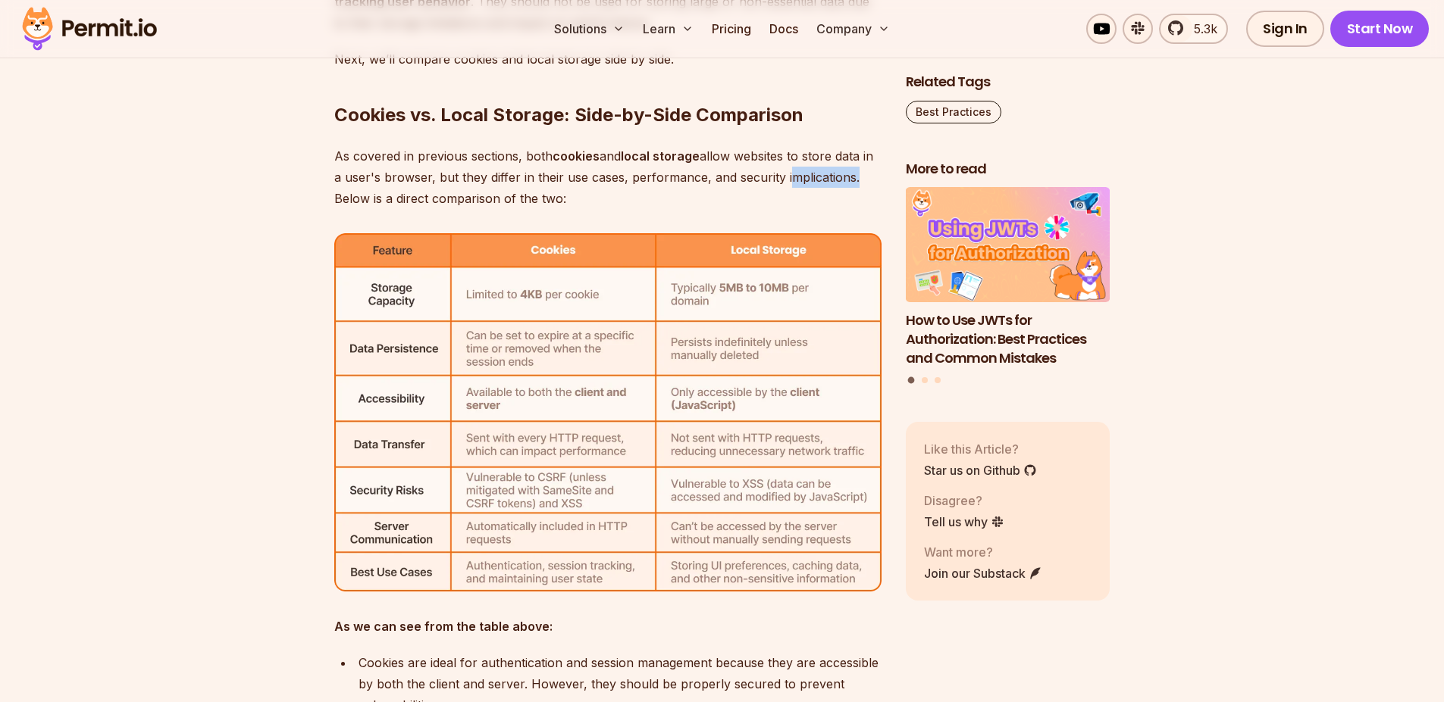
click at [799, 186] on p "As covered in previous sections, both cookies and local storage allow websites …" at bounding box center [607, 177] width 547 height 64
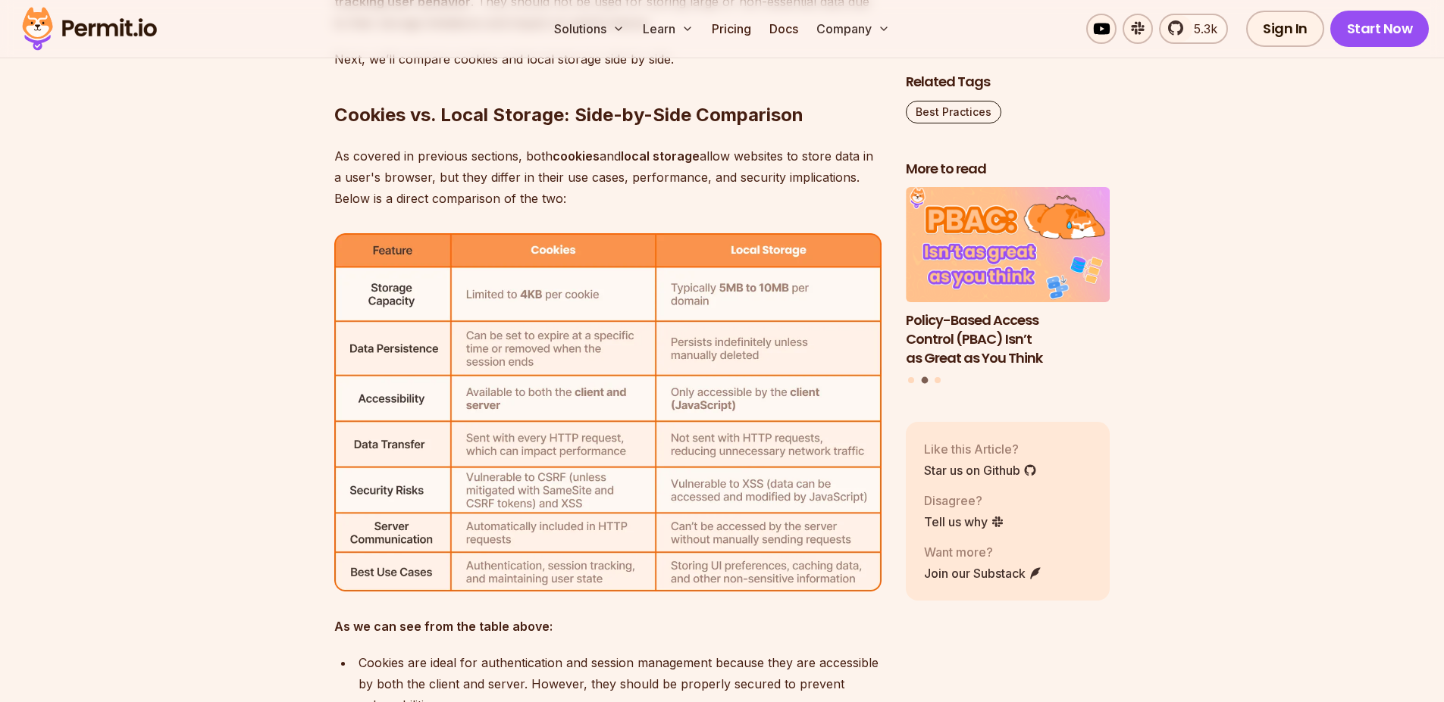
drag, startPoint x: 371, startPoint y: 209, endPoint x: 461, endPoint y: 210, distance: 90.2
click at [459, 211] on div "Managing and storing data in the browser efficiently is a crucial aspect of bui…" at bounding box center [607, 10] width 547 height 8427
click at [461, 209] on div "Managing and storing data in the browser efficiently is a crucial aspect of bui…" at bounding box center [607, 10] width 547 height 8427
drag, startPoint x: 487, startPoint y: 199, endPoint x: 586, endPoint y: 186, distance: 100.1
click at [586, 186] on p "As covered in previous sections, both cookies and local storage allow websites …" at bounding box center [607, 177] width 547 height 64
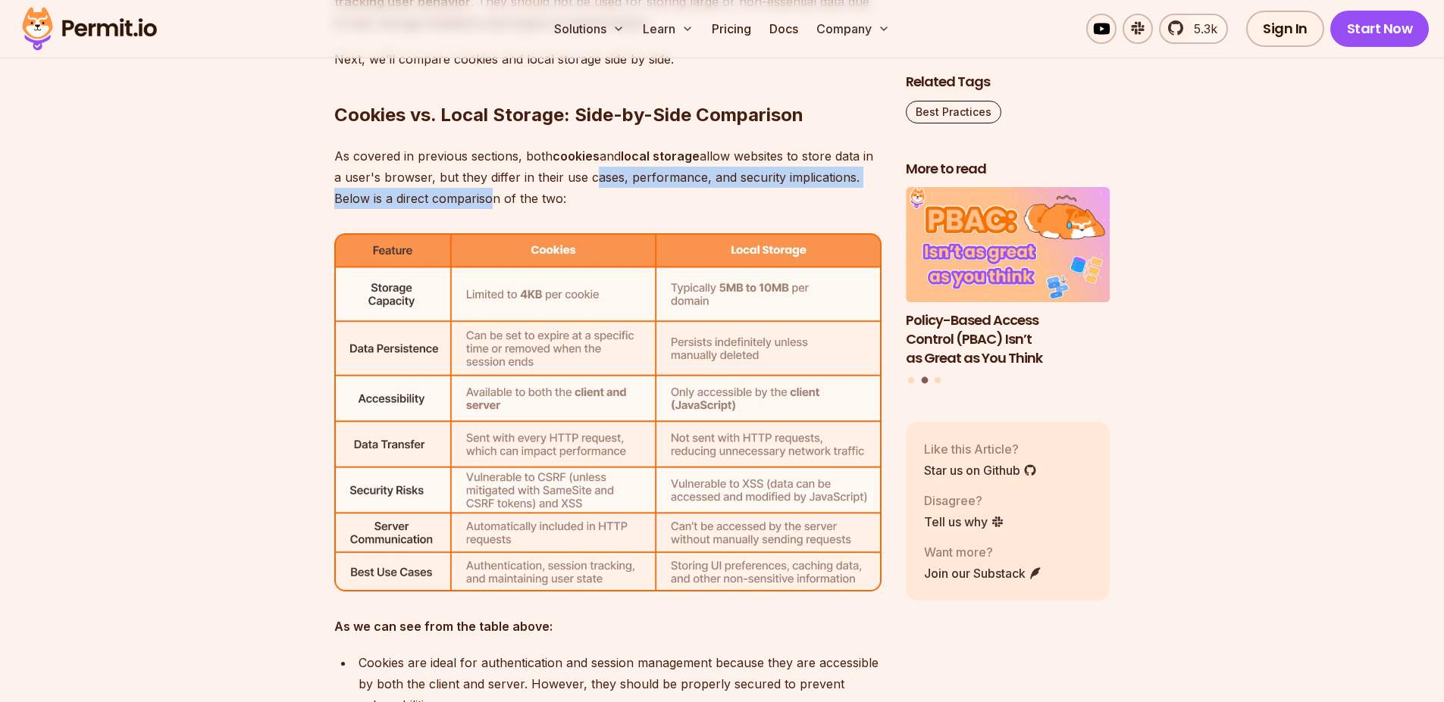
click at [588, 189] on p "As covered in previous sections, both cookies and local storage allow websites …" at bounding box center [607, 177] width 547 height 64
drag, startPoint x: 563, startPoint y: 202, endPoint x: 493, endPoint y: 205, distance: 70.5
click at [493, 205] on p "As covered in previous sections, both cookies and local storage allow websites …" at bounding box center [607, 177] width 547 height 64
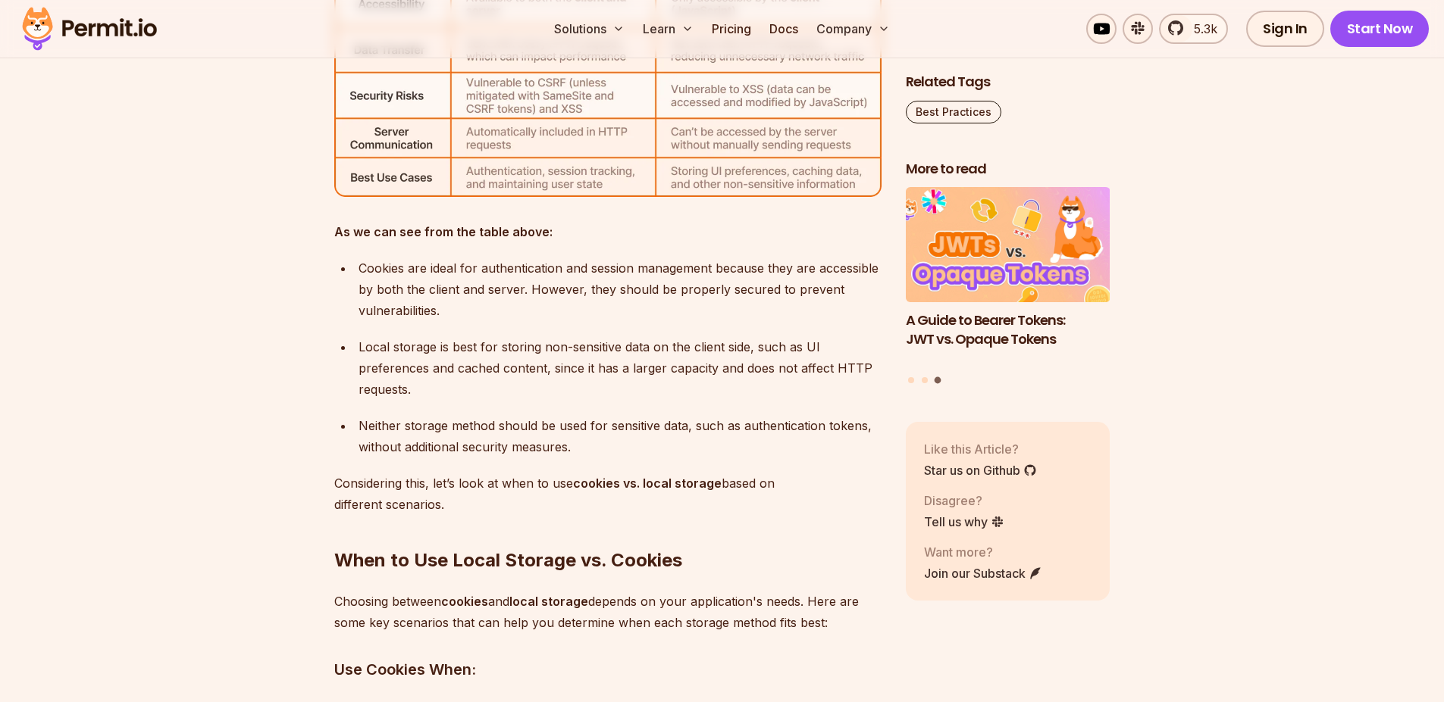
scroll to position [5563, 0]
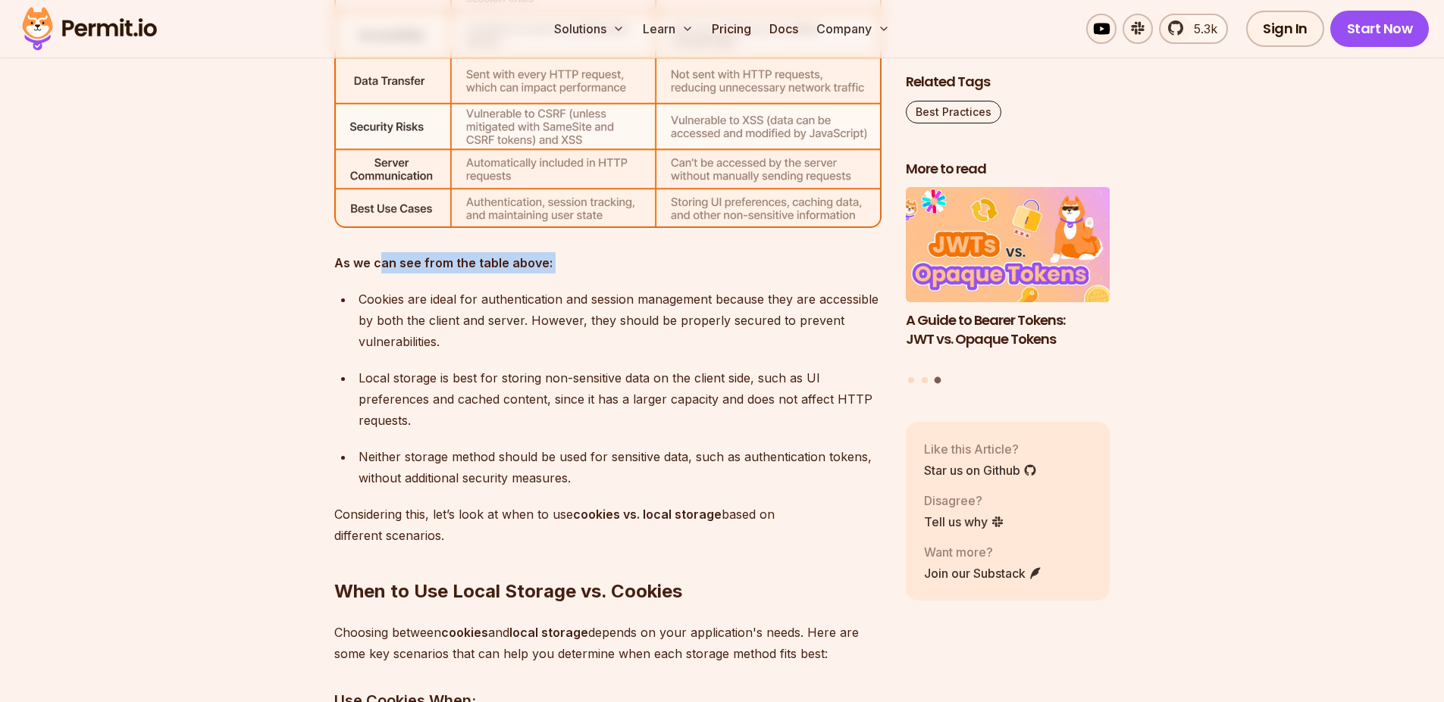
drag, startPoint x: 410, startPoint y: 253, endPoint x: 513, endPoint y: 296, distance: 111.7
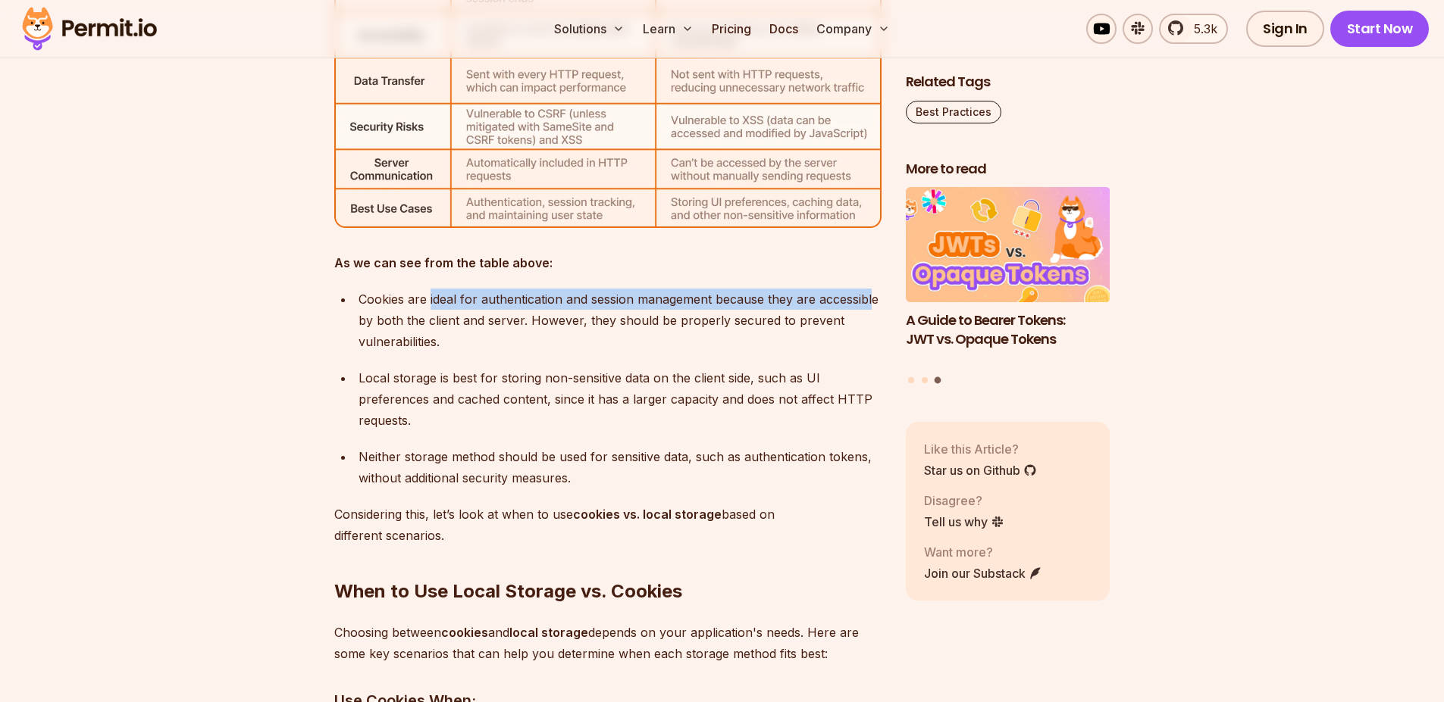
drag, startPoint x: 456, startPoint y: 292, endPoint x: 741, endPoint y: 340, distance: 288.9
click at [874, 304] on div "Cookies are ideal for authentication and session management because they are ac…" at bounding box center [619, 321] width 523 height 64
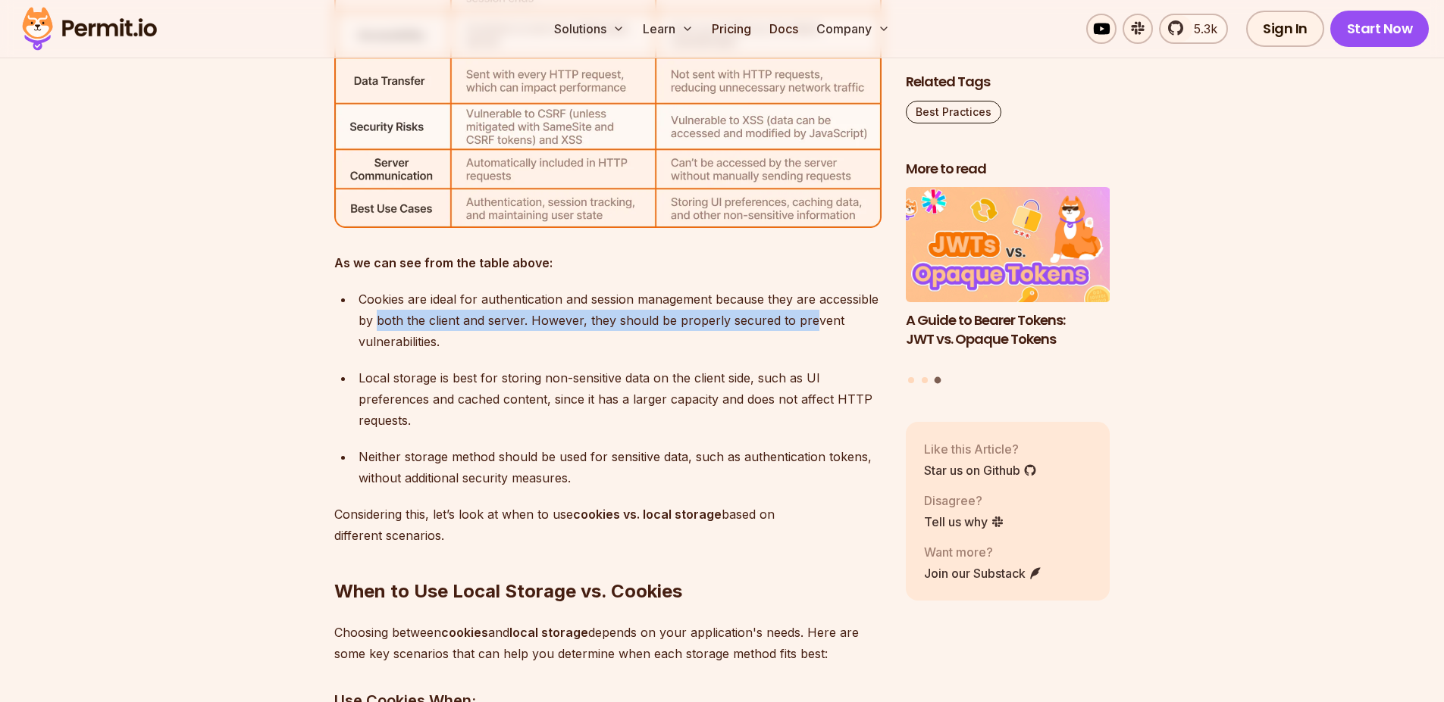
drag, startPoint x: 423, startPoint y: 313, endPoint x: 805, endPoint y: 312, distance: 382.7
click at [805, 312] on div "Cookies are ideal for authentication and session management because they are ac…" at bounding box center [619, 321] width 523 height 64
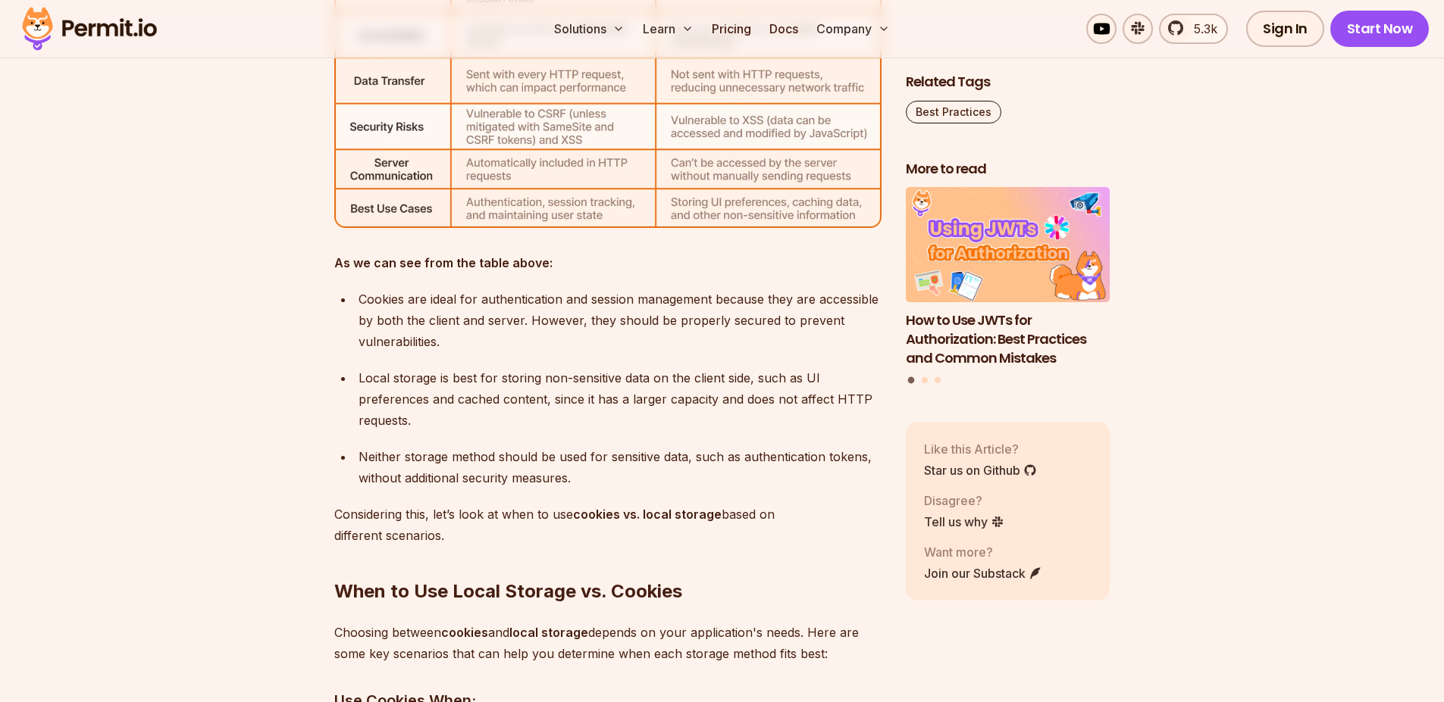
drag, startPoint x: 508, startPoint y: 345, endPoint x: 461, endPoint y: 345, distance: 47.7
click at [491, 345] on div "Cookies are ideal for authentication and session management because they are ac…" at bounding box center [619, 321] width 523 height 64
drag, startPoint x: 368, startPoint y: 347, endPoint x: 536, endPoint y: 343, distance: 168.3
click at [536, 343] on div "Cookies are ideal for authentication and session management because they are ac…" at bounding box center [619, 321] width 523 height 64
drag, startPoint x: 408, startPoint y: 386, endPoint x: 798, endPoint y: 384, distance: 389.5
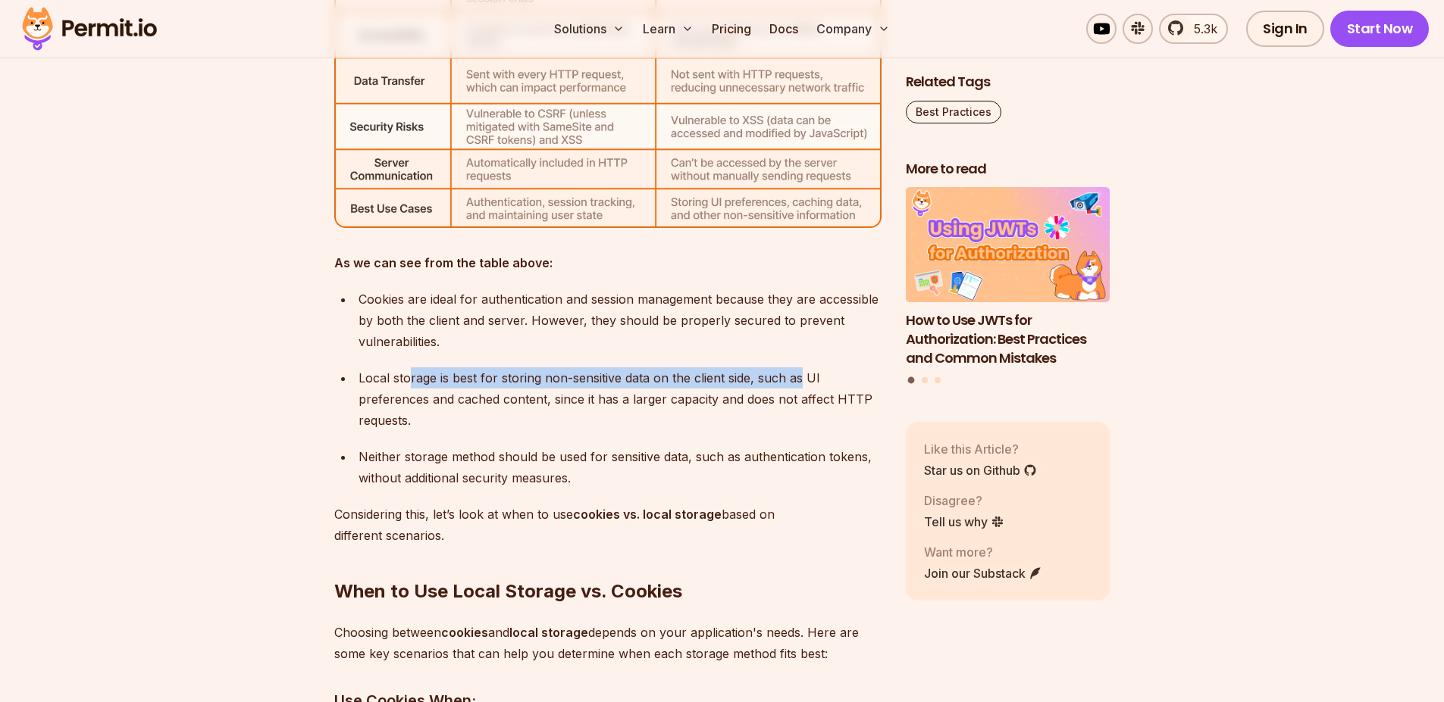
click at [799, 385] on div "Local storage is best for storing non-sensitive data on the client side, such a…" at bounding box center [619, 400] width 523 height 64
drag, startPoint x: 437, startPoint y: 392, endPoint x: 430, endPoint y: 396, distance: 8.5
click at [433, 394] on div "Local storage is best for storing non-sensitive data on the client side, such a…" at bounding box center [619, 400] width 523 height 64
drag, startPoint x: 423, startPoint y: 387, endPoint x: 659, endPoint y: 428, distance: 239.9
click at [805, 371] on div "Local storage is best for storing non-sensitive data on the client side, such a…" at bounding box center [619, 400] width 523 height 64
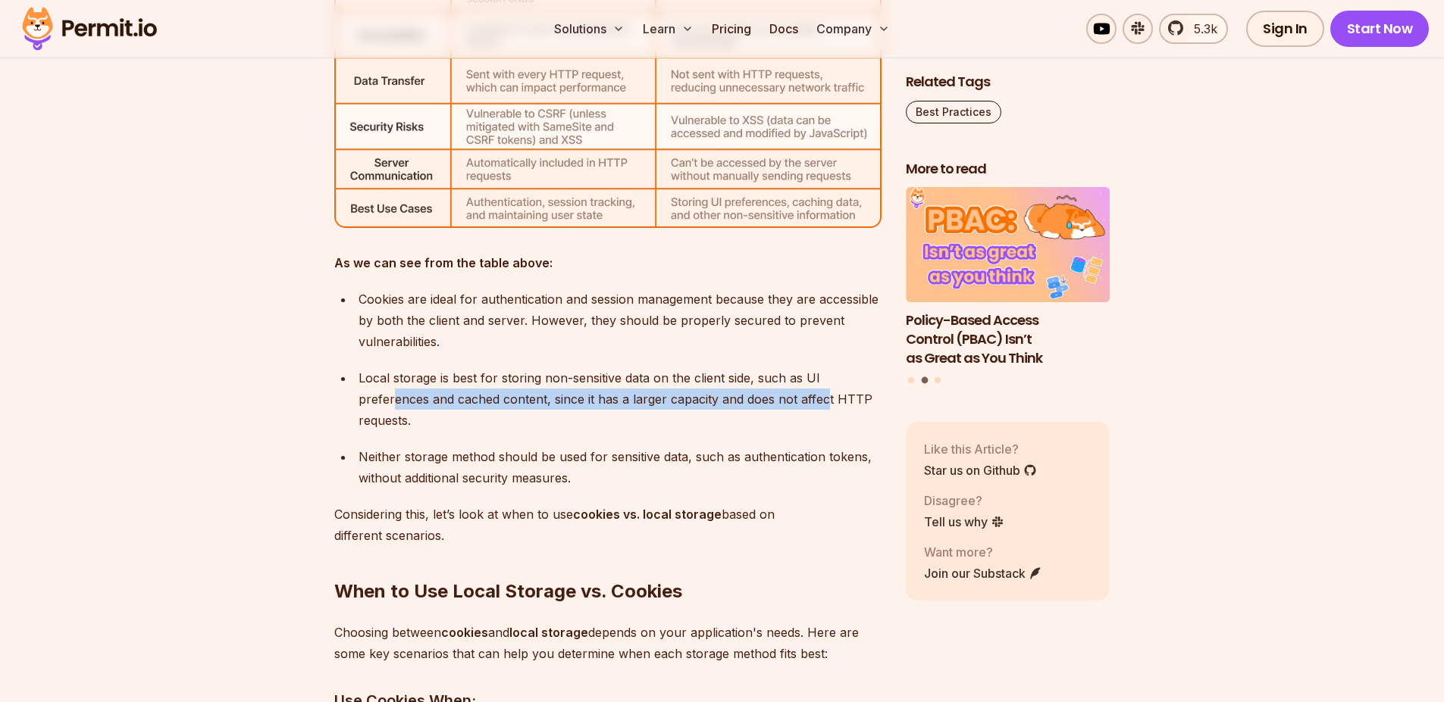
drag, startPoint x: 405, startPoint y: 403, endPoint x: 593, endPoint y: 430, distance: 189.0
click at [819, 405] on div "Local storage is best for storing non-sensitive data on the client side, such a…" at bounding box center [619, 400] width 523 height 64
click at [537, 403] on div "Local storage is best for storing non-sensitive data on the client side, such a…" at bounding box center [619, 400] width 523 height 64
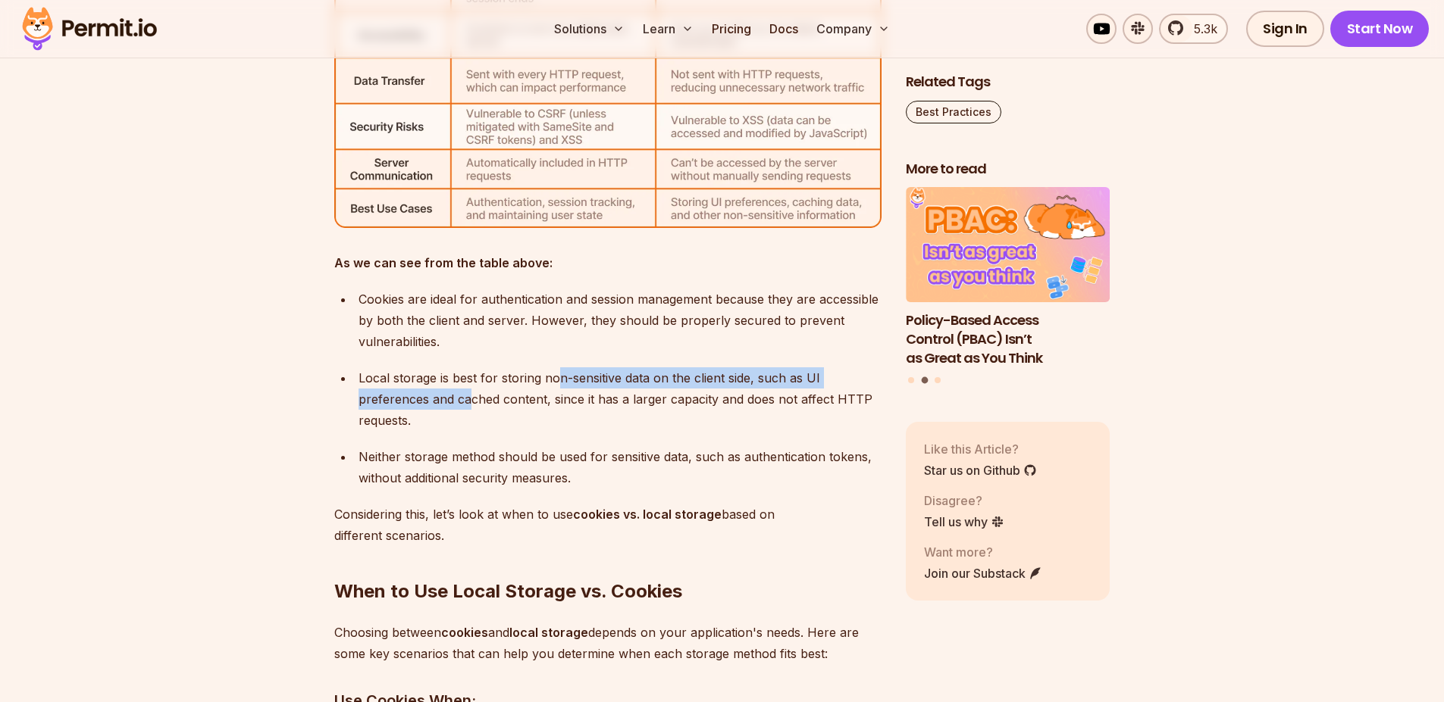
drag, startPoint x: 468, startPoint y: 392, endPoint x: 557, endPoint y: 386, distance: 89.6
click at [557, 386] on div "Local storage is best for storing non-sensitive data on the client side, such a…" at bounding box center [619, 400] width 523 height 64
click at [557, 389] on div "Local storage is best for storing non-sensitive data on the client side, such a…" at bounding box center [619, 400] width 523 height 64
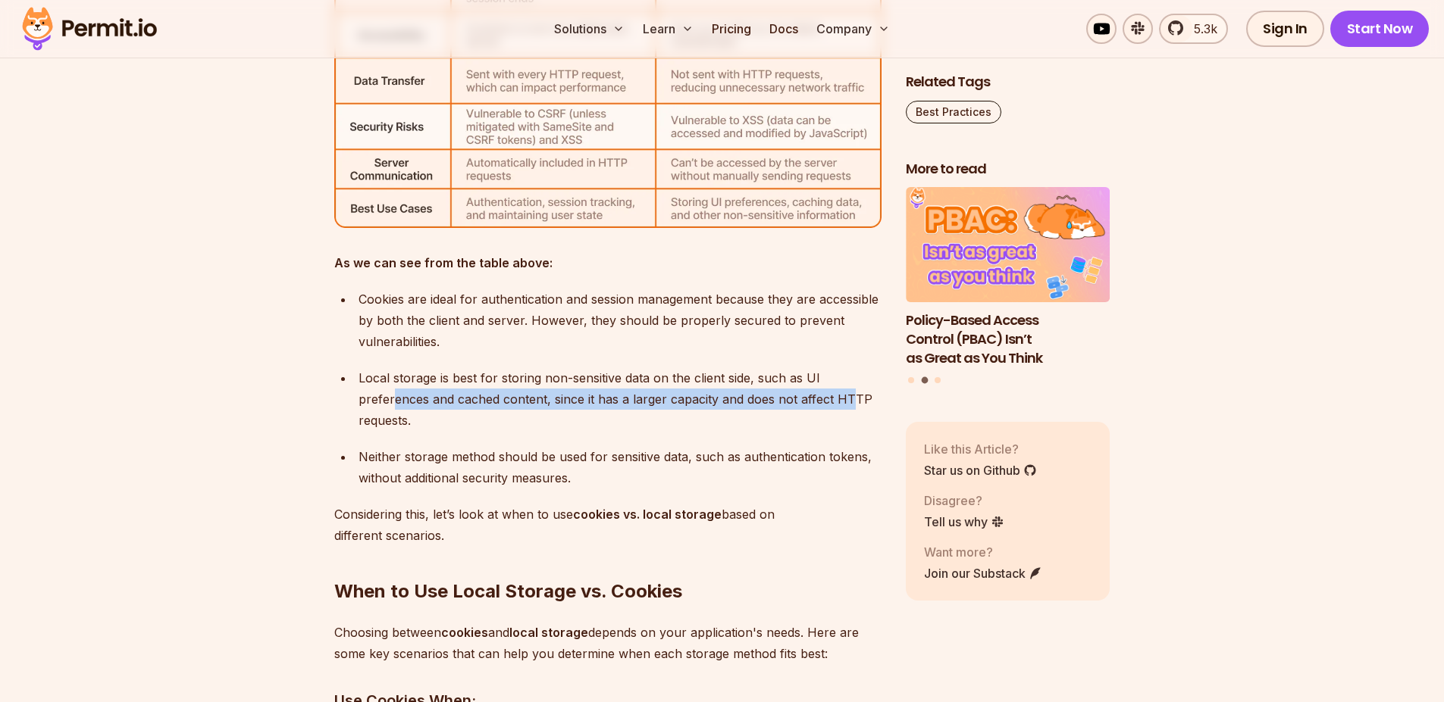
drag, startPoint x: 395, startPoint y: 399, endPoint x: 847, endPoint y: 410, distance: 452.5
click at [847, 410] on div "Local storage is best for storing non-sensitive data on the client side, such a…" at bounding box center [619, 400] width 523 height 64
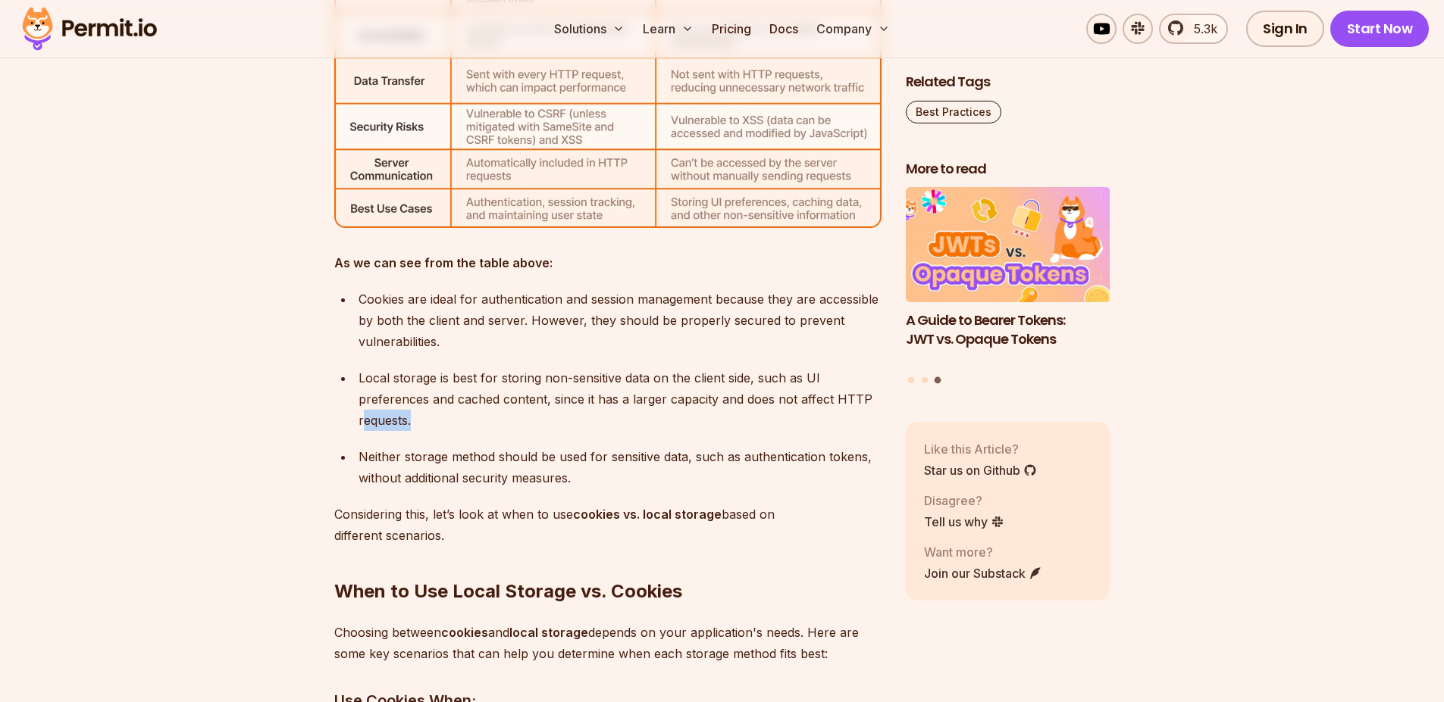
drag, startPoint x: 368, startPoint y: 422, endPoint x: 477, endPoint y: 424, distance: 109.9
click at [477, 424] on div "Local storage is best for storing non-sensitive data on the client side, such a…" at bounding box center [619, 400] width 523 height 64
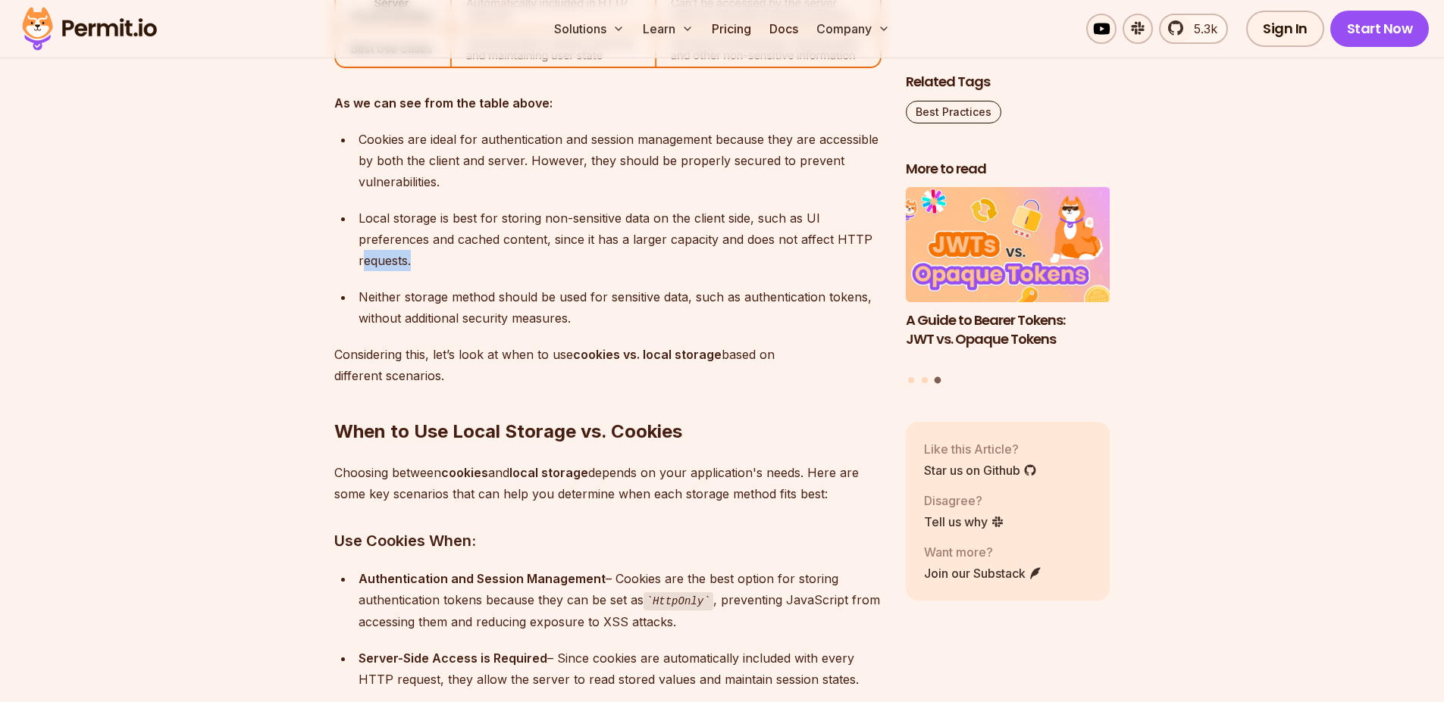
scroll to position [5744, 0]
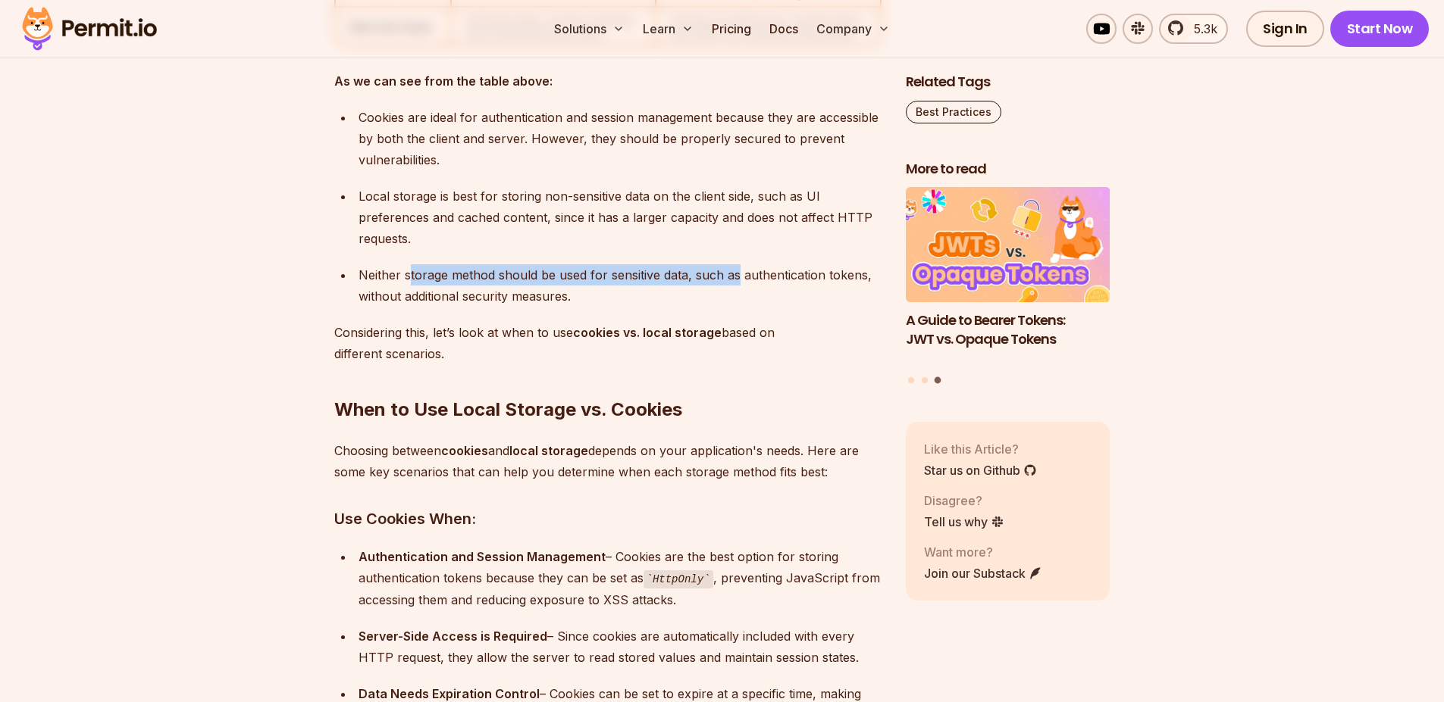
drag, startPoint x: 411, startPoint y: 267, endPoint x: 726, endPoint y: 318, distance: 319.3
click at [739, 280] on div "Neither storage method should be used for sensitive data, such as authenticatio…" at bounding box center [619, 285] width 523 height 42
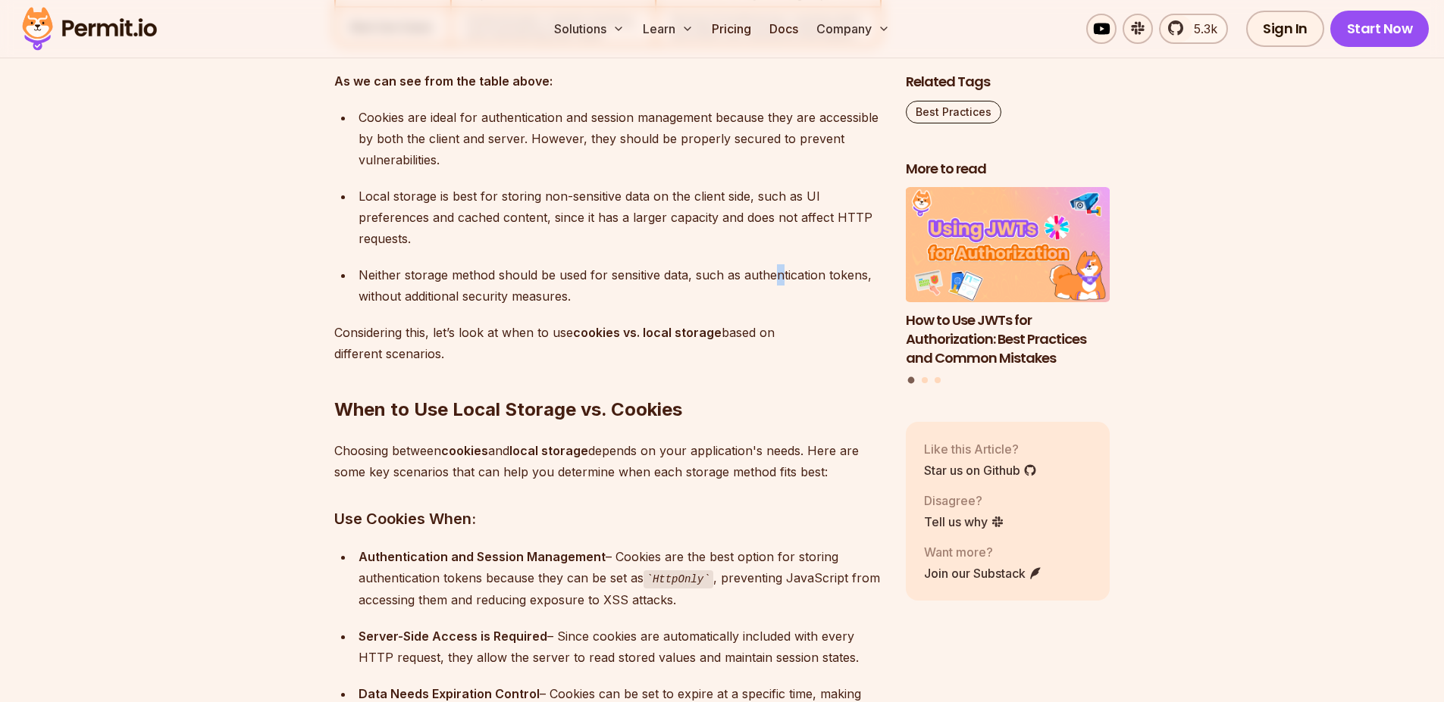
click at [774, 277] on div "Neither storage method should be used for sensitive data, such as authenticatio…" at bounding box center [619, 285] width 523 height 42
click at [773, 275] on div "Neither storage method should be used for sensitive data, such as authenticatio…" at bounding box center [619, 285] width 523 height 42
drag, startPoint x: 505, startPoint y: 301, endPoint x: 610, endPoint y: 307, distance: 104.7
click at [609, 306] on div "Neither storage method should be used for sensitive data, such as authenticatio…" at bounding box center [619, 285] width 523 height 42
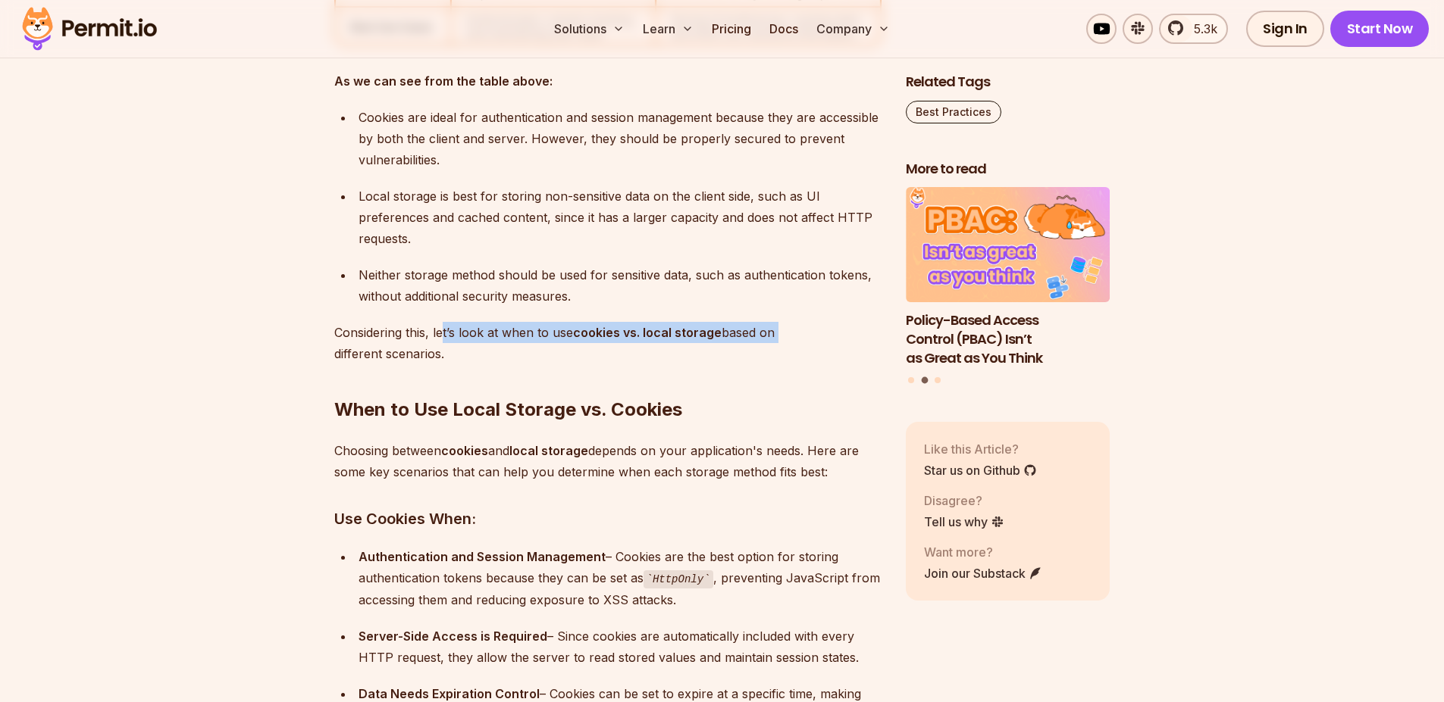
drag, startPoint x: 448, startPoint y: 336, endPoint x: 782, endPoint y: 325, distance: 334.3
click at [782, 325] on p "Considering this, let’s look at when to use cookies vs. local storage based on …" at bounding box center [607, 343] width 547 height 42
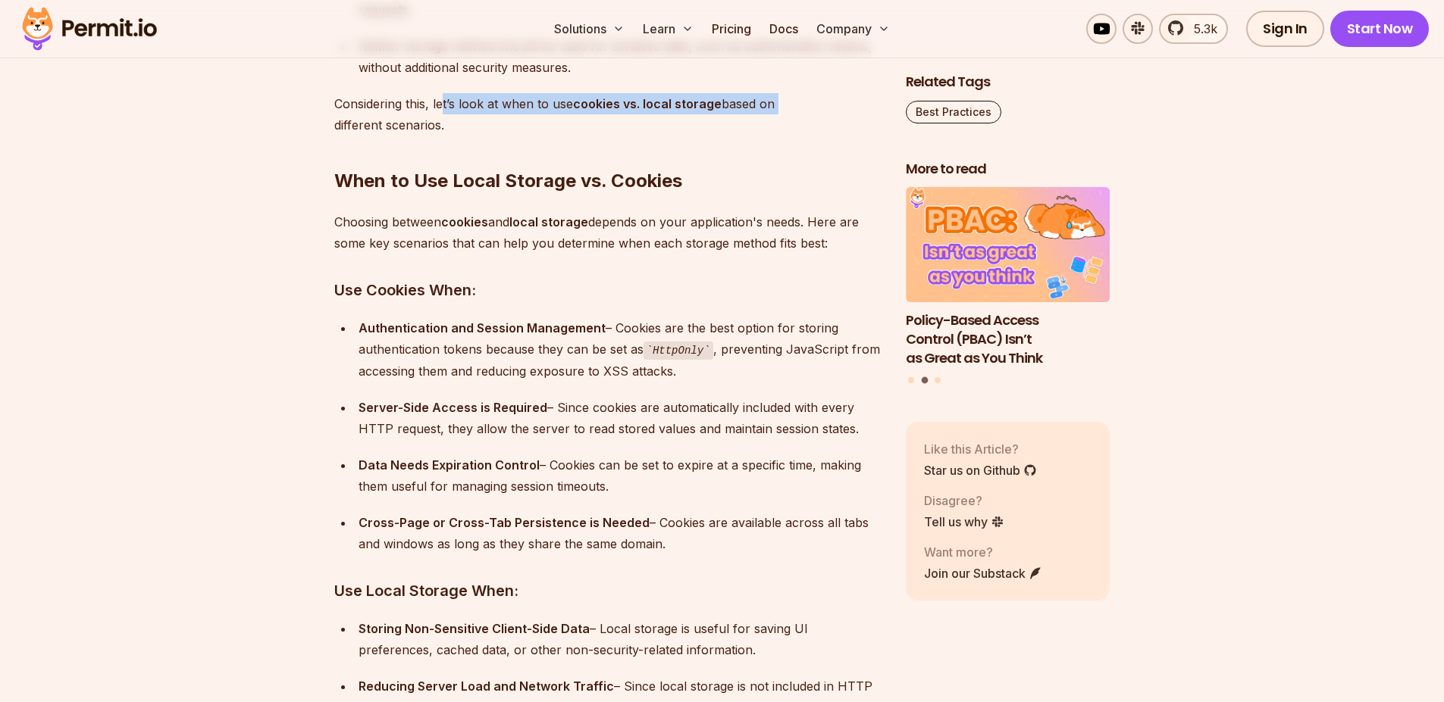
scroll to position [6017, 0]
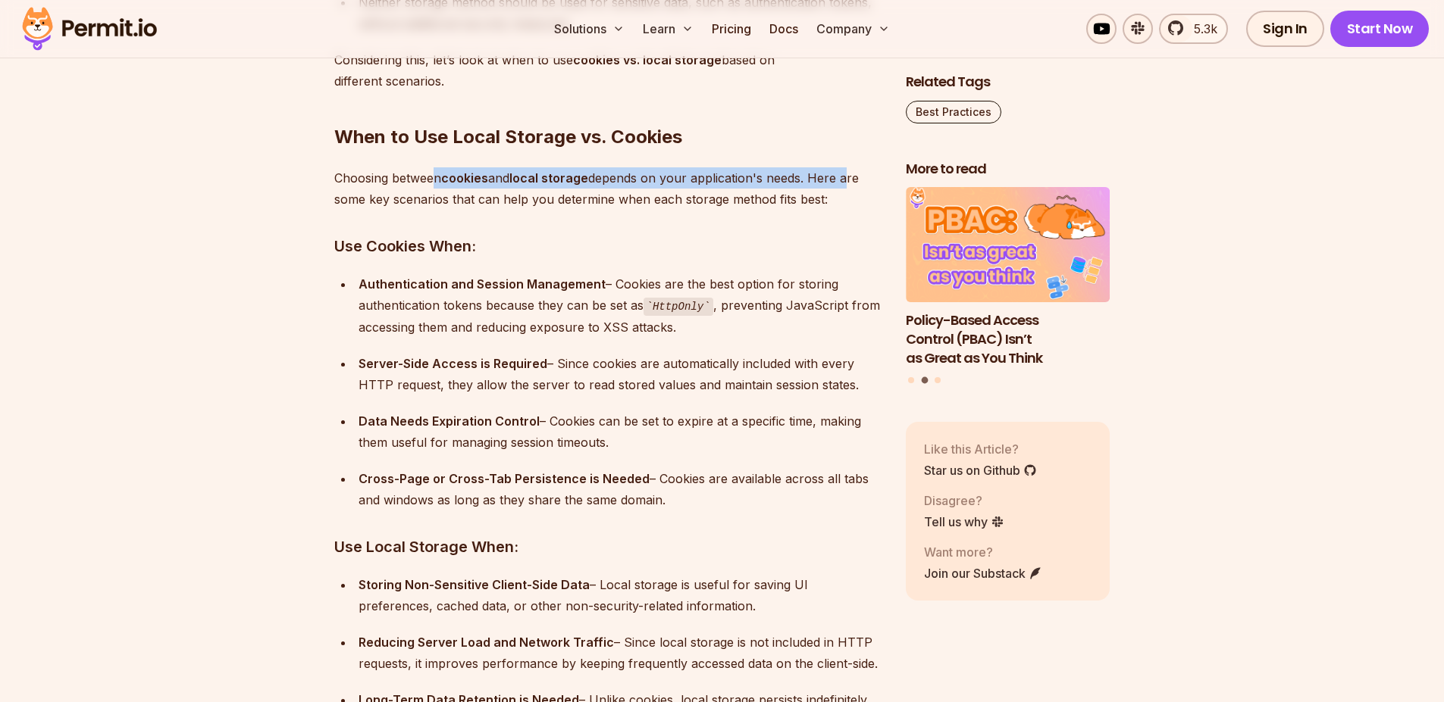
drag, startPoint x: 441, startPoint y: 177, endPoint x: 848, endPoint y: 177, distance: 406.9
click at [848, 177] on p "Choosing between cookies and local storage depends on your application's needs.…" at bounding box center [607, 188] width 547 height 42
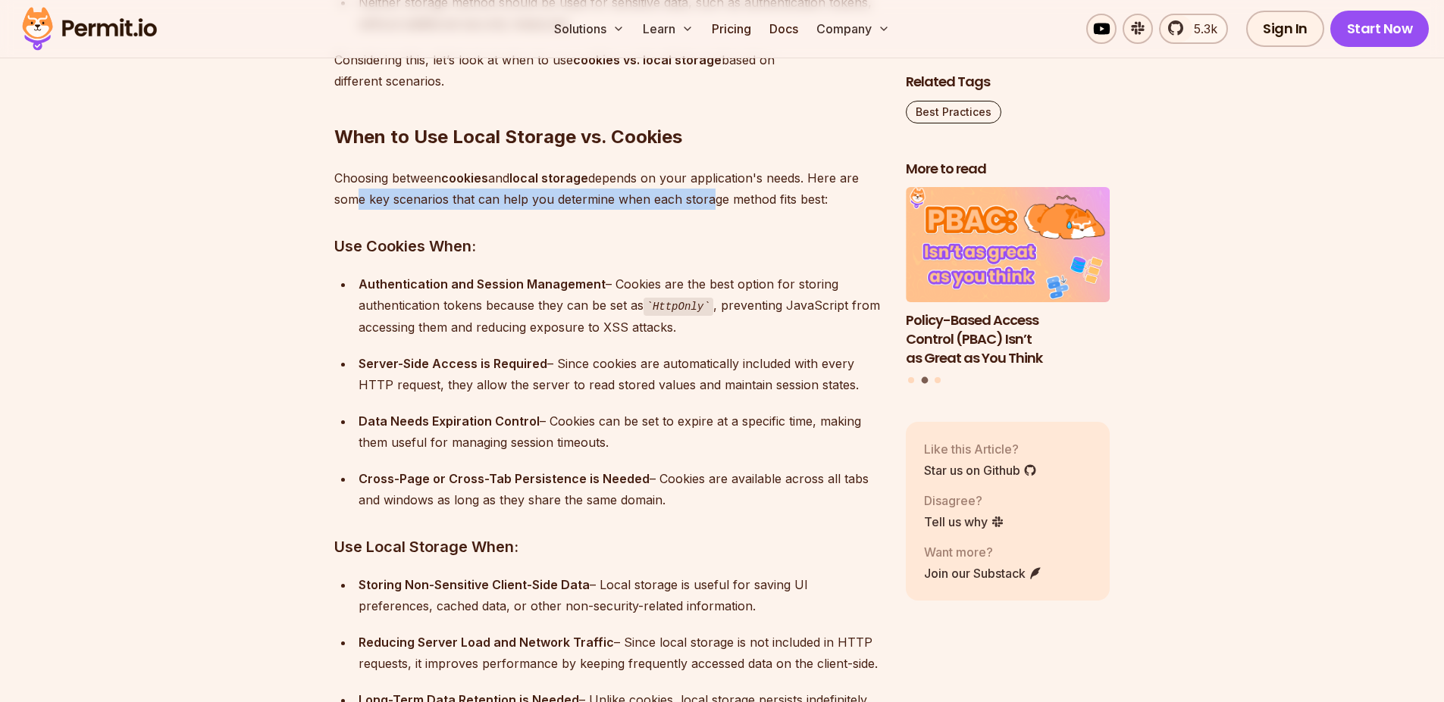
drag, startPoint x: 353, startPoint y: 190, endPoint x: 696, endPoint y: 198, distance: 343.3
click at [705, 194] on p "Choosing between cookies and local storage depends on your application's needs.…" at bounding box center [607, 188] width 547 height 42
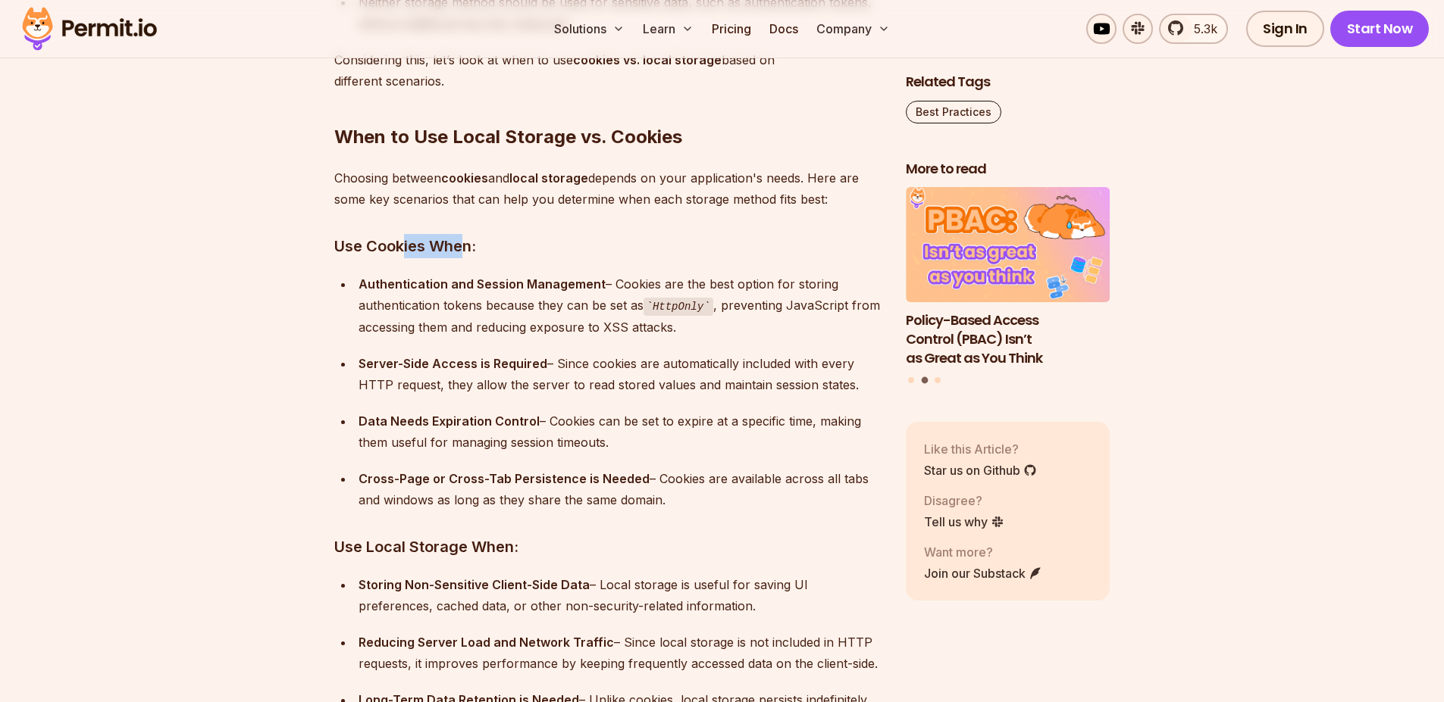
drag, startPoint x: 405, startPoint y: 242, endPoint x: 461, endPoint y: 245, distance: 56.9
click at [461, 245] on h3 "Use Cookies When:" at bounding box center [607, 246] width 547 height 24
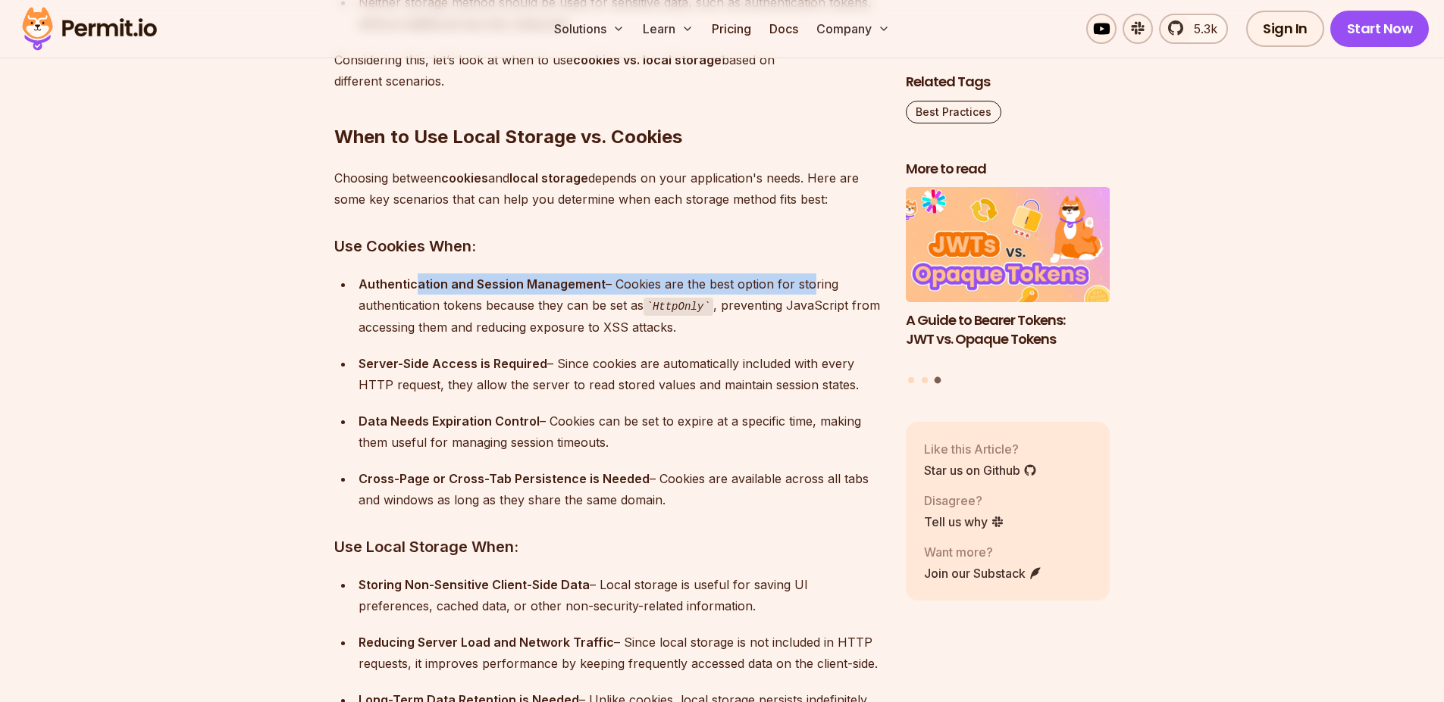
drag, startPoint x: 417, startPoint y: 289, endPoint x: 804, endPoint y: 280, distance: 387.3
click at [805, 280] on div "Authentication and Session Management – Cookies are the best option for storing…" at bounding box center [619, 306] width 523 height 64
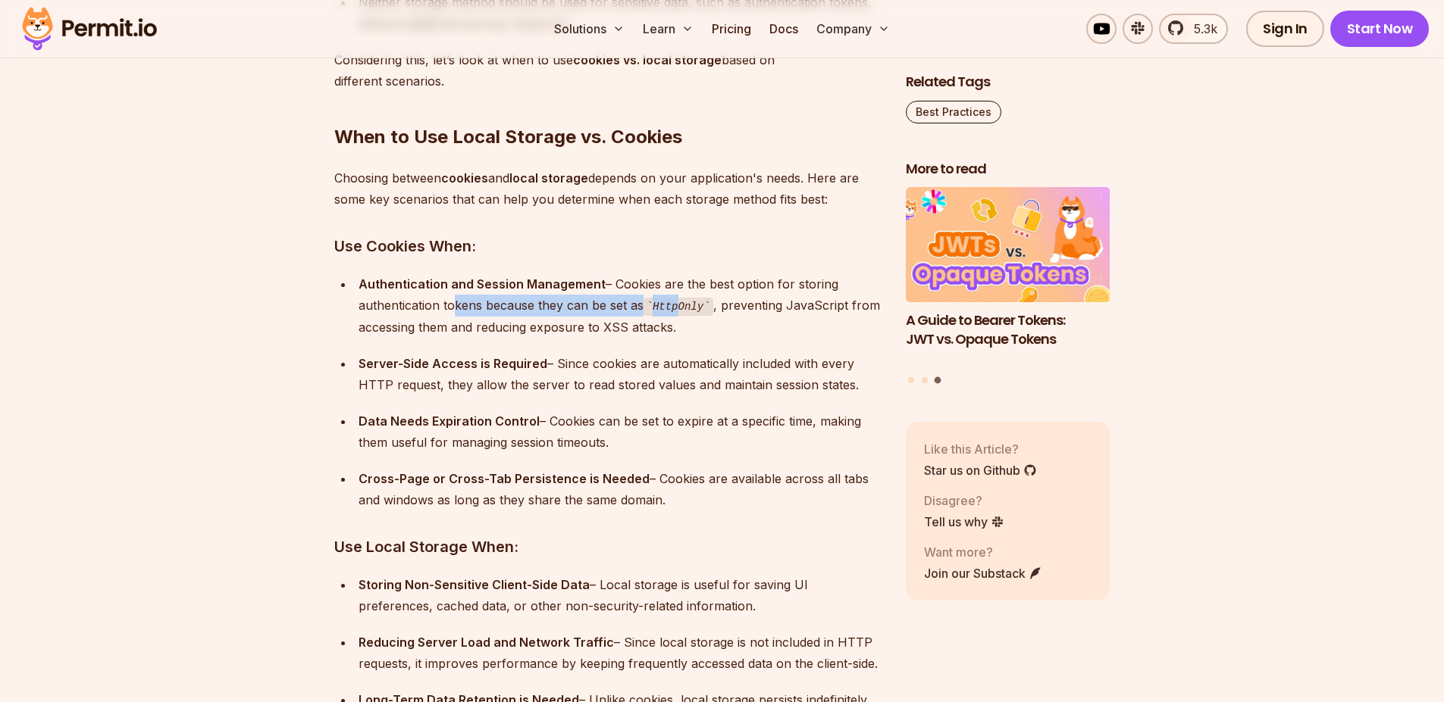
drag, startPoint x: 446, startPoint y: 304, endPoint x: 666, endPoint y: 305, distance: 219.8
click at [680, 302] on div "Authentication and Session Management – Cookies are the best option for storing…" at bounding box center [619, 306] width 523 height 64
click at [661, 305] on code "HttpOnly" at bounding box center [678, 307] width 70 height 18
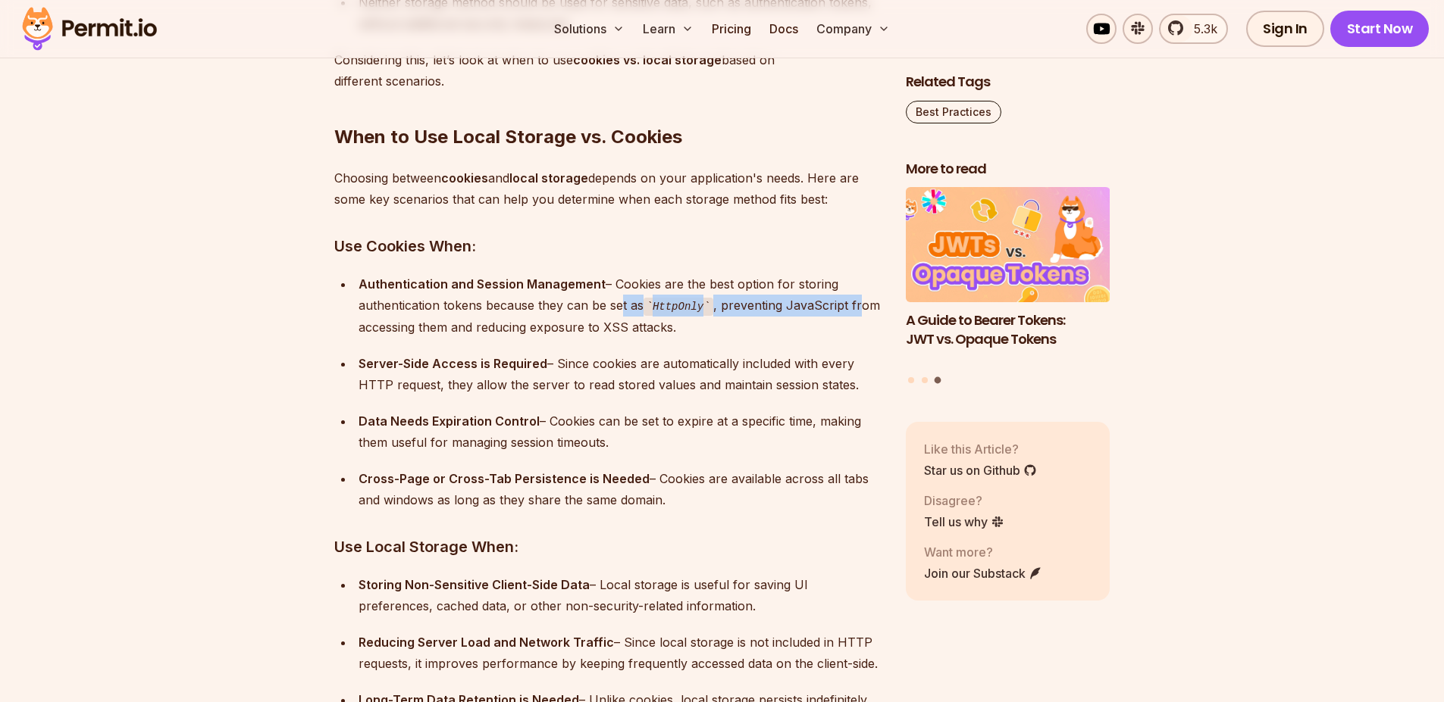
drag, startPoint x: 615, startPoint y: 309, endPoint x: 859, endPoint y: 300, distance: 244.2
click at [859, 301] on div "Authentication and Session Management – Cookies are the best option for storing…" at bounding box center [619, 306] width 523 height 64
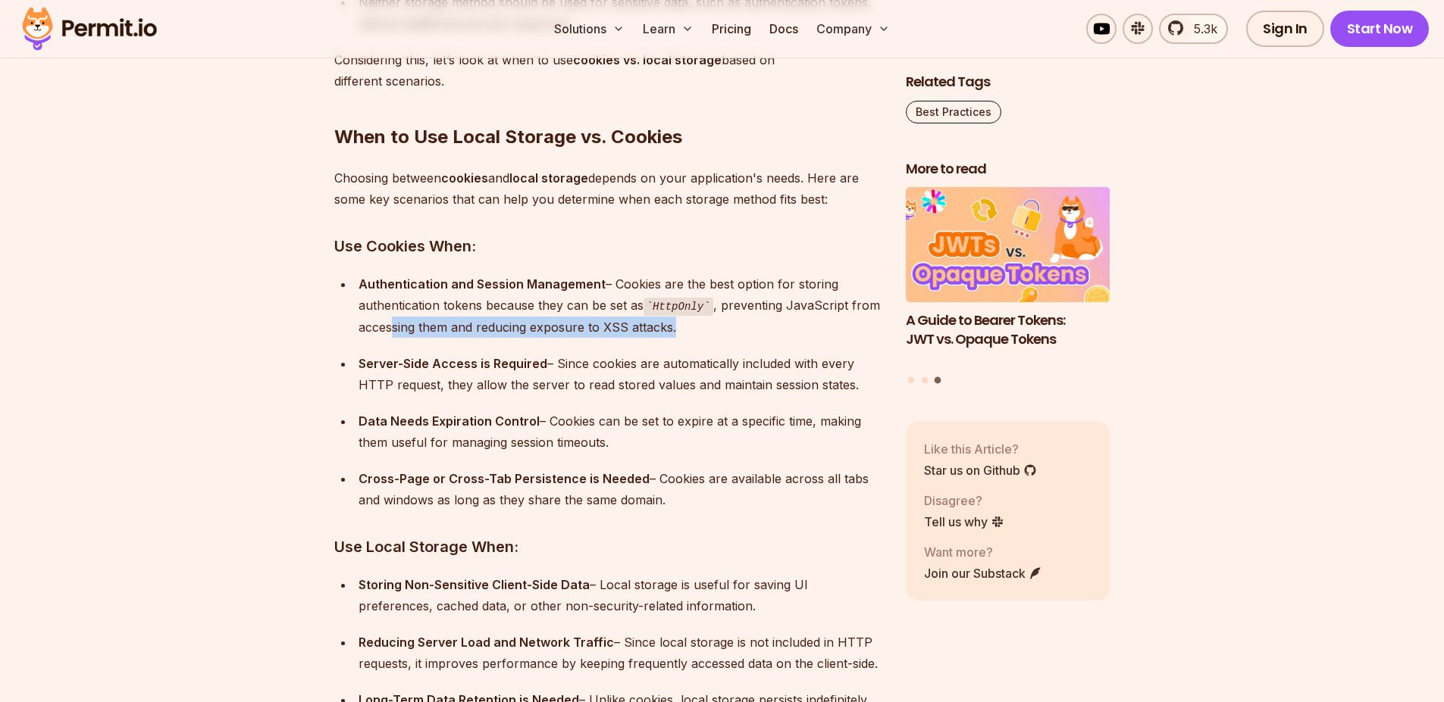
drag, startPoint x: 536, startPoint y: 321, endPoint x: 690, endPoint y: 330, distance: 154.1
click at [690, 330] on div "Authentication and Session Management – Cookies are the best option for storing…" at bounding box center [619, 306] width 523 height 64
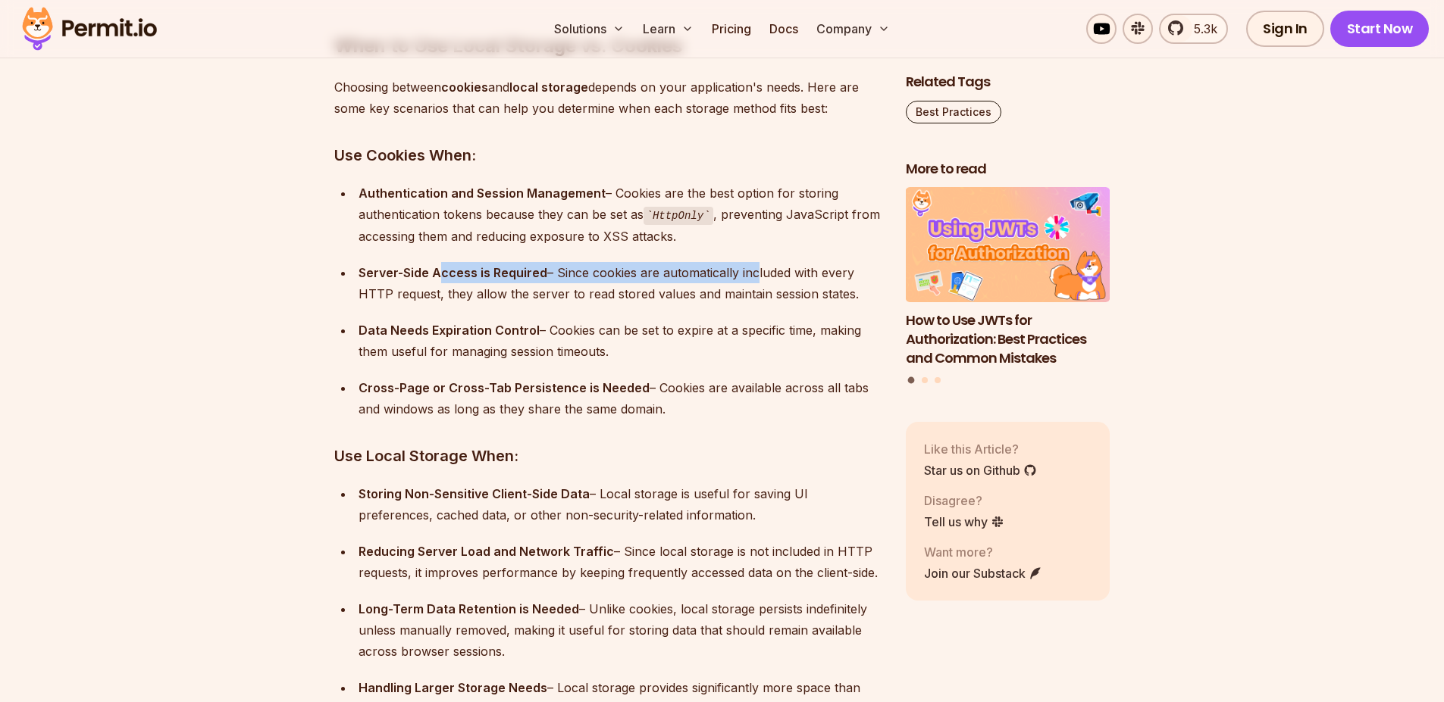
drag, startPoint x: 441, startPoint y: 274, endPoint x: 752, endPoint y: 272, distance: 310.7
click at [752, 272] on div "Server-Side Access is Required – Since cookies are automatically included with …" at bounding box center [619, 283] width 523 height 42
click at [654, 287] on div "Server-Side Access is Required – Since cookies are automatically included with …" at bounding box center [619, 283] width 523 height 42
drag, startPoint x: 604, startPoint y: 283, endPoint x: 827, endPoint y: 271, distance: 223.1
click at [834, 269] on div "Server-Side Access is Required – Since cookies are automatically included with …" at bounding box center [619, 283] width 523 height 42
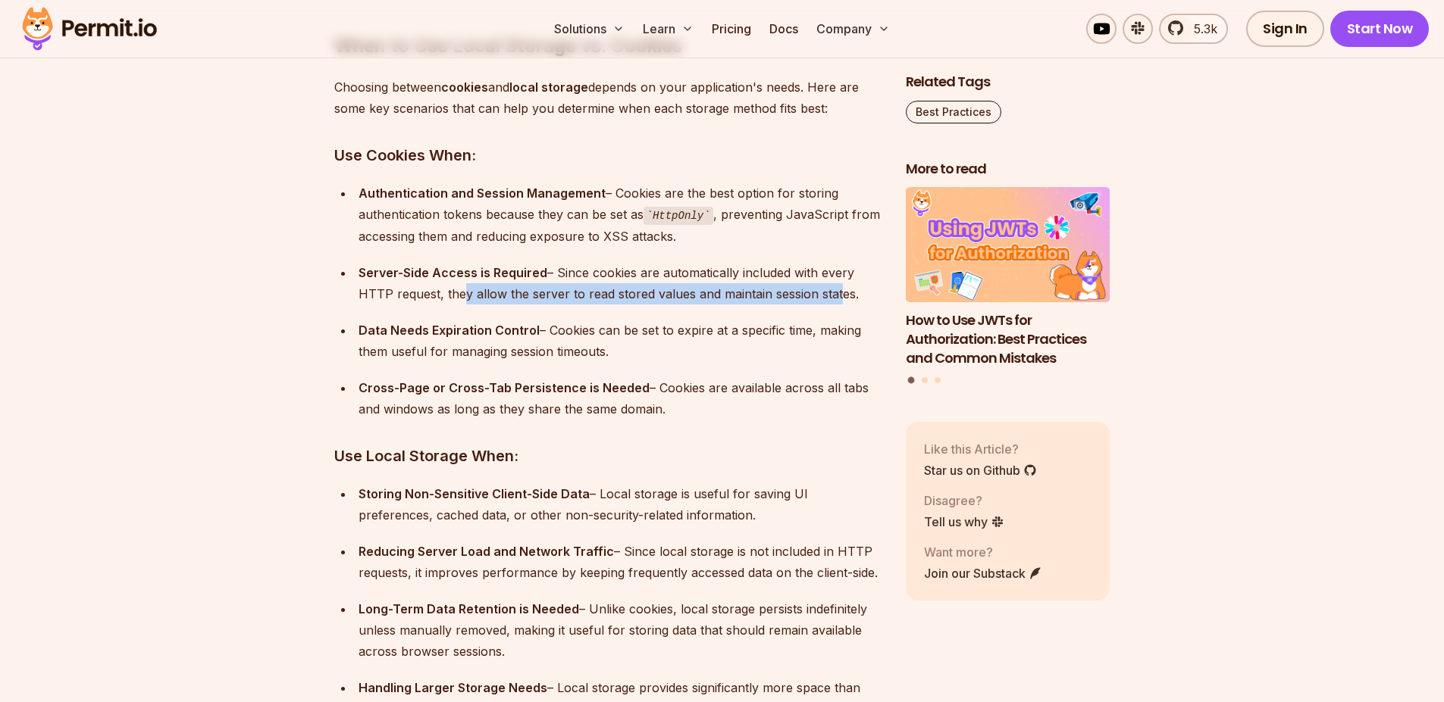
drag, startPoint x: 461, startPoint y: 298, endPoint x: 833, endPoint y: 289, distance: 371.4
click at [832, 289] on div "Server-Side Access is Required – Since cookies are automatically included with …" at bounding box center [619, 283] width 523 height 42
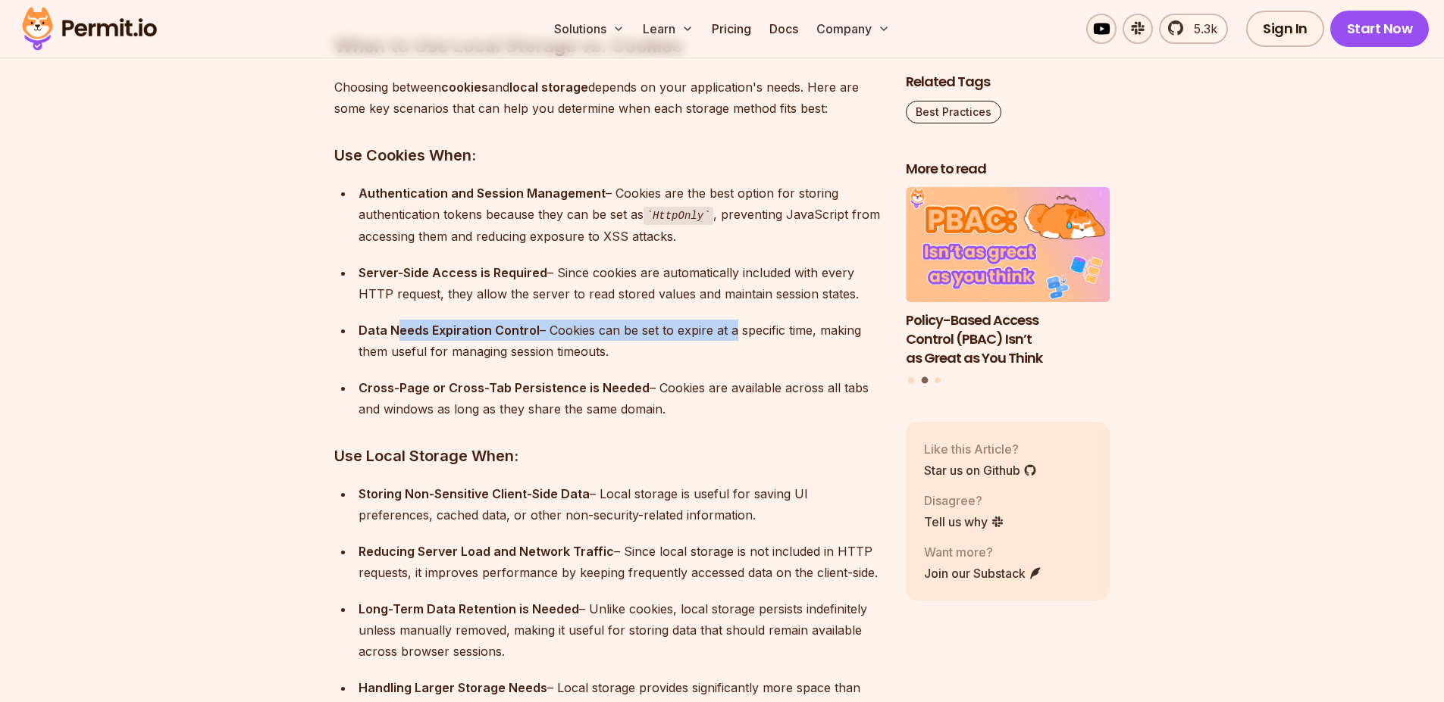
drag, startPoint x: 393, startPoint y: 335, endPoint x: 728, endPoint y: 333, distance: 334.9
click at [728, 333] on div "Data Needs Expiration Control – Cookies can be set to expire at a specific time…" at bounding box center [619, 341] width 523 height 42
click at [721, 331] on div "Data Needs Expiration Control – Cookies can be set to expire at a specific time…" at bounding box center [619, 341] width 523 height 42
drag, startPoint x: 682, startPoint y: 334, endPoint x: 737, endPoint y: 364, distance: 62.4
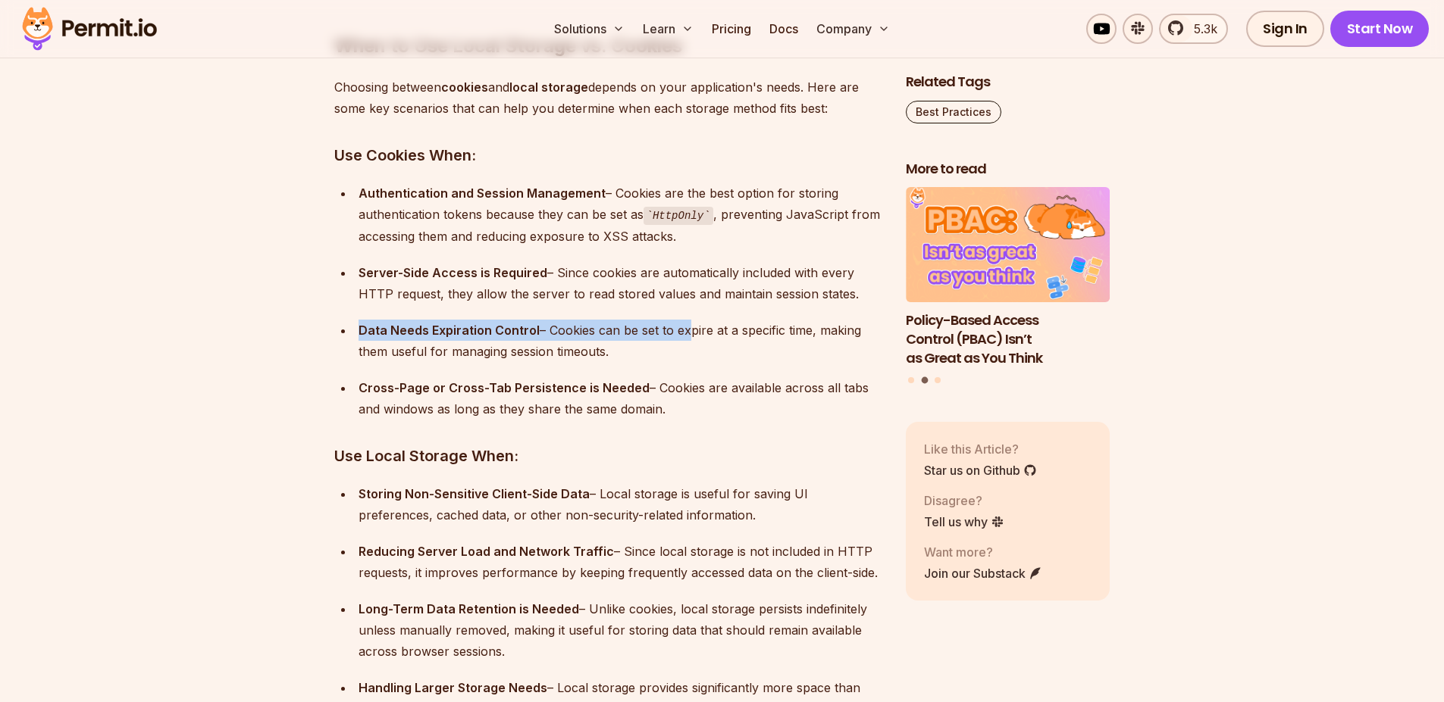
drag, startPoint x: 449, startPoint y: 360, endPoint x: 471, endPoint y: 414, distance: 58.5
click at [631, 348] on div "Data Needs Expiration Control – Cookies can be set to expire at a specific time…" at bounding box center [619, 341] width 523 height 42
drag, startPoint x: 436, startPoint y: 387, endPoint x: 887, endPoint y: 398, distance: 451.0
click at [445, 405] on div "Cross-Page or Cross-Tab Persistence is Needed – Cookies are available across al…" at bounding box center [619, 398] width 523 height 42
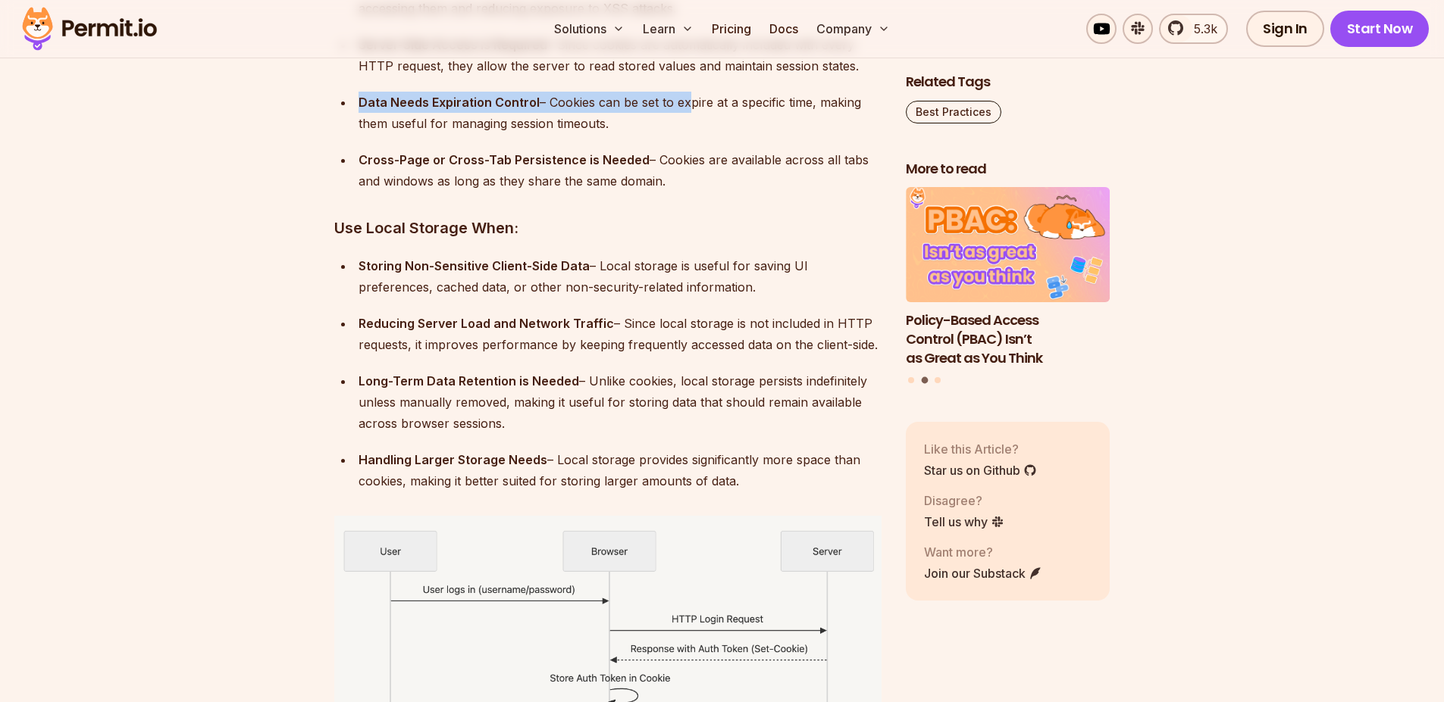
scroll to position [6381, 0]
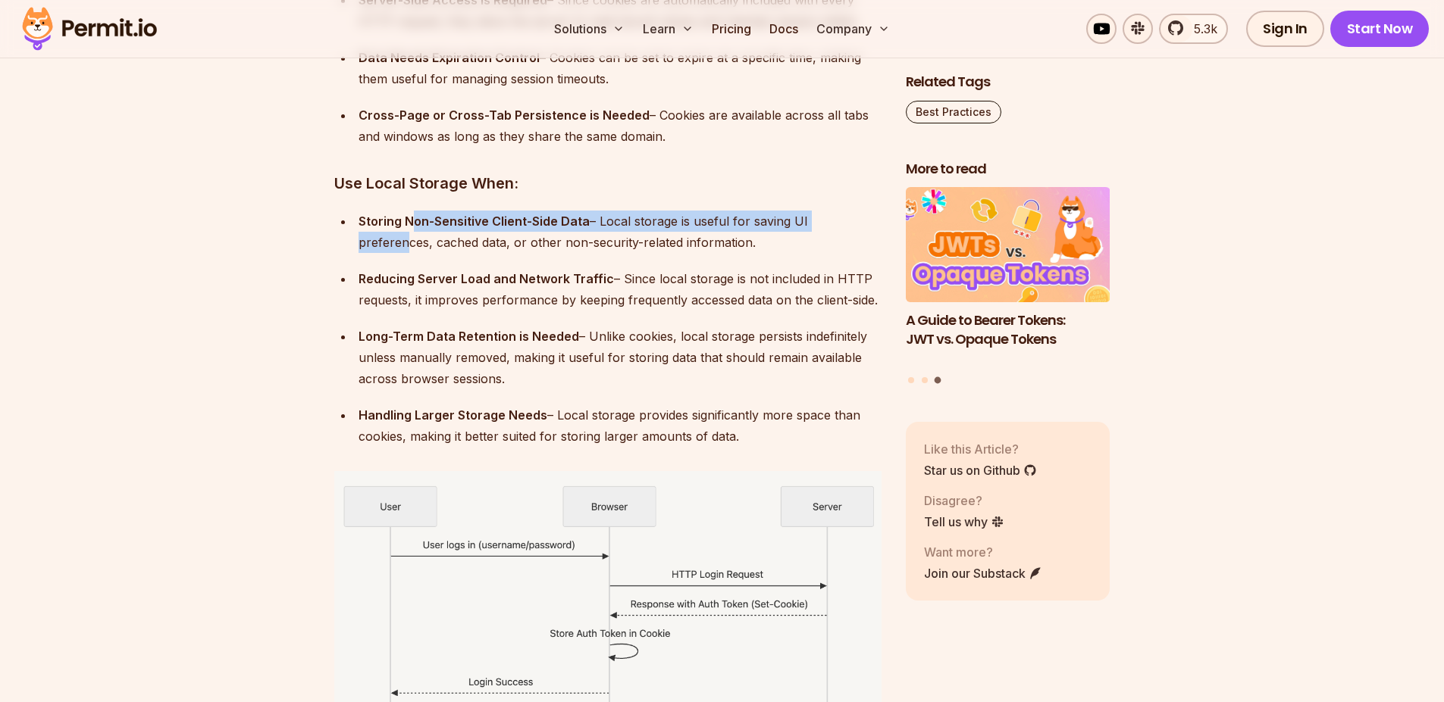
drag, startPoint x: 414, startPoint y: 221, endPoint x: 839, endPoint y: 217, distance: 425.1
click at [849, 217] on div "Storing Non-Sensitive Client-Side Data – Local storage is useful for saving UI …" at bounding box center [619, 232] width 523 height 42
drag, startPoint x: 422, startPoint y: 246, endPoint x: 664, endPoint y: 249, distance: 241.7
click at [669, 249] on div "Storing Non-Sensitive Client-Side Data – Local storage is useful for saving UI …" at bounding box center [619, 232] width 523 height 42
drag, startPoint x: 534, startPoint y: 258, endPoint x: 510, endPoint y: 259, distance: 24.3
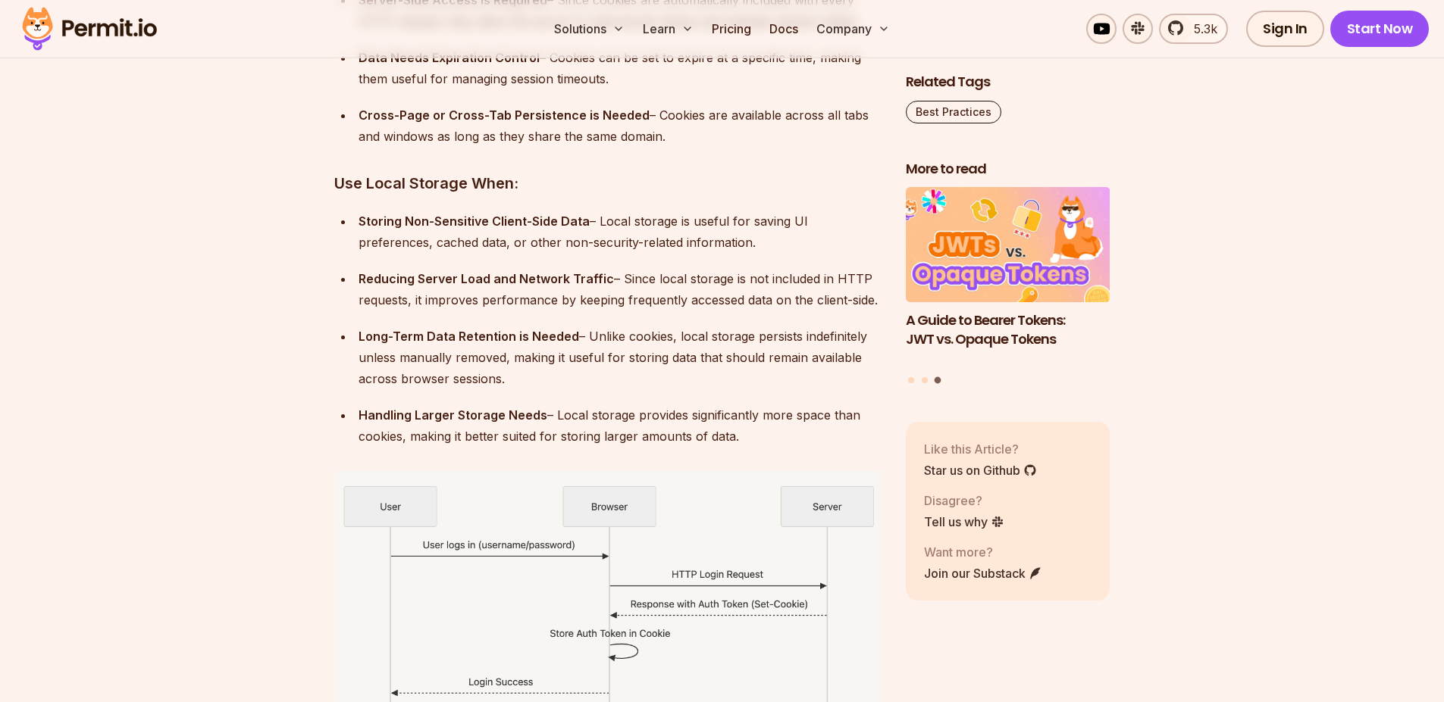
click at [534, 258] on ul "Storing Non-Sensitive Client-Side Data – Local storage is useful for saving UI …" at bounding box center [607, 329] width 547 height 236
drag, startPoint x: 521, startPoint y: 249, endPoint x: 655, endPoint y: 268, distance: 134.7
click at [741, 239] on div "Storing Non-Sensitive Client-Side Data – Local storage is useful for saving UI …" at bounding box center [619, 232] width 523 height 42
drag, startPoint x: 431, startPoint y: 290, endPoint x: 618, endPoint y: 274, distance: 187.8
click at [618, 274] on div "Reducing Server Load and Network Traffic – Since local storage is not included …" at bounding box center [619, 289] width 523 height 42
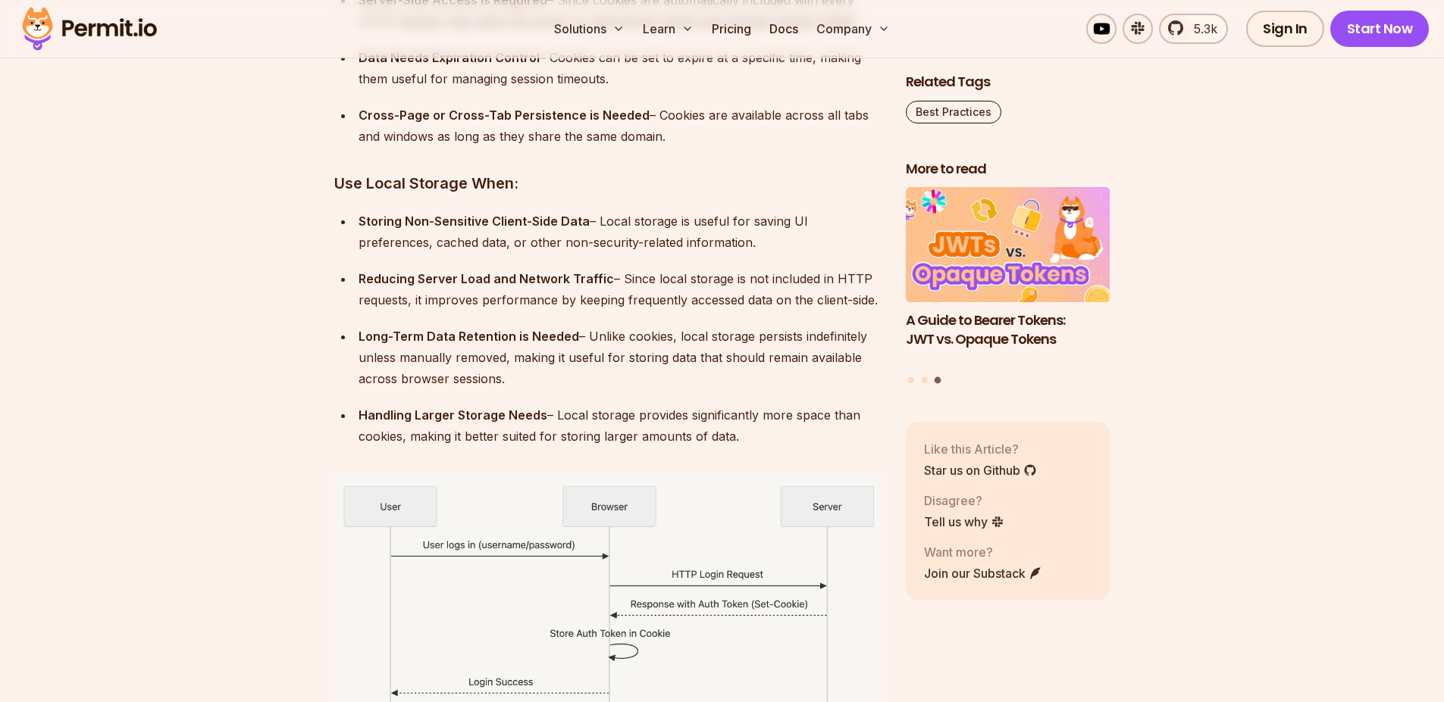
drag, startPoint x: 615, startPoint y: 274, endPoint x: 589, endPoint y: 280, distance: 26.3
click at [614, 274] on div "Reducing Server Load and Network Traffic – Since local storage is not included …" at bounding box center [619, 289] width 523 height 42
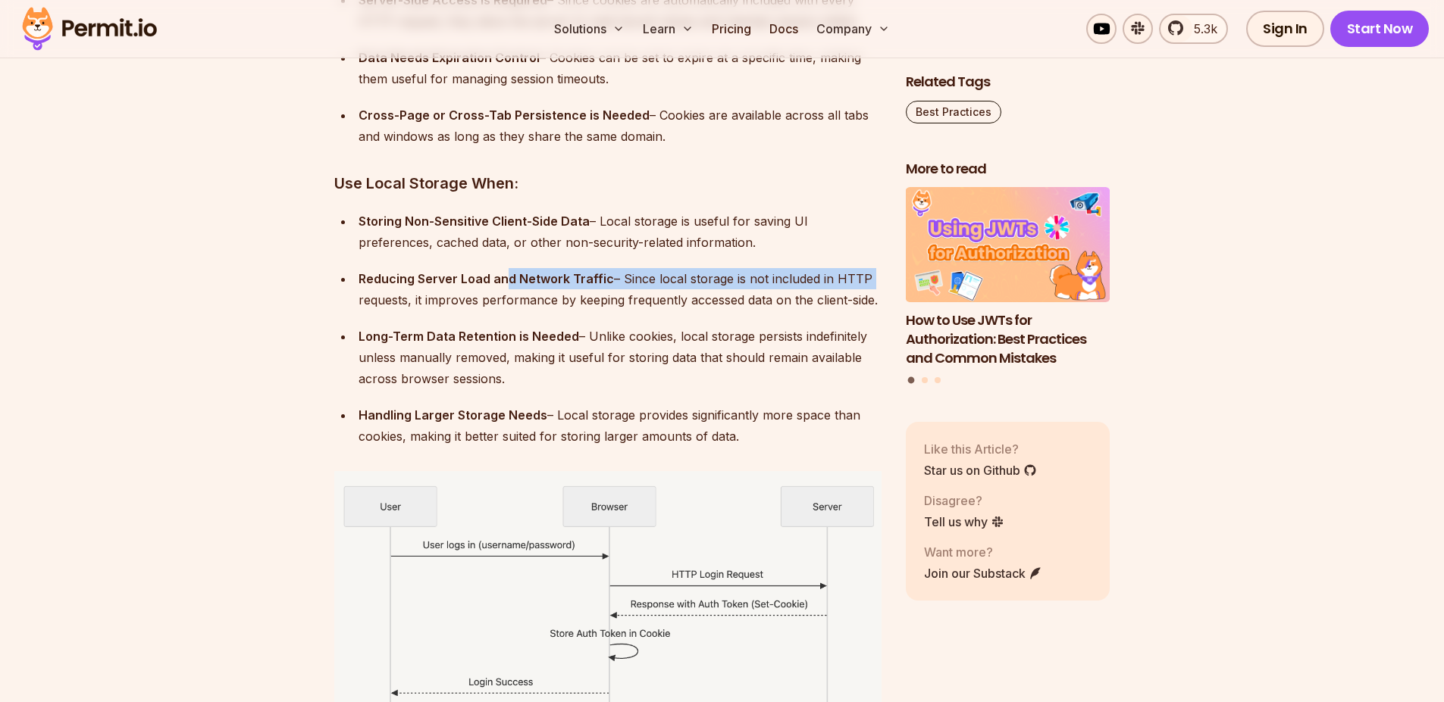
drag, startPoint x: 506, startPoint y: 280, endPoint x: 862, endPoint y: 276, distance: 355.4
click at [870, 274] on div "Reducing Server Load and Network Traffic – Since local storage is not included …" at bounding box center [619, 289] width 523 height 42
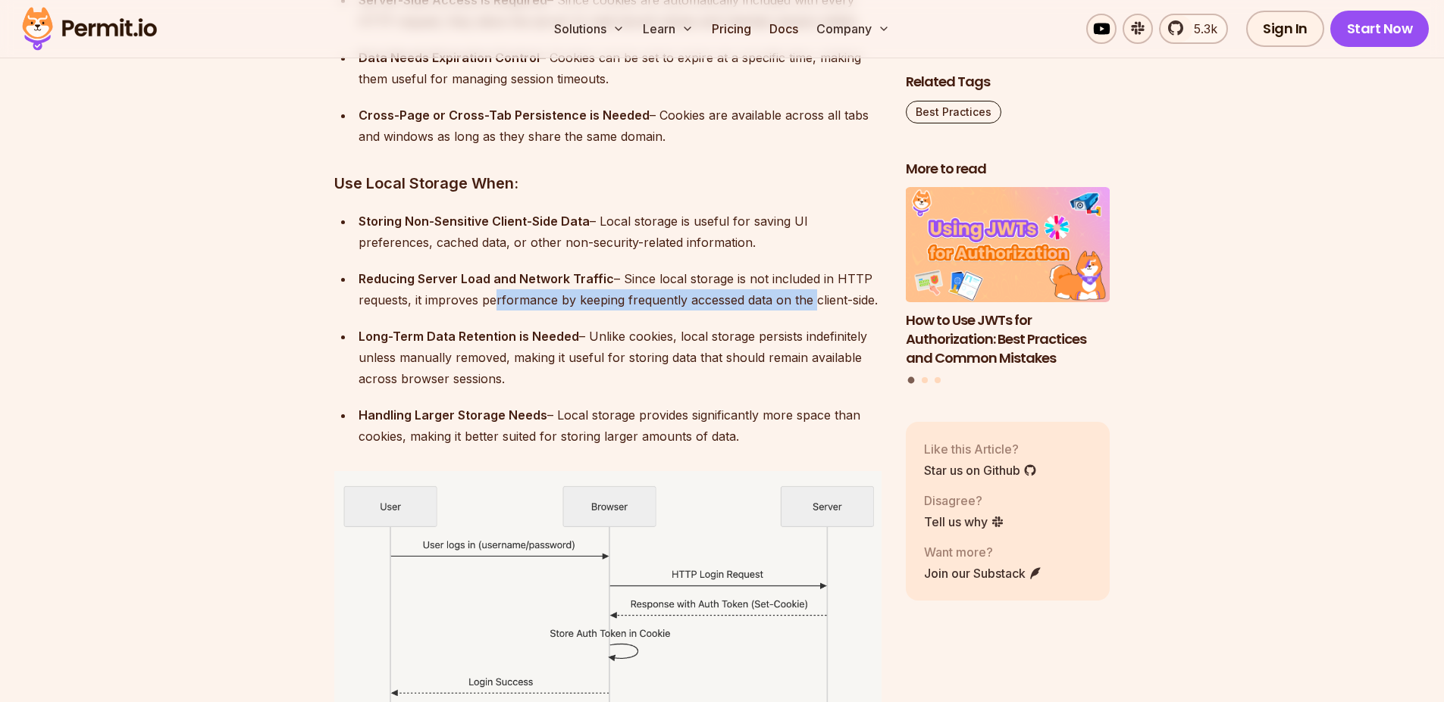
drag, startPoint x: 512, startPoint y: 287, endPoint x: 830, endPoint y: 289, distance: 317.5
click at [813, 294] on div "Reducing Server Load and Network Traffic – Since local storage is not included …" at bounding box center [619, 289] width 523 height 42
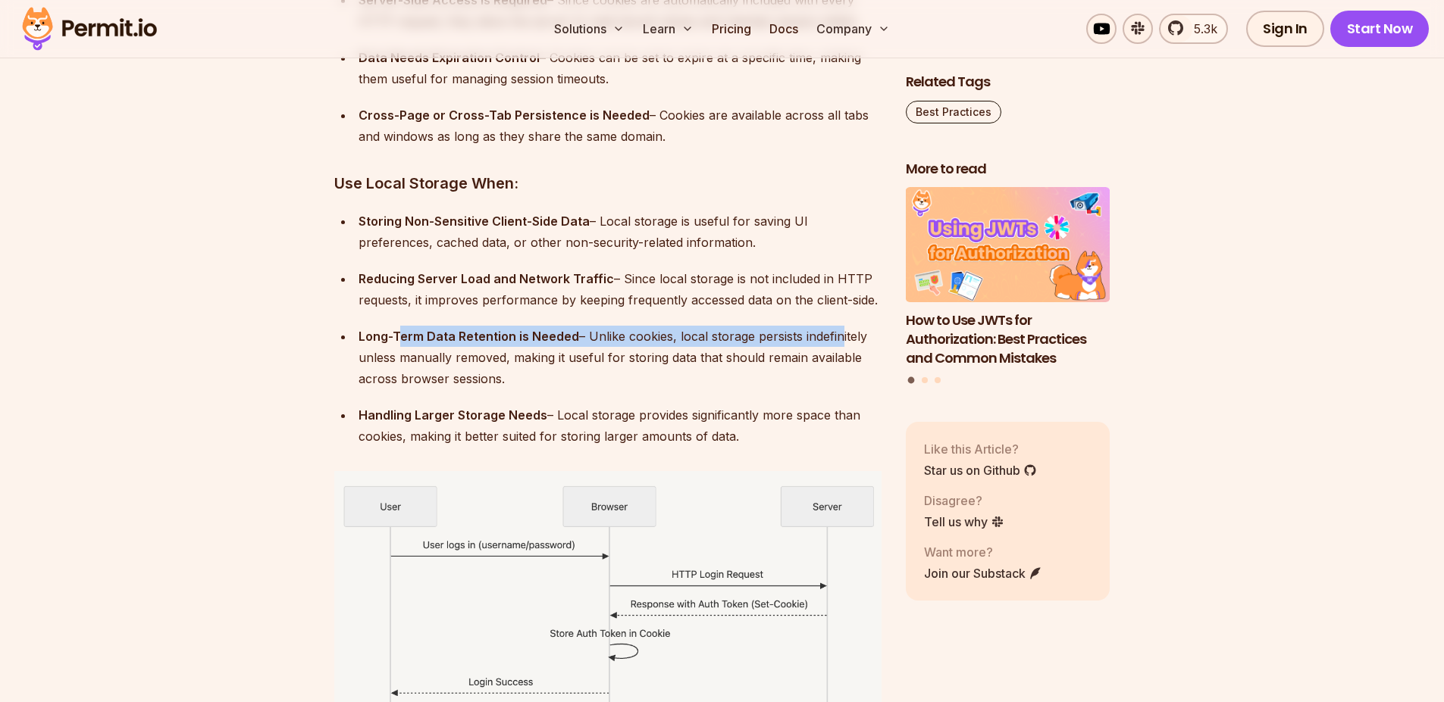
drag, startPoint x: 399, startPoint y: 330, endPoint x: 834, endPoint y: 333, distance: 435.0
click at [834, 333] on div "Long-Term Data Retention is Needed – Unlike cookies, local storage persists ind…" at bounding box center [619, 358] width 523 height 64
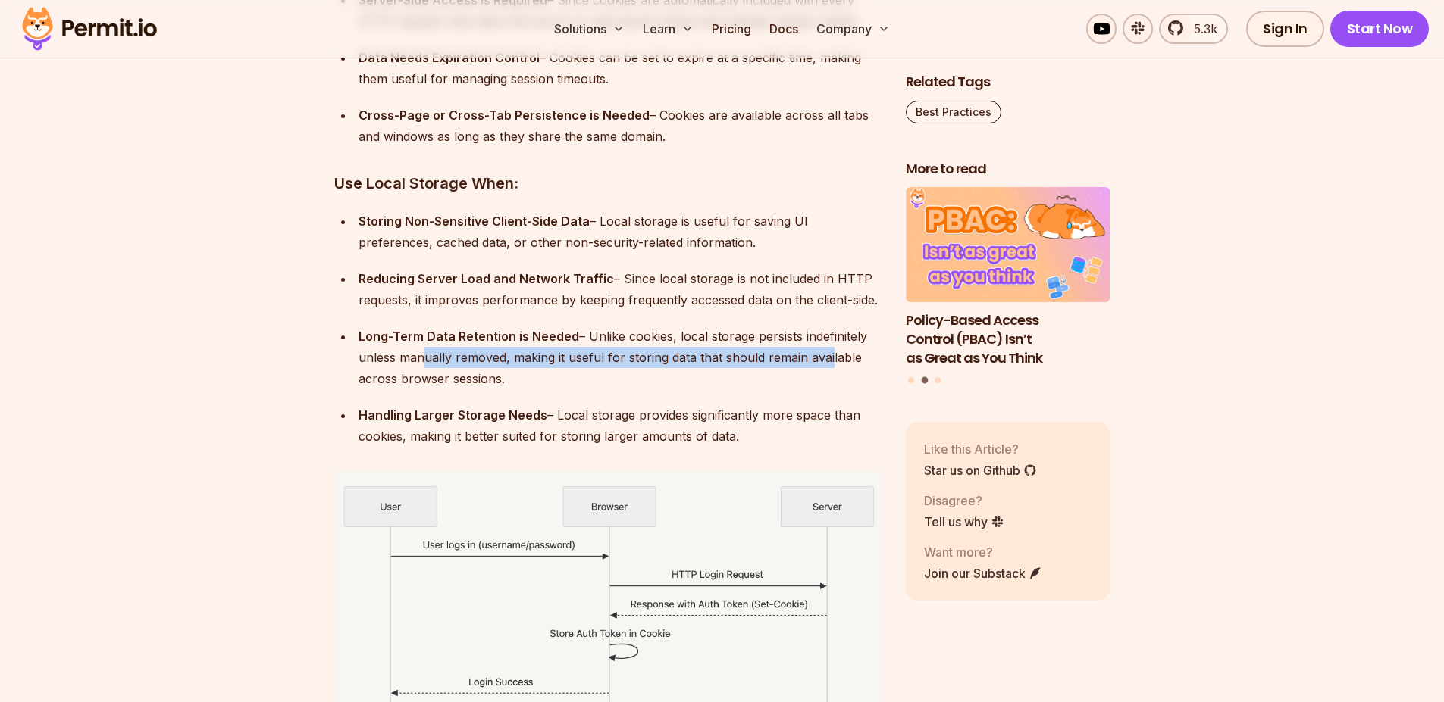
drag, startPoint x: 455, startPoint y: 352, endPoint x: 825, endPoint y: 354, distance: 369.8
click at [826, 354] on div "Long-Term Data Retention is Needed – Unlike cookies, local storage persists ind…" at bounding box center [619, 358] width 523 height 64
click at [796, 353] on div "Long-Term Data Retention is Needed – Unlike cookies, local storage persists ind…" at bounding box center [619, 358] width 523 height 64
drag, startPoint x: 414, startPoint y: 385, endPoint x: 533, endPoint y: 377, distance: 118.5
click at [533, 377] on div "Long-Term Data Retention is Needed – Unlike cookies, local storage persists ind…" at bounding box center [619, 358] width 523 height 64
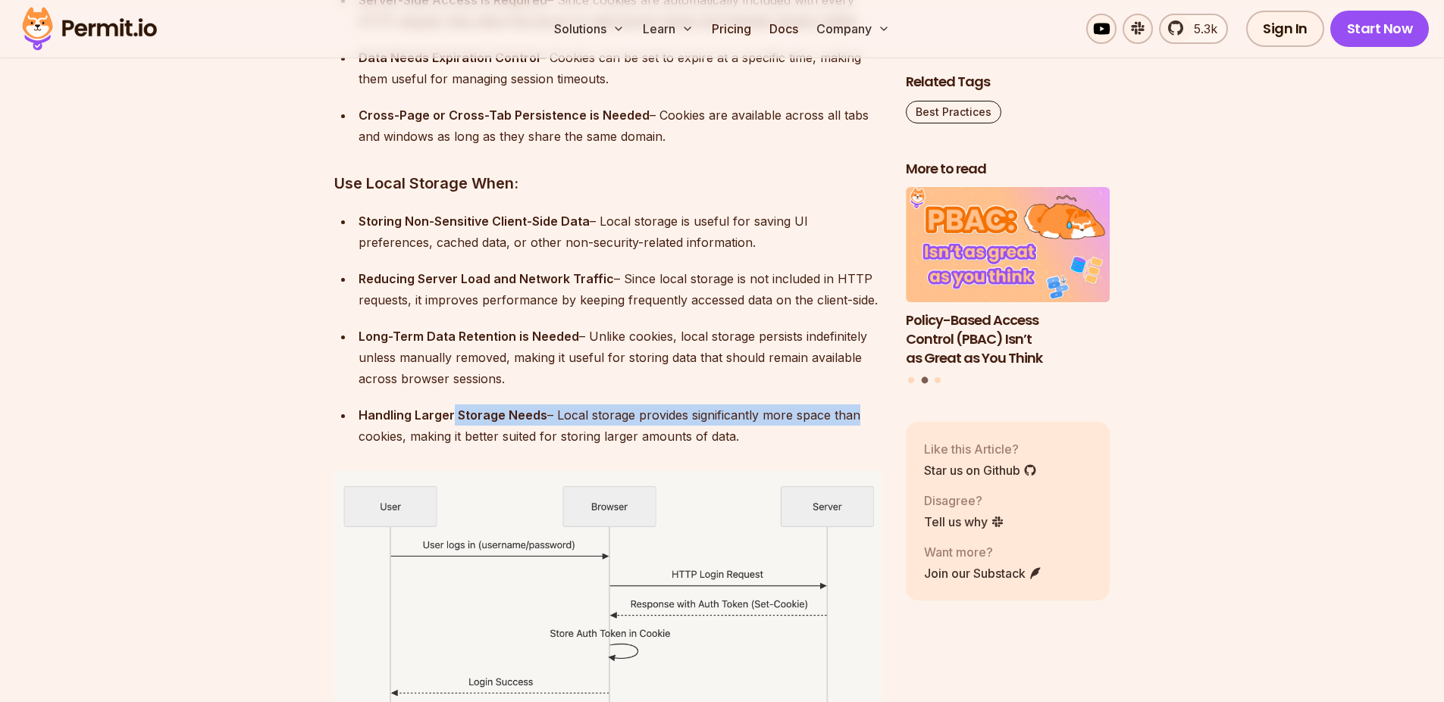
drag, startPoint x: 450, startPoint y: 418, endPoint x: 851, endPoint y: 414, distance: 400.9
click at [851, 414] on div "Handling Larger Storage Needs – Local storage provides significantly more space…" at bounding box center [619, 426] width 523 height 42
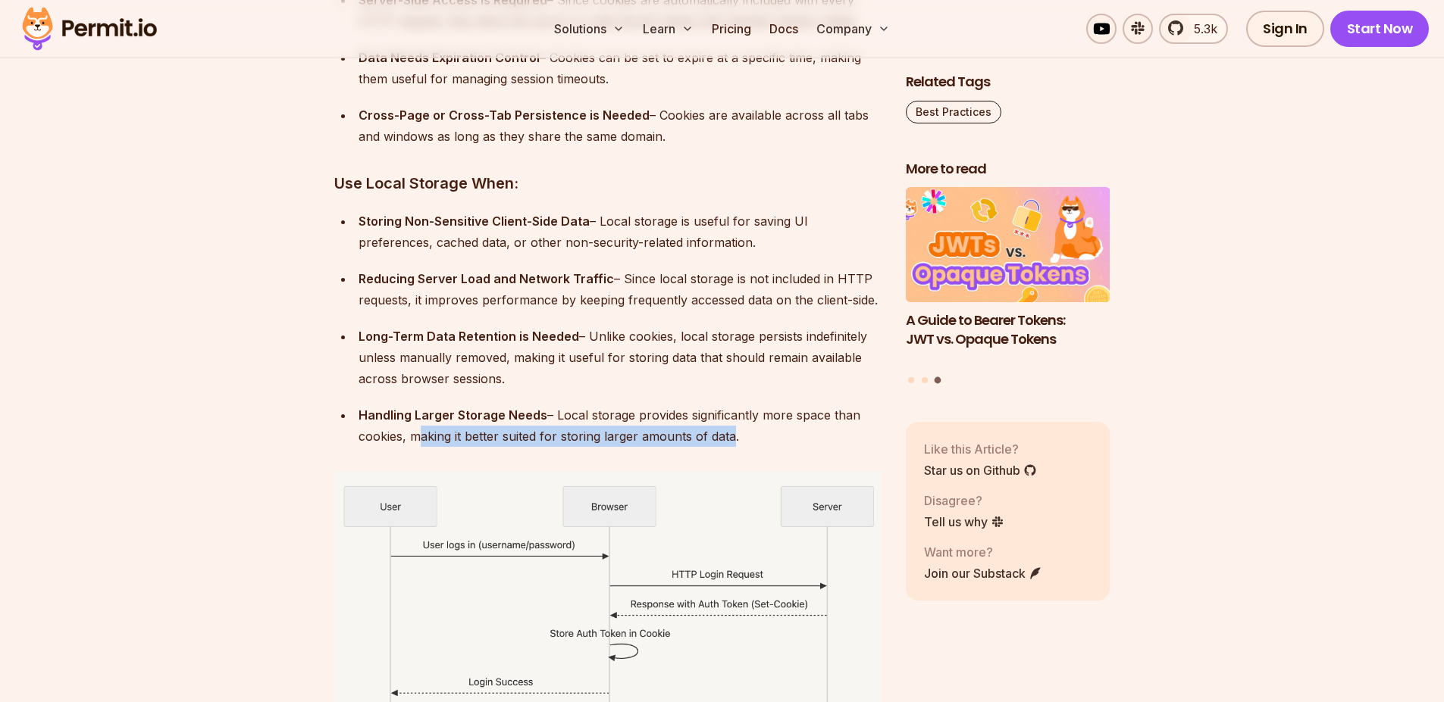
drag, startPoint x: 486, startPoint y: 440, endPoint x: 737, endPoint y: 404, distance: 253.4
click at [729, 425] on div "Handling Larger Storage Needs – Local storage provides significantly more space…" at bounding box center [619, 426] width 523 height 42
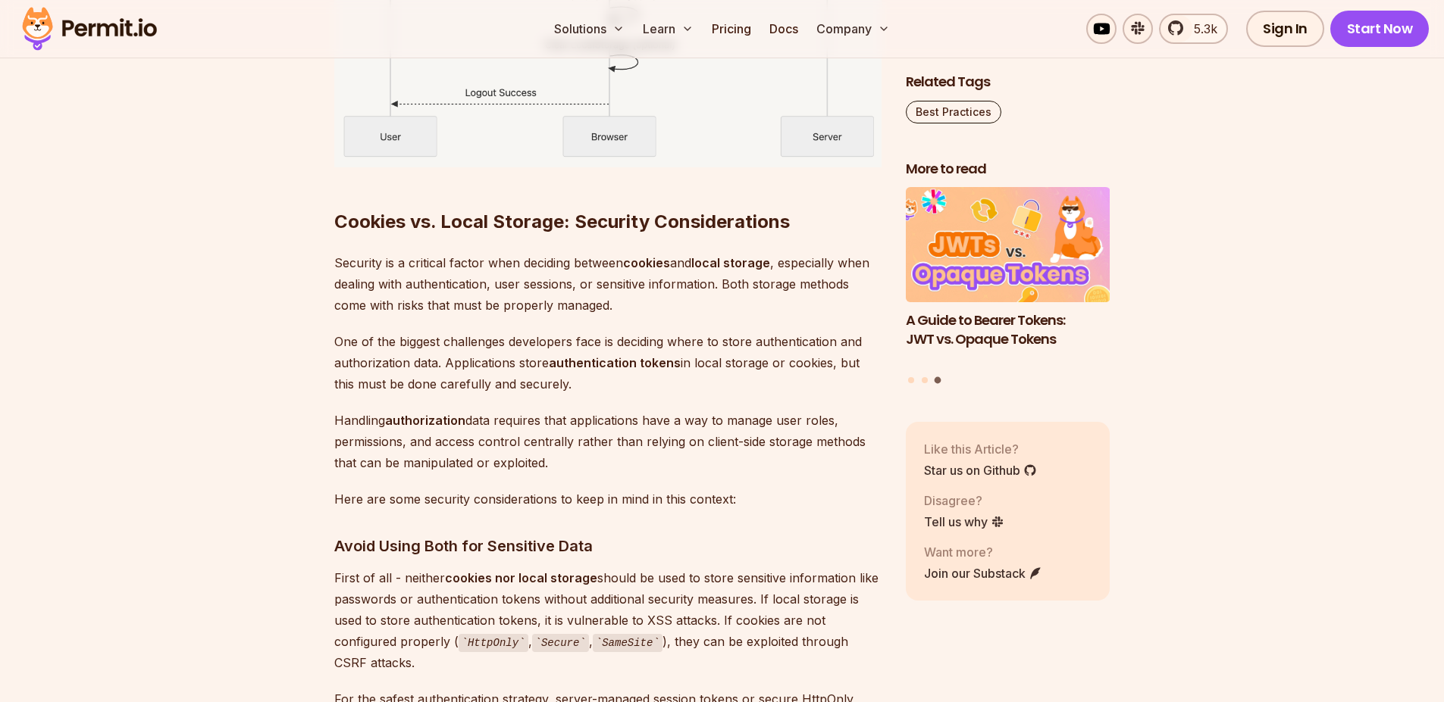
scroll to position [7472, 0]
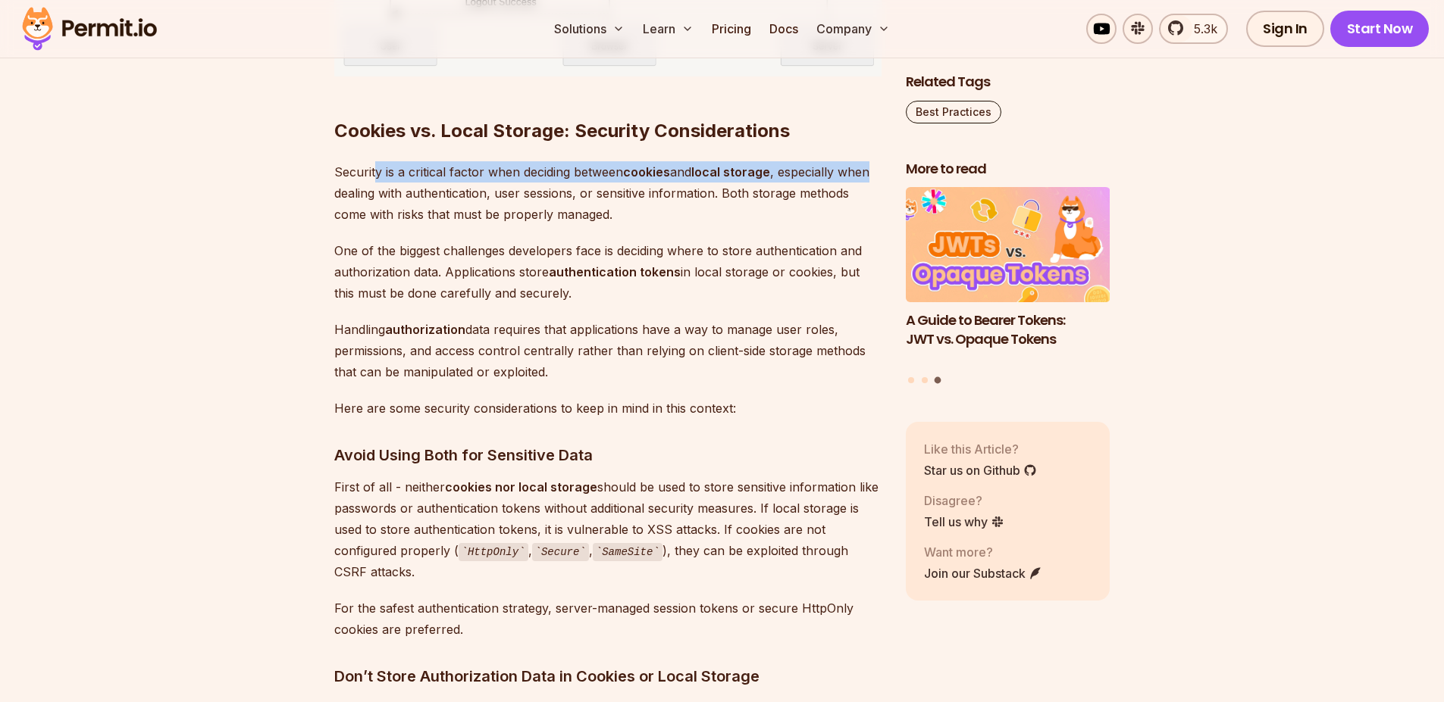
drag, startPoint x: 374, startPoint y: 180, endPoint x: 869, endPoint y: 174, distance: 494.8
click at [879, 176] on p "Security is a critical factor when deciding between cookies and local storage ,…" at bounding box center [607, 193] width 547 height 64
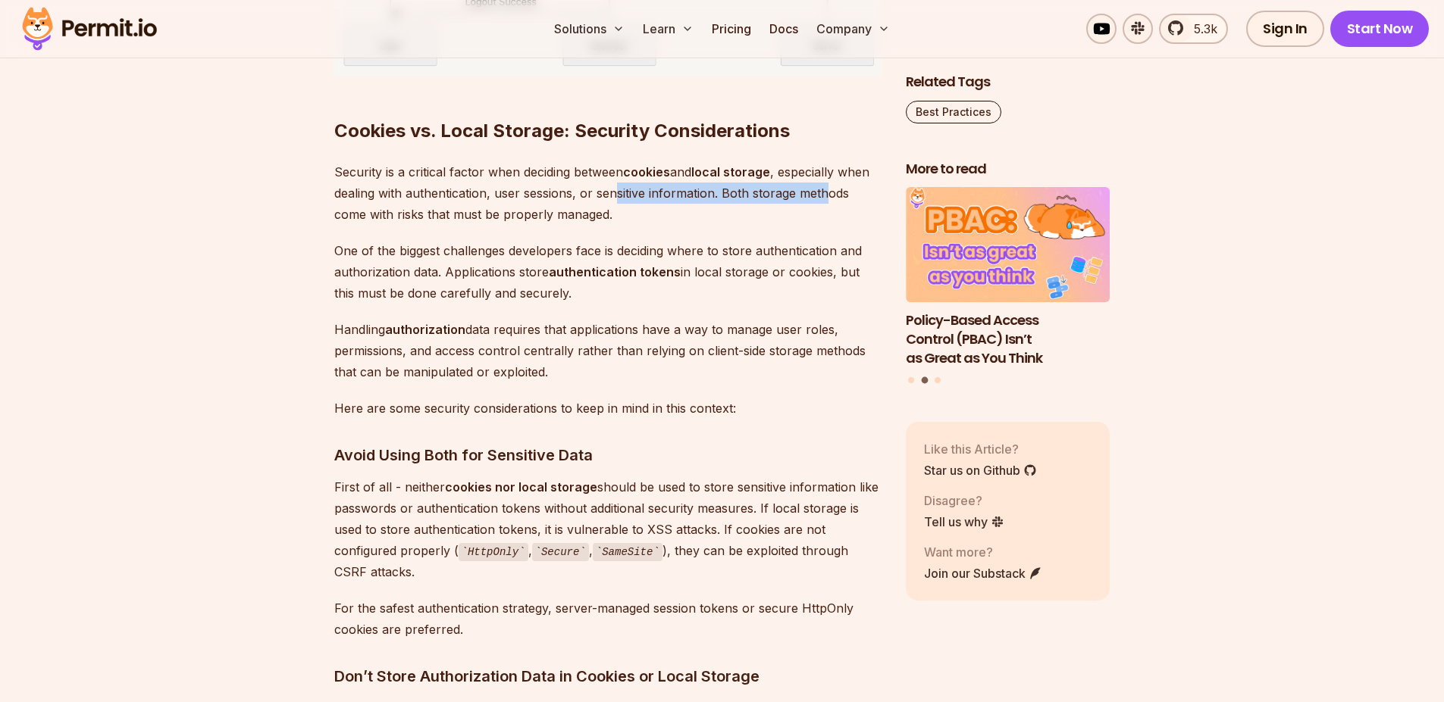
drag, startPoint x: 618, startPoint y: 183, endPoint x: 815, endPoint y: 190, distance: 197.1
click at [824, 189] on p "Security is a critical factor when deciding between cookies and local storage ,…" at bounding box center [607, 193] width 547 height 64
drag, startPoint x: 506, startPoint y: 217, endPoint x: 560, endPoint y: 234, distance: 56.3
click at [572, 224] on p "Security is a critical factor when deciding between cookies and local storage ,…" at bounding box center [607, 193] width 547 height 64
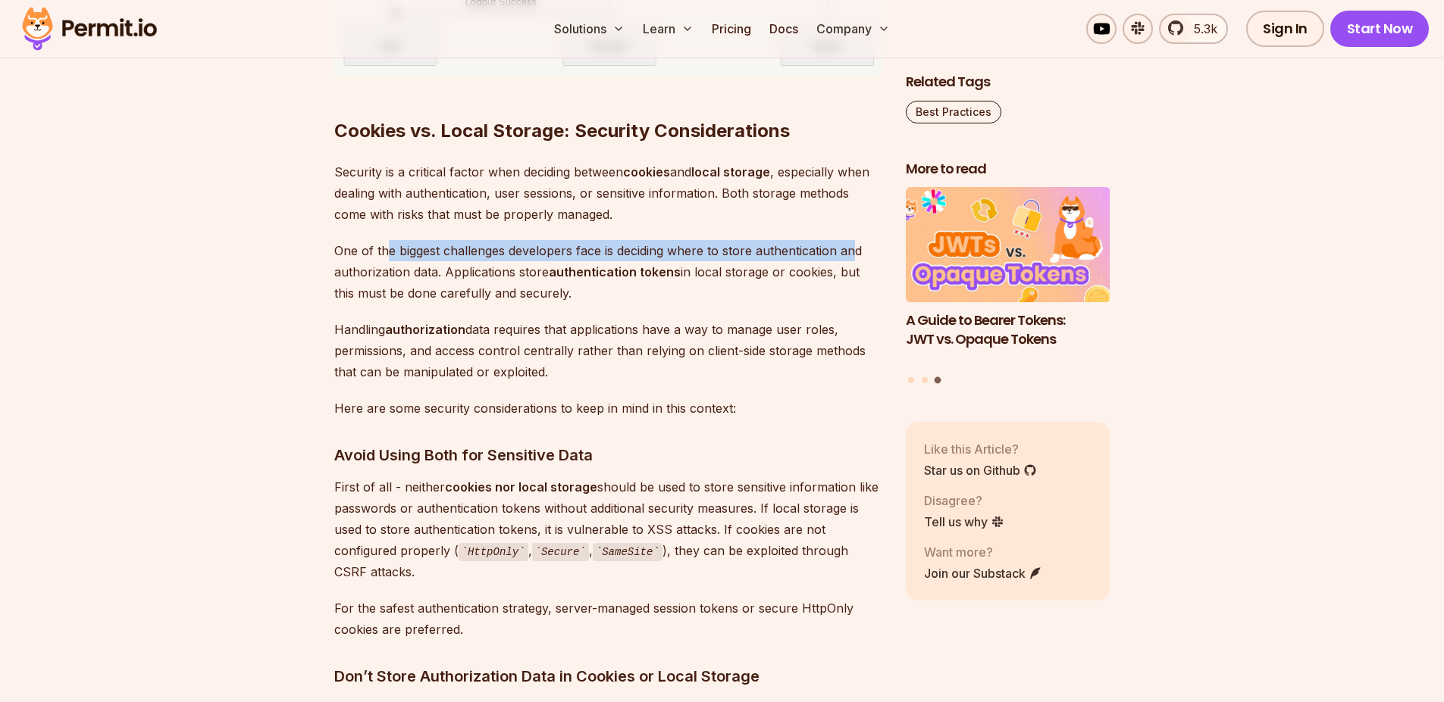
drag, startPoint x: 392, startPoint y: 246, endPoint x: 851, endPoint y: 246, distance: 459.2
click at [854, 246] on p "One of the biggest challenges developers face is deciding where to store authen…" at bounding box center [607, 272] width 547 height 64
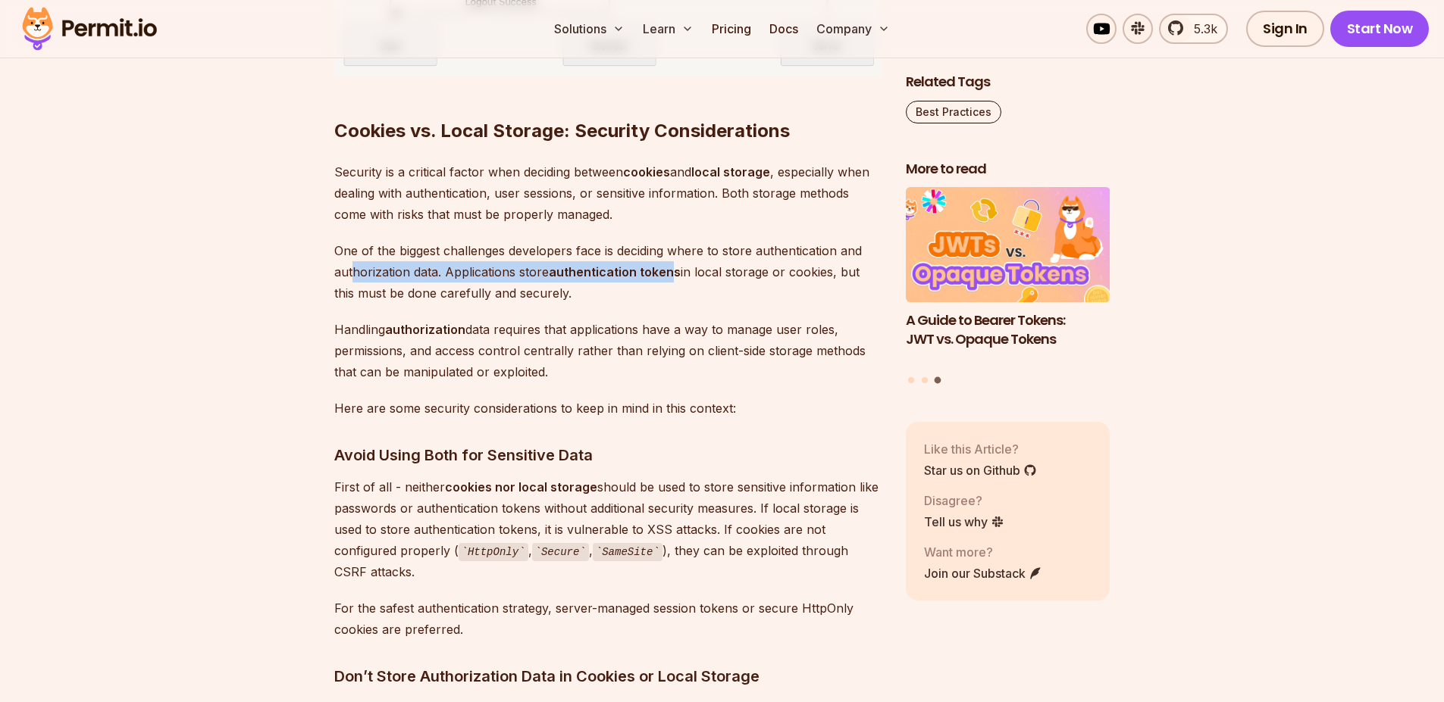
drag, startPoint x: 367, startPoint y: 278, endPoint x: 674, endPoint y: 282, distance: 306.9
click at [674, 282] on p "One of the biggest challenges developers face is deciding where to store authen…" at bounding box center [607, 272] width 547 height 64
click at [658, 277] on strong "authentication tokens" at bounding box center [615, 271] width 132 height 15
drag, startPoint x: 637, startPoint y: 278, endPoint x: 649, endPoint y: 281, distance: 11.8
click at [638, 280] on p "One of the biggest challenges developers face is deciding where to store authen…" at bounding box center [607, 272] width 547 height 64
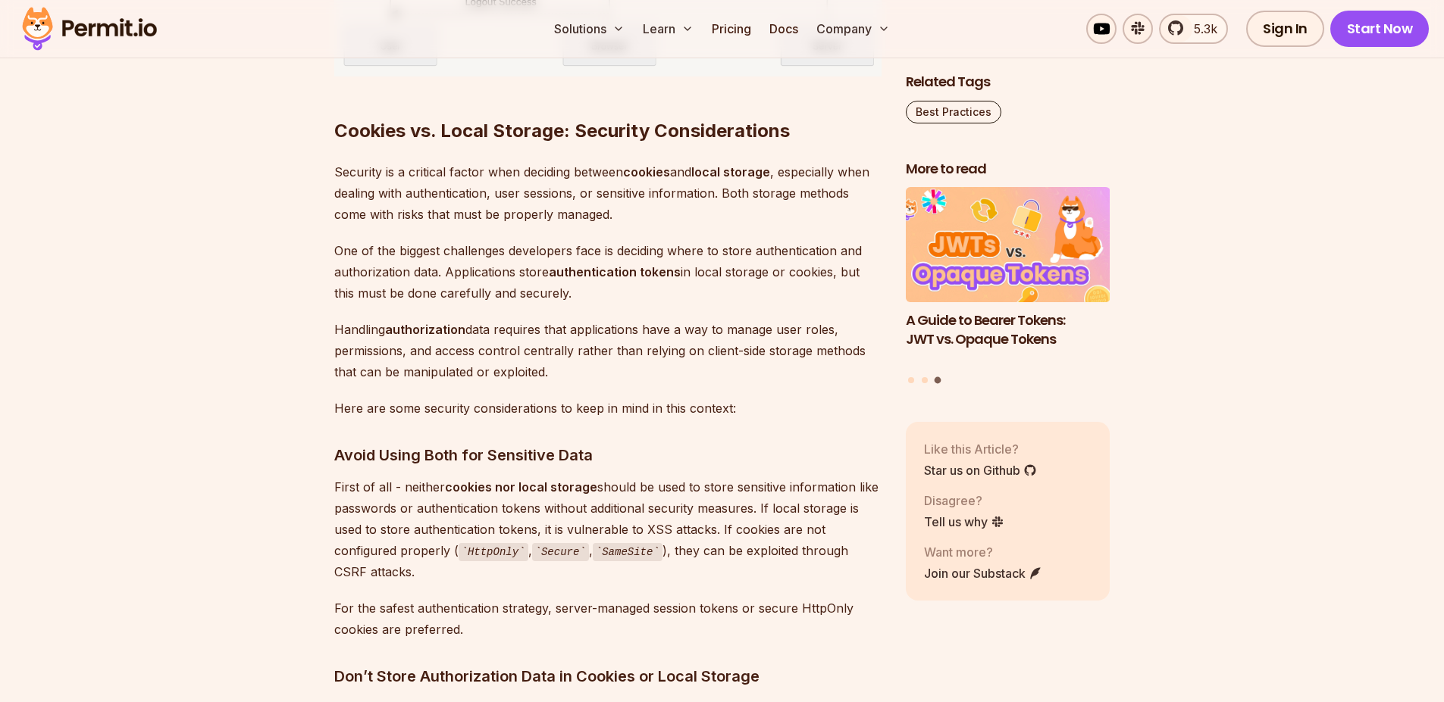
click at [761, 260] on p "One of the biggest challenges developers face is deciding where to store authen…" at bounding box center [607, 272] width 547 height 64
drag, startPoint x: 765, startPoint y: 264, endPoint x: 809, endPoint y: 267, distance: 44.9
click at [773, 266] on p "One of the biggest challenges developers face is deciding where to store authen…" at bounding box center [607, 272] width 547 height 64
drag, startPoint x: 813, startPoint y: 268, endPoint x: 825, endPoint y: 271, distance: 12.5
click at [813, 269] on p "One of the biggest challenges developers face is deciding where to store authen…" at bounding box center [607, 272] width 547 height 64
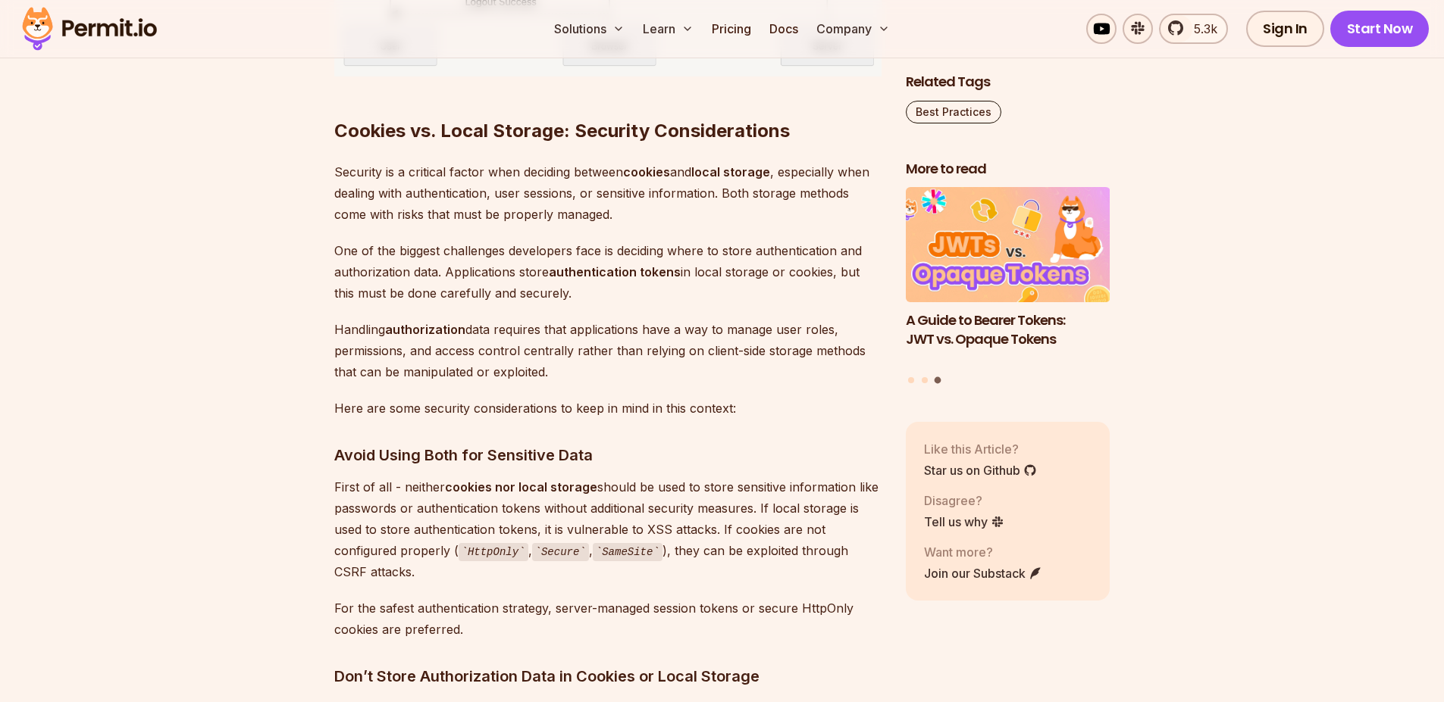
drag, startPoint x: 405, startPoint y: 302, endPoint x: 589, endPoint y: 293, distance: 184.4
click at [589, 293] on p "One of the biggest challenges developers face is deciding where to store authen…" at bounding box center [607, 272] width 547 height 64
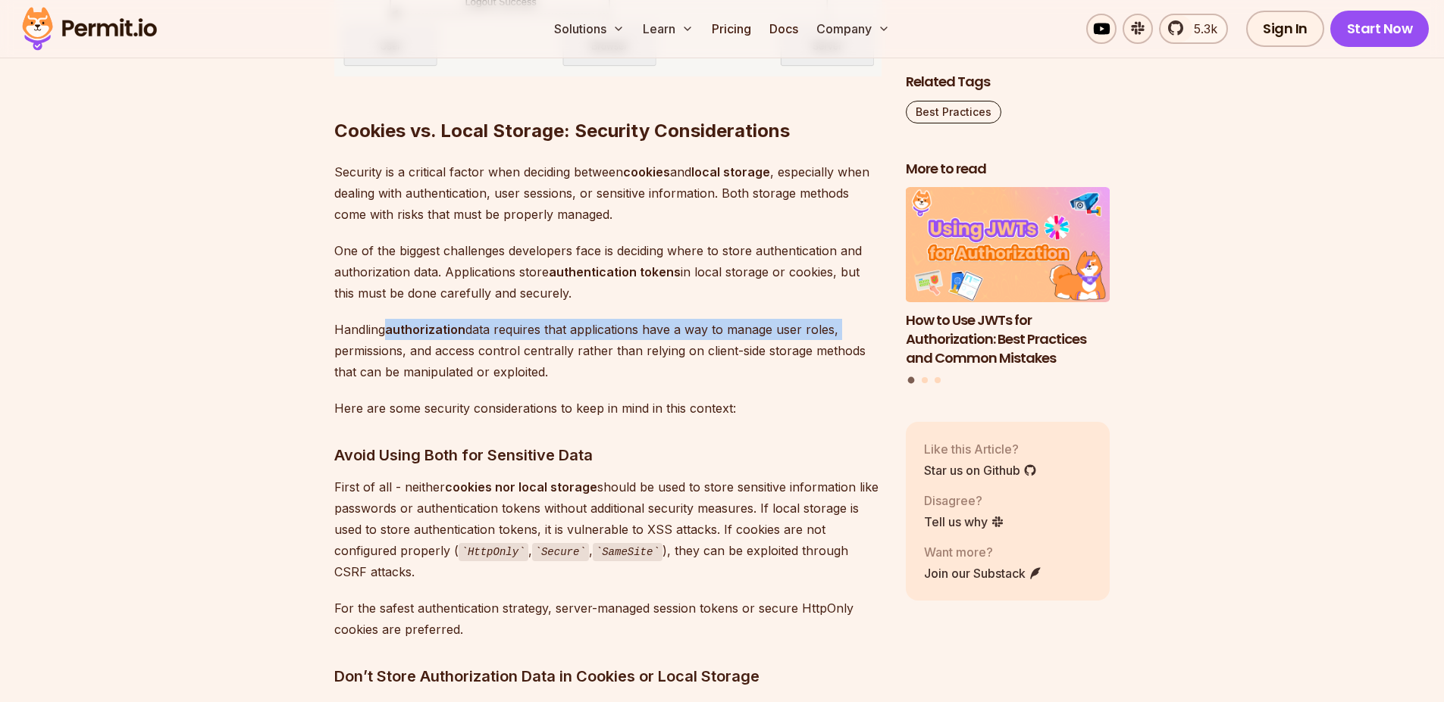
drag, startPoint x: 435, startPoint y: 333, endPoint x: 834, endPoint y: 333, distance: 398.6
click at [835, 332] on p "Handling authorization data requires that applications have a way to manage use…" at bounding box center [607, 351] width 547 height 64
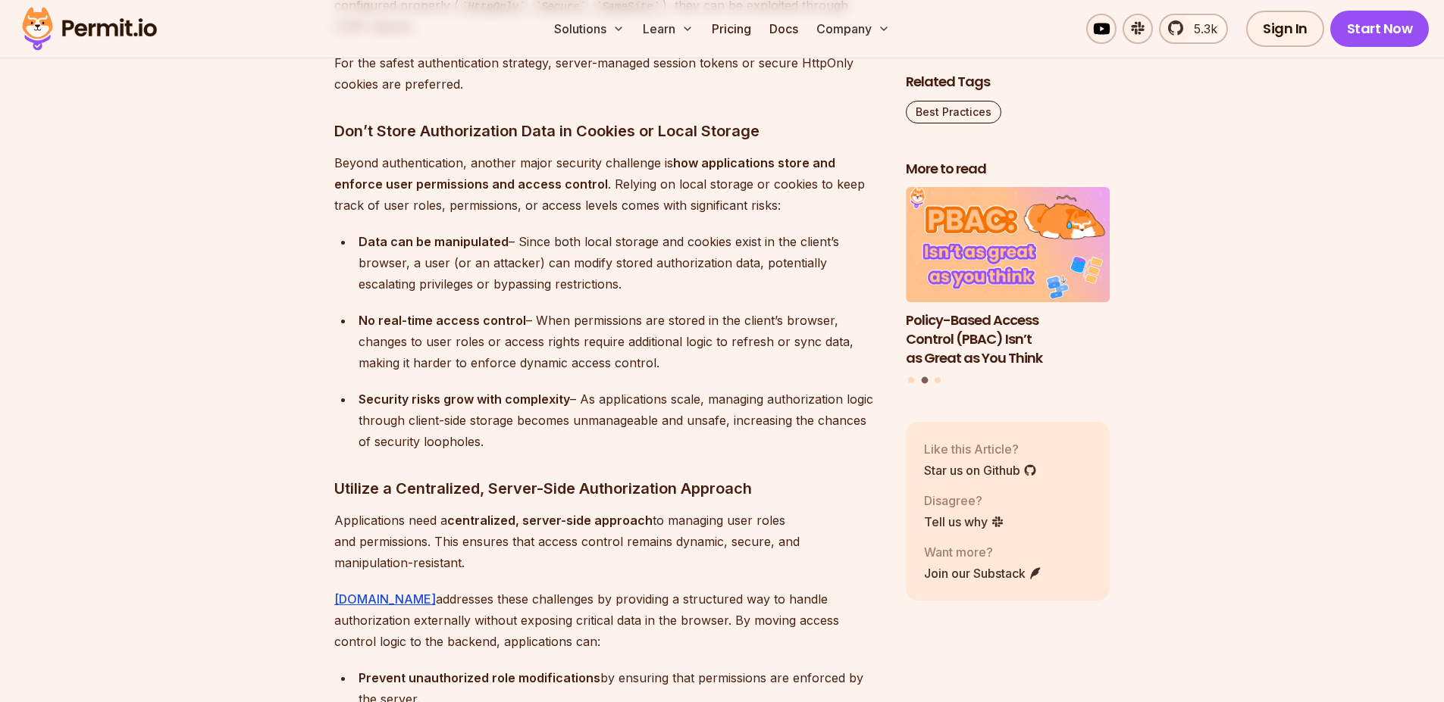
scroll to position [7927, 0]
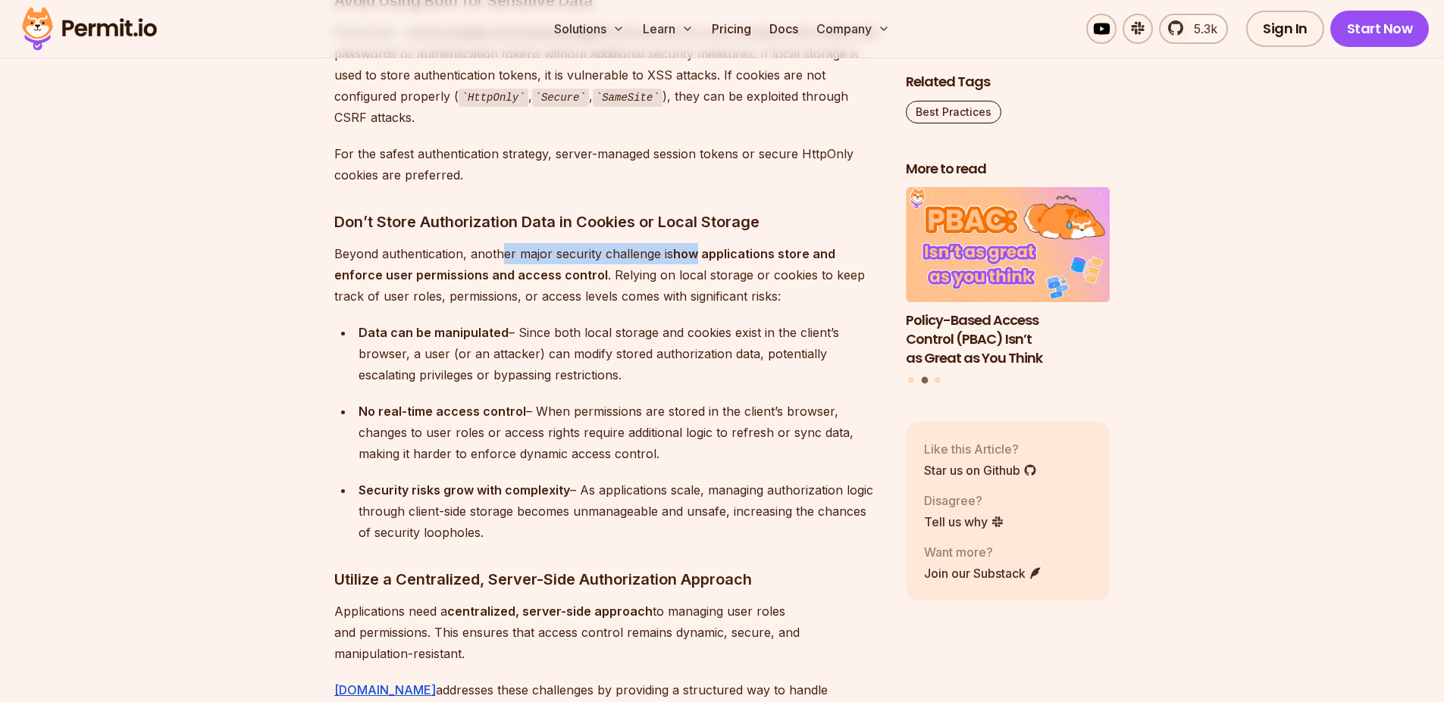
drag, startPoint x: 507, startPoint y: 249, endPoint x: 699, endPoint y: 253, distance: 191.7
click at [697, 252] on p "Beyond authentication, another major security challenge is how applications sto…" at bounding box center [607, 275] width 547 height 64
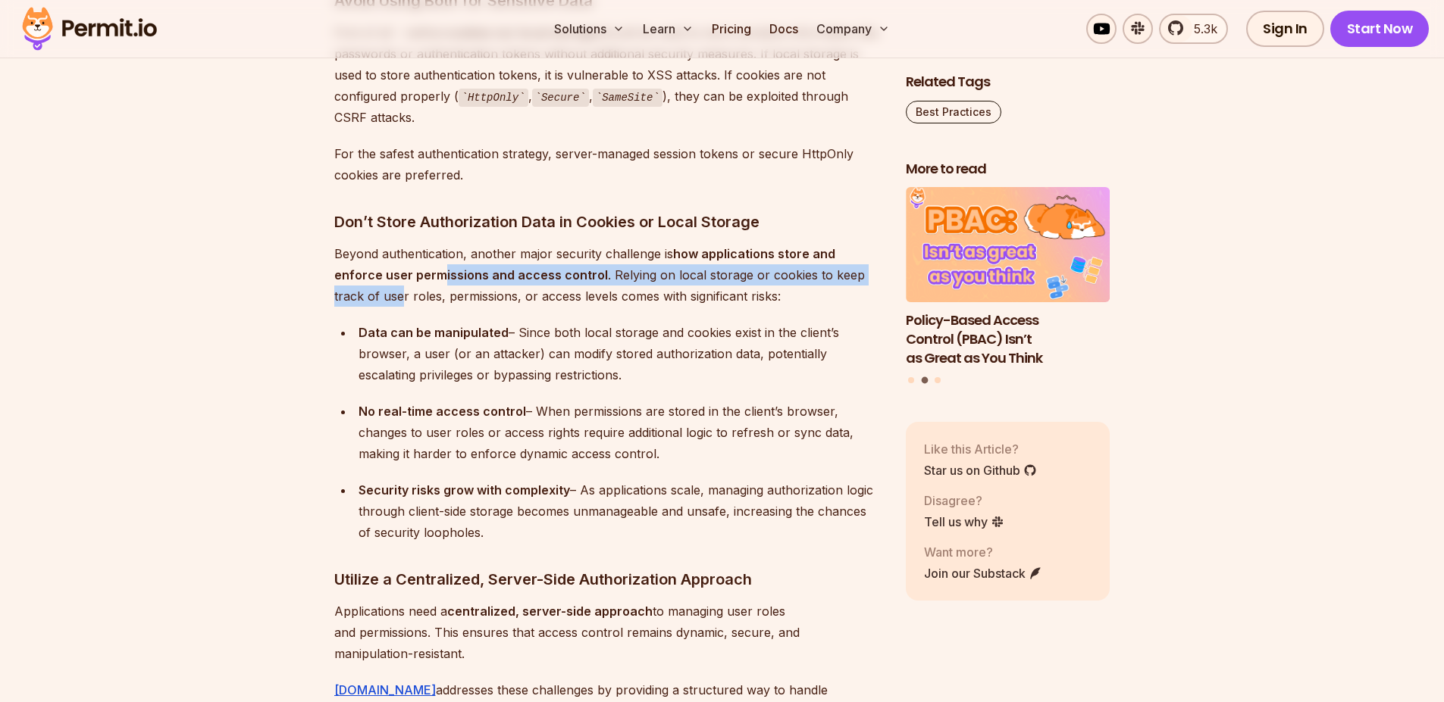
drag, startPoint x: 395, startPoint y: 278, endPoint x: 871, endPoint y: 280, distance: 475.9
click at [871, 279] on p "Beyond authentication, another major security challenge is how applications sto…" at bounding box center [607, 275] width 547 height 64
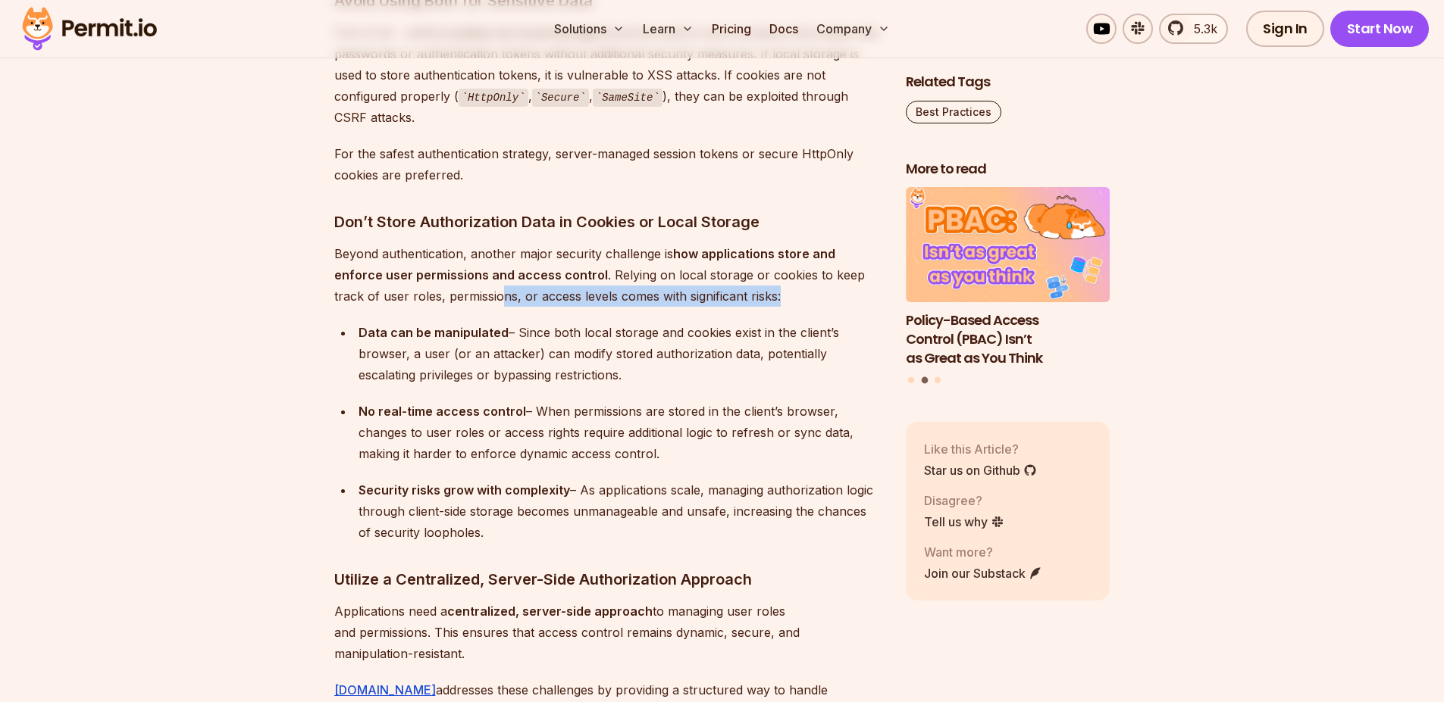
drag, startPoint x: 467, startPoint y: 289, endPoint x: 553, endPoint y: 354, distance: 107.8
click at [716, 302] on p "Beyond authentication, another major security challenge is how applications sto…" at bounding box center [607, 275] width 547 height 64
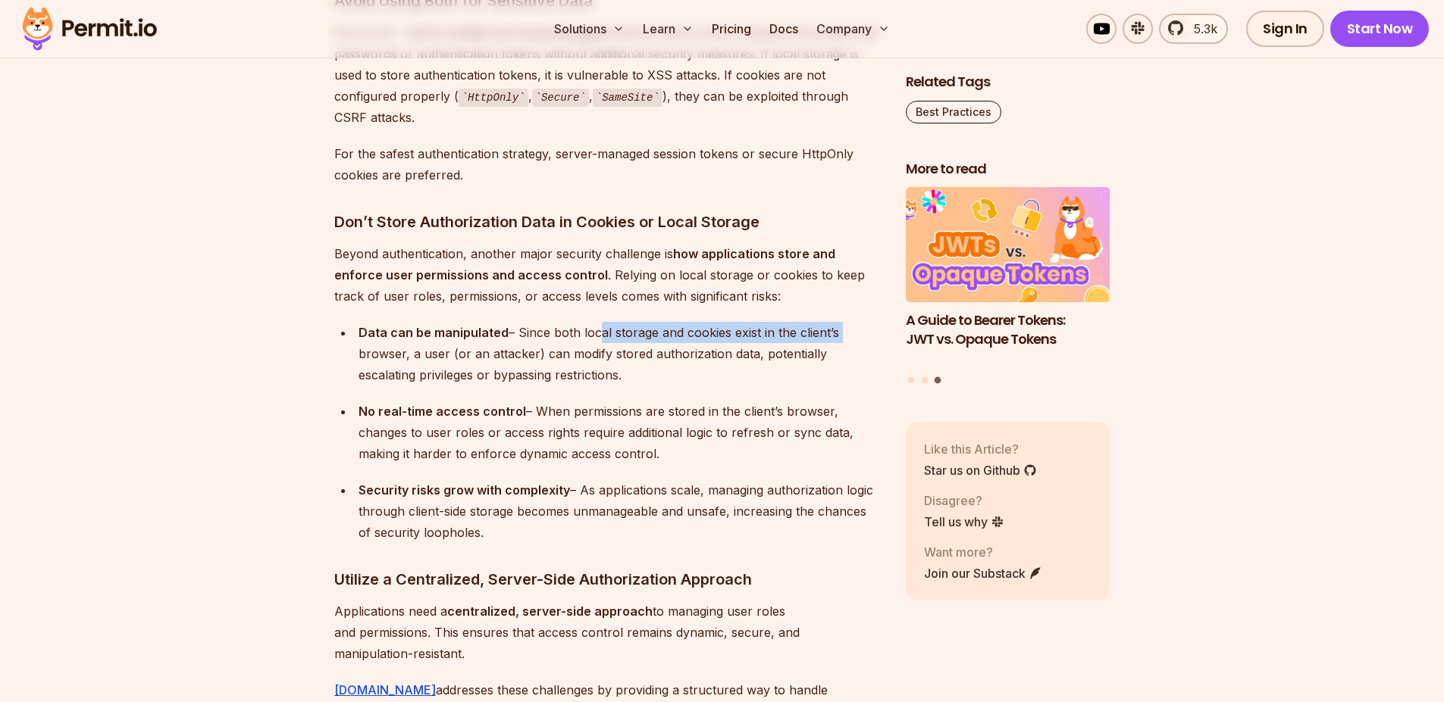
drag, startPoint x: 593, startPoint y: 343, endPoint x: 837, endPoint y: 330, distance: 244.3
click at [837, 330] on div "Data can be manipulated – Since both local storage and cookies exist in the cli…" at bounding box center [619, 354] width 523 height 64
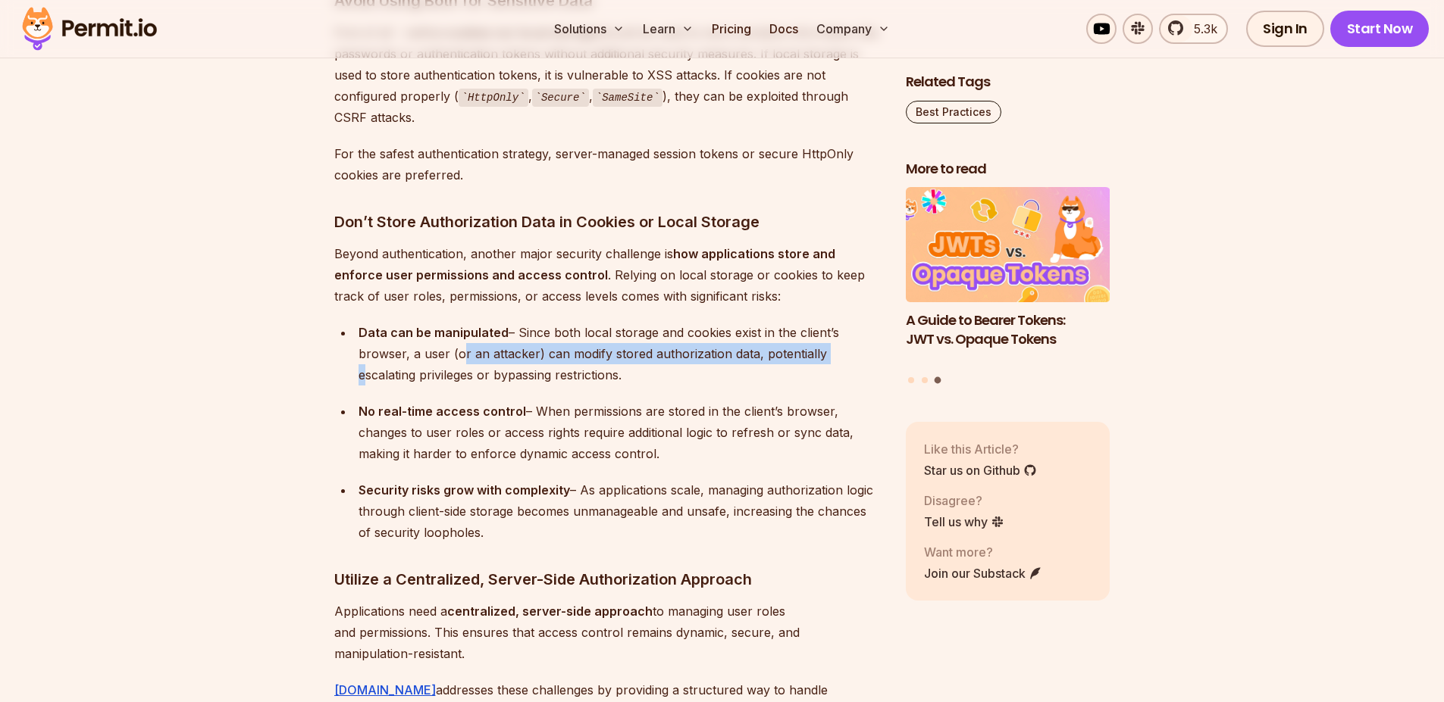
drag, startPoint x: 453, startPoint y: 355, endPoint x: 823, endPoint y: 355, distance: 369.8
click at [823, 355] on div "Data can be manipulated – Since both local storage and cookies exist in the cli…" at bounding box center [619, 354] width 523 height 64
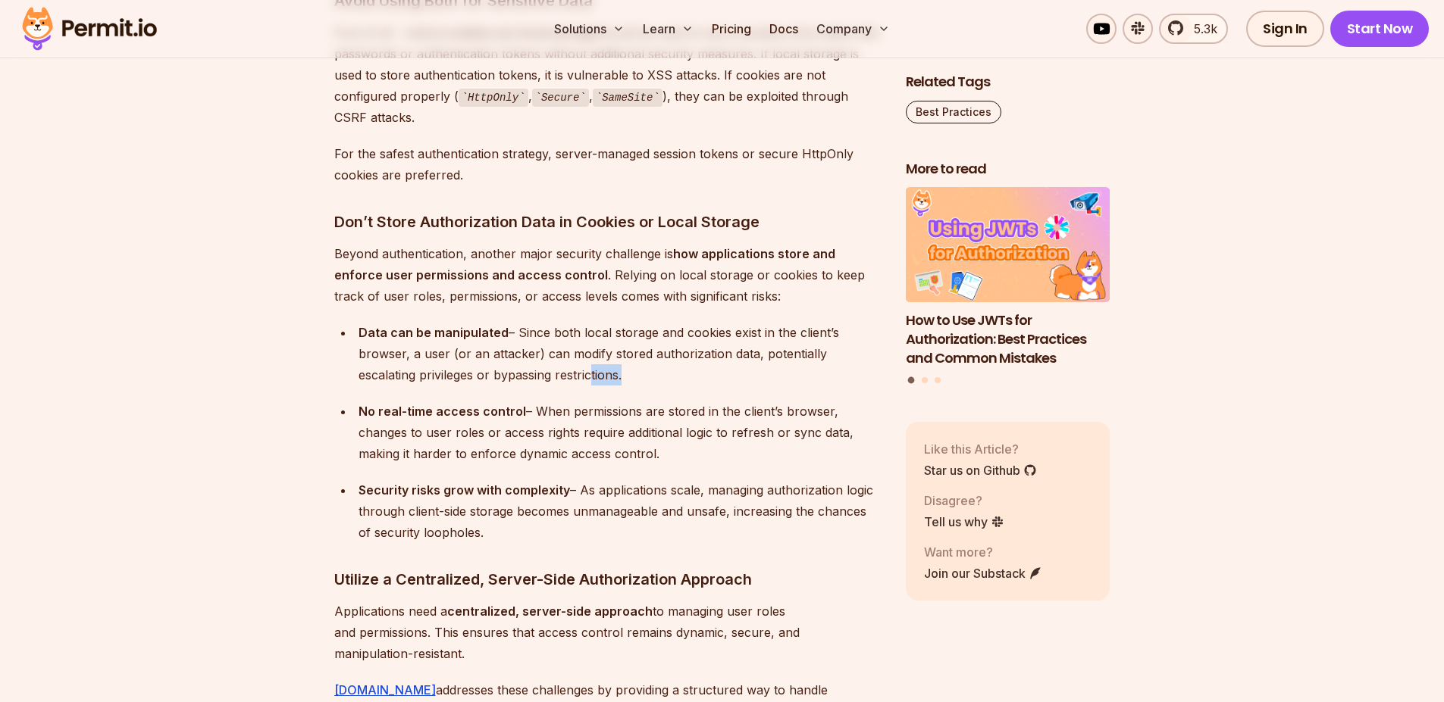
drag, startPoint x: 526, startPoint y: 377, endPoint x: 574, endPoint y: 377, distance: 48.5
click at [562, 377] on div "Data can be manipulated – Since both local storage and cookies exist in the cli…" at bounding box center [619, 354] width 523 height 64
drag, startPoint x: 558, startPoint y: 407, endPoint x: 816, endPoint y: 406, distance: 258.4
click at [816, 406] on div "No real-time access control – When permissions are stored in the client’s brows…" at bounding box center [619, 433] width 523 height 64
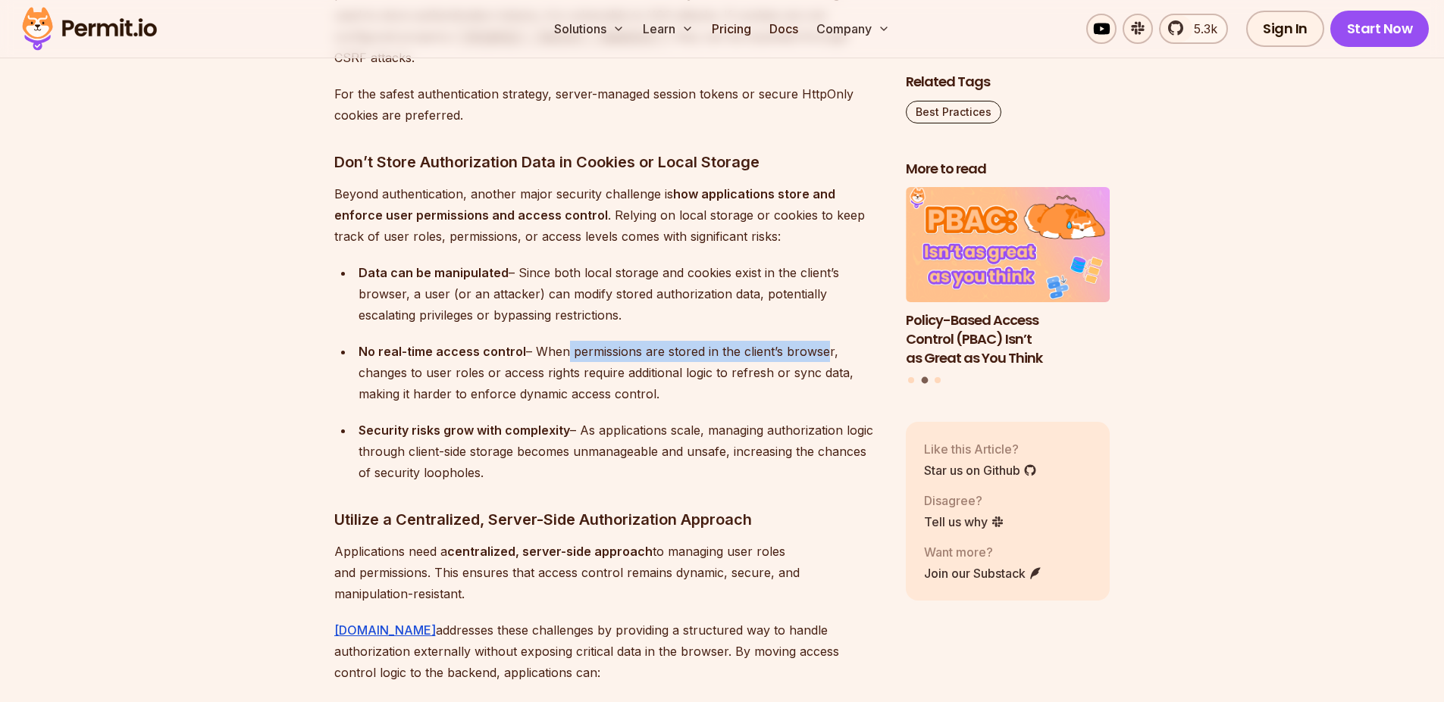
scroll to position [8018, 0]
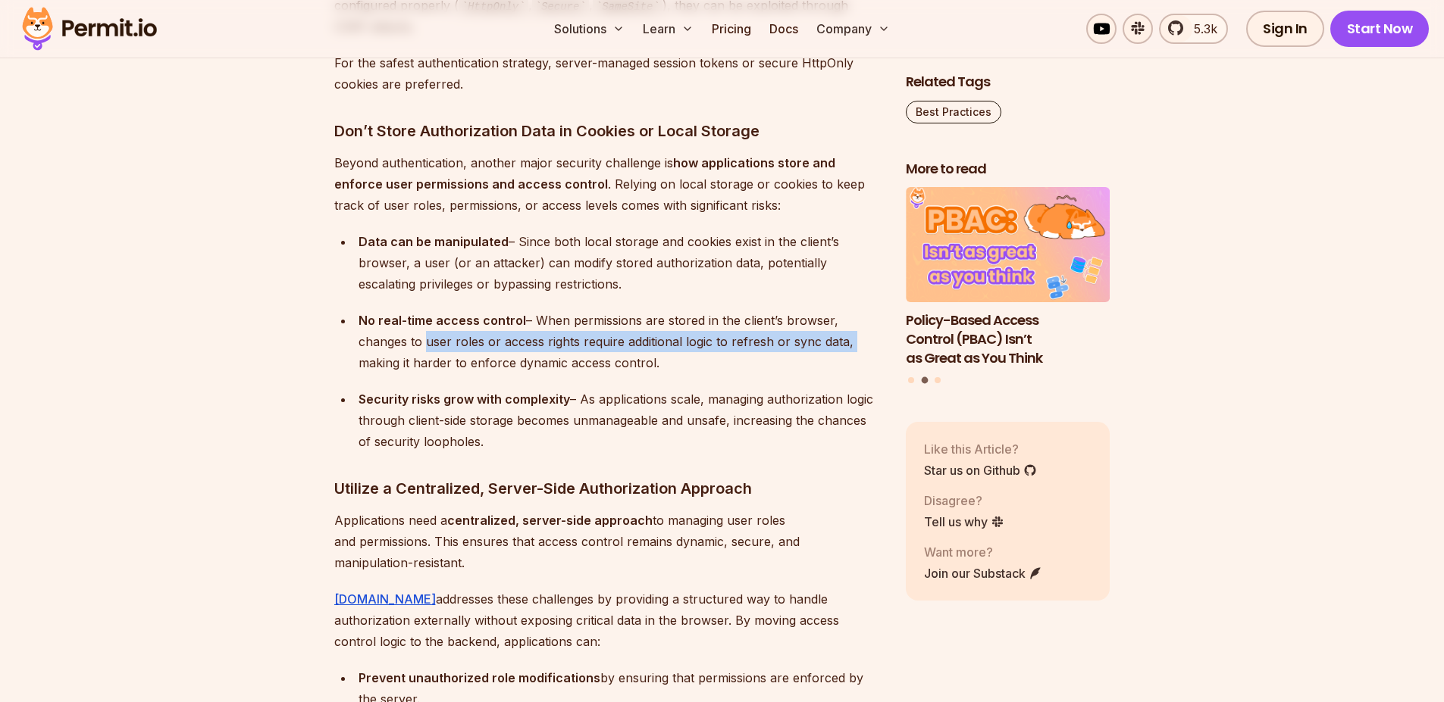
drag, startPoint x: 425, startPoint y: 346, endPoint x: 847, endPoint y: 343, distance: 422.1
click at [847, 343] on div "No real-time access control – When permissions are stored in the client’s brows…" at bounding box center [619, 342] width 523 height 64
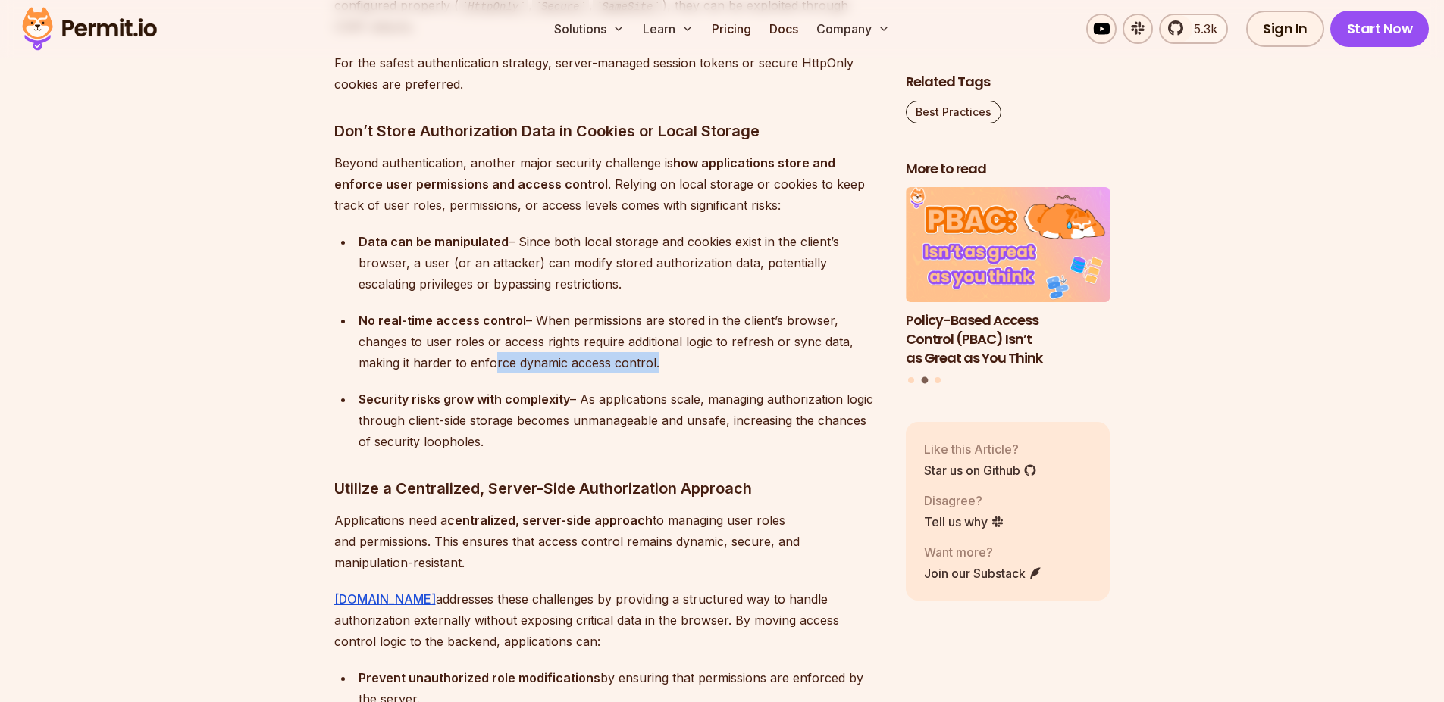
drag, startPoint x: 492, startPoint y: 366, endPoint x: 746, endPoint y: 376, distance: 254.0
click at [746, 376] on ul "Data can be manipulated – Since both local storage and cookies exist in the cli…" at bounding box center [607, 341] width 547 height 221
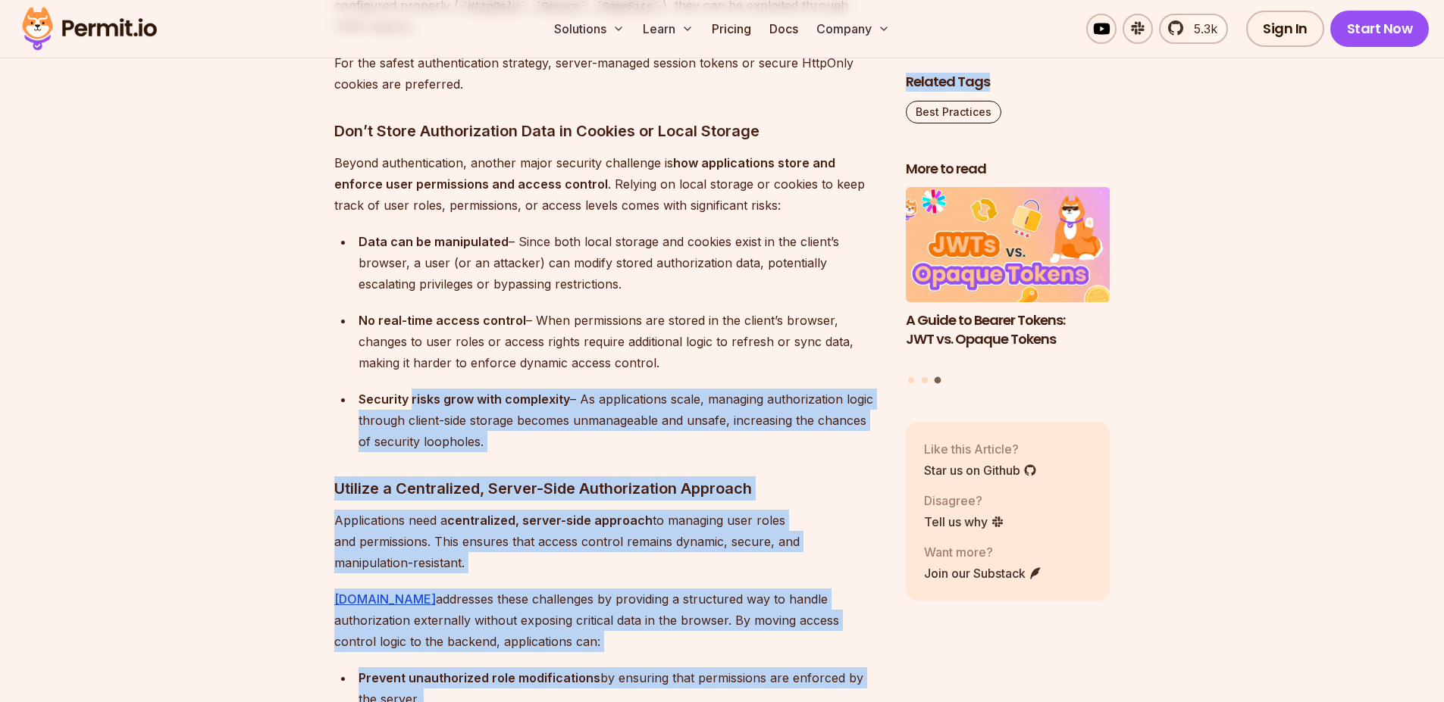
drag, startPoint x: 444, startPoint y: 394, endPoint x: 813, endPoint y: 436, distance: 371.5
drag, startPoint x: 606, startPoint y: 428, endPoint x: 599, endPoint y: 432, distance: 8.5
click at [605, 429] on div "Security risks grow with complexity – As applications scale, managing authoriza…" at bounding box center [619, 421] width 523 height 64
click at [488, 434] on div "Security risks grow with complexity – As applications scale, managing authoriza…" at bounding box center [619, 421] width 523 height 64
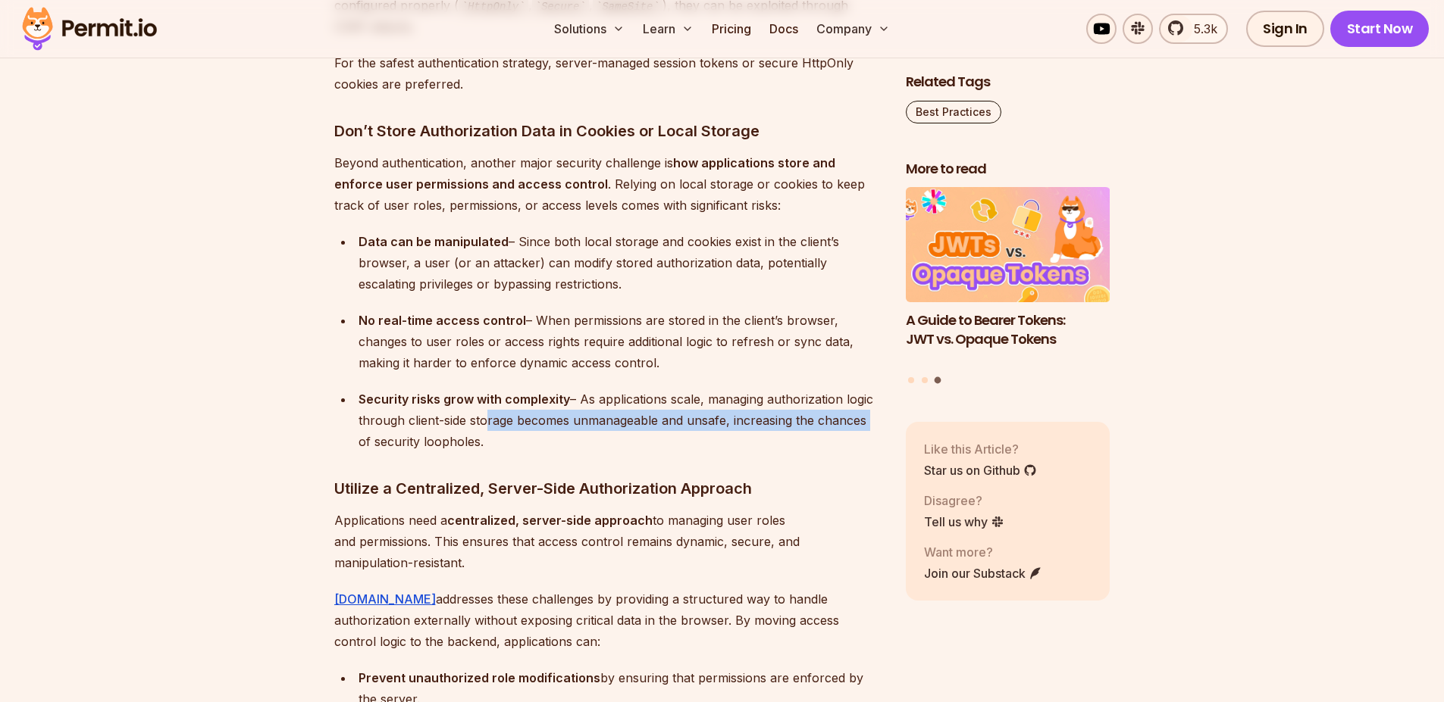
drag, startPoint x: 480, startPoint y: 420, endPoint x: 862, endPoint y: 421, distance: 381.2
click at [862, 421] on div "Security risks grow with complexity – As applications scale, managing authoriza…" at bounding box center [619, 421] width 523 height 64
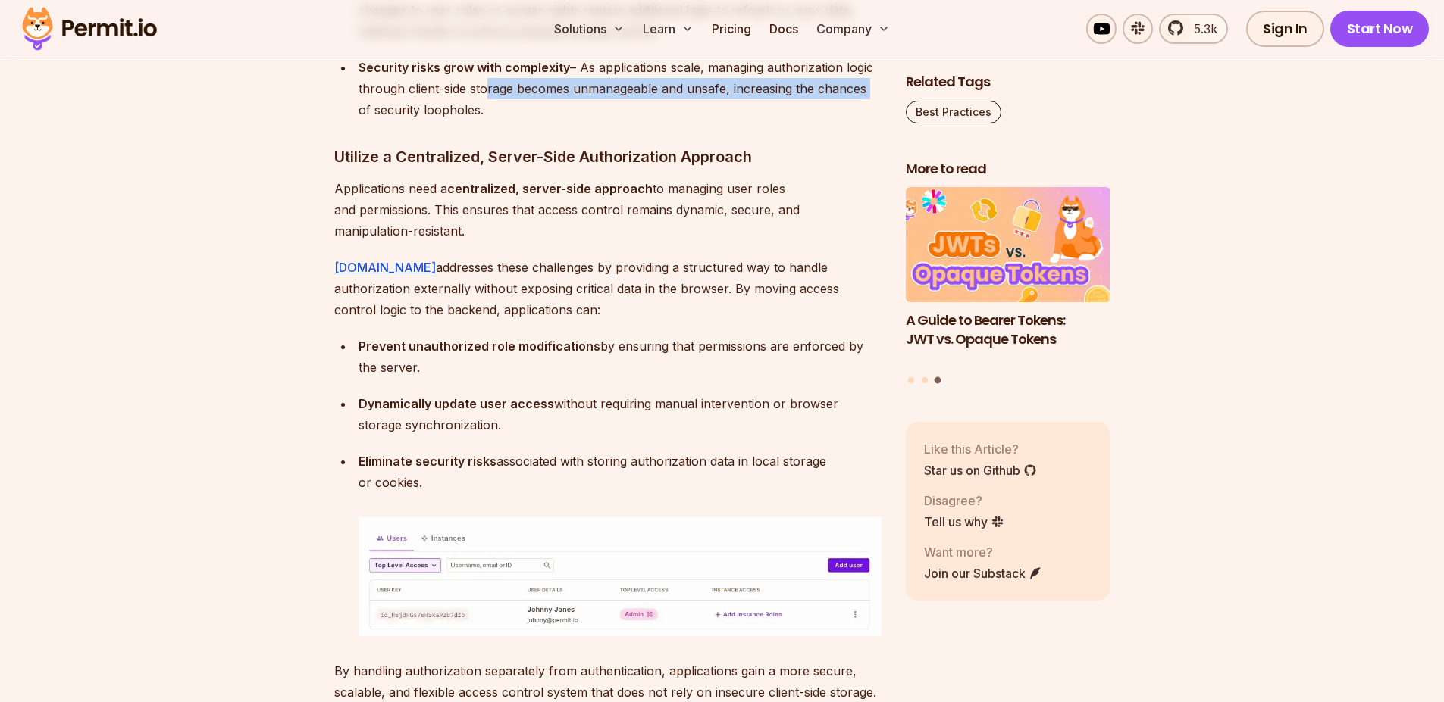
scroll to position [8381, 0]
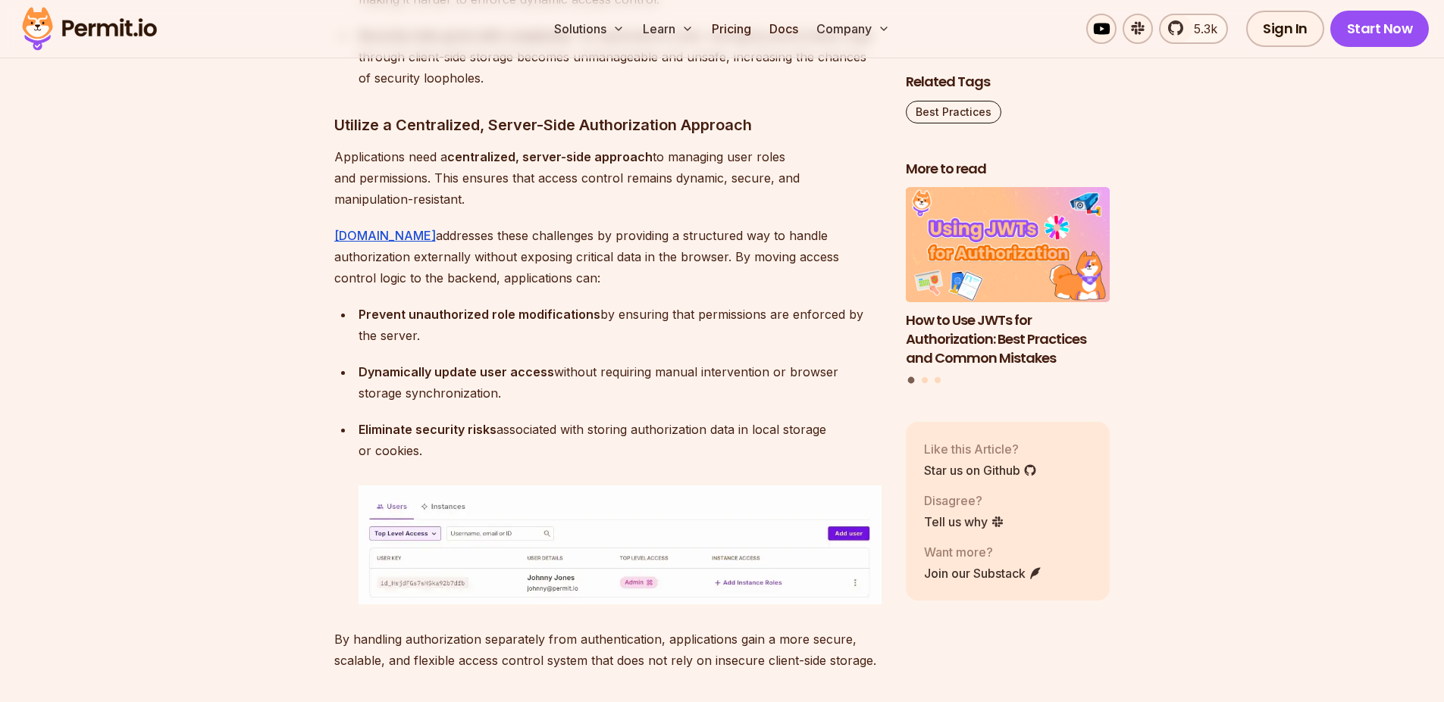
drag, startPoint x: 519, startPoint y: 106, endPoint x: 755, endPoint y: 104, distance: 236.4
drag, startPoint x: 599, startPoint y: 165, endPoint x: 812, endPoint y: 161, distance: 212.2
click at [815, 161] on p "Applications need a centralized, server-side approach to managing user roles an…" at bounding box center [607, 178] width 547 height 64
drag, startPoint x: 469, startPoint y: 189, endPoint x: 801, endPoint y: 181, distance: 332.0
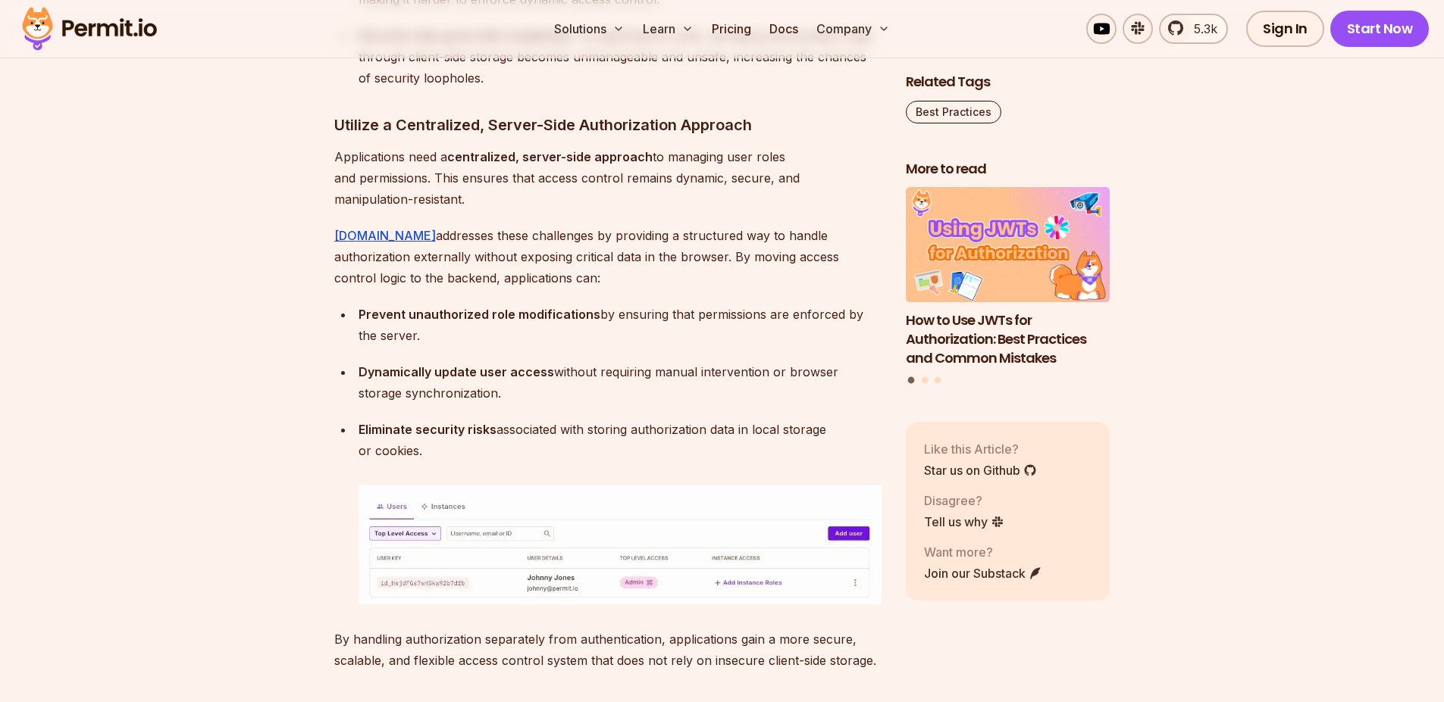
click at [794, 192] on p "Applications need a centralized, server-side approach to managing user roles an…" at bounding box center [607, 178] width 547 height 64
click at [803, 172] on p "Applications need a centralized, server-side approach to managing user roles an…" at bounding box center [607, 178] width 547 height 64
drag, startPoint x: 429, startPoint y: 250, endPoint x: 589, endPoint y: 243, distance: 160.0
click at [580, 245] on p "[DOMAIN_NAME] addresses these challenges by providing a structured way to handl…" at bounding box center [607, 257] width 547 height 64
click at [593, 242] on p "[DOMAIN_NAME] addresses these challenges by providing a structured way to handl…" at bounding box center [607, 257] width 547 height 64
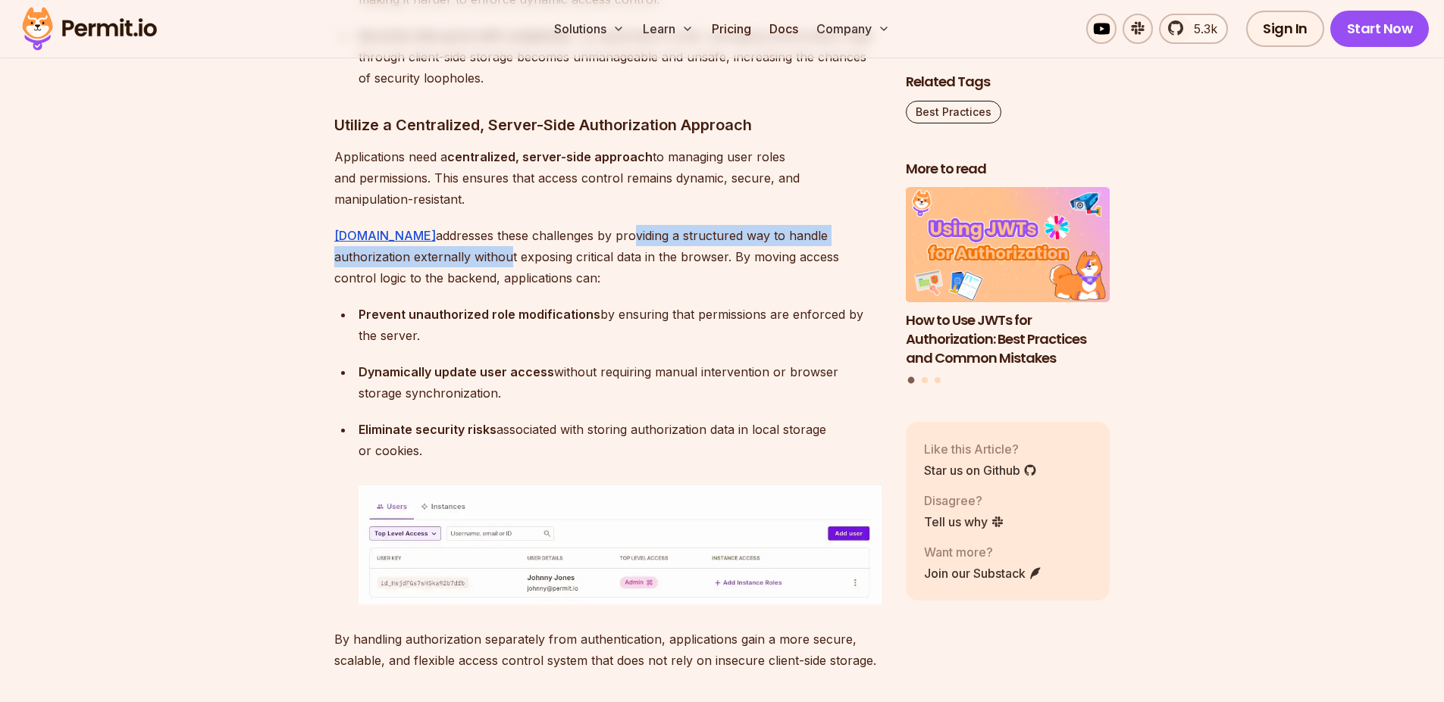
click at [641, 229] on p "[DOMAIN_NAME] addresses these challenges by providing a structured way to handl…" at bounding box center [607, 257] width 547 height 64
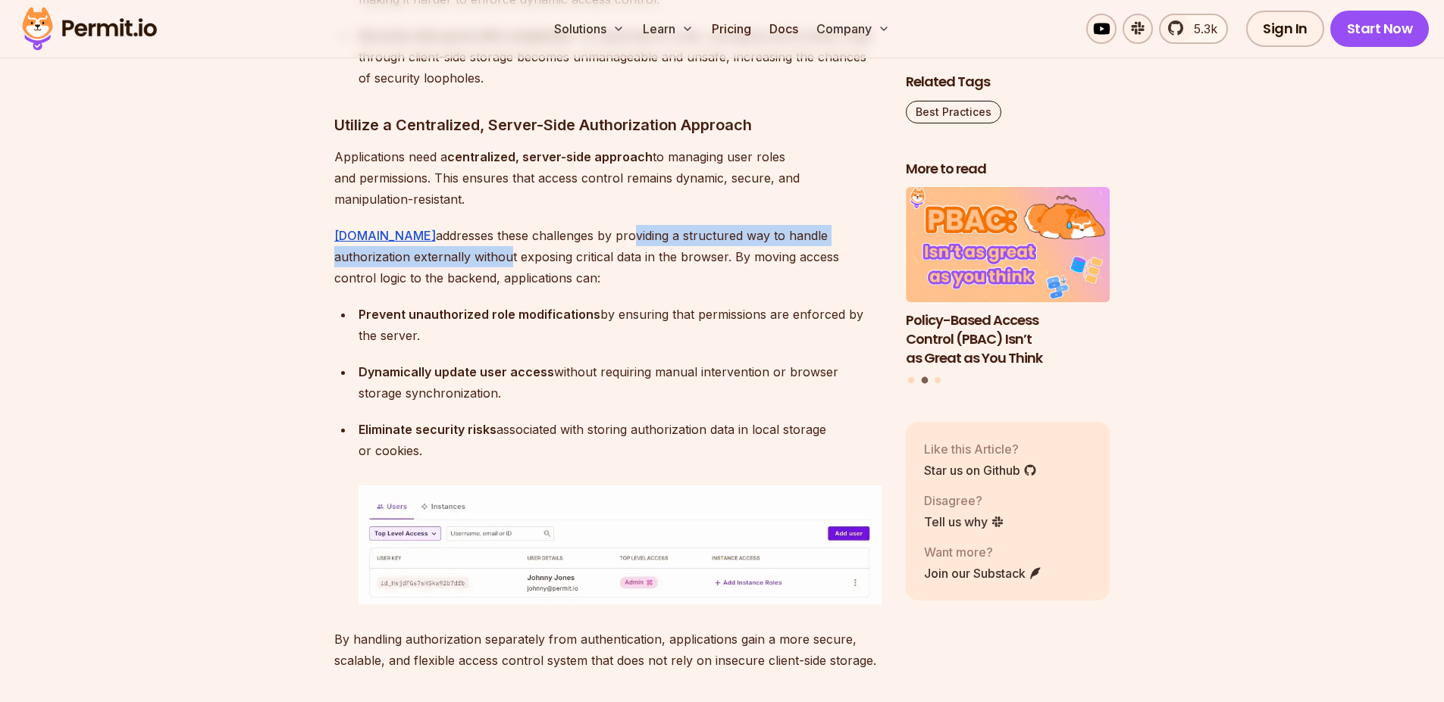
click at [677, 239] on p "[DOMAIN_NAME] addresses these challenges by providing a structured way to handl…" at bounding box center [607, 257] width 547 height 64
drag, startPoint x: 696, startPoint y: 238, endPoint x: 707, endPoint y: 235, distance: 11.0
click at [696, 239] on p "[DOMAIN_NAME] addresses these challenges by providing a structured way to handl…" at bounding box center [607, 257] width 547 height 64
click at [619, 272] on p "[DOMAIN_NAME] addresses these challenges by providing a structured way to handl…" at bounding box center [607, 257] width 547 height 64
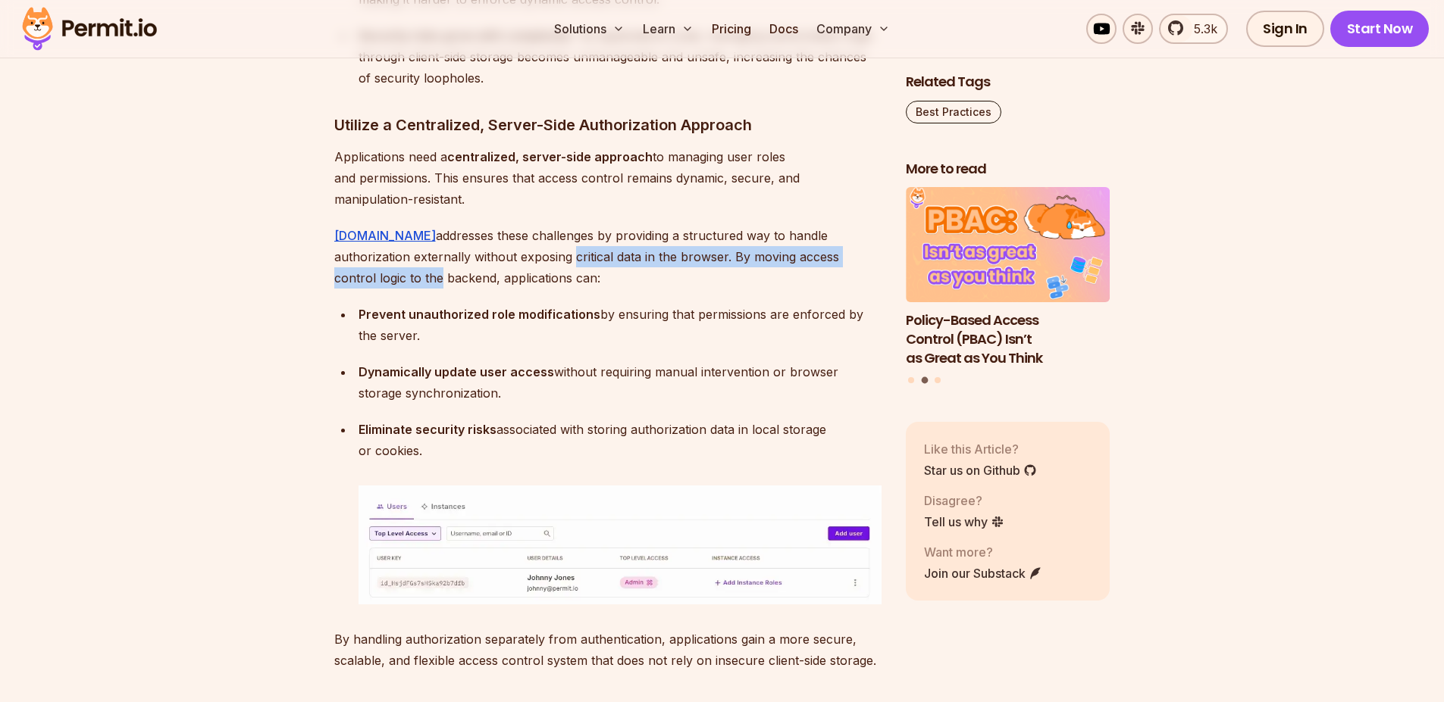
drag, startPoint x: 493, startPoint y: 264, endPoint x: 857, endPoint y: 255, distance: 363.8
click at [857, 255] on p "[DOMAIN_NAME] addresses these challenges by providing a structured way to handl…" at bounding box center [607, 257] width 547 height 64
drag, startPoint x: 434, startPoint y: 278, endPoint x: 470, endPoint y: 324, distance: 57.8
click at [507, 281] on p "[DOMAIN_NAME] addresses these challenges by providing a structured way to handl…" at bounding box center [607, 257] width 547 height 64
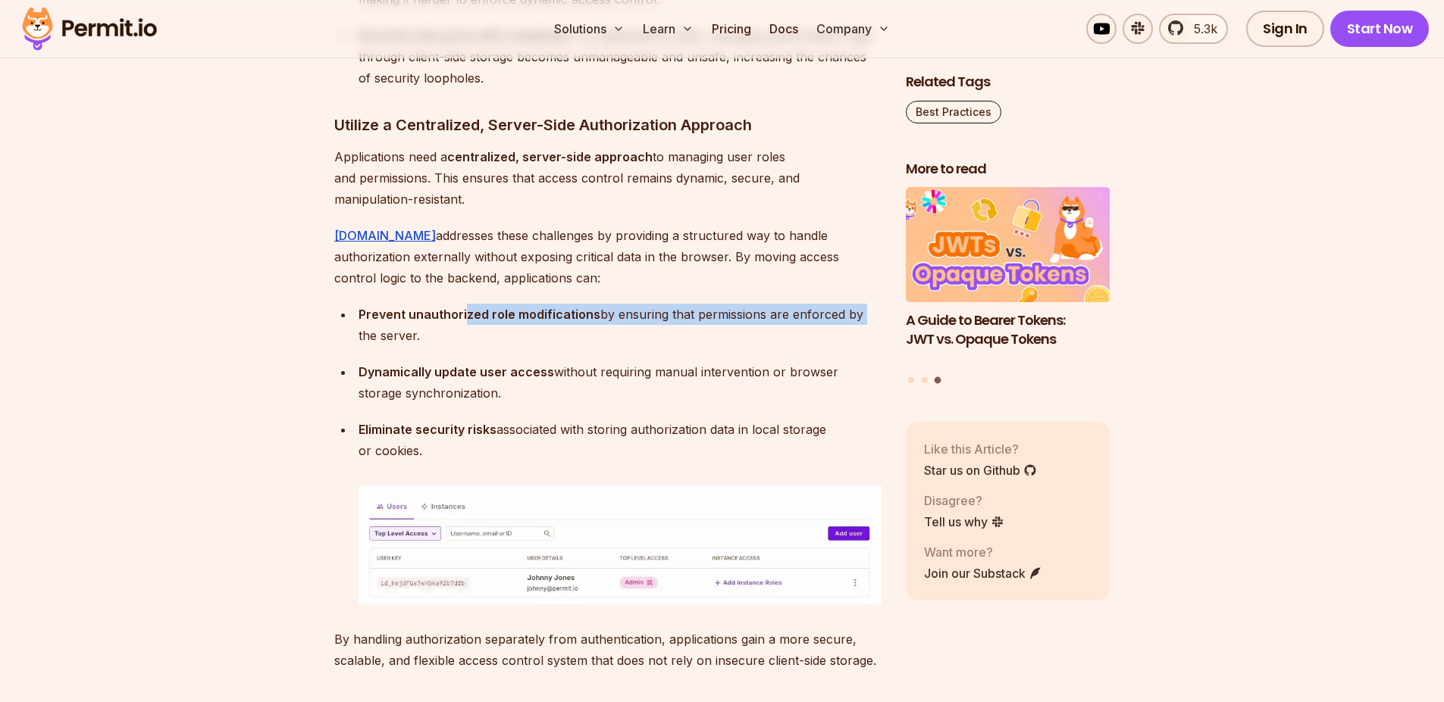
drag, startPoint x: 463, startPoint y: 320, endPoint x: 798, endPoint y: 322, distance: 334.9
click at [855, 305] on p "Prevent unauthorized role modifications by ensuring that permissions are enforc…" at bounding box center [619, 325] width 523 height 42
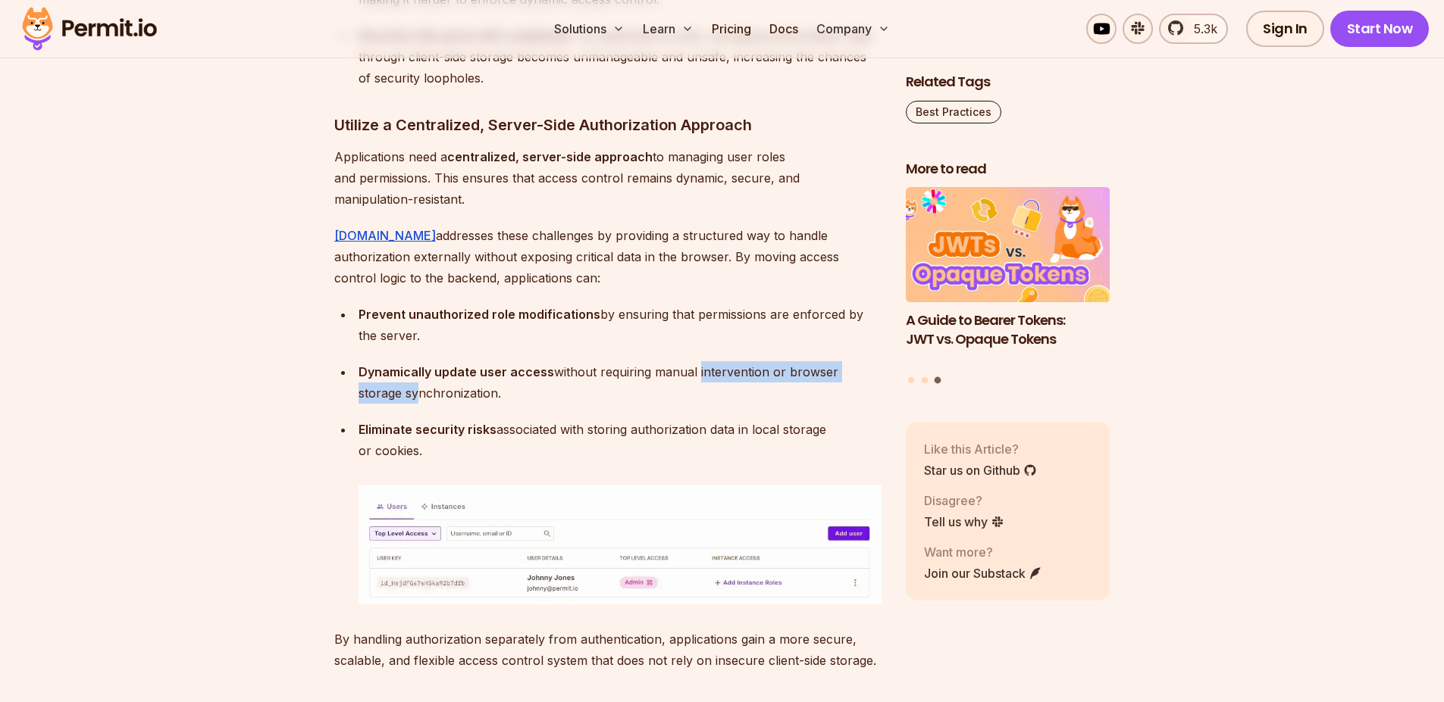
drag, startPoint x: 427, startPoint y: 392, endPoint x: 683, endPoint y: 362, distance: 257.1
click at [693, 372] on p "Dynamically update user access without requiring manual intervention or browser…" at bounding box center [619, 382] width 523 height 42
click at [650, 364] on p "Dynamically update user access without requiring manual intervention or browser…" at bounding box center [619, 382] width 523 height 42
drag, startPoint x: 662, startPoint y: 368, endPoint x: 801, endPoint y: 377, distance: 138.9
click at [801, 377] on p "Dynamically update user access without requiring manual intervention or browser…" at bounding box center [619, 382] width 523 height 42
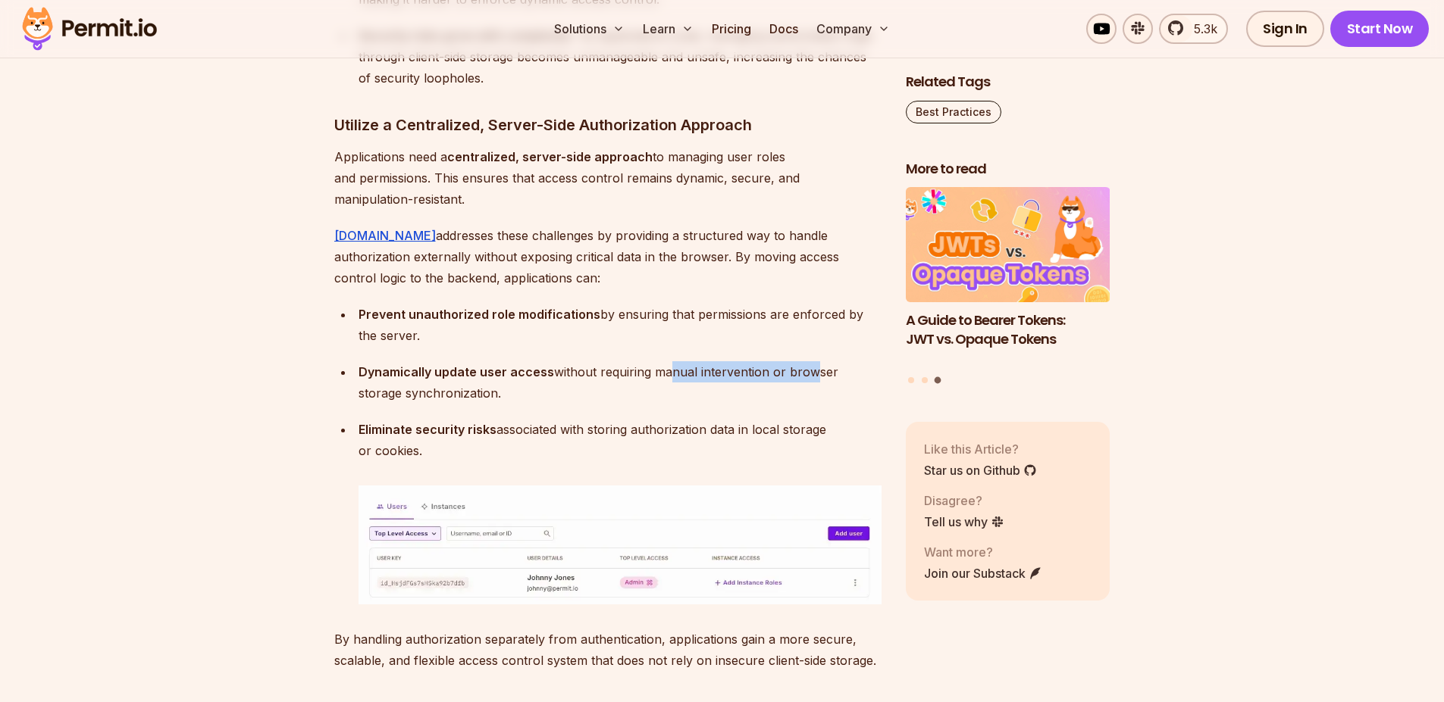
drag, startPoint x: 419, startPoint y: 395, endPoint x: 561, endPoint y: 402, distance: 141.9
click at [565, 400] on p "Dynamically update user access without requiring manual intervention or browser…" at bounding box center [619, 382] width 523 height 42
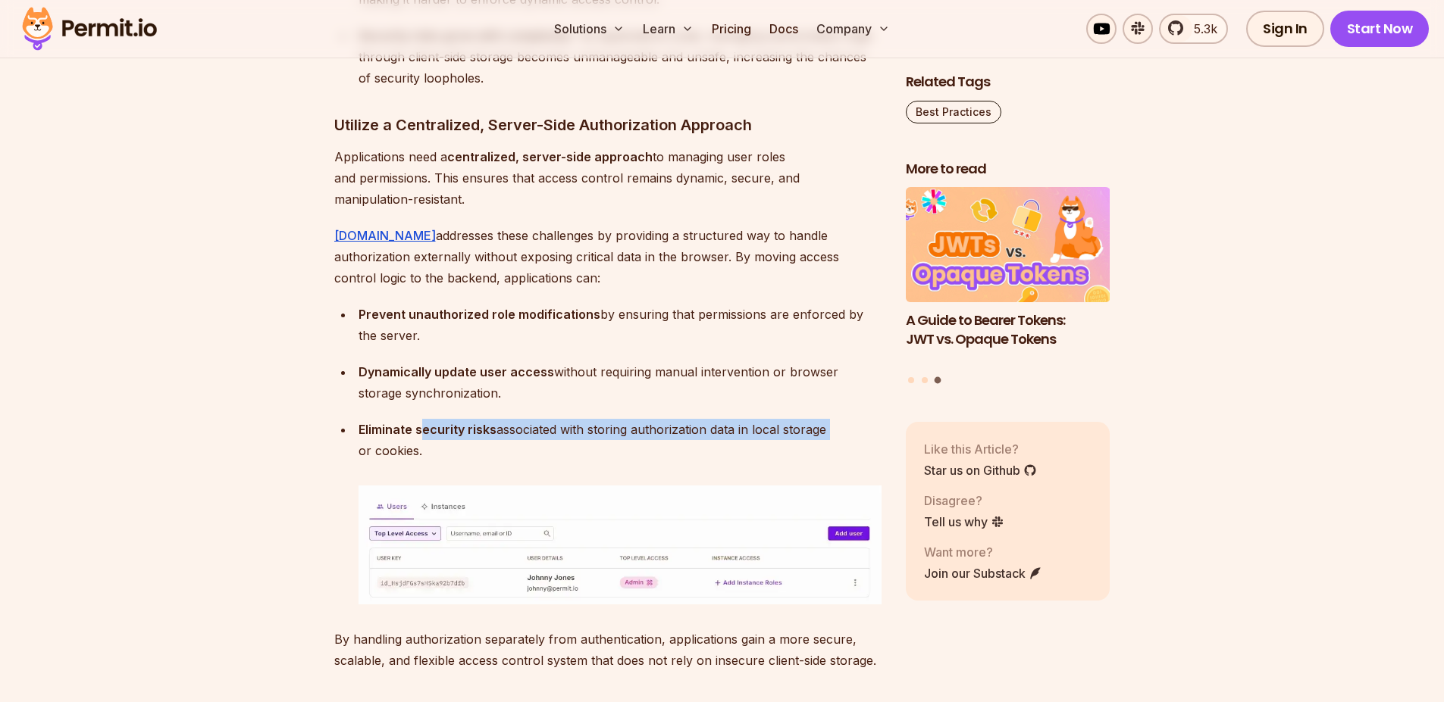
drag, startPoint x: 473, startPoint y: 436, endPoint x: 768, endPoint y: 429, distance: 295.6
click at [857, 430] on p "Eliminate security risks associated with storing authorization data in local st…" at bounding box center [619, 440] width 523 height 42
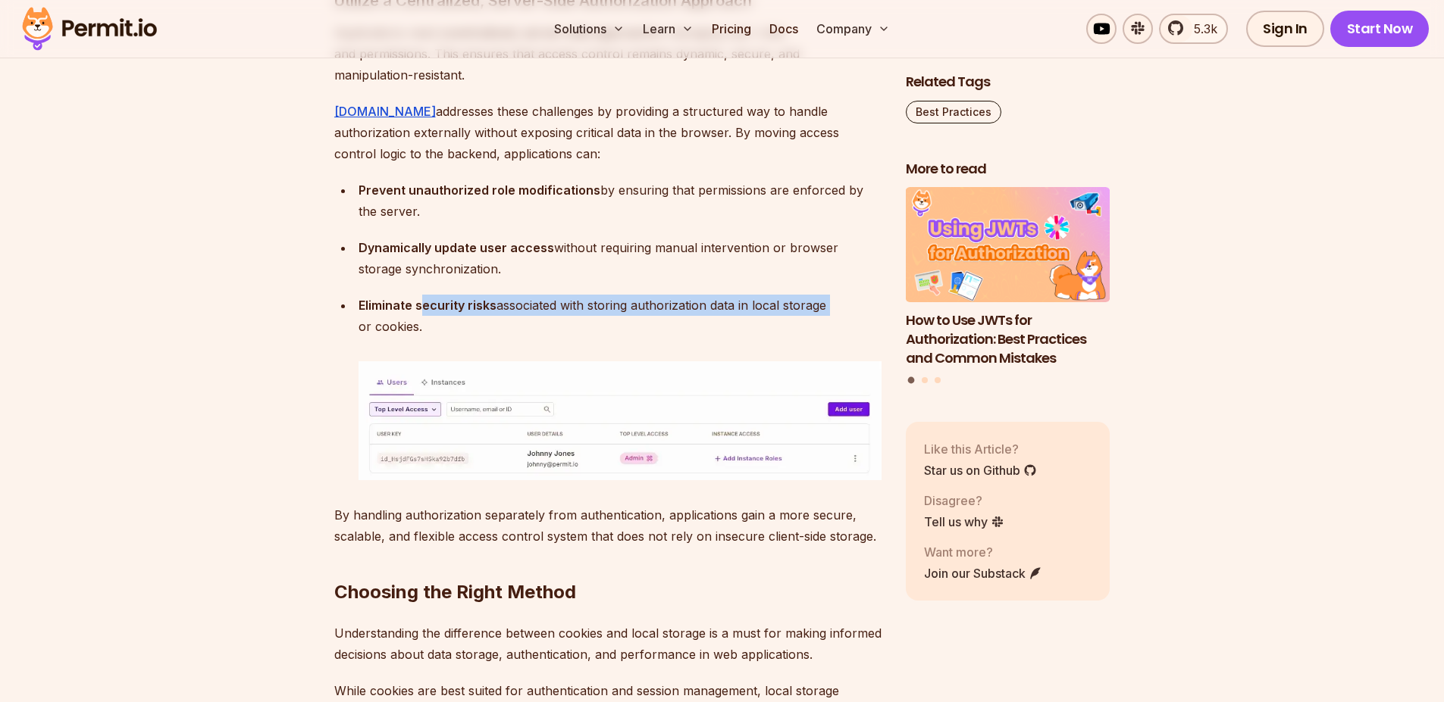
scroll to position [8563, 0]
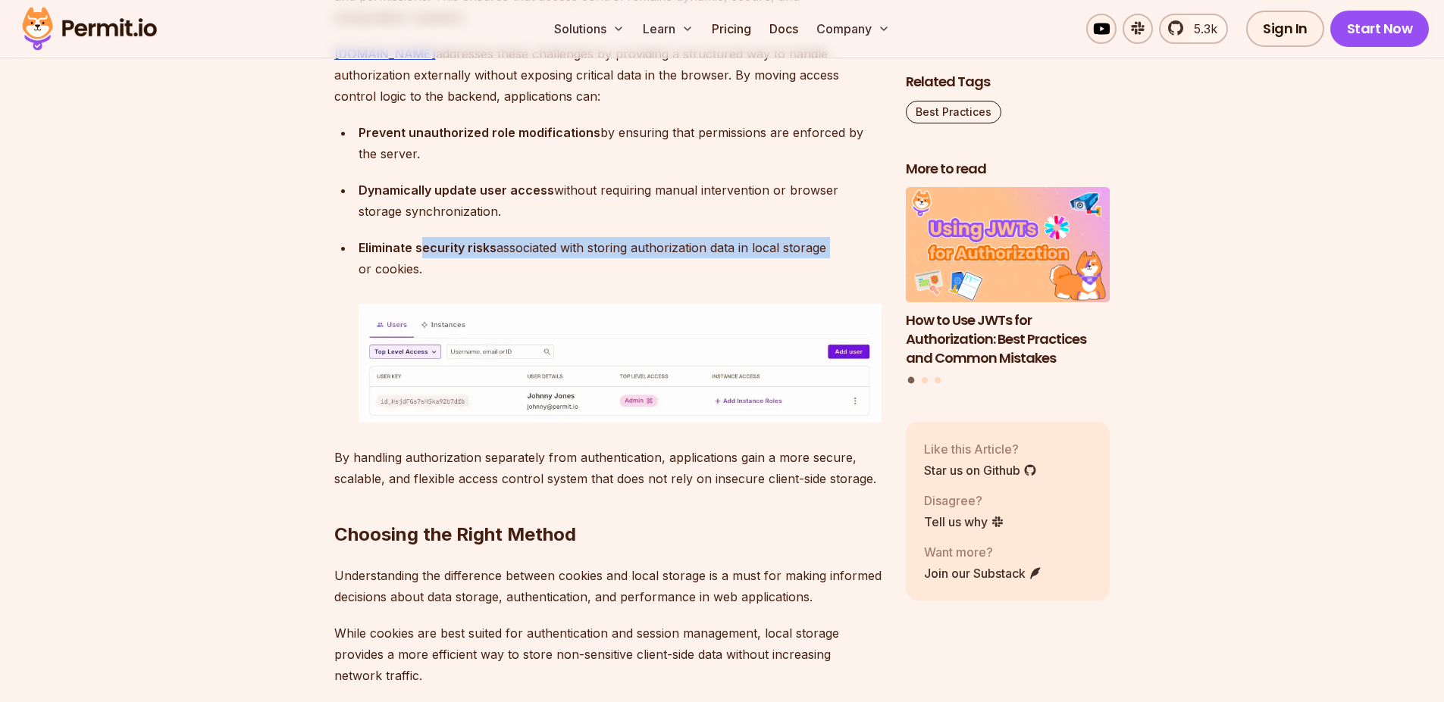
drag, startPoint x: 345, startPoint y: 270, endPoint x: 490, endPoint y: 271, distance: 145.5
click at [477, 274] on ul "Prevent unauthorized role modifications by ensuring that permissions are enforc…" at bounding box center [607, 272] width 547 height 301
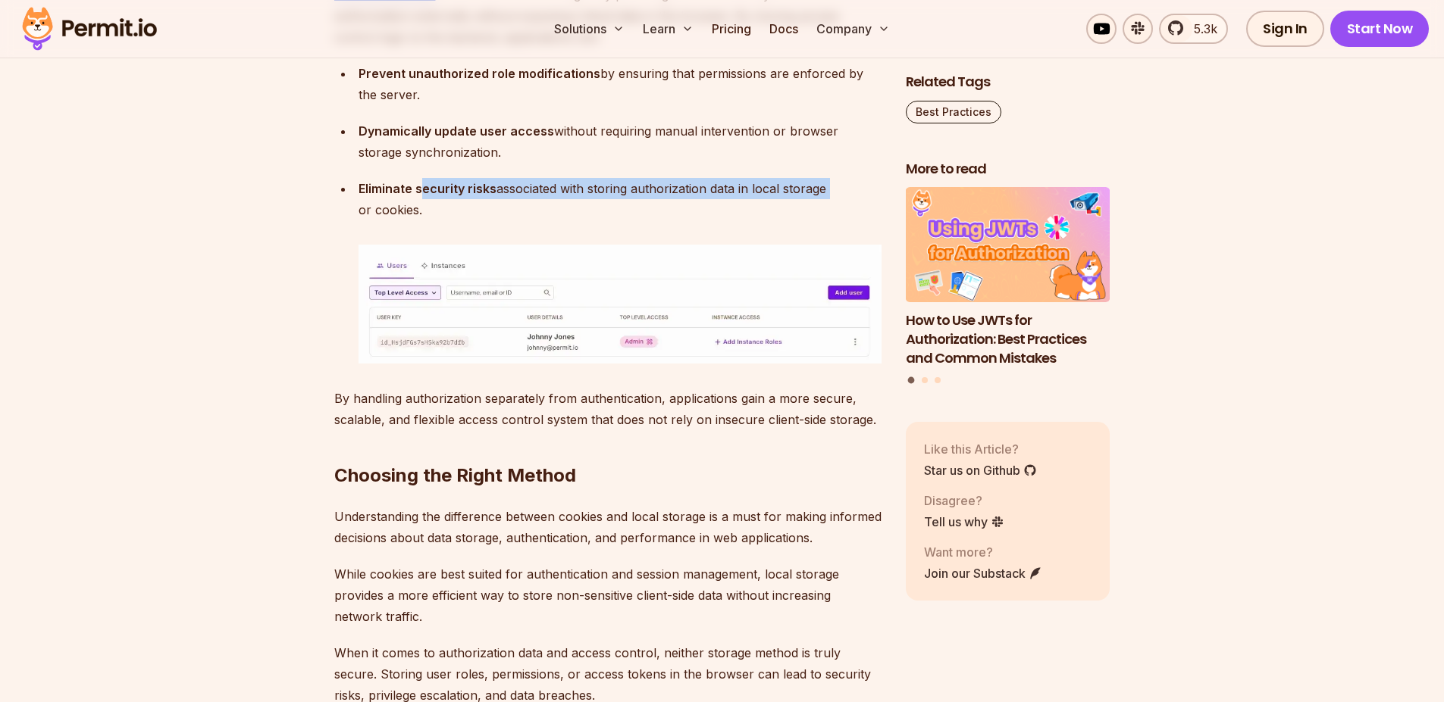
scroll to position [8654, 0]
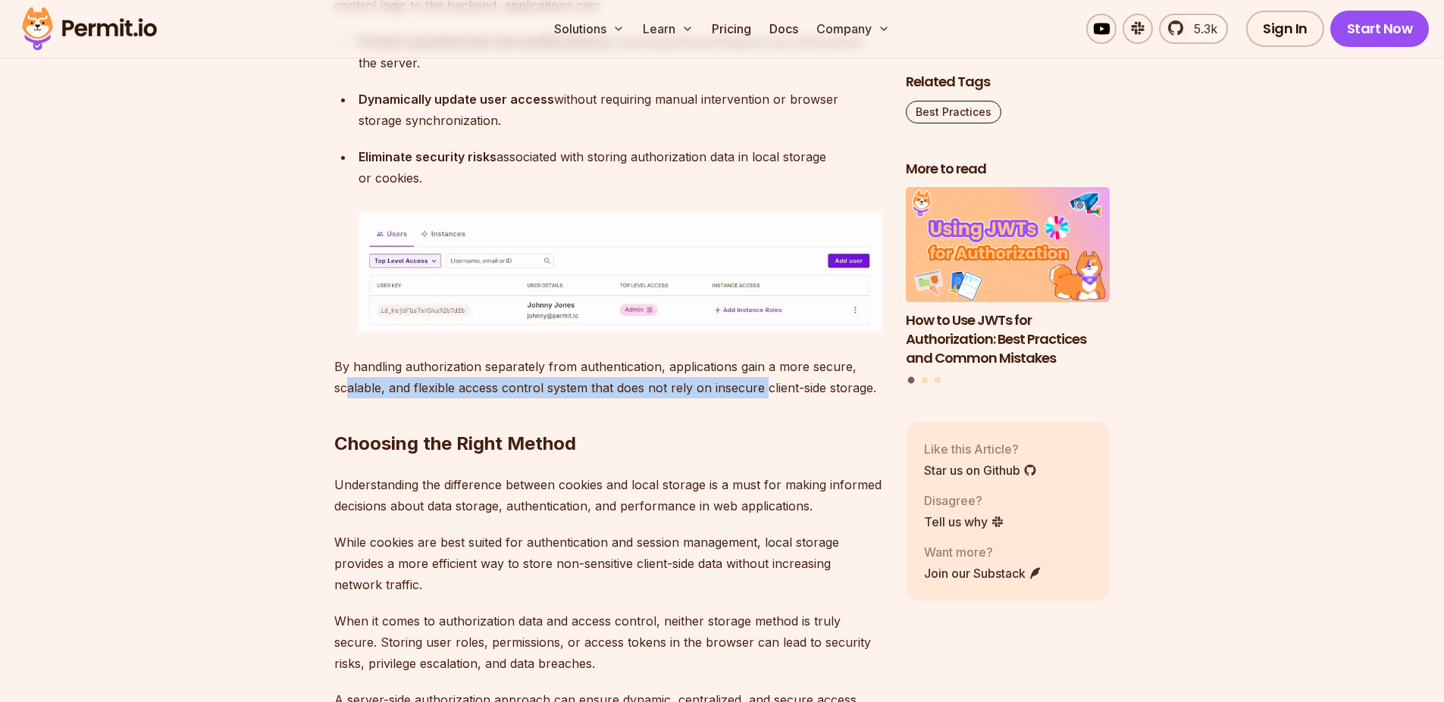
drag, startPoint x: 346, startPoint y: 380, endPoint x: 765, endPoint y: 374, distance: 418.3
click at [765, 377] on p "By handling authorization separately from authentication, applications gain a m…" at bounding box center [607, 377] width 547 height 42
click at [734, 360] on p "By handling authorization separately from authentication, applications gain a m…" at bounding box center [607, 377] width 547 height 42
drag, startPoint x: 734, startPoint y: 361, endPoint x: 756, endPoint y: 362, distance: 22.0
click at [740, 361] on p "By handling authorization separately from authentication, applications gain a m…" at bounding box center [607, 377] width 547 height 42
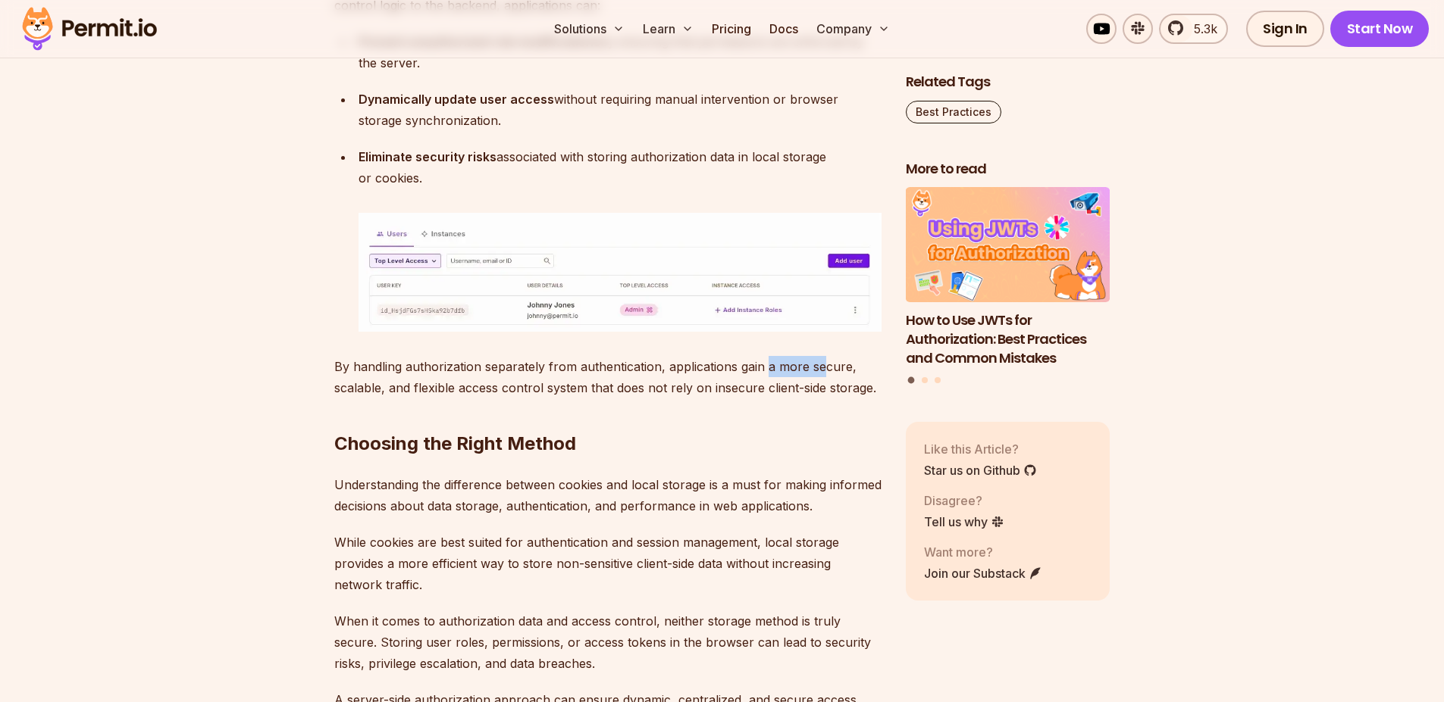
drag, startPoint x: 768, startPoint y: 363, endPoint x: 824, endPoint y: 363, distance: 56.8
click at [824, 363] on p "By handling authorization separately from authentication, applications gain a m…" at bounding box center [607, 377] width 547 height 42
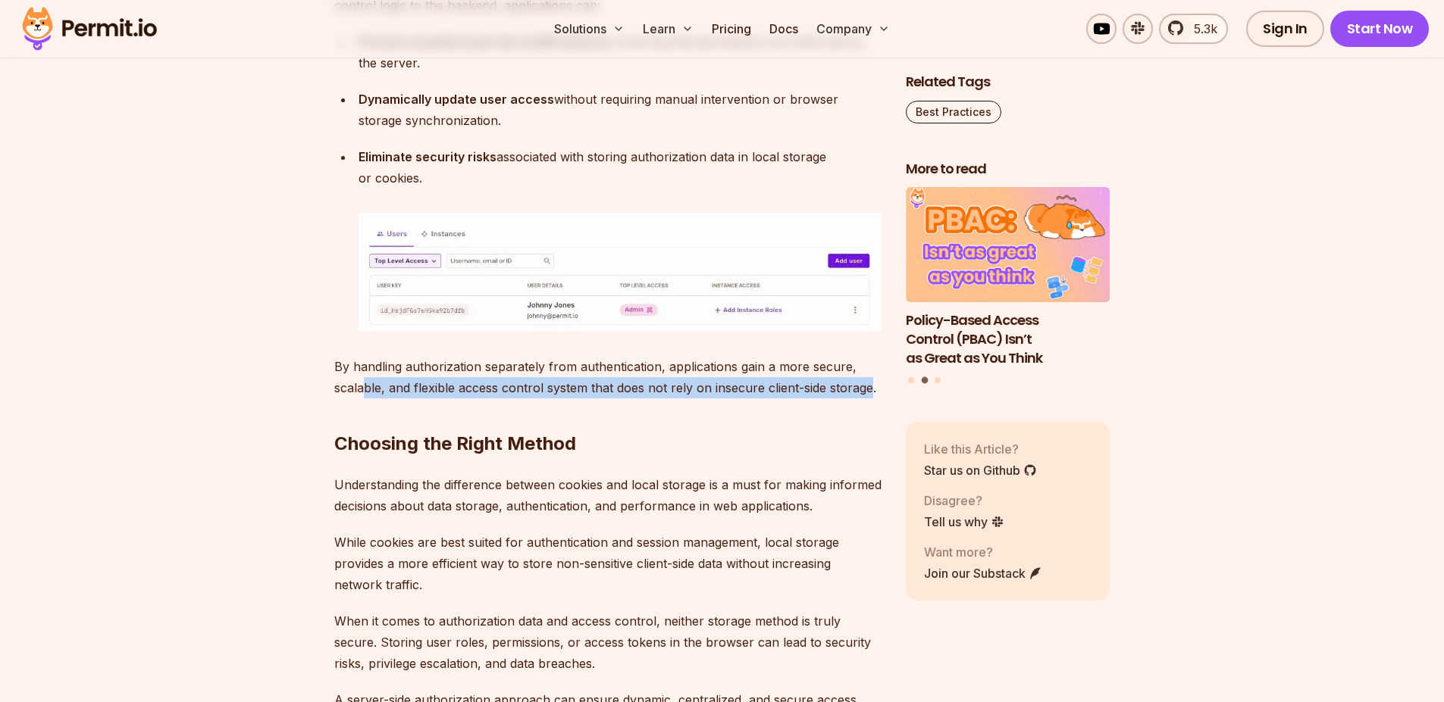
drag, startPoint x: 367, startPoint y: 393, endPoint x: 869, endPoint y: 391, distance: 502.4
click at [868, 391] on p "By handling authorization separately from authentication, applications gain a m…" at bounding box center [607, 377] width 547 height 42
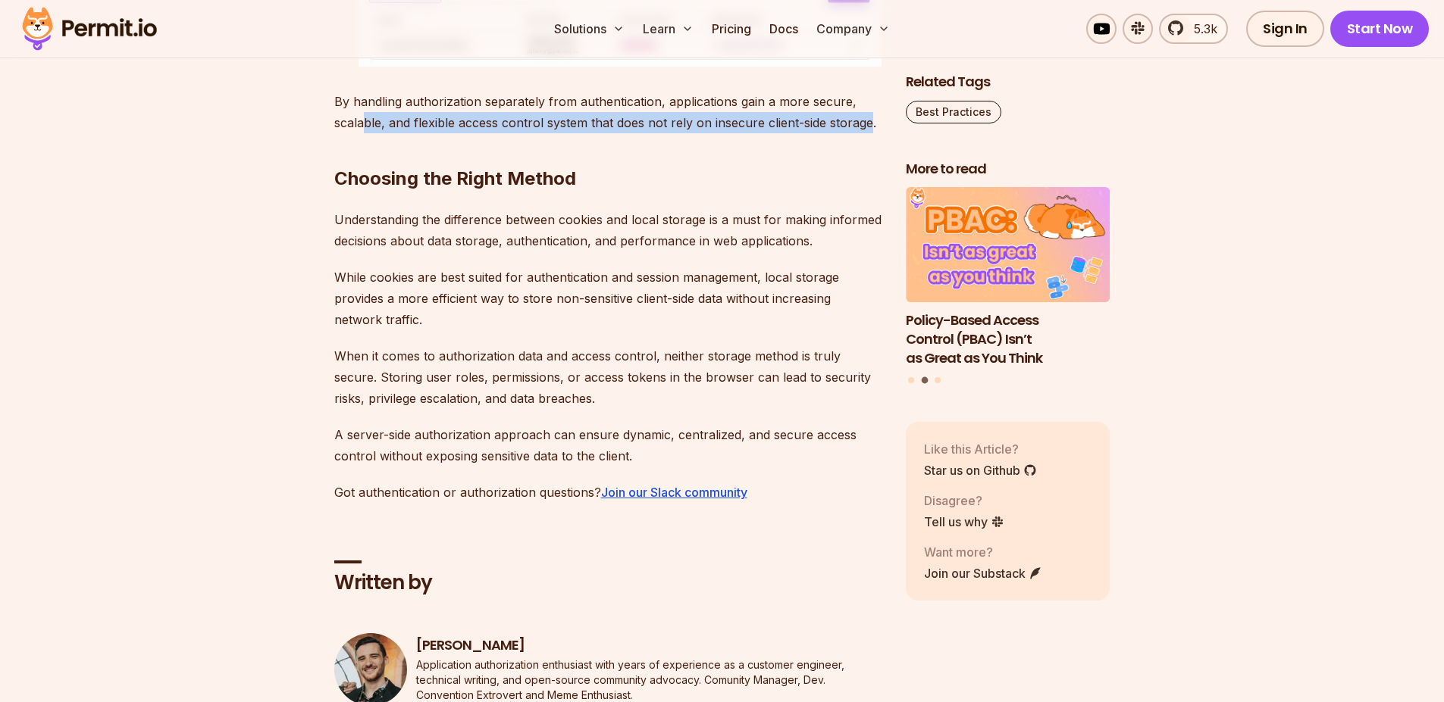
scroll to position [8927, 0]
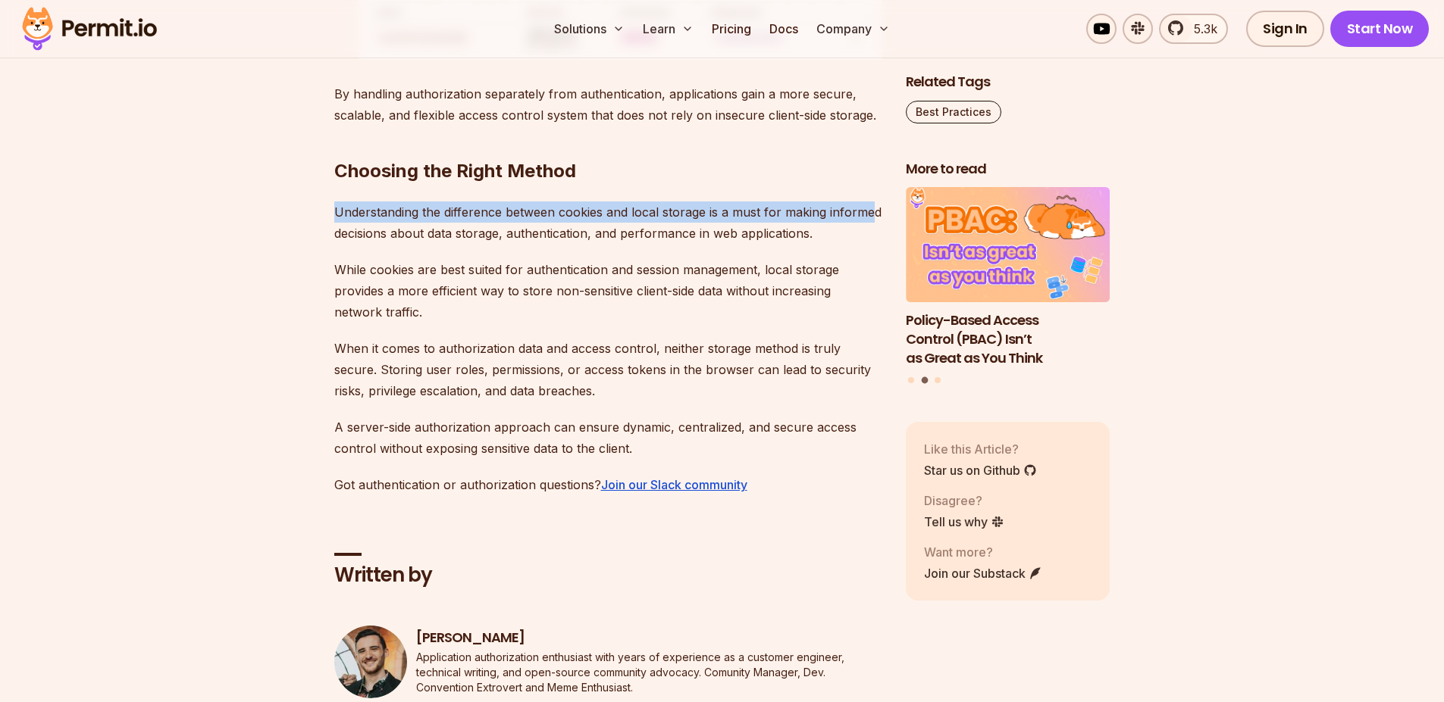
drag, startPoint x: 388, startPoint y: 199, endPoint x: 871, endPoint y: 211, distance: 482.9
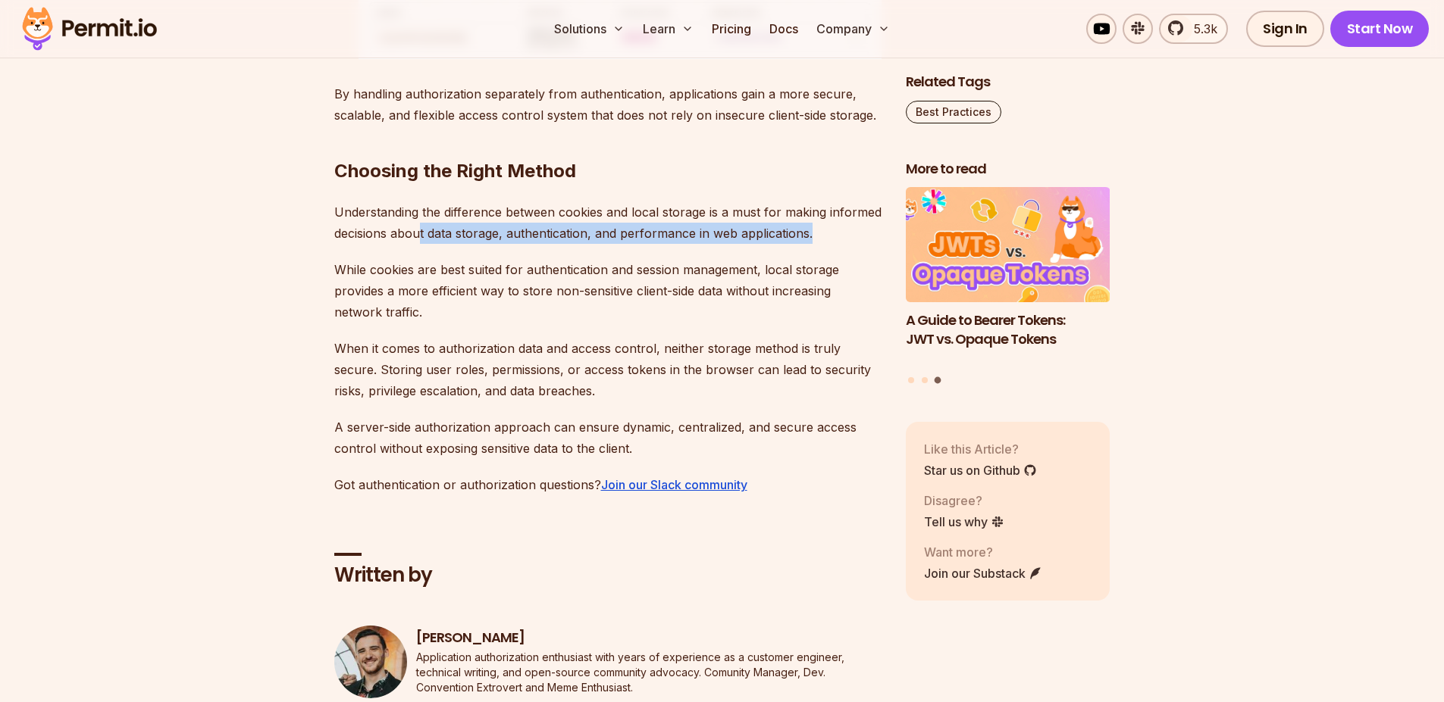
drag, startPoint x: 421, startPoint y: 236, endPoint x: 809, endPoint y: 224, distance: 388.2
click at [809, 226] on p "Understanding the difference between cookies and local storage is a must for ma…" at bounding box center [607, 223] width 547 height 42
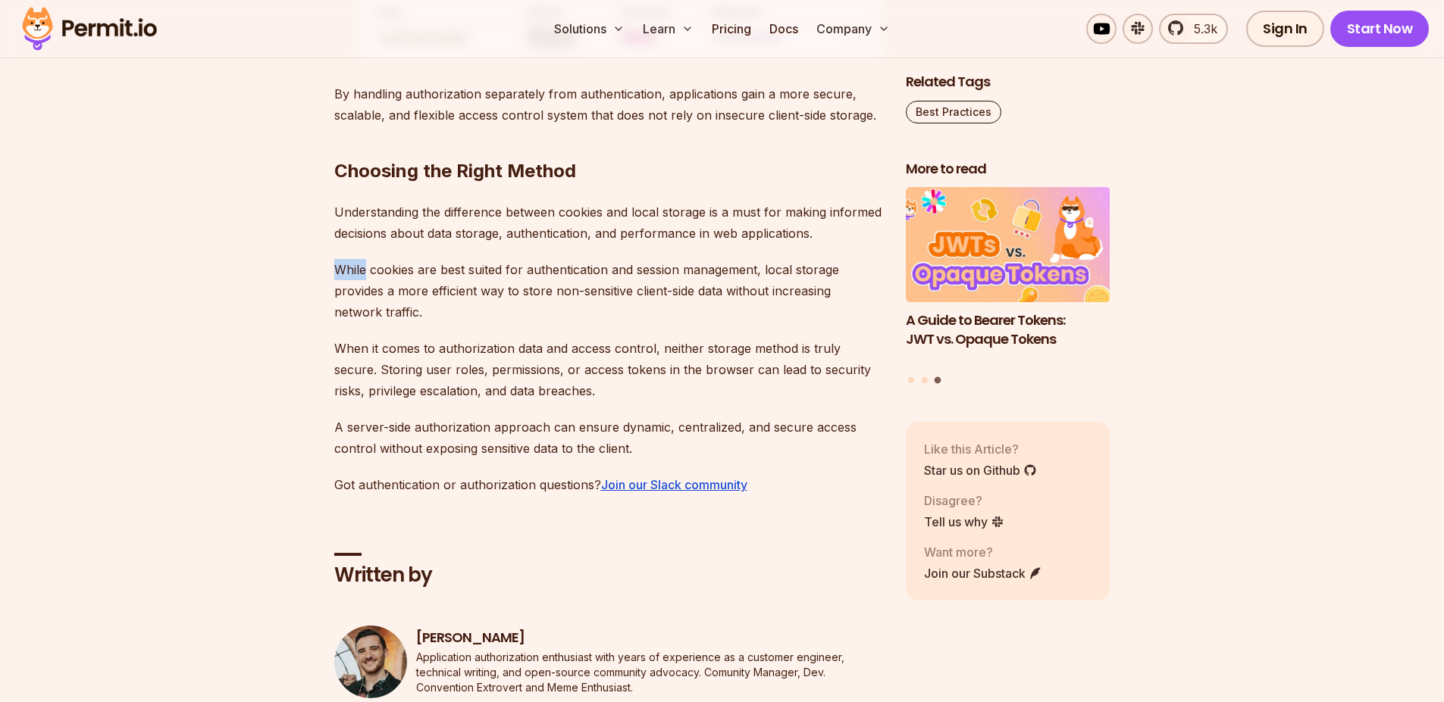
drag, startPoint x: 385, startPoint y: 277, endPoint x: 619, endPoint y: 324, distance: 238.8
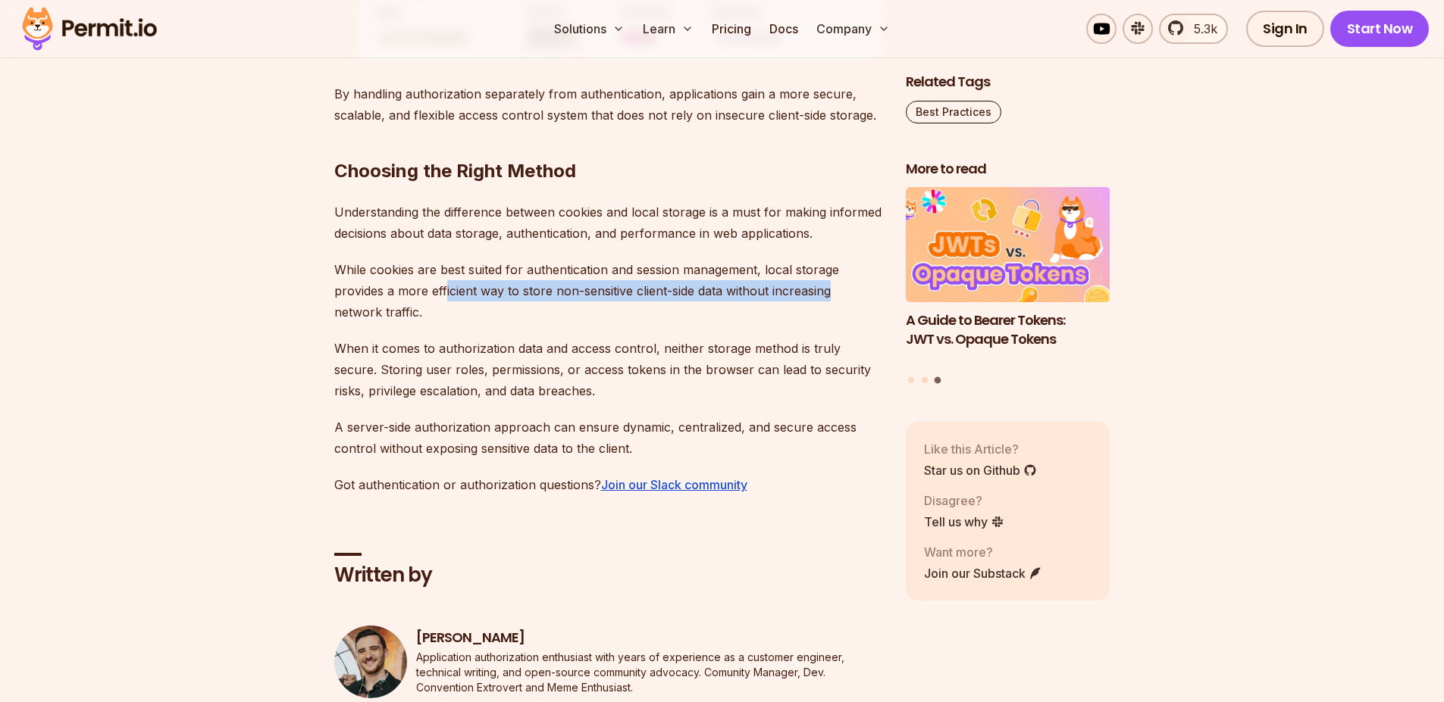
drag, startPoint x: 447, startPoint y: 287, endPoint x: 846, endPoint y: 280, distance: 398.6
click at [842, 286] on p "While cookies are best suited for authentication and session management, local …" at bounding box center [607, 291] width 547 height 64
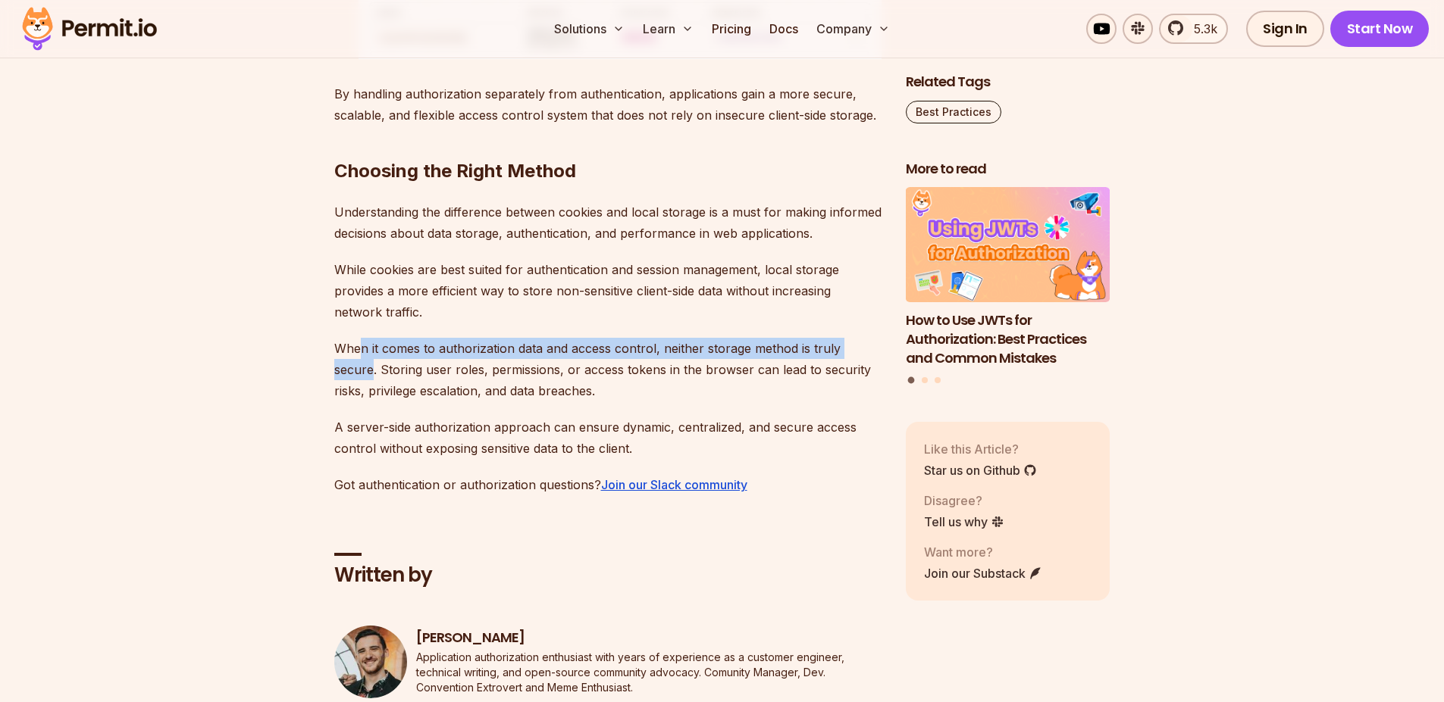
drag, startPoint x: 367, startPoint y: 350, endPoint x: 700, endPoint y: 383, distance: 335.0
click at [875, 349] on p "When it comes to authorization data and access control, neither storage method …" at bounding box center [607, 370] width 547 height 64
click at [367, 357] on p "When it comes to authorization data and access control, neither storage method …" at bounding box center [607, 370] width 547 height 64
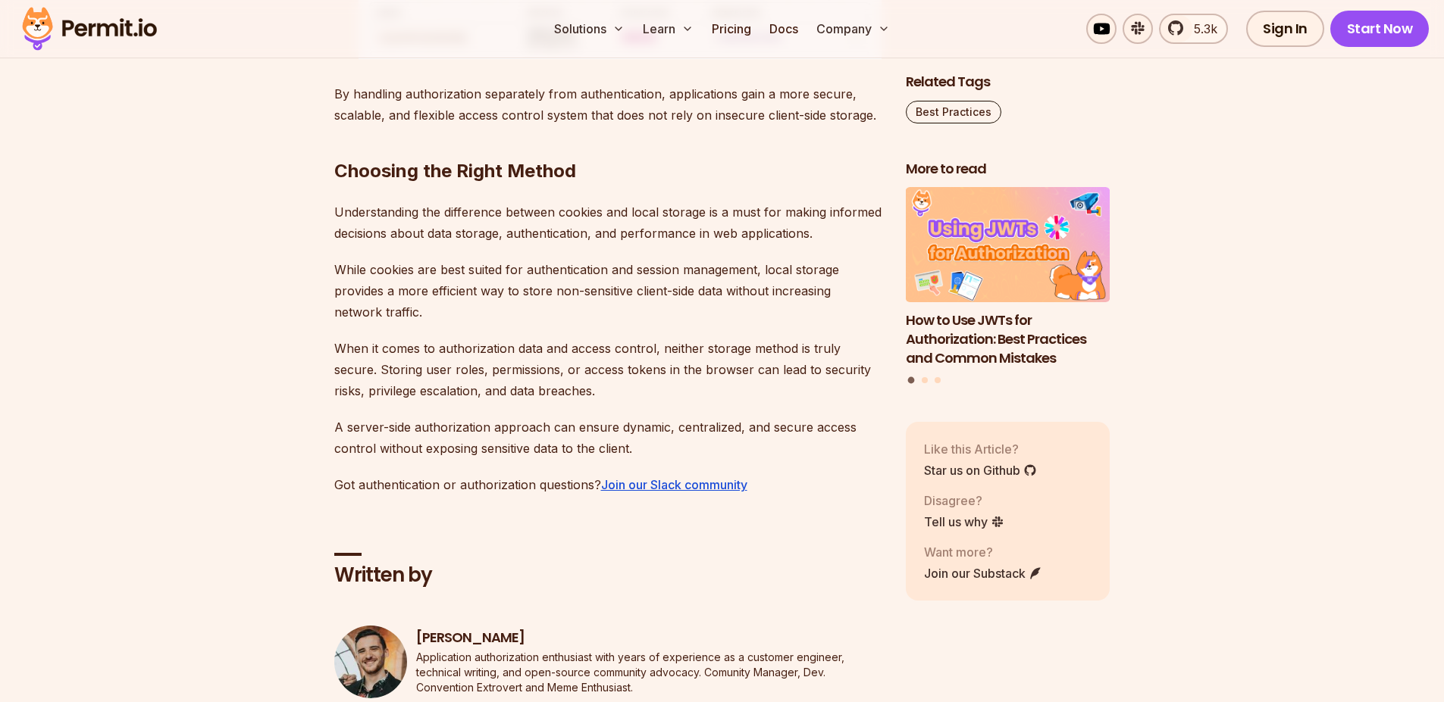
click at [482, 338] on p "When it comes to authorization data and access control, neither storage method …" at bounding box center [607, 370] width 547 height 64
drag, startPoint x: 518, startPoint y: 339, endPoint x: 619, endPoint y: 339, distance: 100.8
click at [619, 341] on p "When it comes to authorization data and access control, neither storage method …" at bounding box center [607, 370] width 547 height 64
drag, startPoint x: 588, startPoint y: 324, endPoint x: 484, endPoint y: 333, distance: 104.2
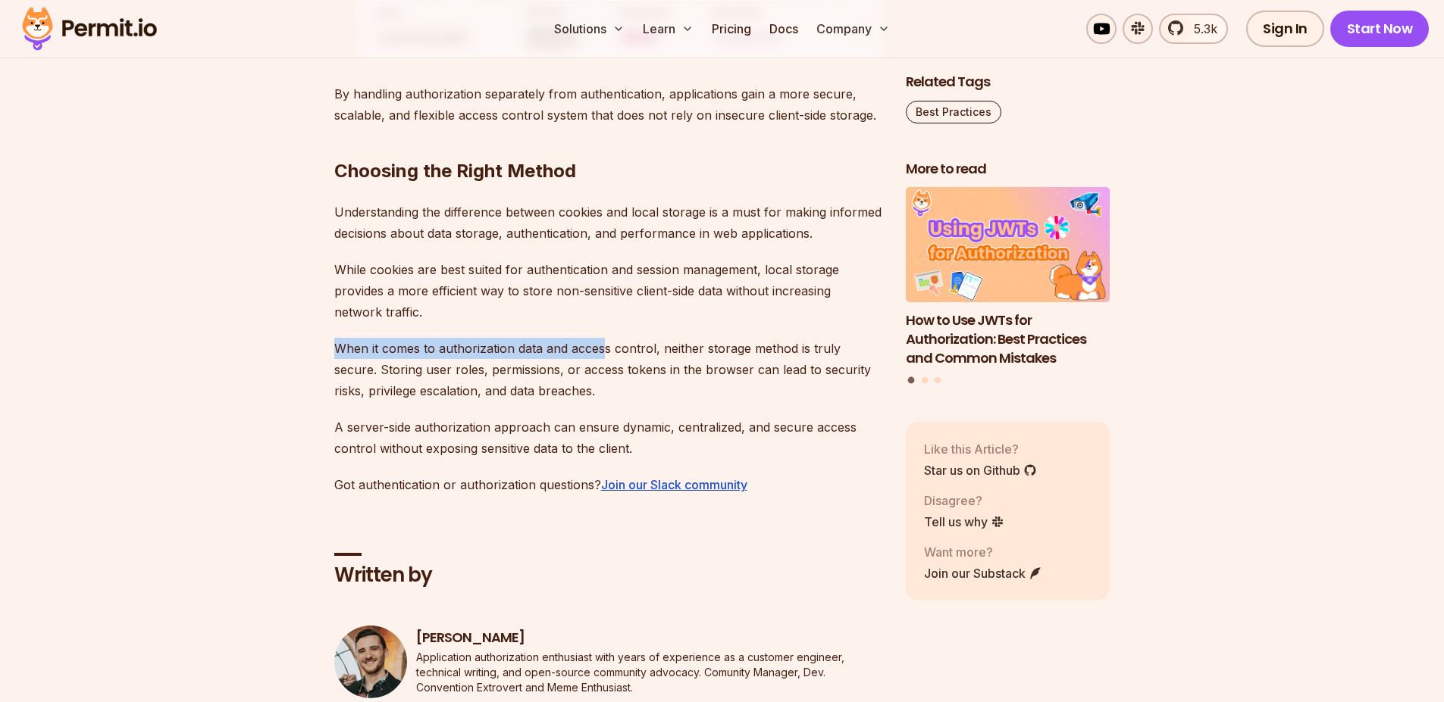
drag, startPoint x: 602, startPoint y: 345, endPoint x: 687, endPoint y: 333, distance: 86.5
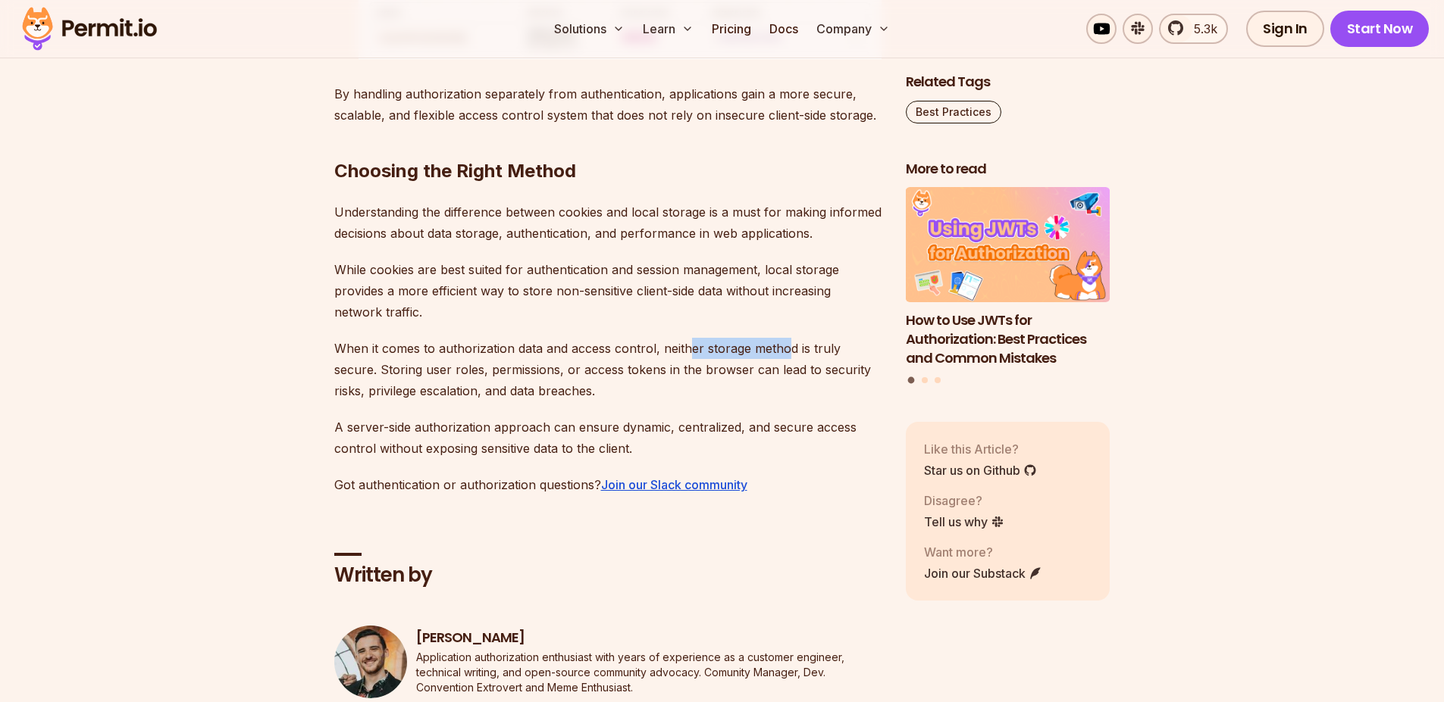
drag, startPoint x: 690, startPoint y: 342, endPoint x: 789, endPoint y: 343, distance: 98.5
click at [789, 343] on p "When it comes to authorization data and access control, neither storage method …" at bounding box center [607, 370] width 547 height 64
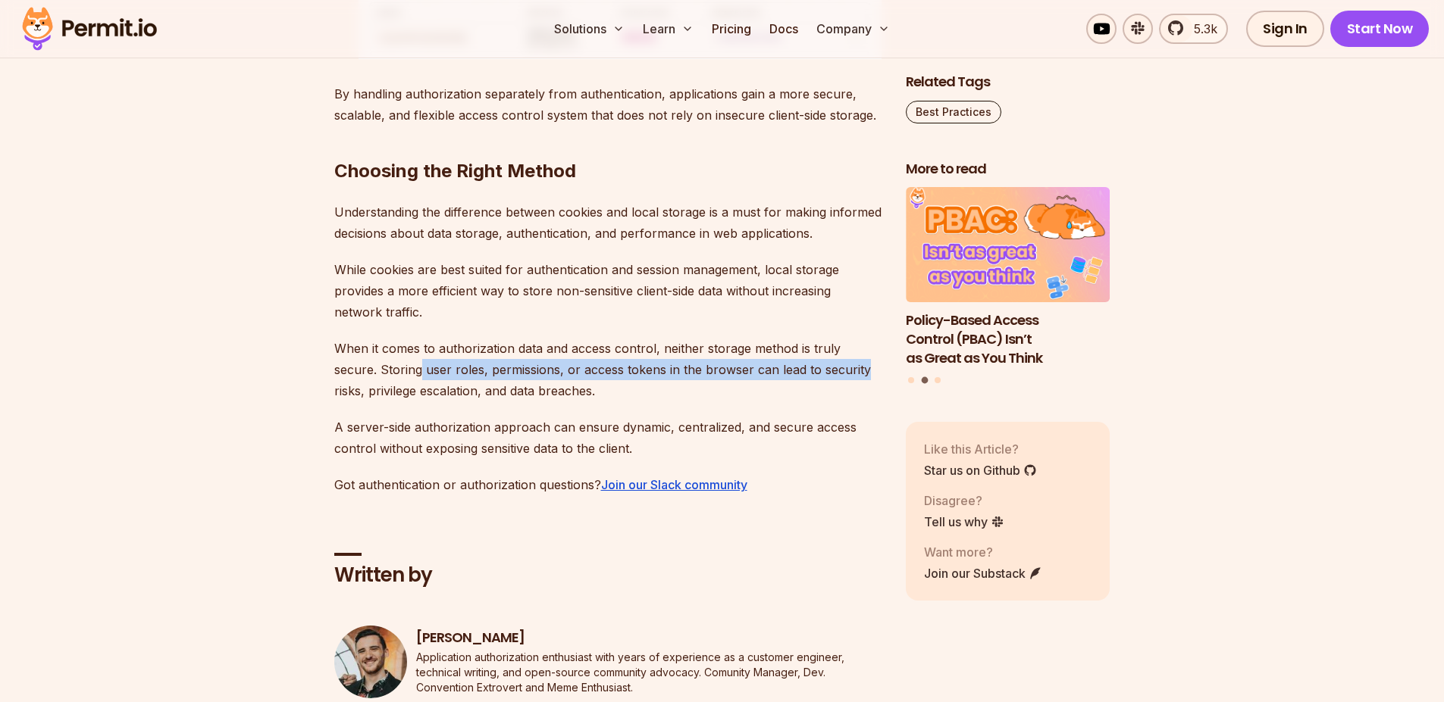
drag, startPoint x: 384, startPoint y: 383, endPoint x: 747, endPoint y: 371, distance: 363.2
click at [813, 368] on p "When it comes to authorization data and access control, neither storage method …" at bounding box center [607, 370] width 547 height 64
drag, startPoint x: 403, startPoint y: 402, endPoint x: 565, endPoint y: 389, distance: 162.6
click at [565, 389] on p "When it comes to authorization data and access control, neither storage method …" at bounding box center [607, 370] width 547 height 64
drag, startPoint x: 492, startPoint y: 377, endPoint x: 490, endPoint y: 411, distance: 33.4
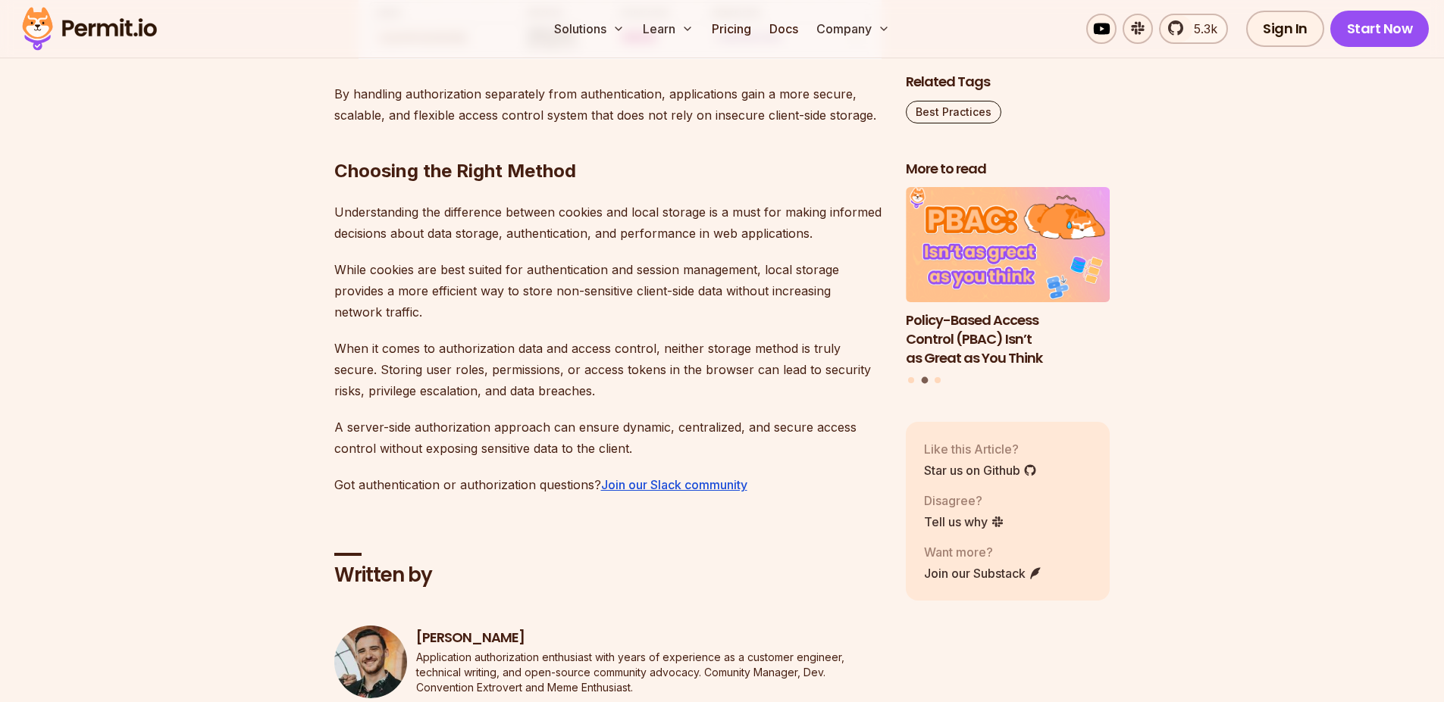
click at [492, 377] on p "When it comes to authorization data and access control, neither storage method …" at bounding box center [607, 370] width 547 height 64
drag, startPoint x: 522, startPoint y: 380, endPoint x: 537, endPoint y: 380, distance: 15.2
click at [537, 380] on p "When it comes to authorization data and access control, neither storage method …" at bounding box center [607, 370] width 547 height 64
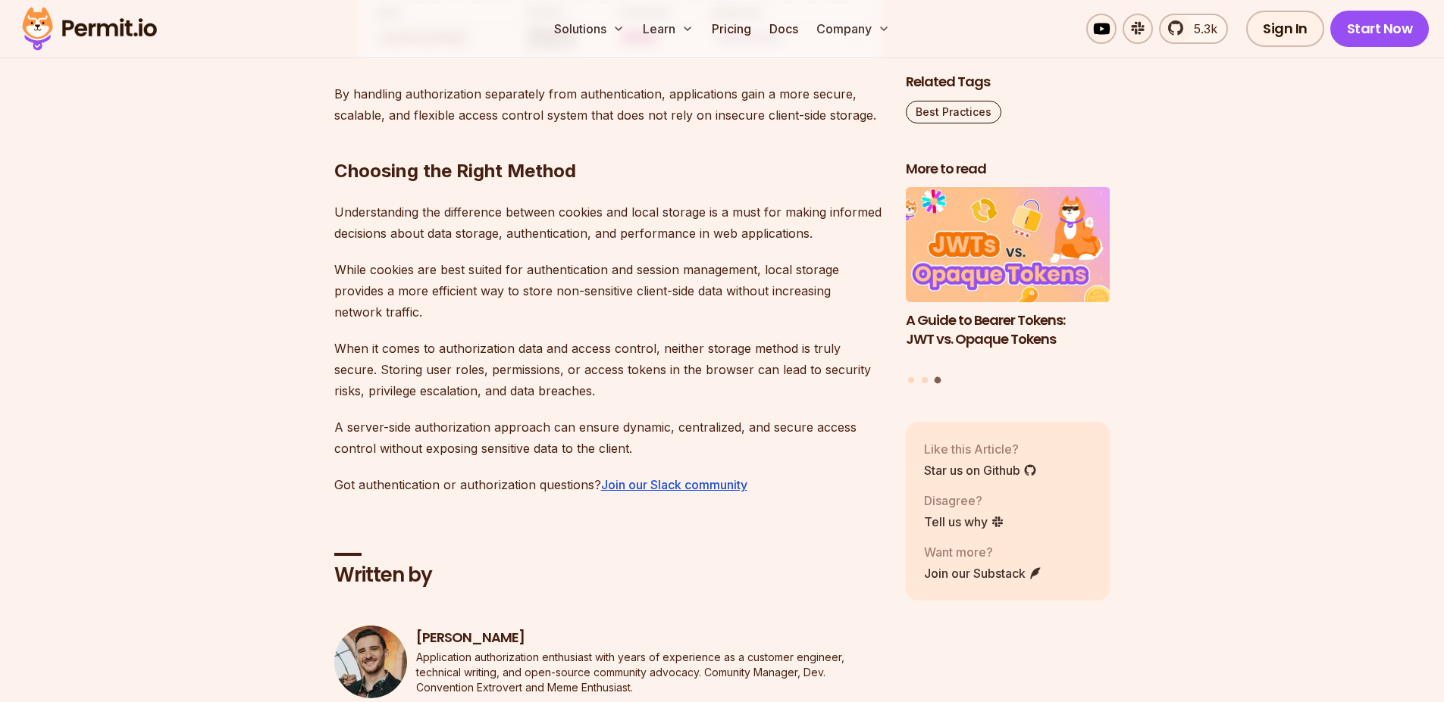
drag, startPoint x: 846, startPoint y: 418, endPoint x: 830, endPoint y: 415, distance: 16.8
click at [762, 393] on p "When it comes to authorization data and access control, neither storage method …" at bounding box center [607, 370] width 547 height 64
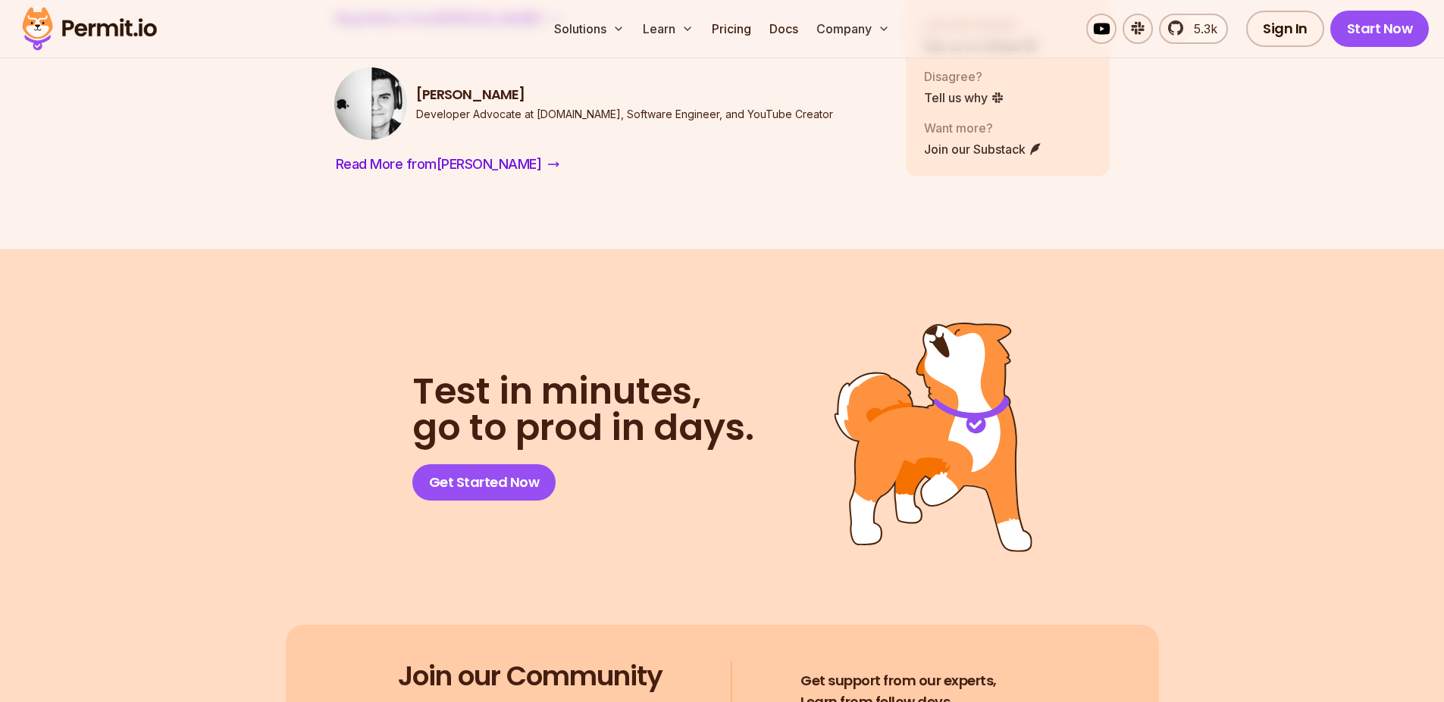
scroll to position [9382, 0]
